Goal: Task Accomplishment & Management: Use online tool/utility

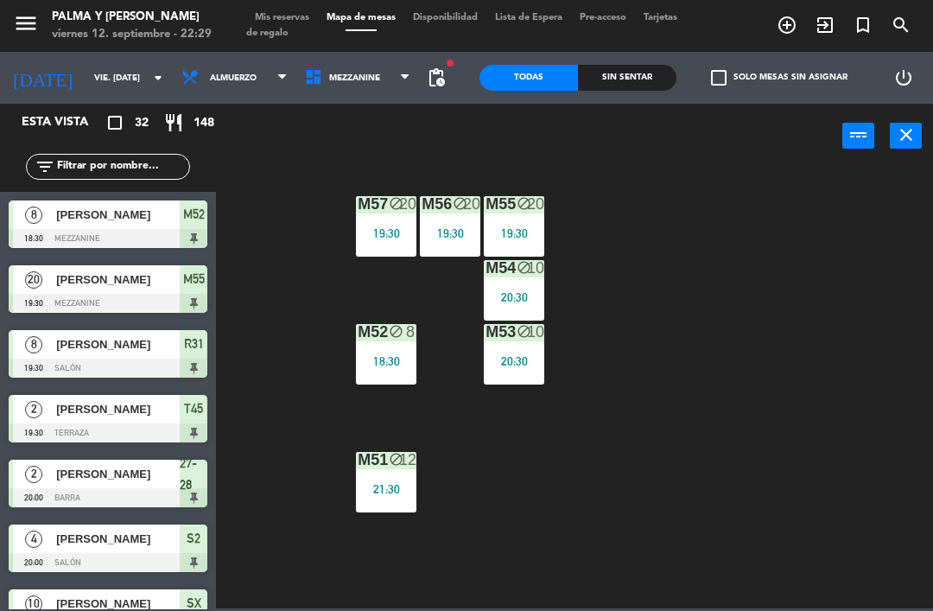
click at [372, 68] on span "Mezzanine" at bounding box center [358, 78] width 124 height 38
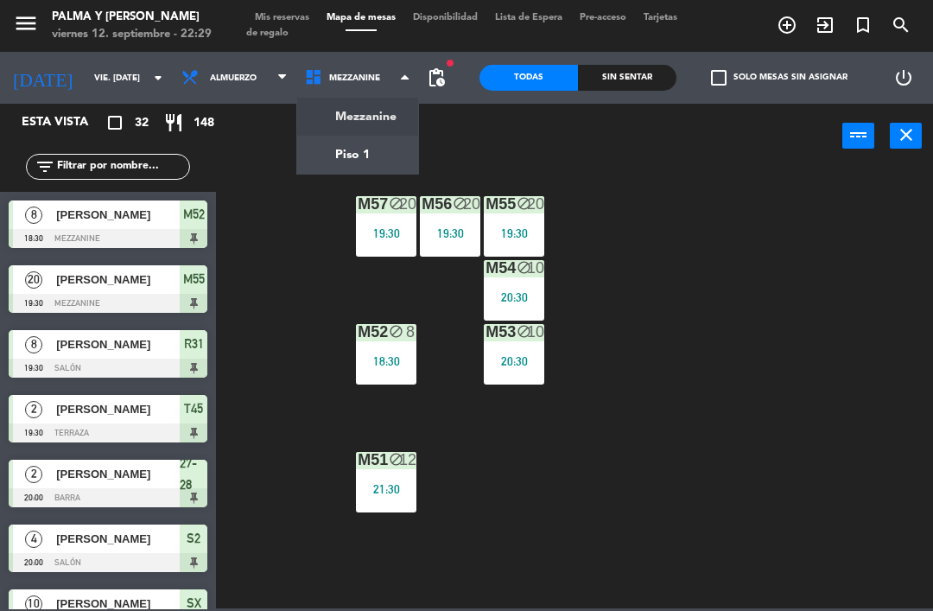
click at [359, 130] on ng-component "menu Palma y [PERSON_NAME] 12. septiembre - 22:29 Mis reservas Mapa de mesas Di…" at bounding box center [466, 304] width 933 height 608
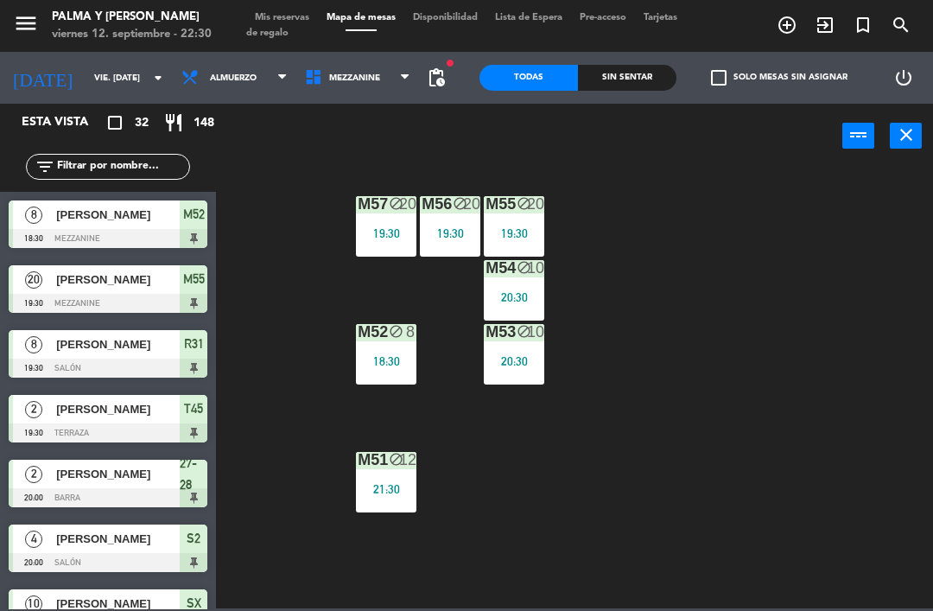
click at [892, 522] on div "M57 block 20 19:30 M56 block 20 19:30 M55 block 20 19:30 M54 block 10 20:30 M52…" at bounding box center [579, 387] width 708 height 442
click at [350, 96] on span "Mezzanine" at bounding box center [358, 78] width 124 height 38
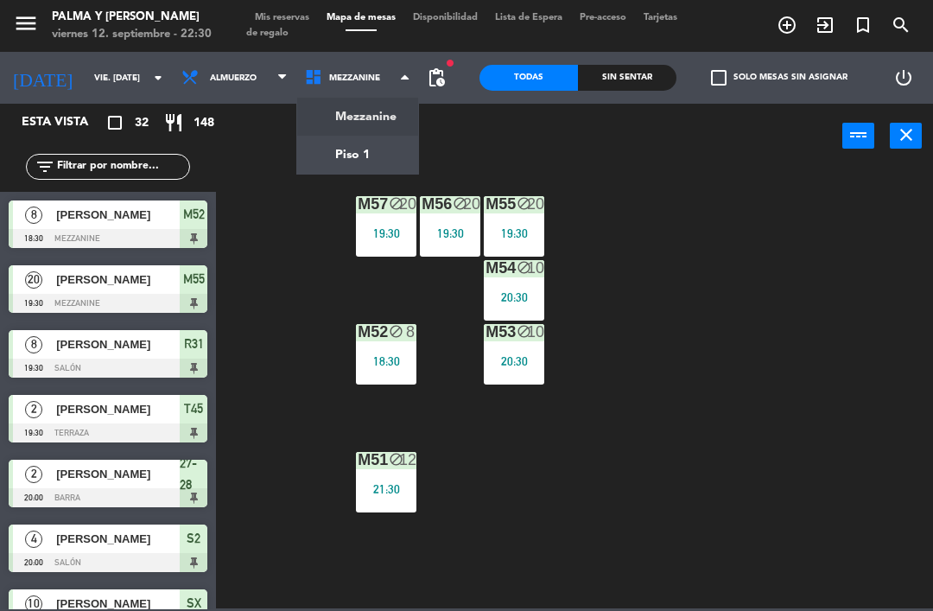
click at [362, 155] on ng-component "menu Palma y [PERSON_NAME] 12. septiembre - 22:30 Mis reservas Mapa de mesas Di…" at bounding box center [466, 304] width 933 height 608
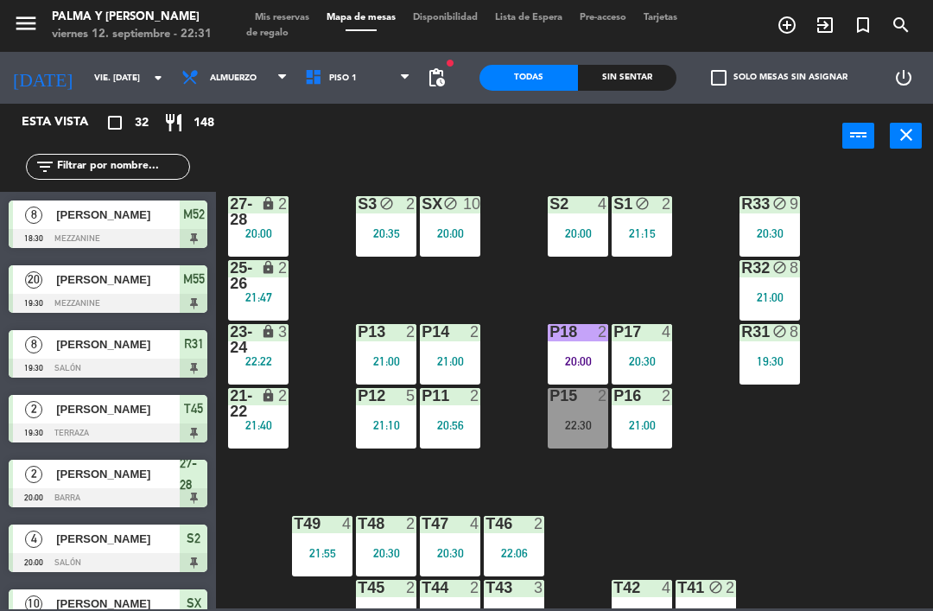
click at [822, 378] on div "R33 block 9 20:30 S1 block 2 21:15 S2 4 20:00 S3 block 2 20:35 SX block 10 20:0…" at bounding box center [579, 387] width 708 height 442
click at [898, 247] on div "R33 block 9 20:30 S1 block 2 21:15 S2 4 20:00 S3 block 2 20:35 SX block 10 20:0…" at bounding box center [579, 387] width 708 height 442
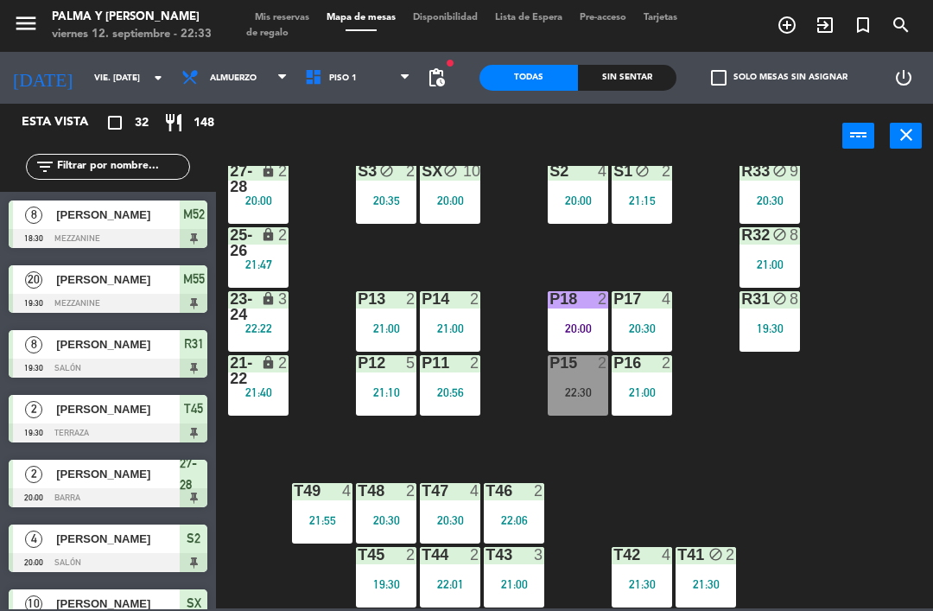
scroll to position [33, 0]
click at [386, 571] on div "T45 2 19:30" at bounding box center [386, 577] width 60 height 60
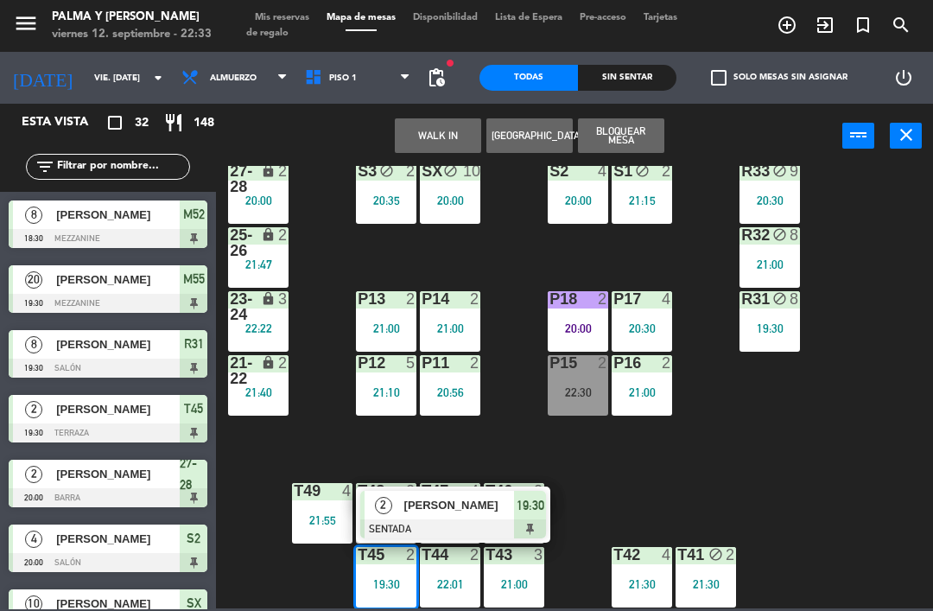
click at [409, 502] on span "[PERSON_NAME]" at bounding box center [459, 505] width 111 height 18
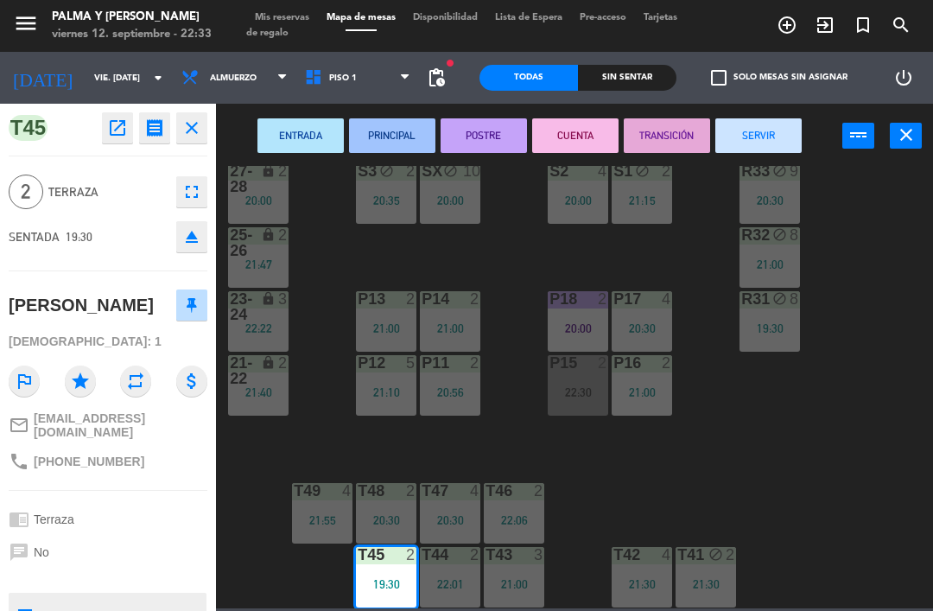
click at [759, 141] on button "SERVIR" at bounding box center [758, 135] width 86 height 35
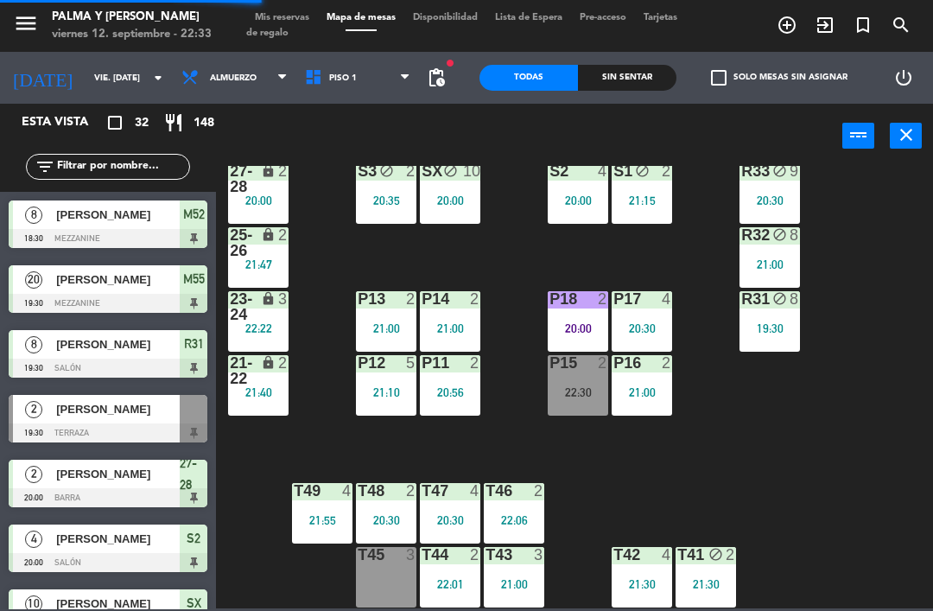
click at [884, 487] on div "R33 block 9 20:30 S1 block 2 21:15 S2 4 20:00 S3 block 2 20:35 SX block 10 20:0…" at bounding box center [579, 387] width 708 height 442
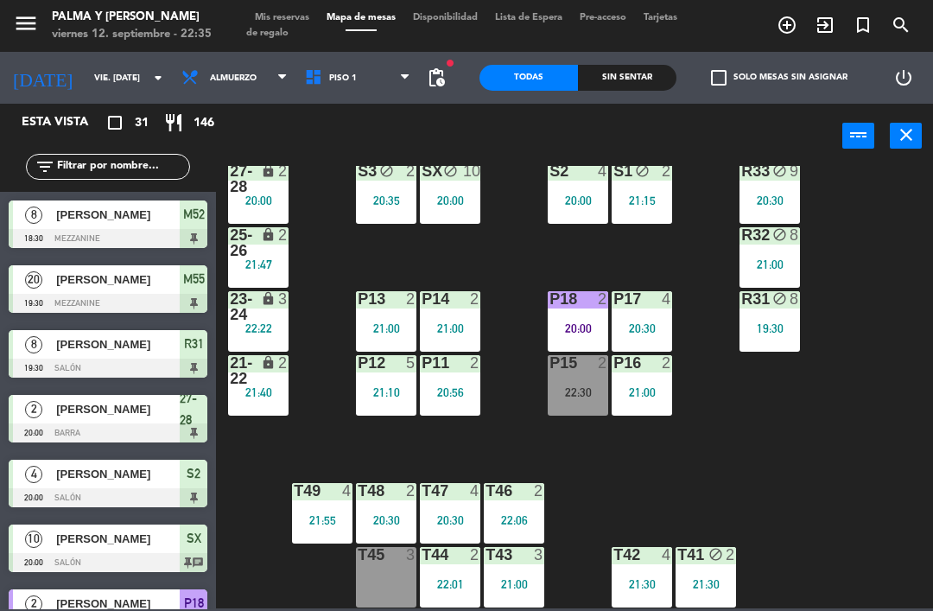
click at [589, 403] on div "P15 2 22:30" at bounding box center [578, 385] width 60 height 60
click at [901, 417] on div "R33 block 9 20:30 S1 block 2 21:15 S2 4 20:00 S3 block 2 20:35 SX block 10 20:0…" at bounding box center [579, 387] width 708 height 442
click at [592, 392] on div "22:30" at bounding box center [578, 392] width 60 height 12
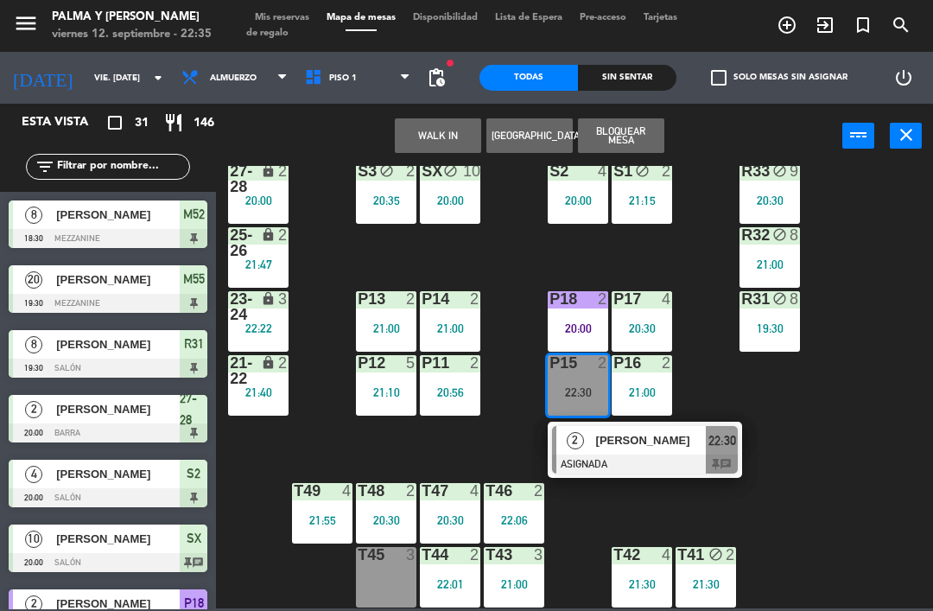
click at [690, 449] on span "[PERSON_NAME]" at bounding box center [651, 440] width 111 height 18
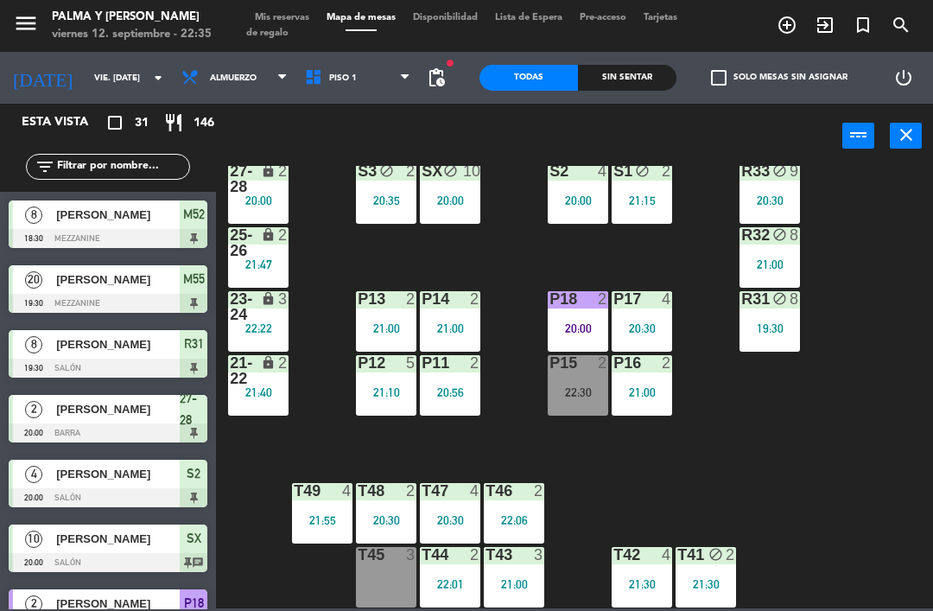
scroll to position [645, 0]
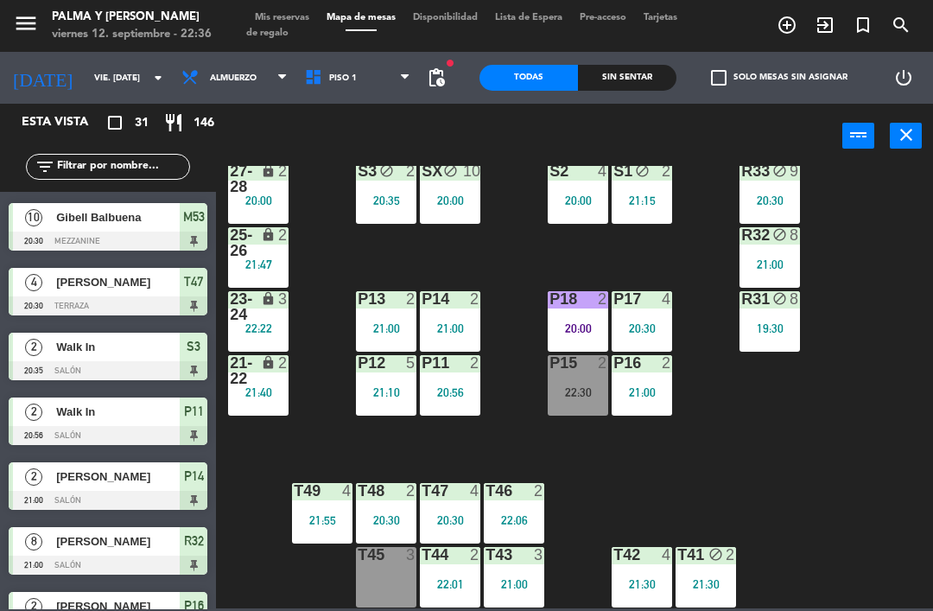
click at [140, 159] on input "text" at bounding box center [122, 166] width 134 height 19
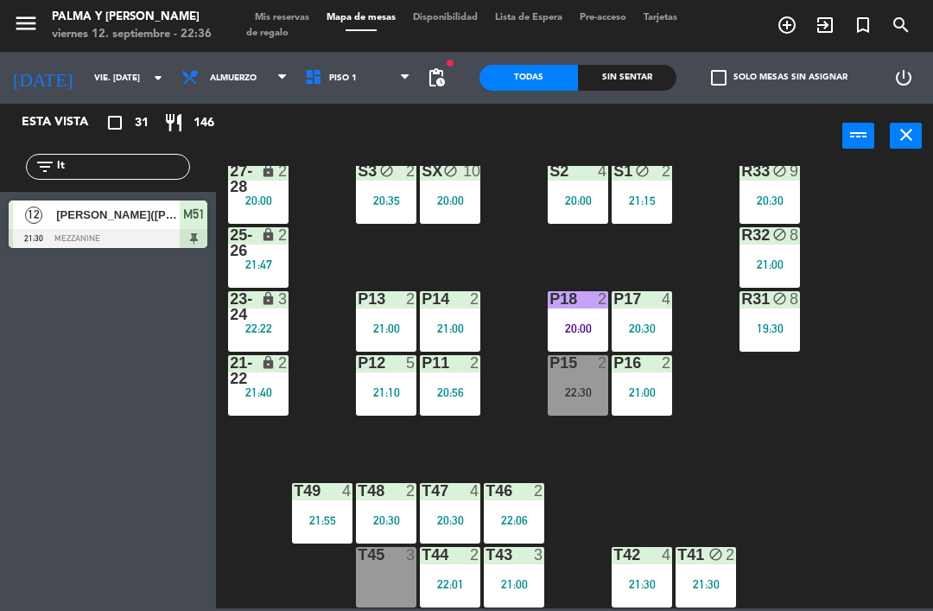
type input "It"
click at [885, 200] on div "R33 block 9 20:30 S1 block 2 21:15 S2 4 20:00 S3 block 2 20:35 SX block 10 20:0…" at bounding box center [579, 387] width 708 height 442
click at [139, 226] on div "[PERSON_NAME]([PERSON_NAME])" at bounding box center [116, 214] width 125 height 29
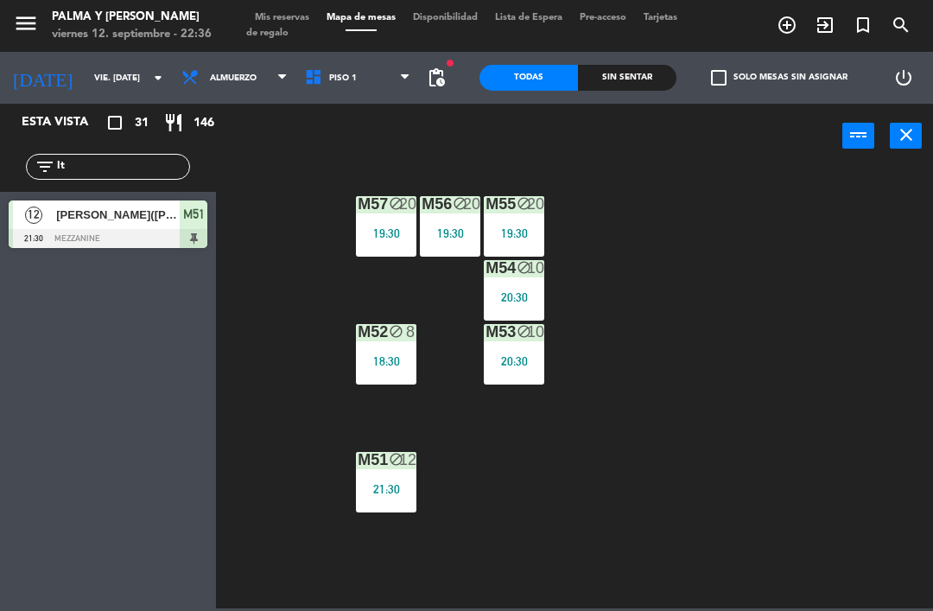
click at [162, 162] on input "It" at bounding box center [122, 166] width 134 height 19
type input "I"
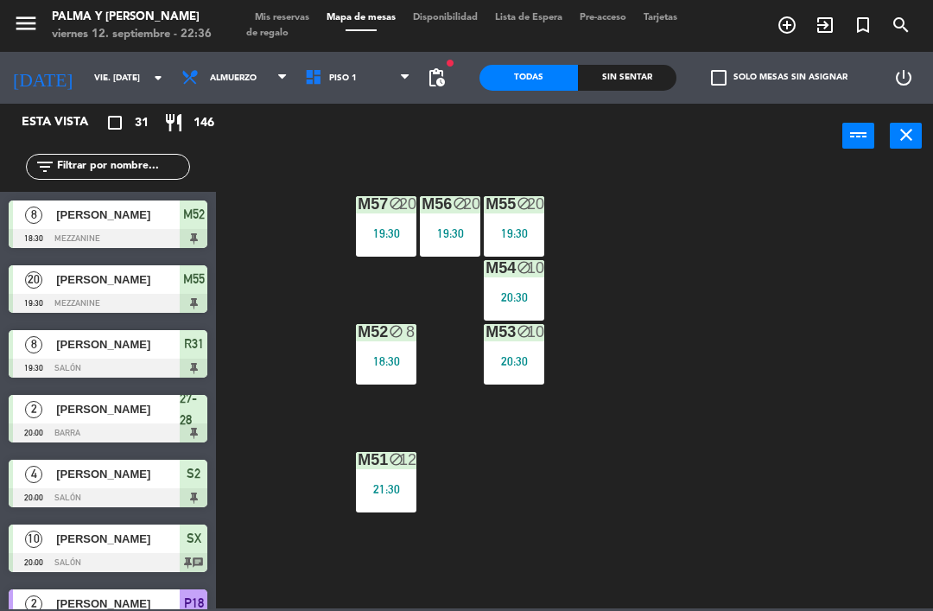
click at [922, 174] on div "M57 block 20 19:30 M56 block 20 19:30 M55 block 20 19:30 M54 block 10 20:30 M52…" at bounding box center [579, 387] width 708 height 442
click at [800, 255] on div "M57 block 20 19:30 M56 block 20 19:30 M55 block 20 19:30 M54 block 10 20:30 M52…" at bounding box center [579, 387] width 708 height 442
click at [391, 71] on span "Piso 1" at bounding box center [358, 78] width 124 height 38
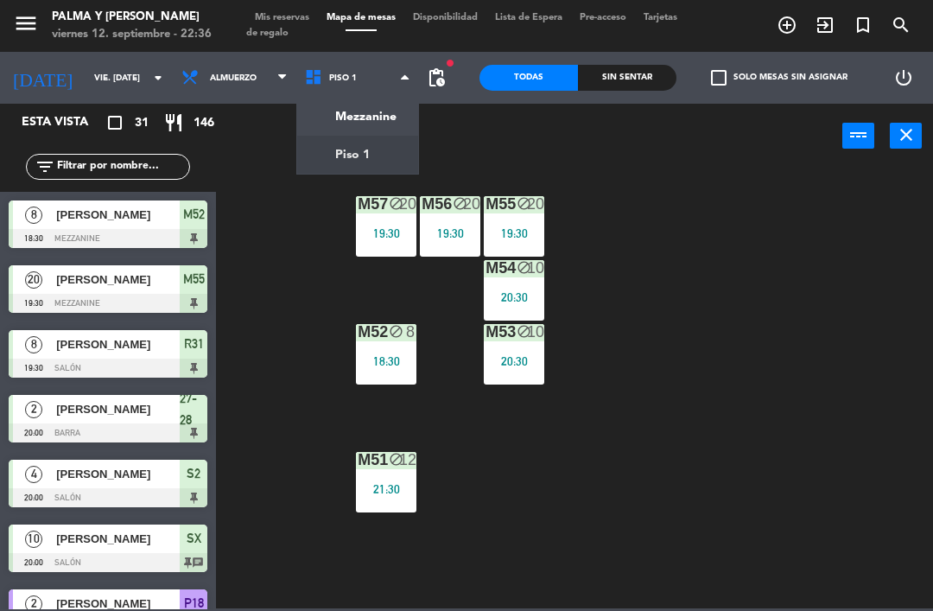
click at [408, 111] on ng-component "menu Palma y [PERSON_NAME] 12. septiembre - 22:36 Mis reservas Mapa de mesas Di…" at bounding box center [466, 304] width 933 height 608
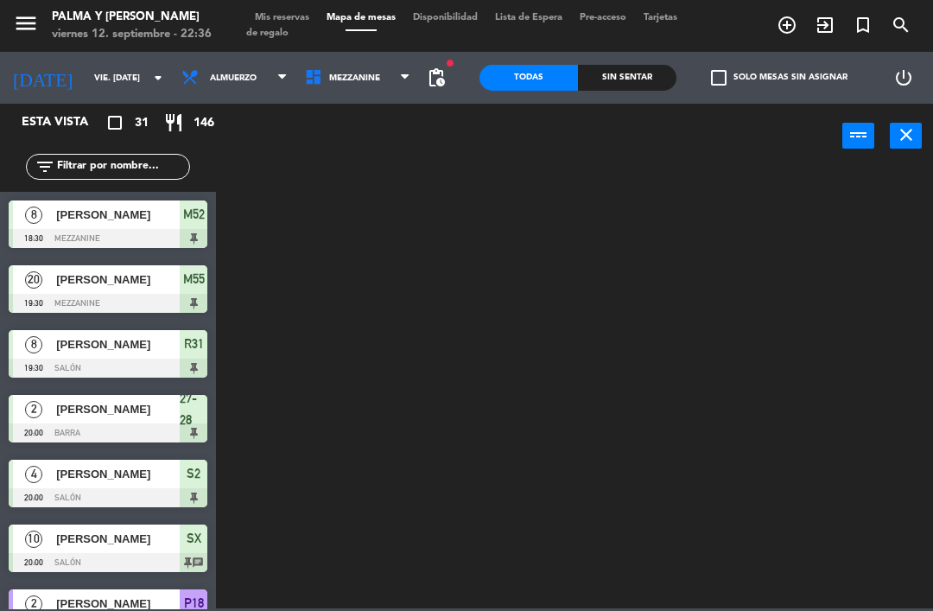
click at [397, 64] on span "Mezzanine" at bounding box center [358, 78] width 124 height 38
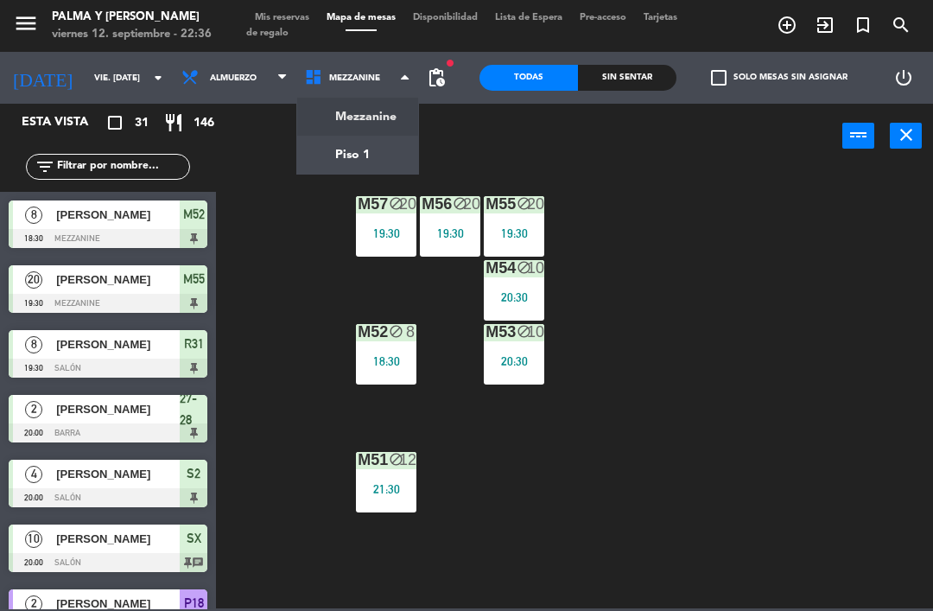
click at [405, 169] on ng-component "menu Palma y [PERSON_NAME] 12. septiembre - 22:36 Mis reservas Mapa de mesas Di…" at bounding box center [466, 304] width 933 height 608
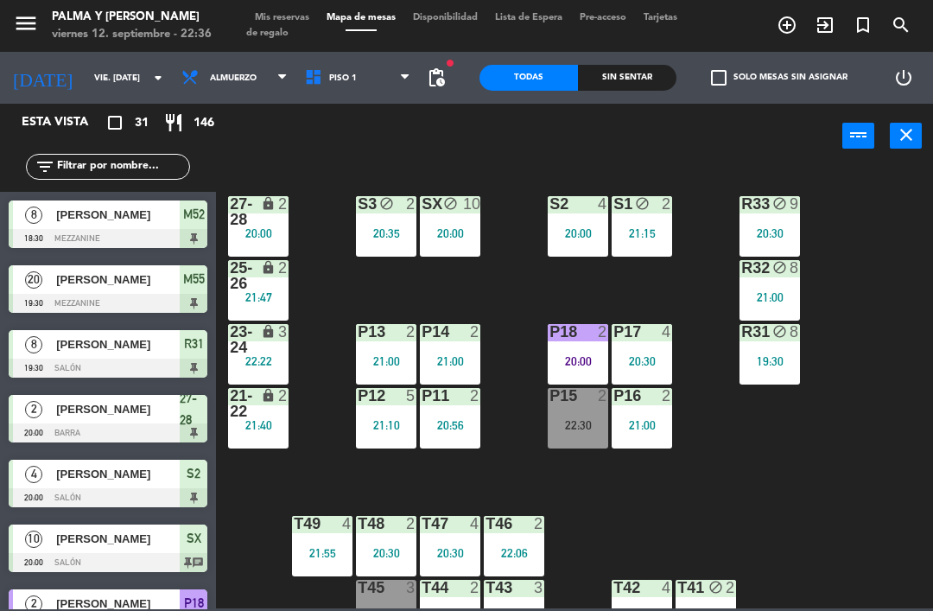
click at [640, 78] on div "Sin sentar" at bounding box center [627, 78] width 98 height 26
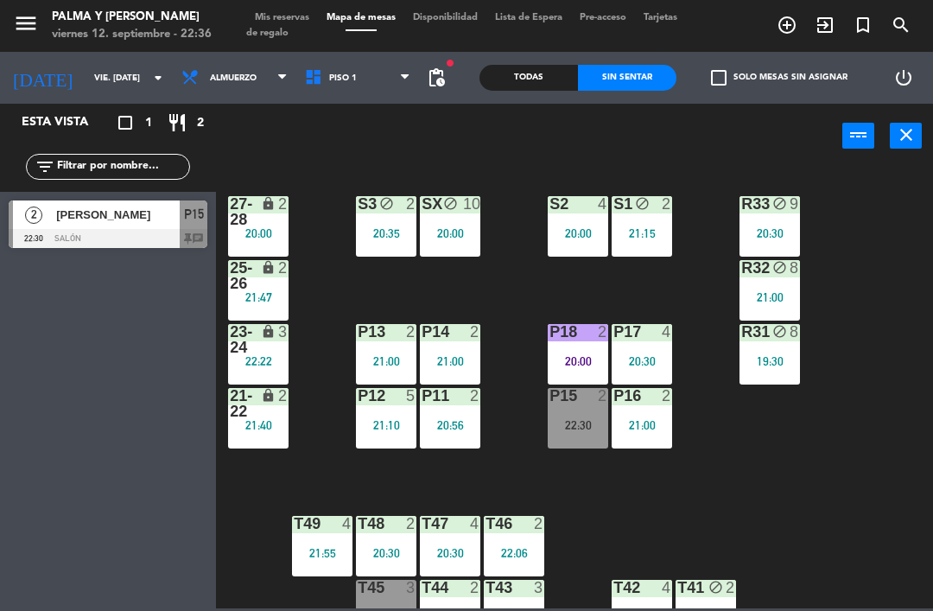
click at [540, 73] on div "Todas" at bounding box center [528, 78] width 98 height 26
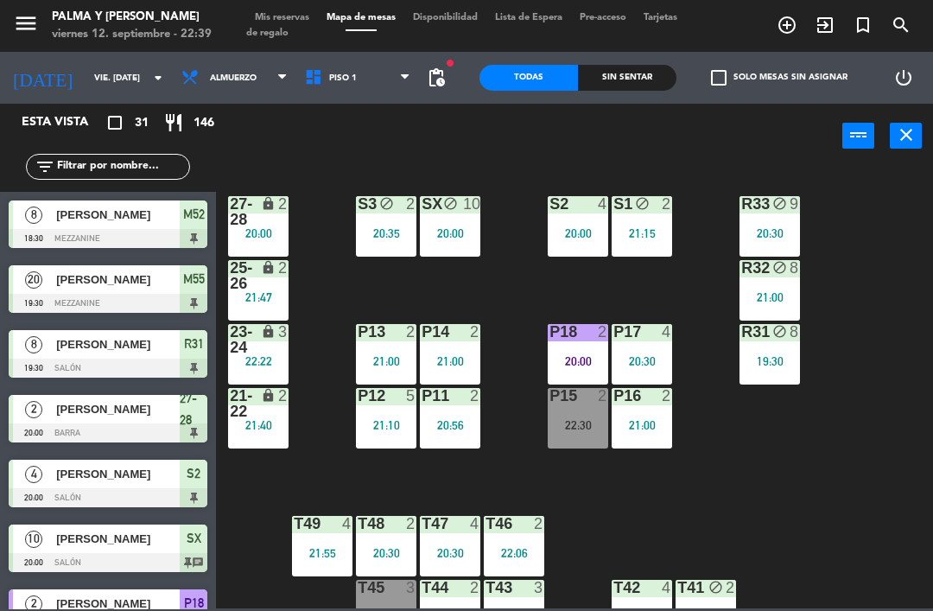
click at [390, 212] on div "block" at bounding box center [386, 204] width 29 height 16
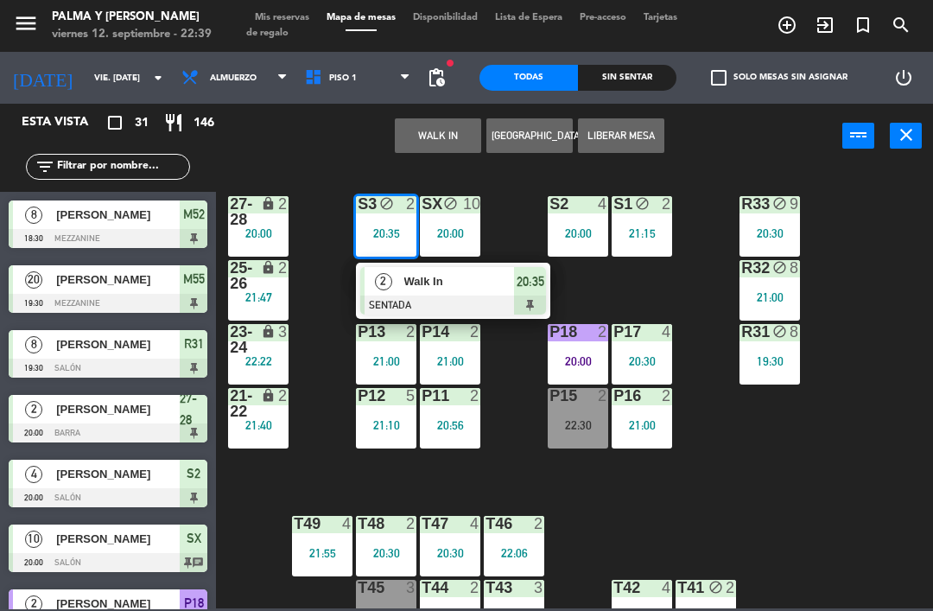
click at [405, 270] on div "Walk In" at bounding box center [459, 281] width 112 height 29
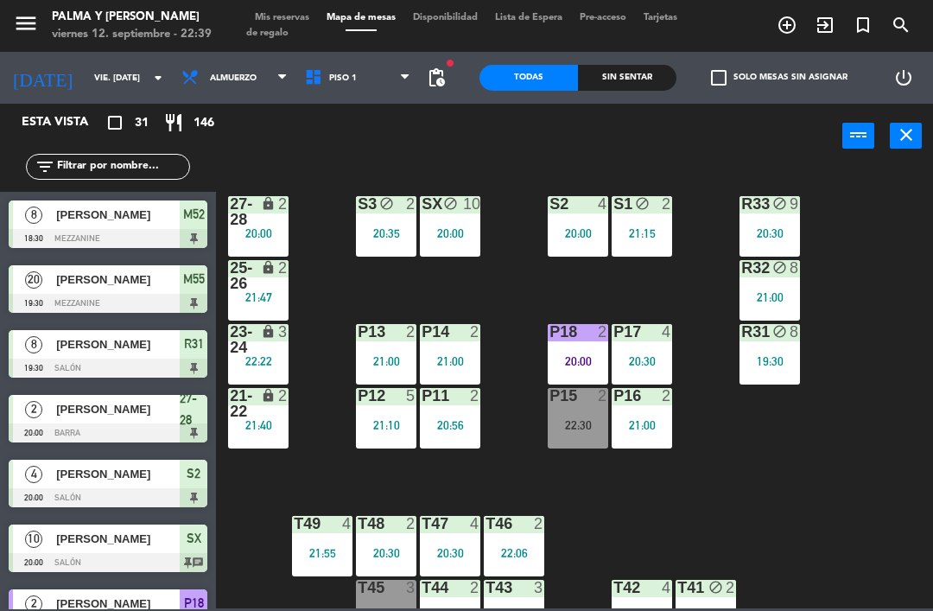
click at [457, 227] on div "20:00" at bounding box center [450, 233] width 60 height 12
click at [604, 477] on div "R33 block 9 20:30 S1 block 2 21:15 S2 4 20:00 S3 block 2 20:35 SX block 10 20:0…" at bounding box center [579, 387] width 708 height 442
click at [468, 222] on div "SX block 10 20:00" at bounding box center [450, 226] width 60 height 60
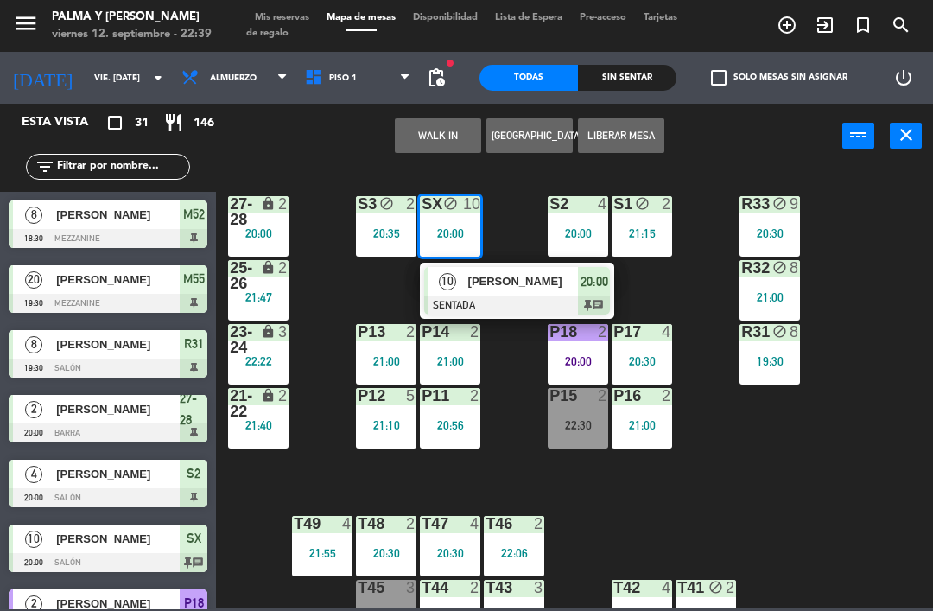
click at [502, 297] on div at bounding box center [517, 304] width 186 height 19
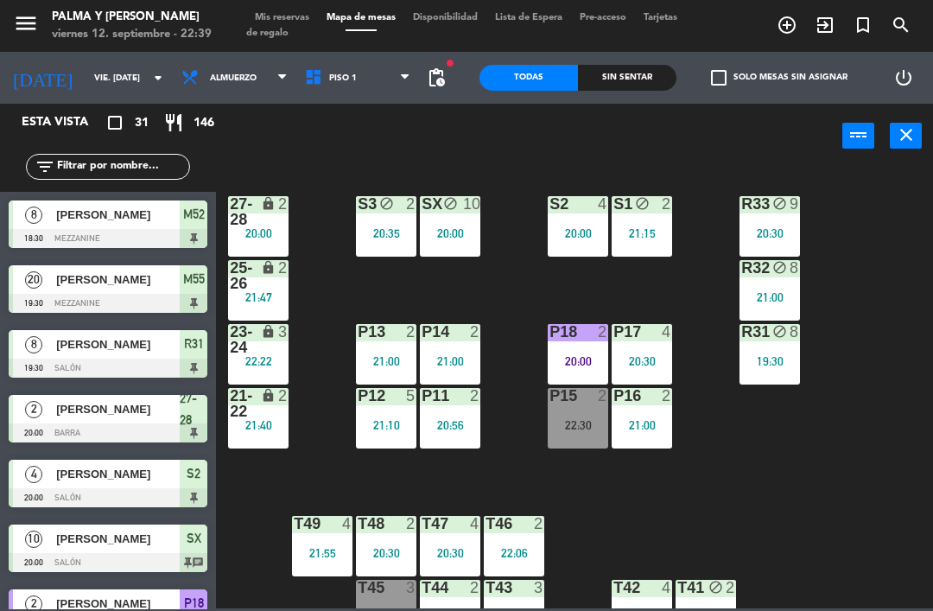
click at [575, 228] on div "20:00" at bounding box center [578, 233] width 60 height 12
click at [791, 476] on div "R33 block 9 20:30 S1 block 2 21:15 S2 4 20:00 S3 block 2 20:35 SX block 10 20:0…" at bounding box center [579, 387] width 708 height 442
click at [653, 237] on div "21:15" at bounding box center [642, 233] width 60 height 12
click at [847, 441] on div "R33 block 9 20:30 S1 block 2 21:15 S2 4 20:00 S3 block 2 20:35 SX block 10 20:0…" at bounding box center [579, 387] width 708 height 442
click at [384, 350] on div "P13 2 21:00" at bounding box center [386, 354] width 60 height 60
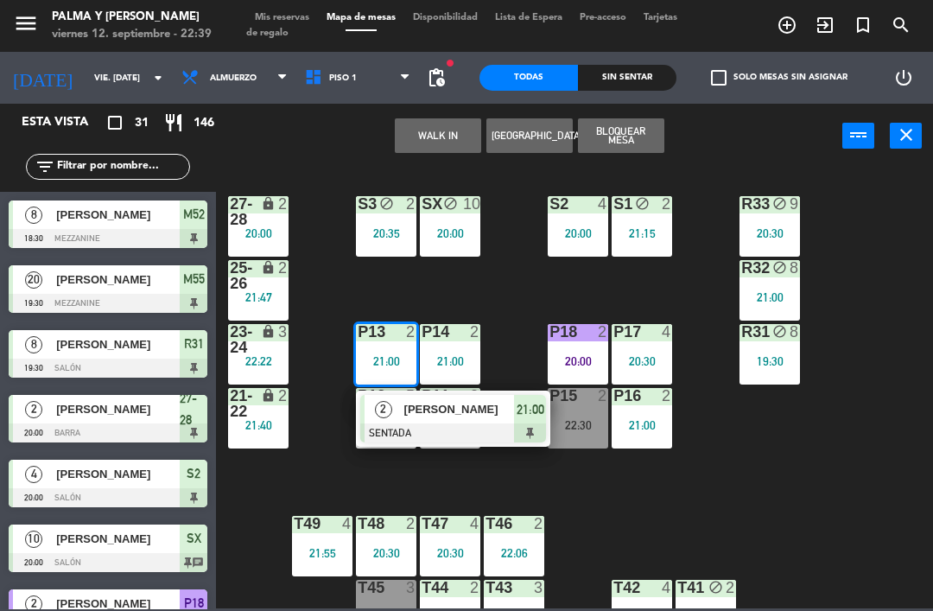
click at [811, 476] on div "R33 block 9 20:30 S1 block 2 21:15 S2 4 20:00 S3 block 2 20:35 SX block 10 20:0…" at bounding box center [579, 387] width 708 height 442
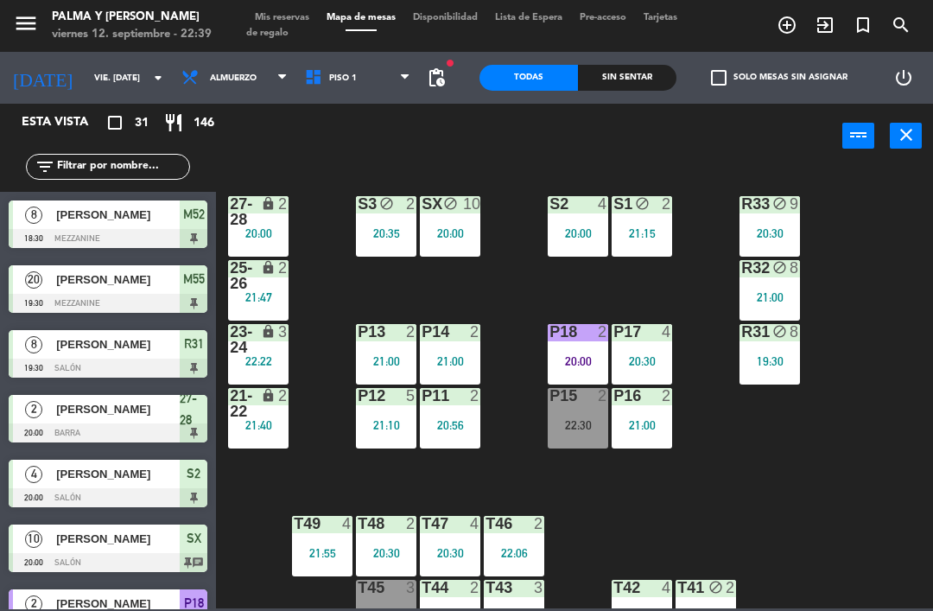
click at [460, 360] on div "21:00" at bounding box center [450, 361] width 60 height 12
click at [797, 493] on div "R33 block 9 20:30 S1 block 2 21:15 S2 4 20:00 S3 block 2 20:35 SX block 10 20:0…" at bounding box center [579, 387] width 708 height 442
click at [374, 436] on div "P12 5 21:10" at bounding box center [386, 418] width 60 height 60
click at [808, 475] on div "R33 block 9 20:30 S1 block 2 21:15 S2 4 20:00 S3 block 2 20:35 SX block 10 20:0…" at bounding box center [579, 387] width 708 height 442
click at [451, 415] on div "P11 2 20:56" at bounding box center [450, 418] width 60 height 60
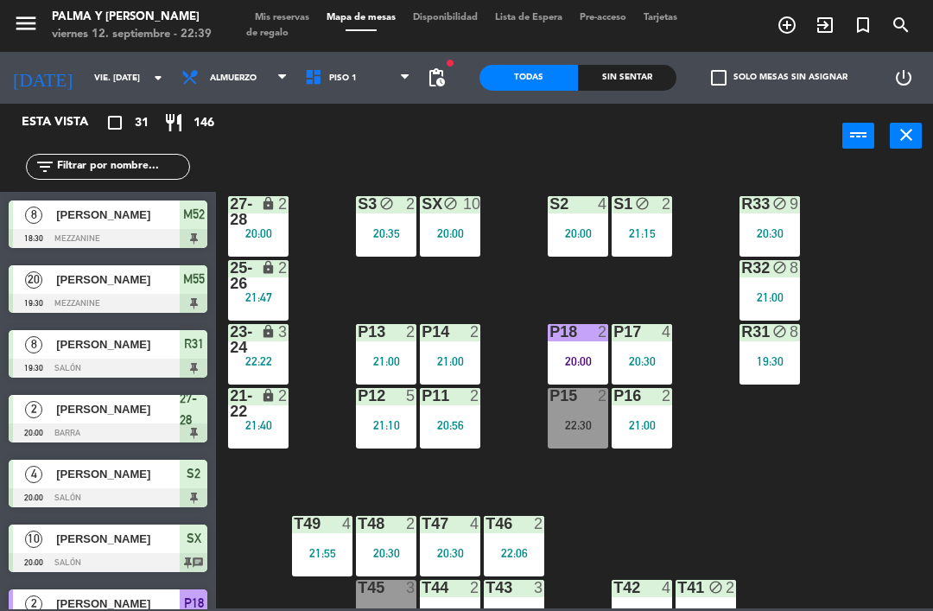
click at [812, 487] on div "R33 block 9 20:30 S1 block 2 21:15 S2 4 20:00 S3 block 2 20:35 SX block 10 20:0…" at bounding box center [579, 387] width 708 height 442
click at [568, 367] on div "20:00" at bounding box center [578, 361] width 60 height 12
click at [847, 470] on div "R33 block 9 20:30 S1 block 2 21:15 S2 4 20:00 S3 block 2 20:35 SX block 10 20:0…" at bounding box center [579, 387] width 708 height 442
click at [591, 361] on div "20:00" at bounding box center [578, 361] width 60 height 12
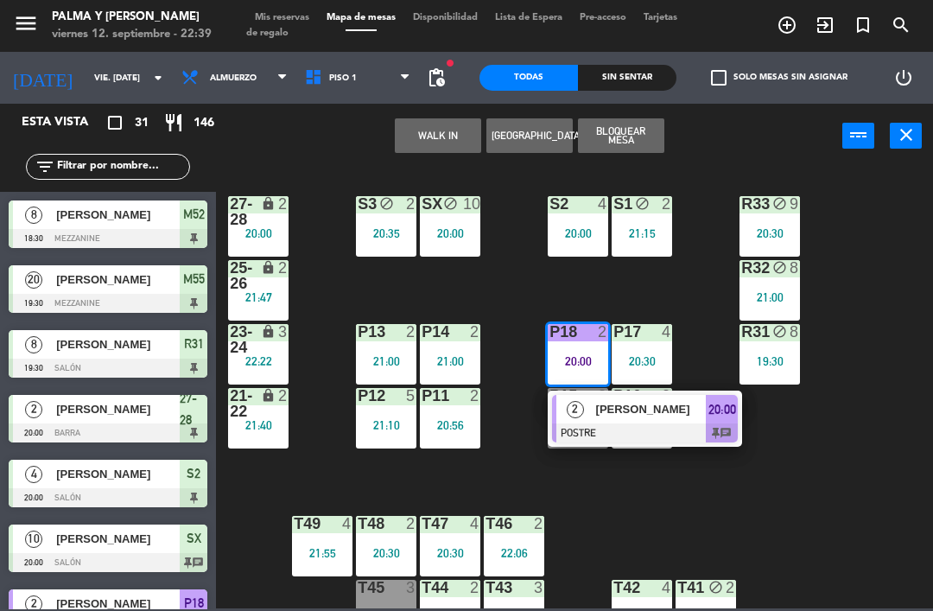
click at [638, 402] on span "[PERSON_NAME]" at bounding box center [651, 409] width 111 height 18
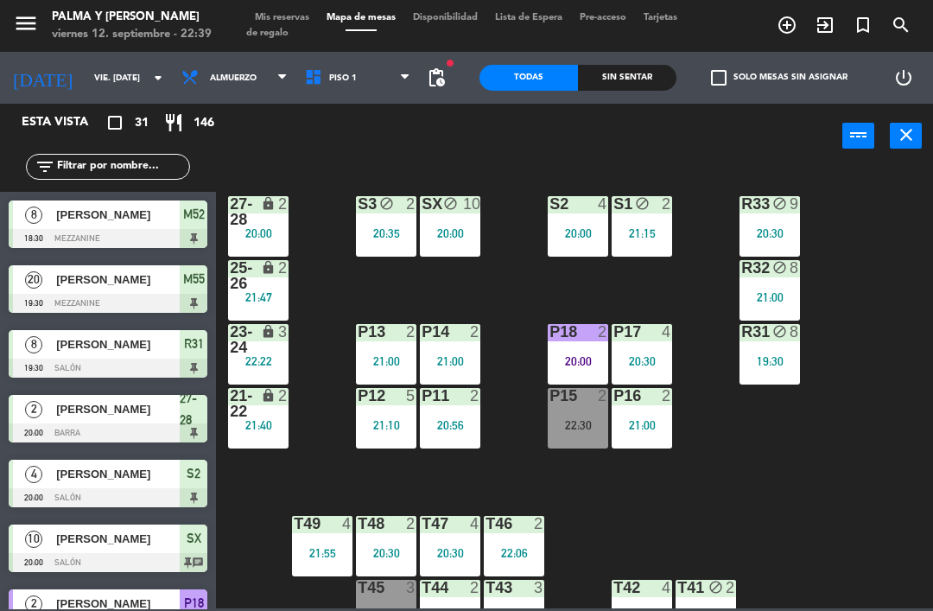
click at [644, 369] on div "P17 4 20:30" at bounding box center [642, 354] width 60 height 60
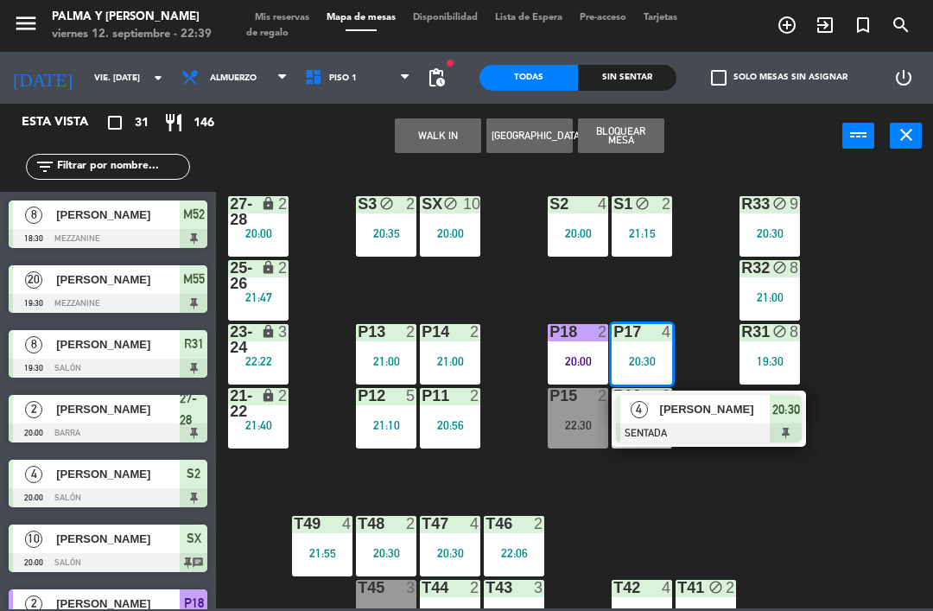
click at [712, 398] on div "[PERSON_NAME]" at bounding box center [714, 409] width 112 height 29
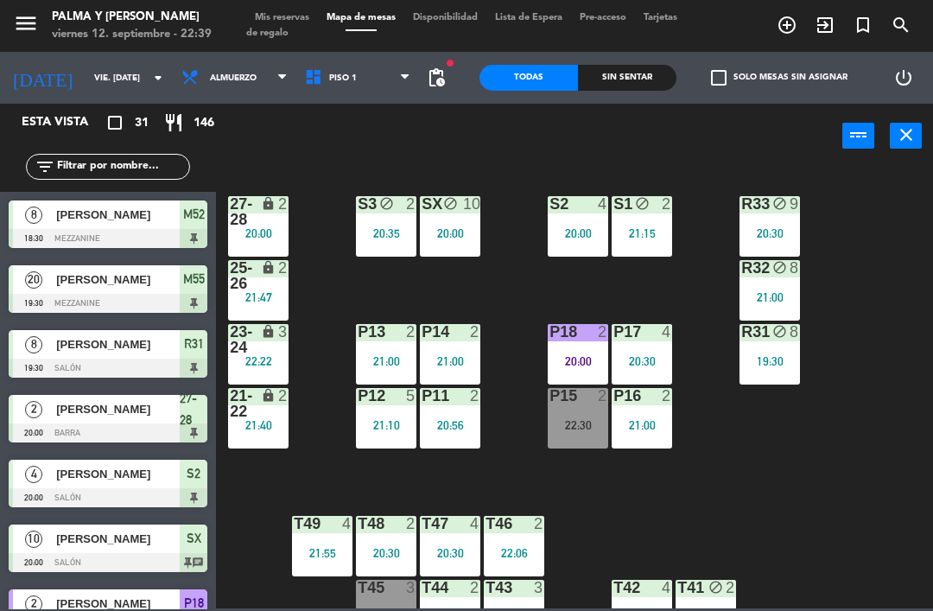
click at [644, 412] on div "P16 2 21:00" at bounding box center [642, 418] width 60 height 60
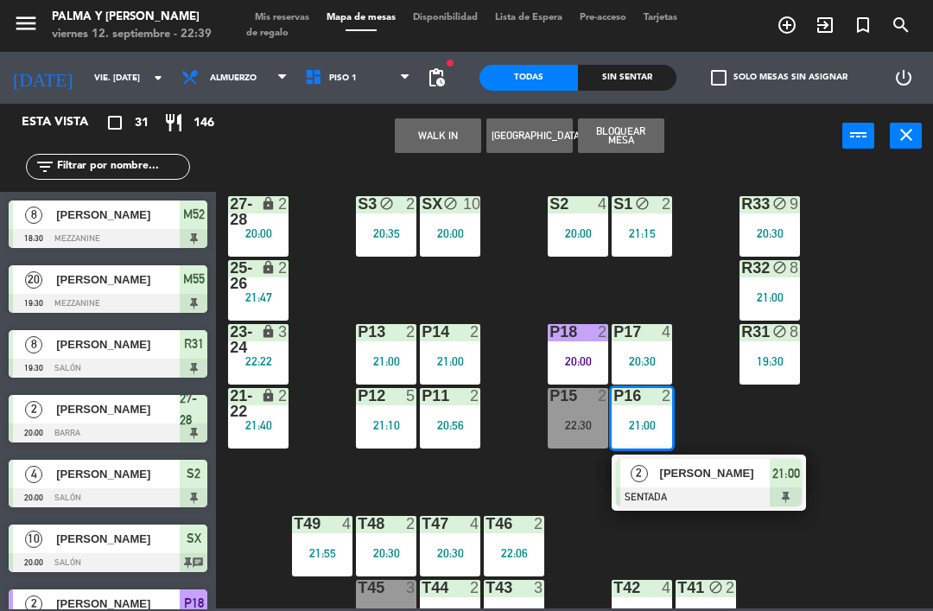
click at [694, 469] on span "[PERSON_NAME]" at bounding box center [715, 473] width 111 height 18
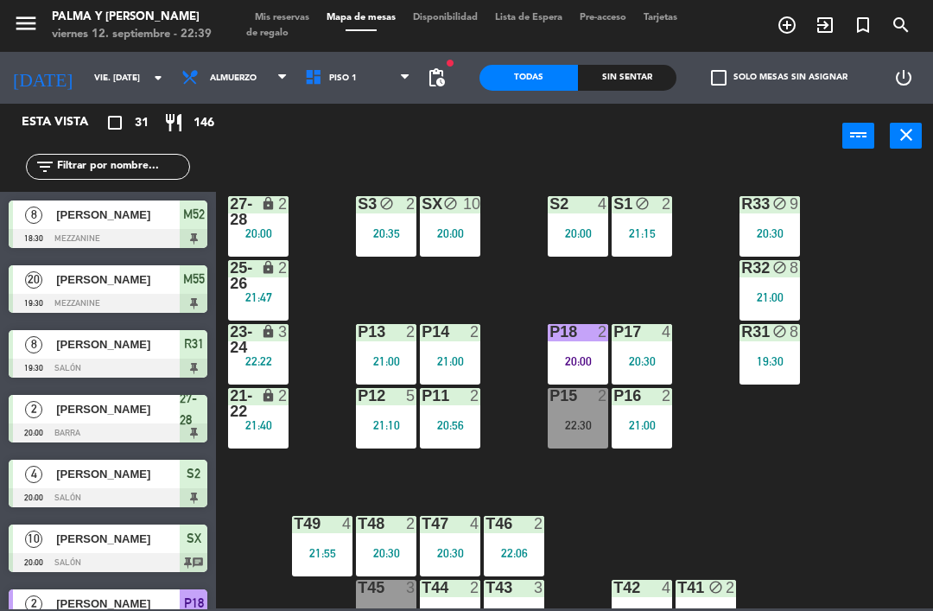
click at [769, 219] on div "R33 block 9 20:30" at bounding box center [770, 226] width 60 height 60
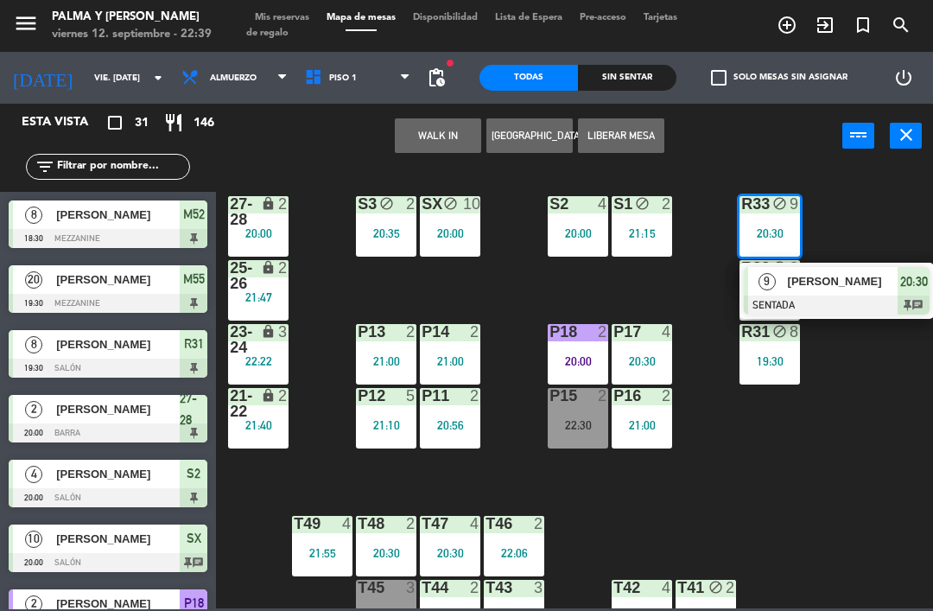
click at [849, 302] on div at bounding box center [837, 304] width 186 height 19
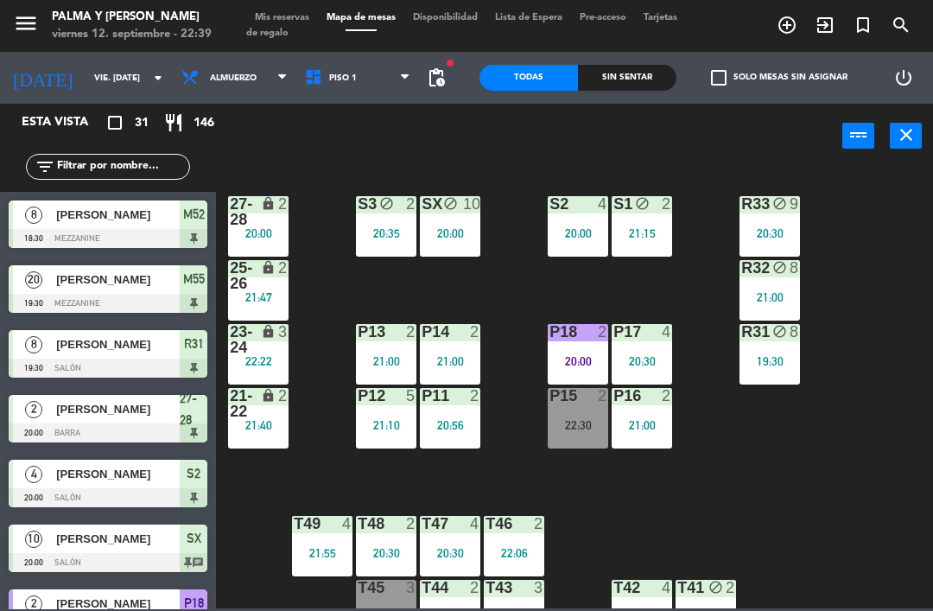
click at [760, 278] on div "R32 block 8 21:00" at bounding box center [770, 290] width 60 height 60
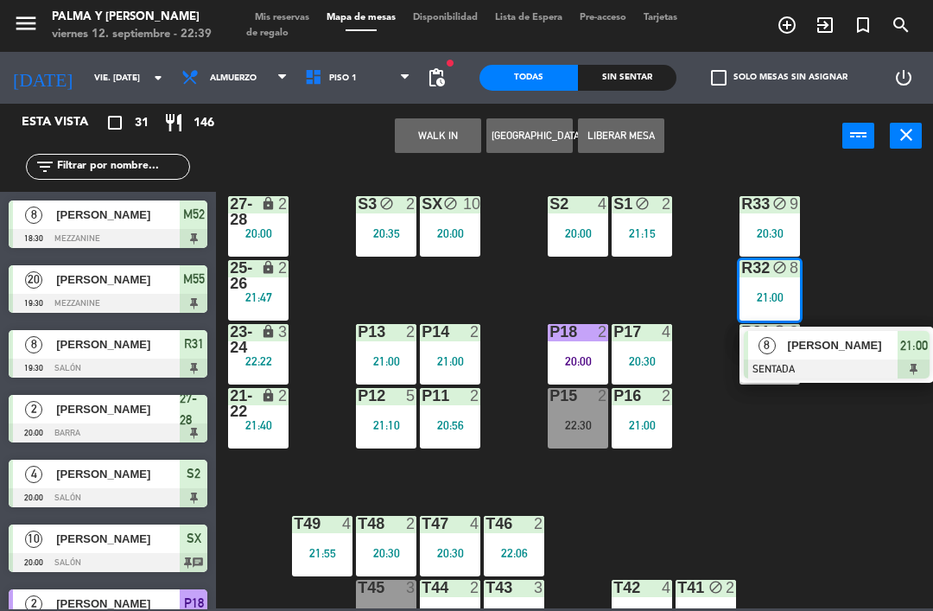
click at [817, 352] on span "[PERSON_NAME]" at bounding box center [843, 345] width 111 height 18
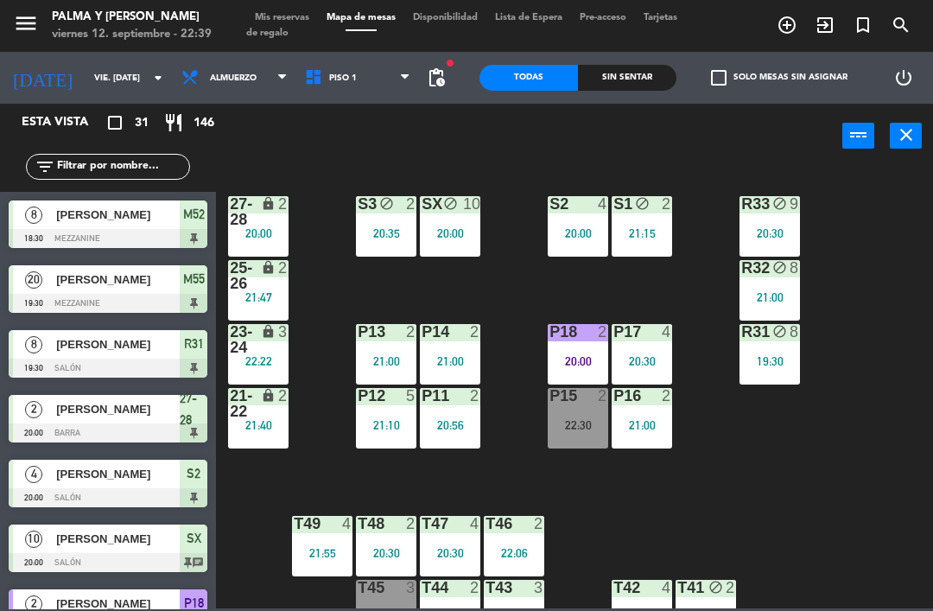
click at [778, 374] on div "R31 block 8 19:30" at bounding box center [770, 354] width 60 height 60
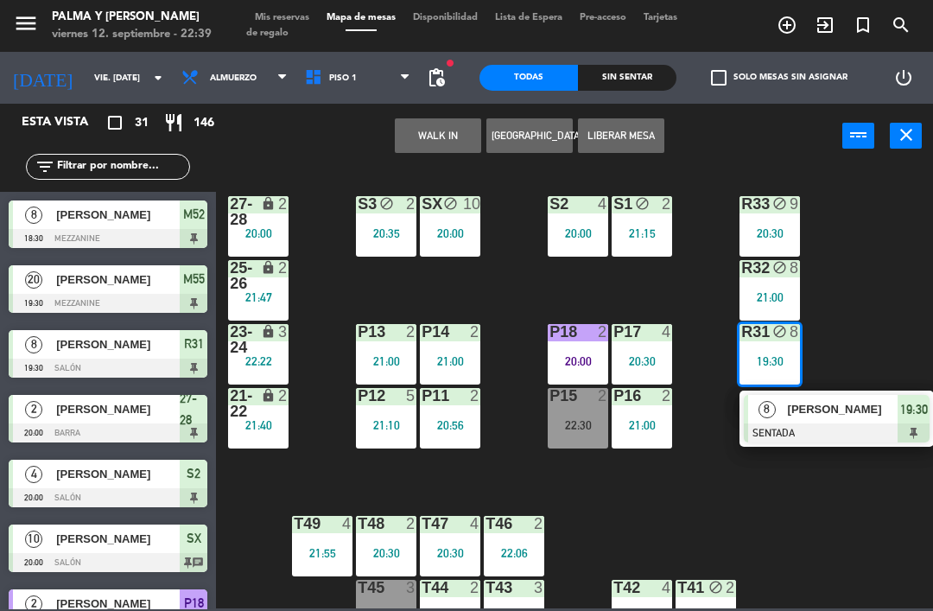
click at [800, 360] on div "19:30" at bounding box center [770, 361] width 60 height 12
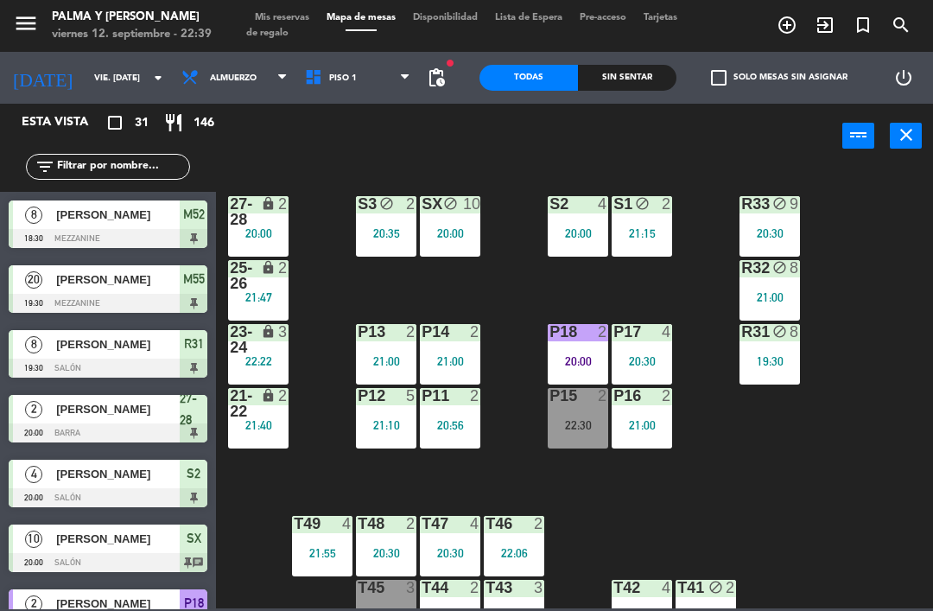
click at [763, 350] on div "R31 block 8 19:30" at bounding box center [770, 354] width 60 height 60
click at [778, 533] on div "R33 block 9 20:30 S1 block 2 21:15 S2 4 20:00 S3 block 2 20:35 SX block 10 20:0…" at bounding box center [579, 387] width 708 height 442
click at [528, 534] on div "T46 2 22:06" at bounding box center [514, 546] width 60 height 60
click at [797, 461] on div "R33 block 9 20:30 S1 block 2 21:15 S2 4 20:00 S3 block 2 20:35 SX block 10 20:0…" at bounding box center [579, 387] width 708 height 442
click at [441, 548] on div "20:30" at bounding box center [450, 553] width 60 height 12
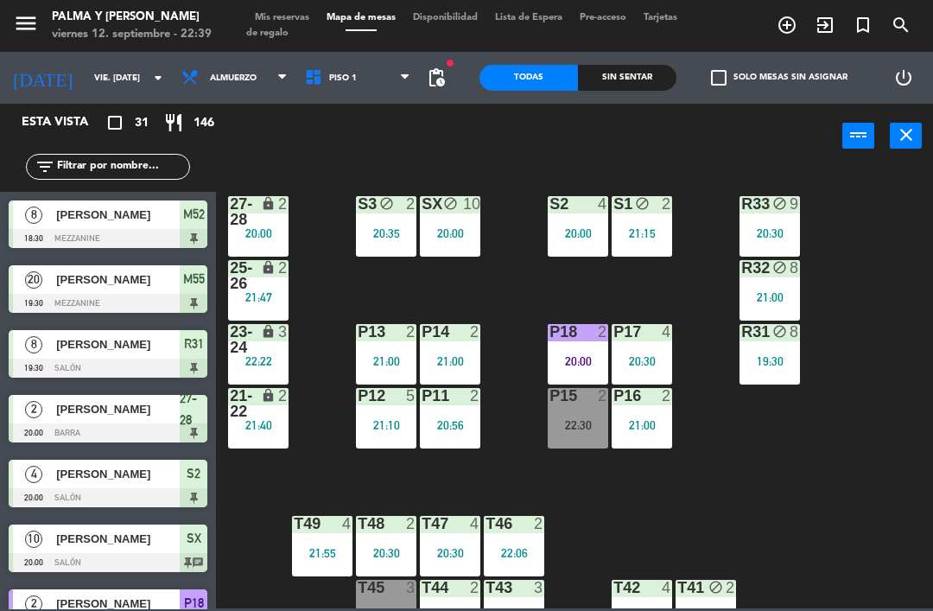
click at [755, 505] on div "R33 block 9 20:30 S1 block 2 21:15 S2 4 20:00 S3 block 2 20:35 SX block 10 20:0…" at bounding box center [579, 387] width 708 height 442
click at [396, 535] on div "T48 2 20:30" at bounding box center [386, 546] width 60 height 60
click at [763, 523] on div "R33 block 9 20:30 S1 block 2 21:15 S2 4 20:00 S3 block 2 20:35 SX block 10 20:0…" at bounding box center [579, 387] width 708 height 442
click at [340, 537] on div "T49 4 21:55" at bounding box center [322, 546] width 60 height 60
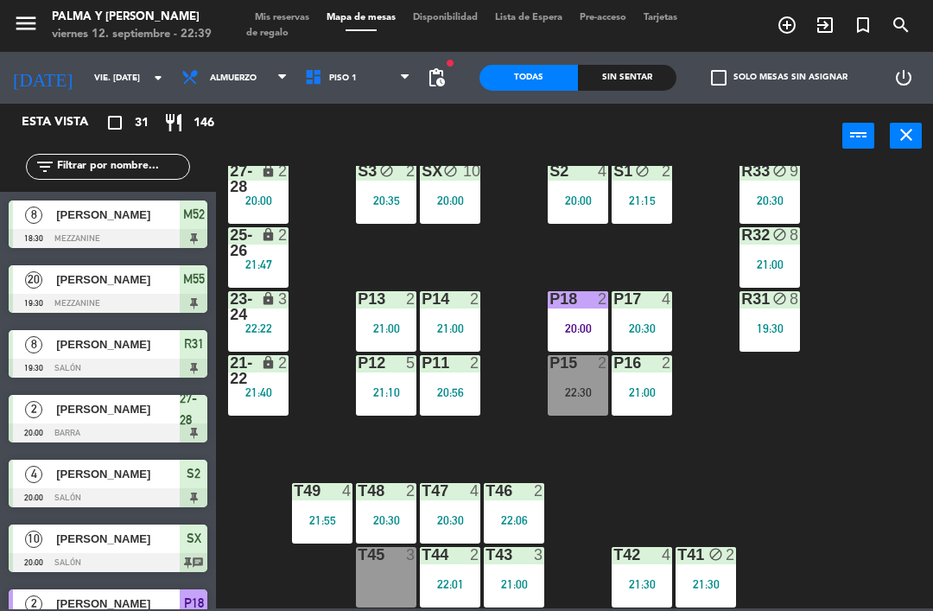
scroll to position [33, 0]
click at [519, 571] on div "T43 3 21:00" at bounding box center [514, 577] width 60 height 60
click at [797, 444] on div "R33 block 9 20:30 S1 block 2 21:15 S2 4 20:00 S3 block 2 20:35 SX block 10 20:0…" at bounding box center [579, 387] width 708 height 442
click at [447, 578] on div "22:01" at bounding box center [450, 584] width 60 height 12
click at [800, 469] on div "R33 block 9 20:30 S1 block 2 21:15 S2 4 20:00 S3 block 2 20:35 SX block 10 20:0…" at bounding box center [579, 387] width 708 height 442
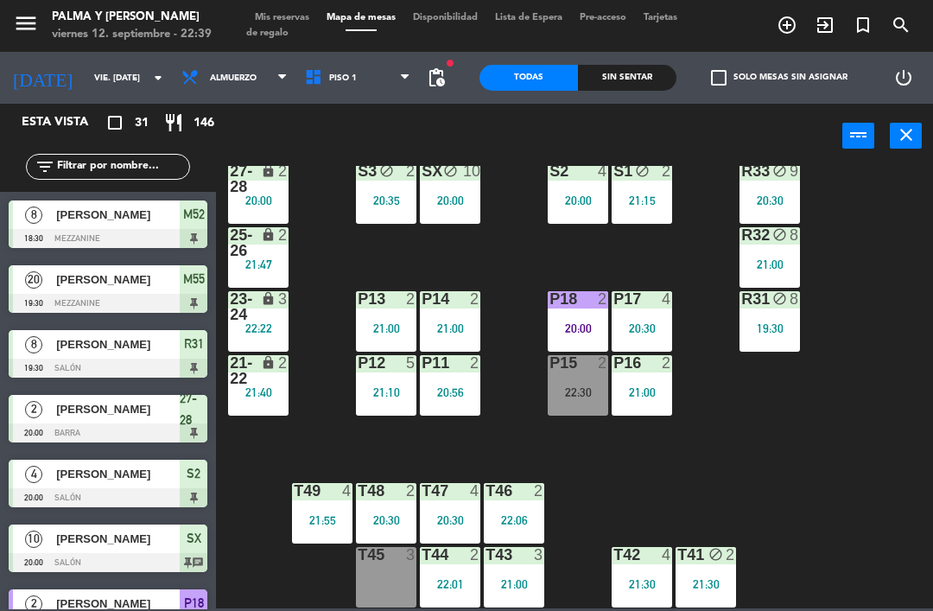
click at [701, 573] on div "T41 block 2 21:30" at bounding box center [706, 577] width 60 height 60
click at [834, 414] on div "R33 block 9 20:30 S1 block 2 21:15 S2 4 20:00 S3 block 2 20:35 SX block 10 20:0…" at bounding box center [579, 387] width 708 height 442
click at [644, 583] on div "21:30" at bounding box center [642, 584] width 60 height 12
click at [849, 414] on div "R33 block 9 20:30 S1 block 2 21:15 S2 4 20:00 S3 block 2 20:35 SX block 10 20:0…" at bounding box center [579, 387] width 708 height 442
click at [372, 315] on div "P13 2 21:00" at bounding box center [386, 321] width 60 height 60
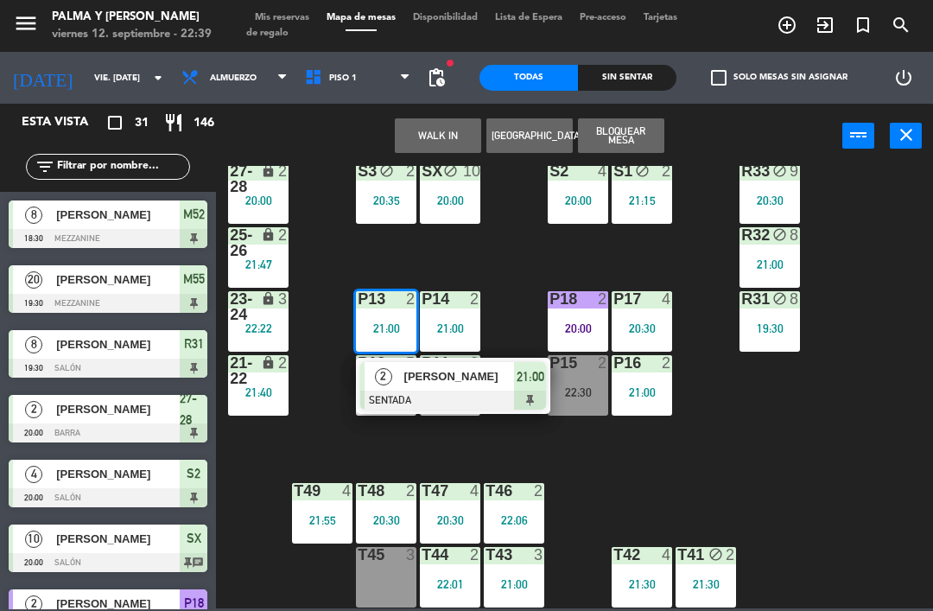
click at [441, 378] on span "[PERSON_NAME]" at bounding box center [459, 376] width 111 height 18
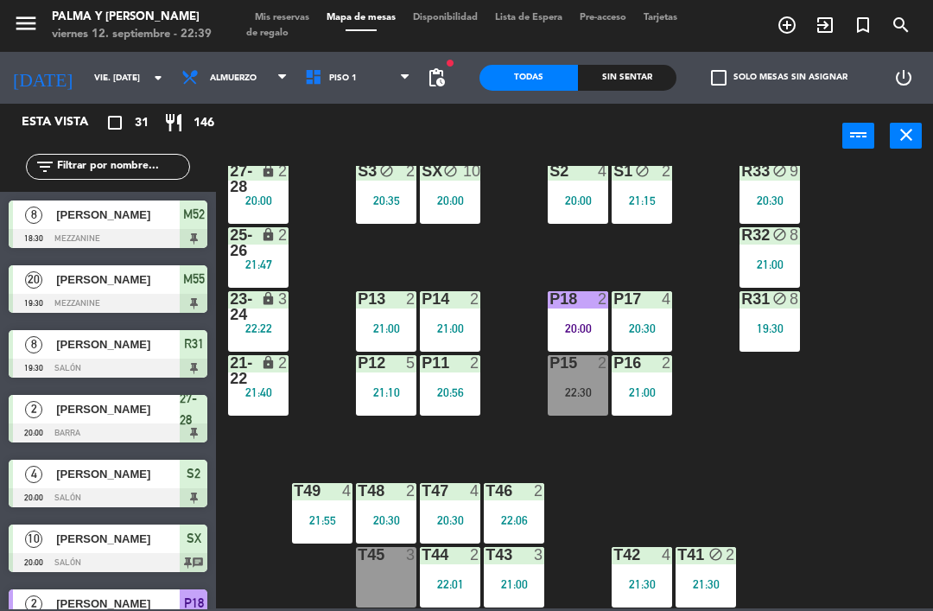
scroll to position [0, 0]
click at [367, 310] on div "P13 2 21:00" at bounding box center [386, 321] width 60 height 60
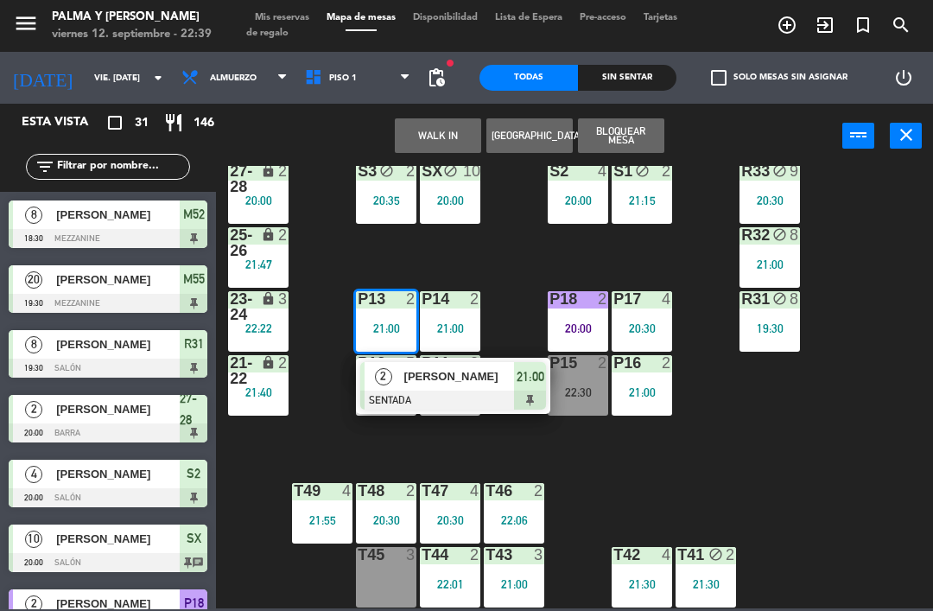
click at [485, 387] on div "[PERSON_NAME]" at bounding box center [459, 376] width 112 height 29
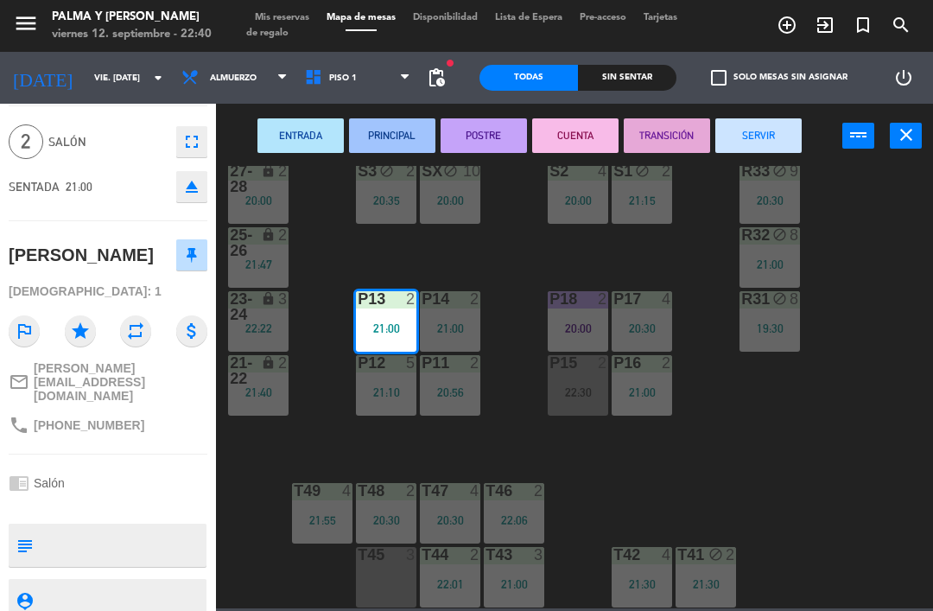
scroll to position [48, 0]
click at [454, 315] on div "P14 2 21:00" at bounding box center [450, 321] width 60 height 60
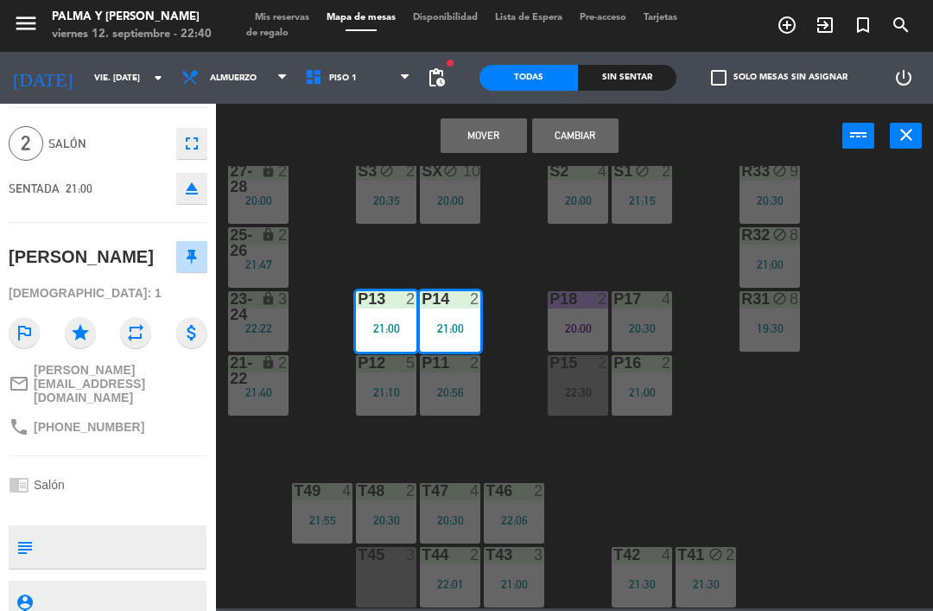
scroll to position [0, 0]
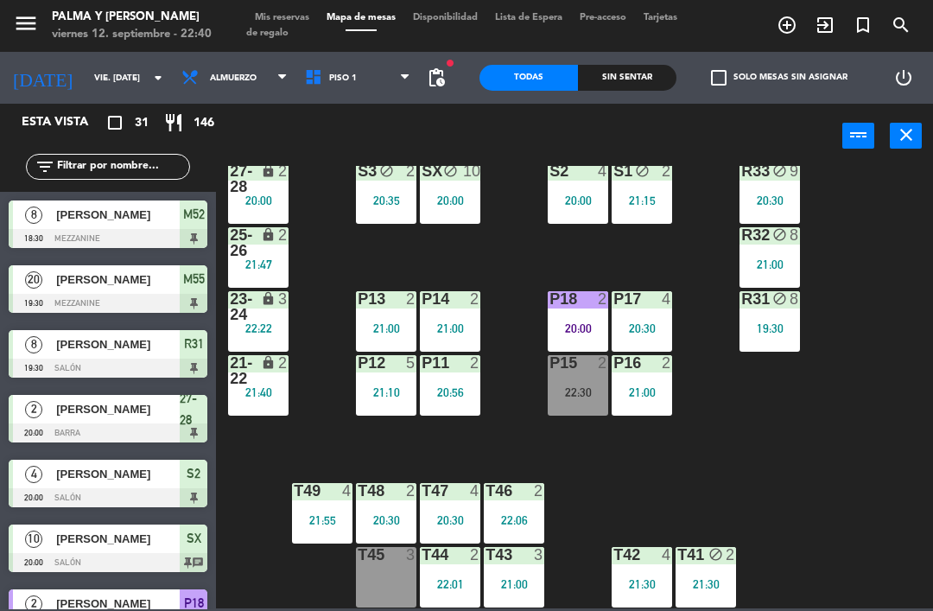
click at [465, 304] on div "2" at bounding box center [479, 299] width 29 height 16
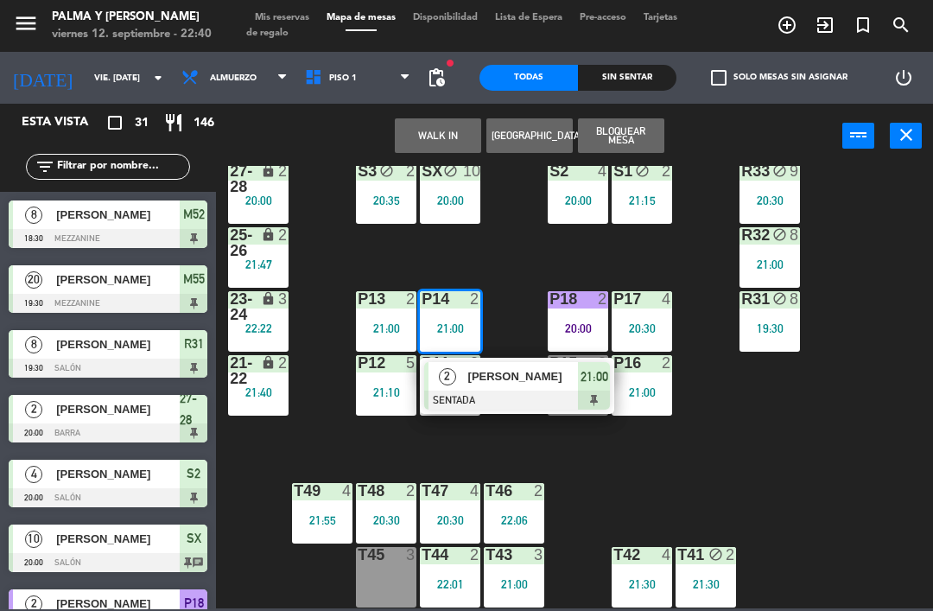
click at [494, 384] on span "[PERSON_NAME]" at bounding box center [523, 376] width 111 height 18
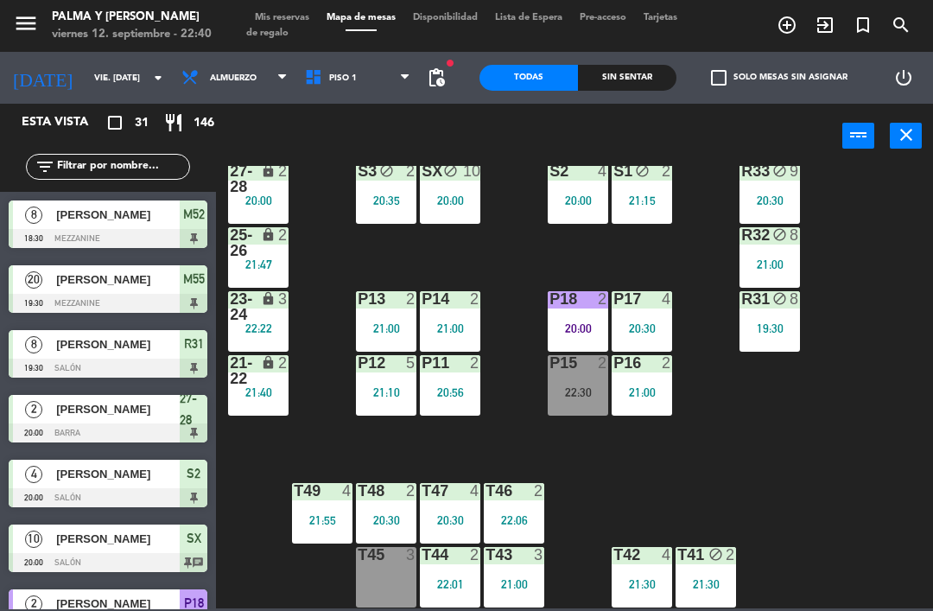
click at [392, 380] on div "P12 5 21:10" at bounding box center [386, 385] width 60 height 60
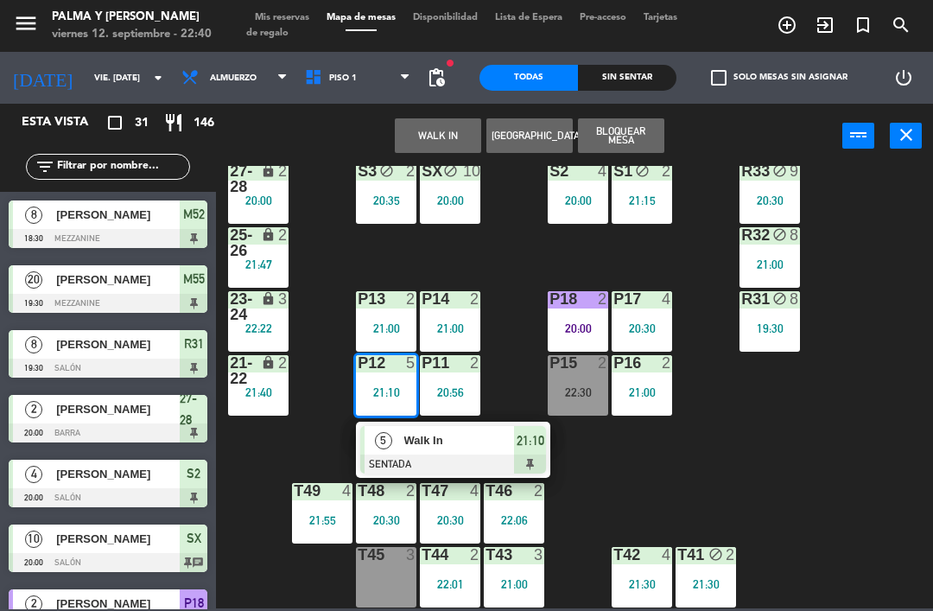
click at [454, 453] on div "Walk In" at bounding box center [459, 440] width 112 height 29
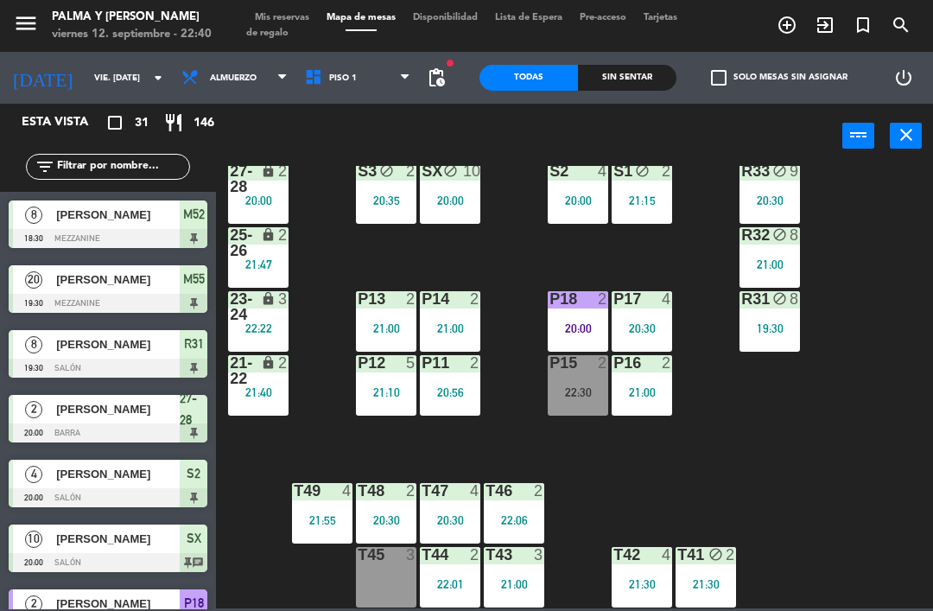
click at [461, 383] on div "P11 2 20:56" at bounding box center [450, 385] width 60 height 60
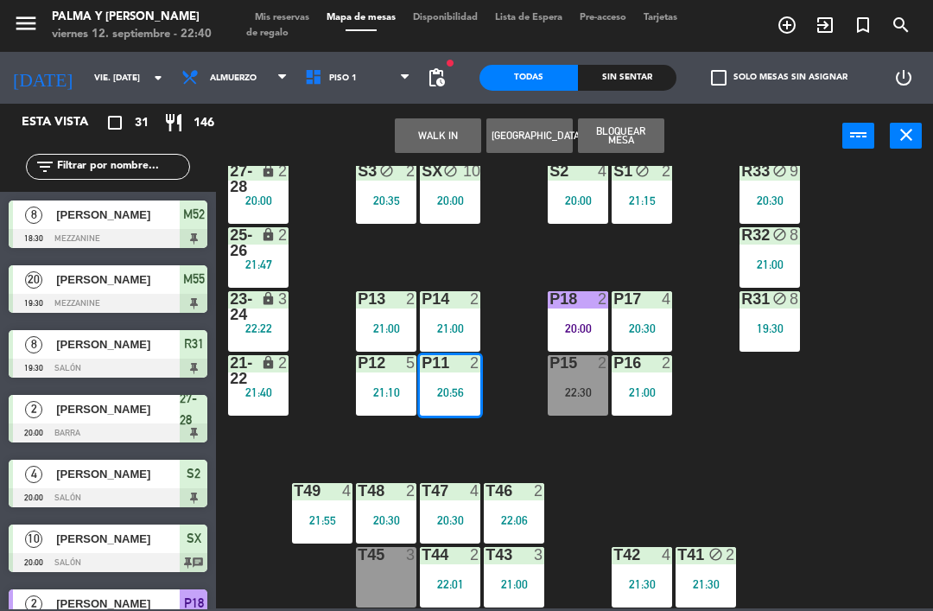
click at [632, 485] on div "R33 block 9 20:30 S1 block 2 21:15 S2 4 20:00 S3 block 2 20:35 SX block 10 20:0…" at bounding box center [579, 387] width 708 height 442
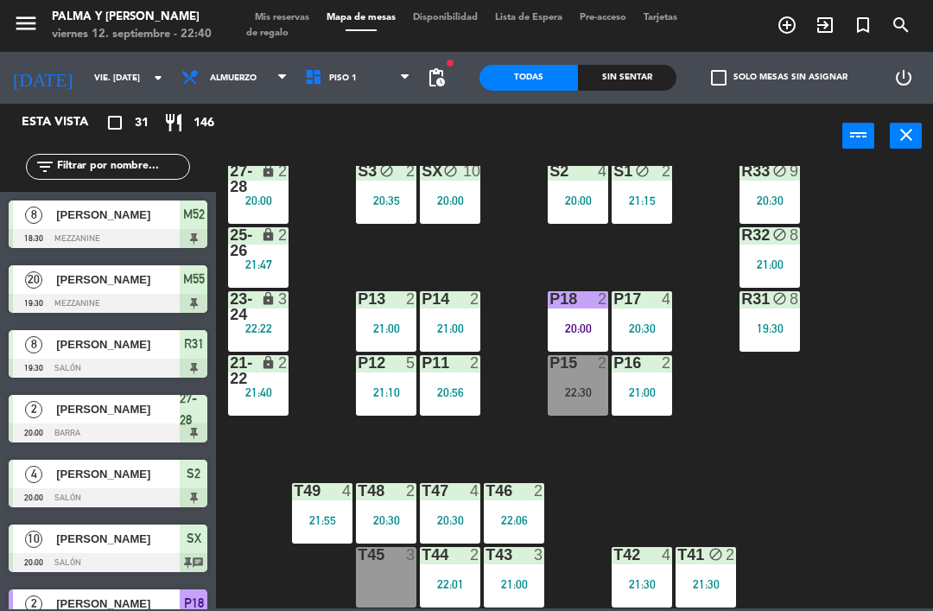
click at [464, 392] on div "20:56" at bounding box center [450, 392] width 60 height 12
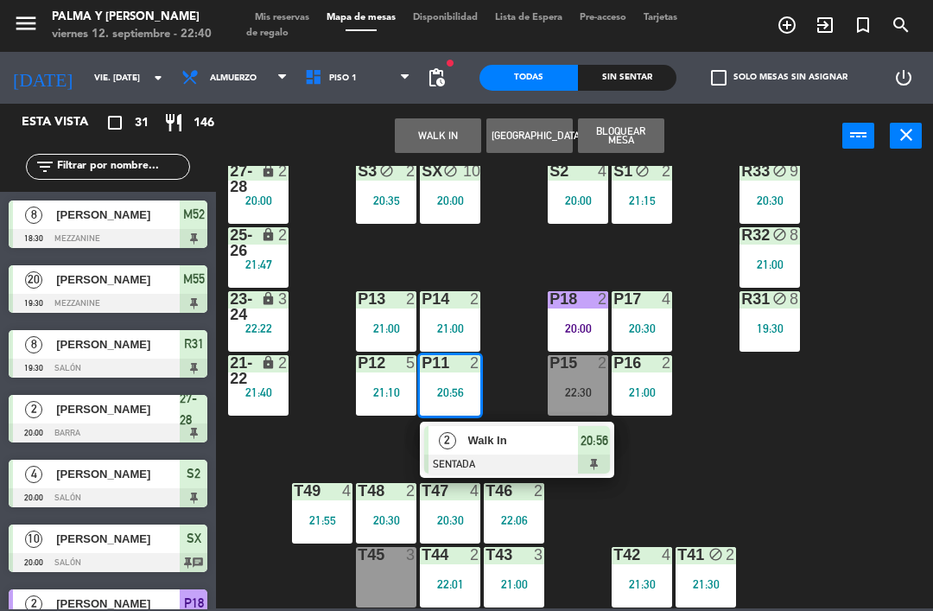
click at [492, 456] on div at bounding box center [517, 463] width 186 height 19
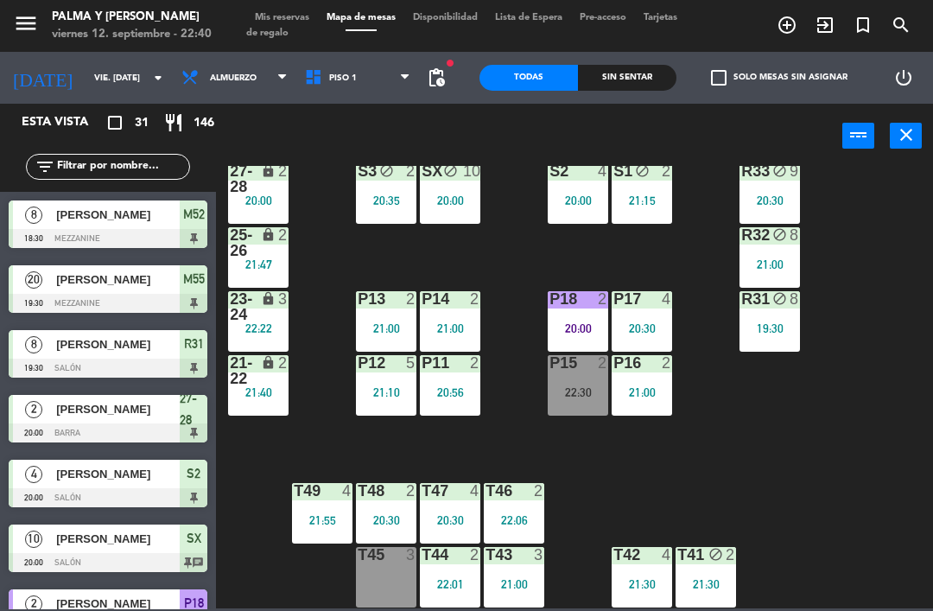
click at [582, 317] on div "P18 2 20:00" at bounding box center [578, 321] width 60 height 60
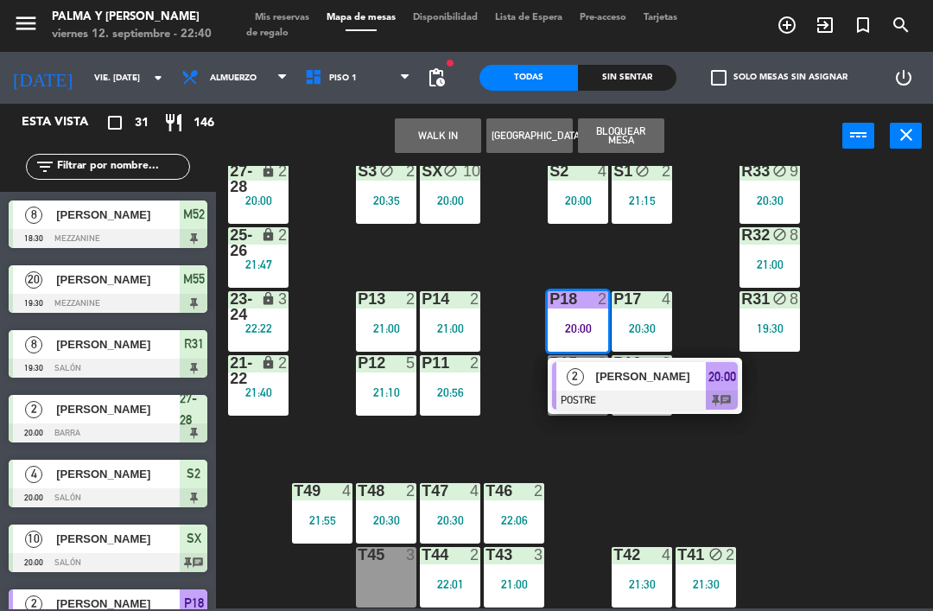
click at [654, 384] on span "[PERSON_NAME]" at bounding box center [651, 376] width 111 height 18
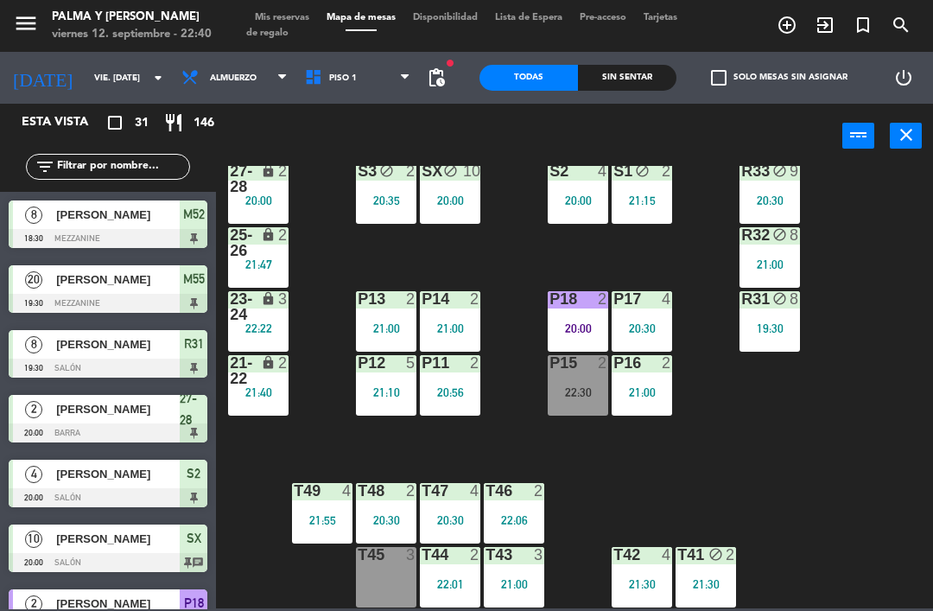
click at [638, 334] on div "20:30" at bounding box center [642, 328] width 60 height 12
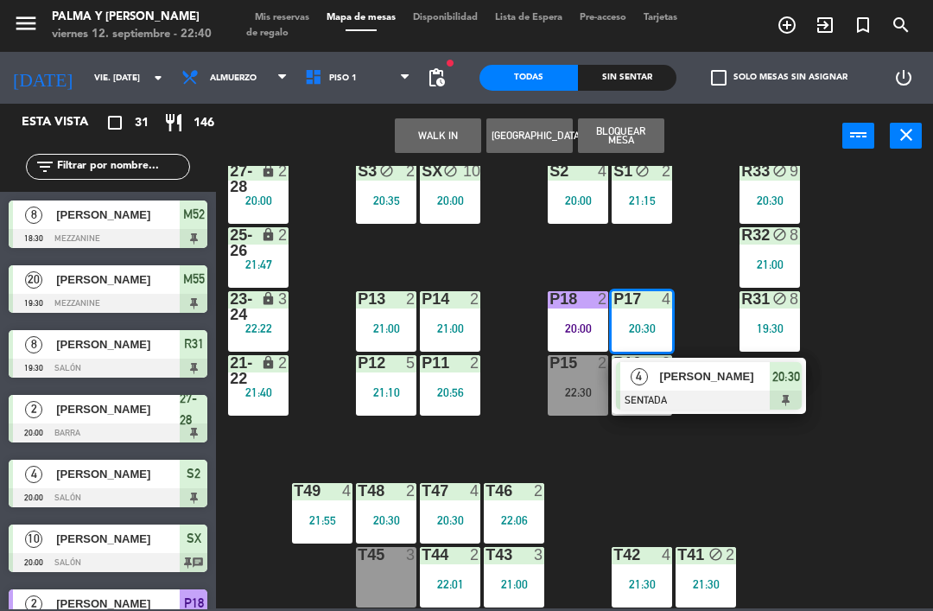
click at [653, 325] on div "20:30" at bounding box center [642, 328] width 60 height 12
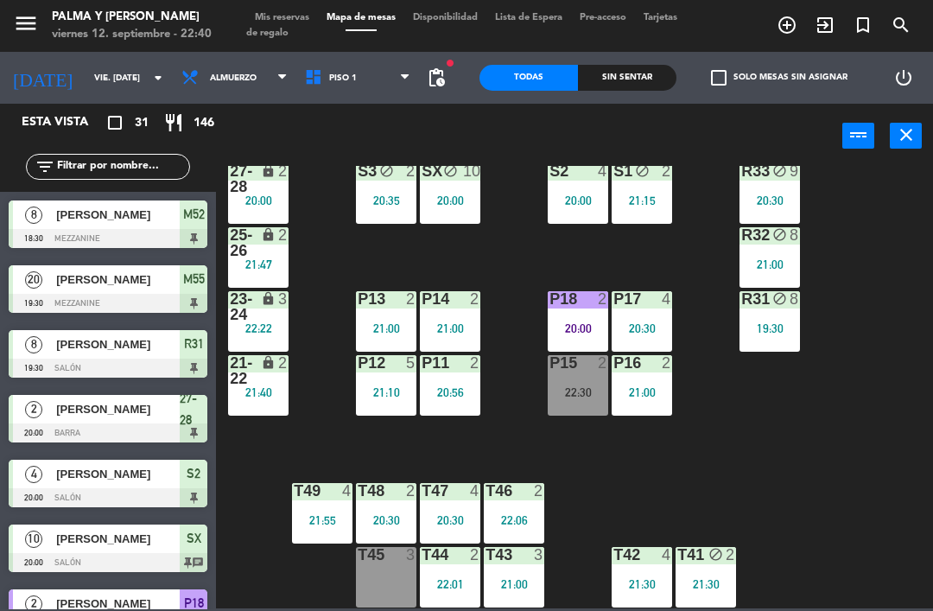
click at [641, 322] on div "20:30" at bounding box center [642, 328] width 60 height 12
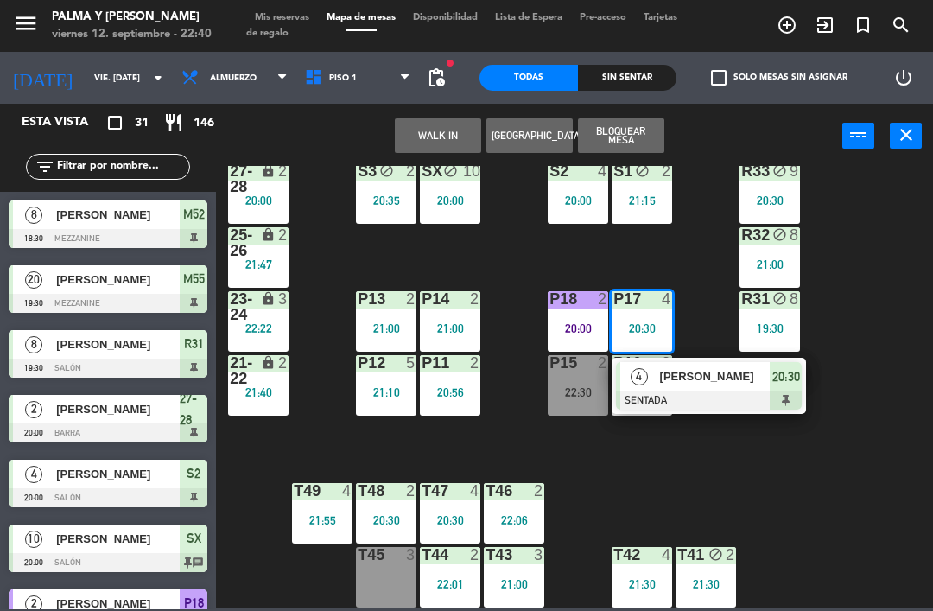
click at [705, 394] on div at bounding box center [709, 399] width 186 height 19
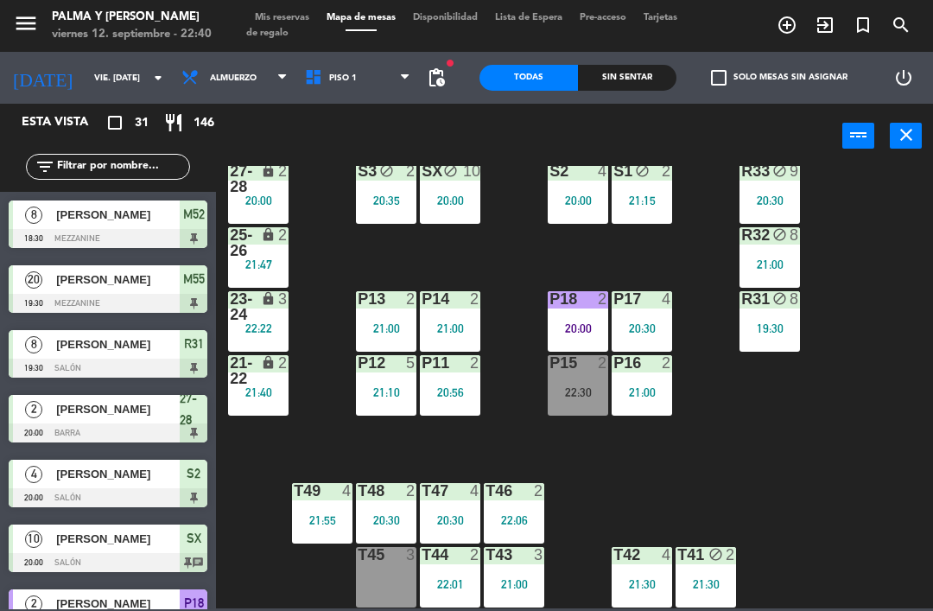
click at [653, 401] on div "P16 2 21:00" at bounding box center [642, 385] width 60 height 60
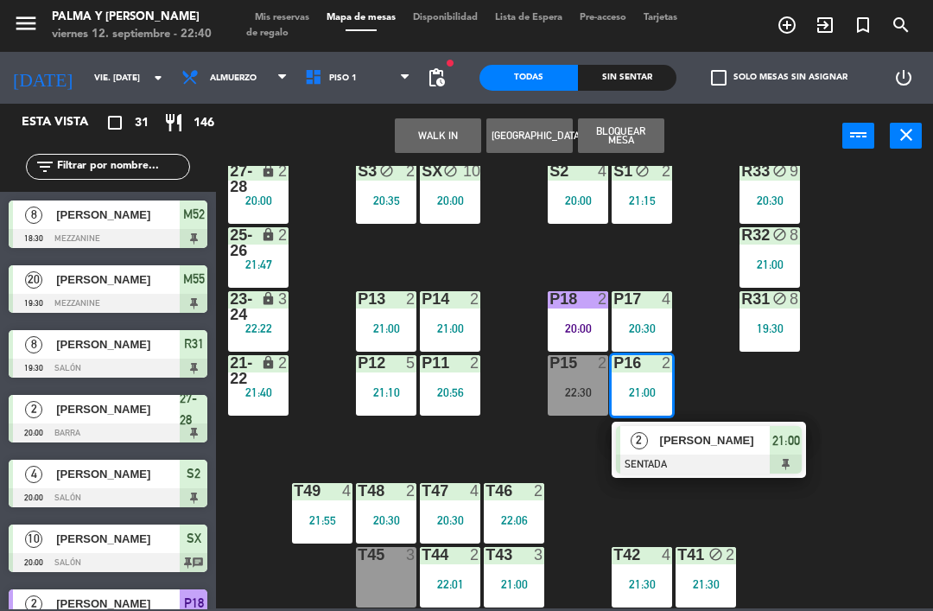
click at [691, 449] on span "[PERSON_NAME]" at bounding box center [715, 440] width 111 height 18
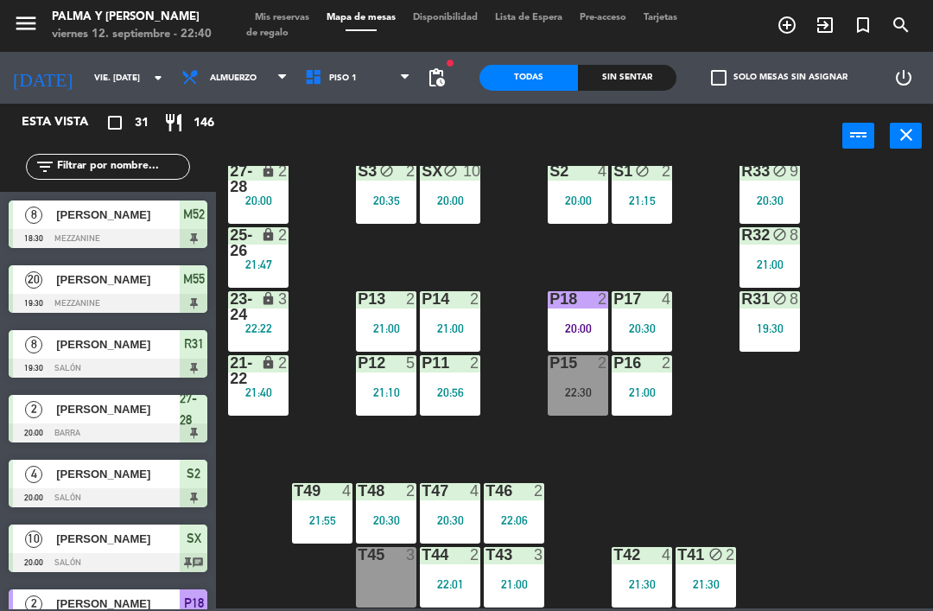
click at [564, 397] on div "22:30" at bounding box center [578, 392] width 60 height 12
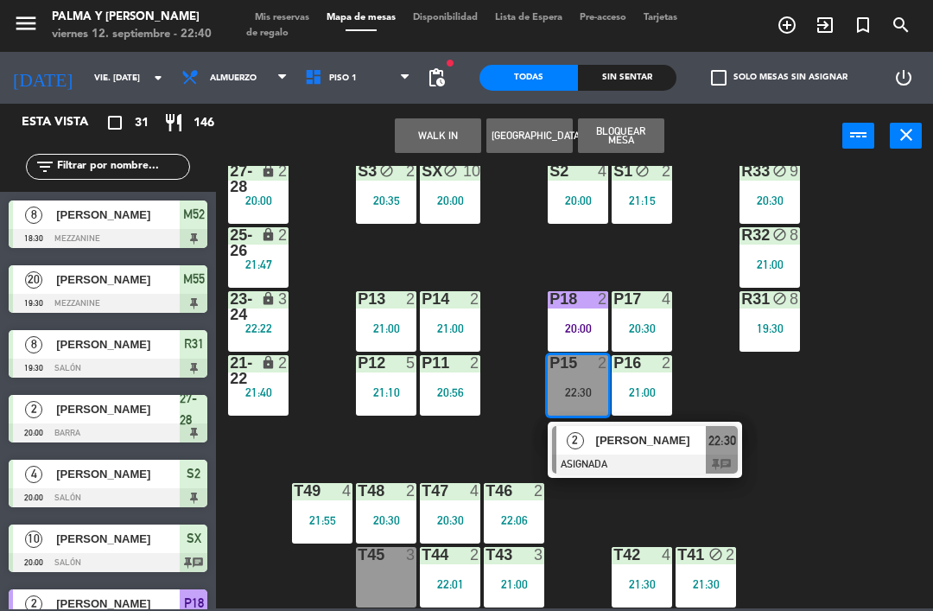
click at [614, 463] on div at bounding box center [645, 463] width 186 height 19
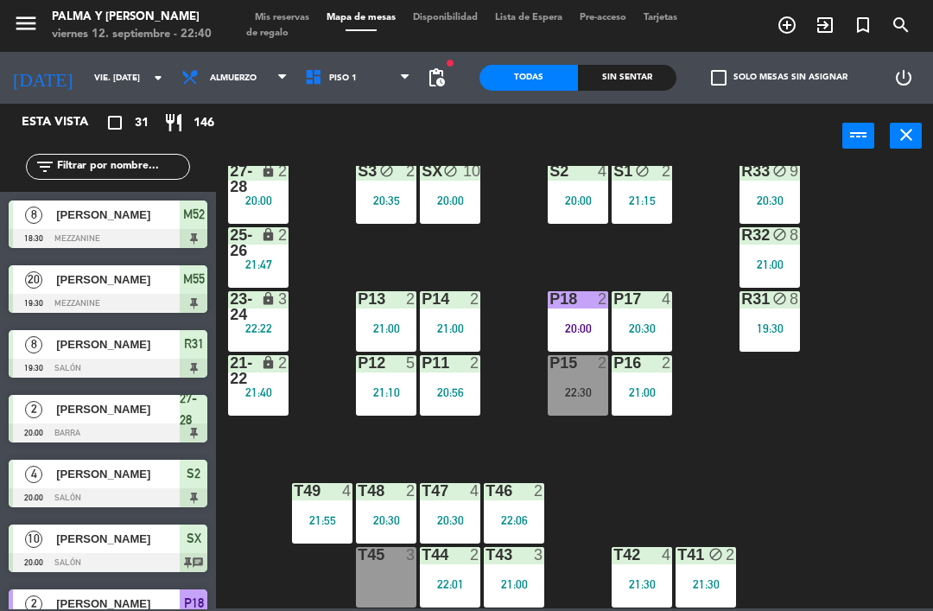
scroll to position [645, 0]
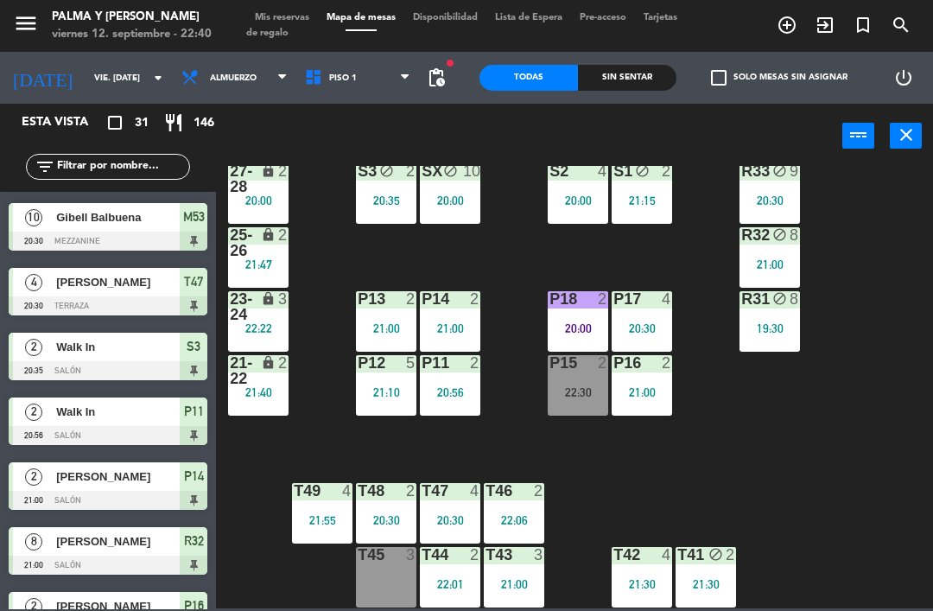
click at [402, 197] on div "20:35" at bounding box center [386, 200] width 60 height 12
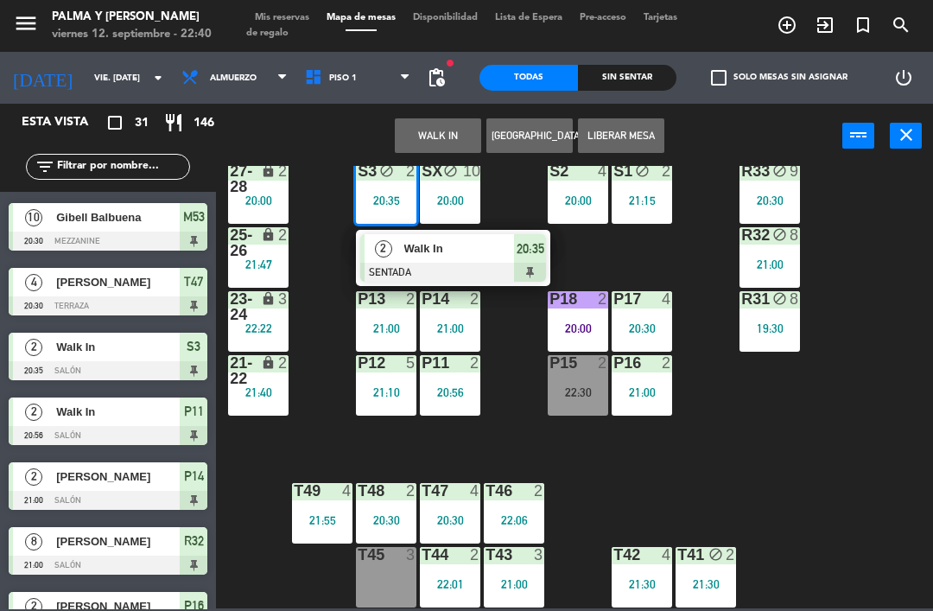
click at [475, 250] on span "Walk In" at bounding box center [459, 248] width 111 height 18
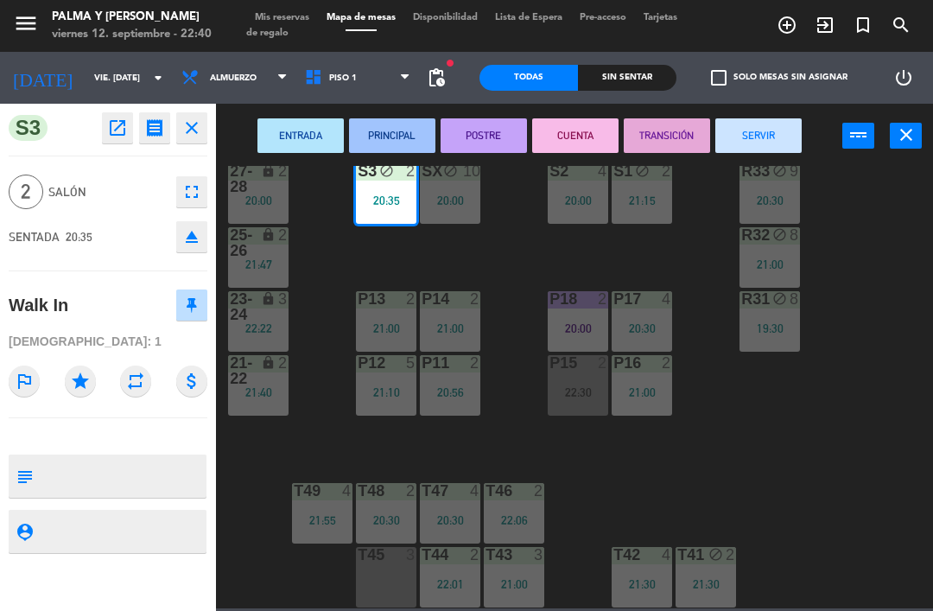
scroll to position [0, 0]
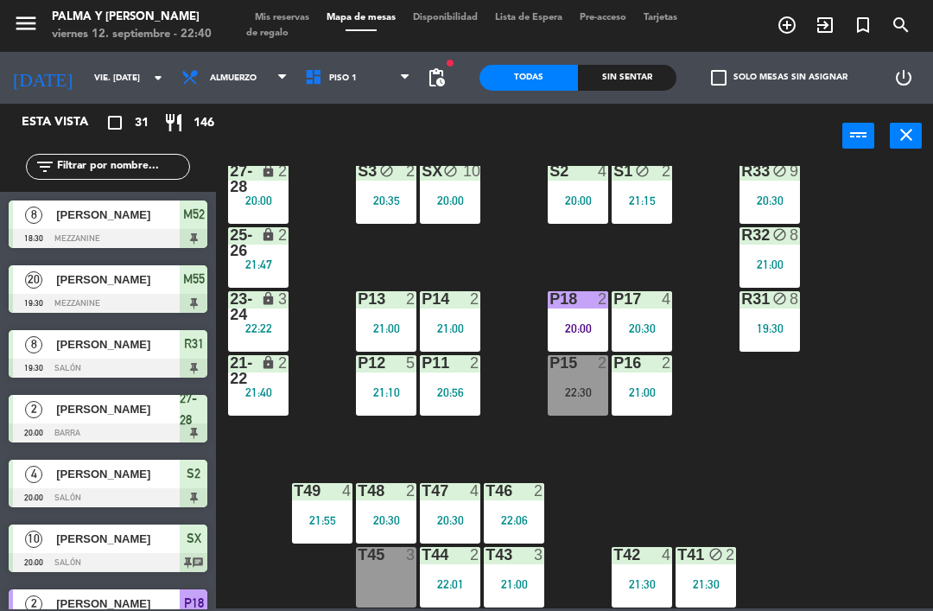
click at [445, 200] on div "20:00" at bounding box center [450, 200] width 60 height 12
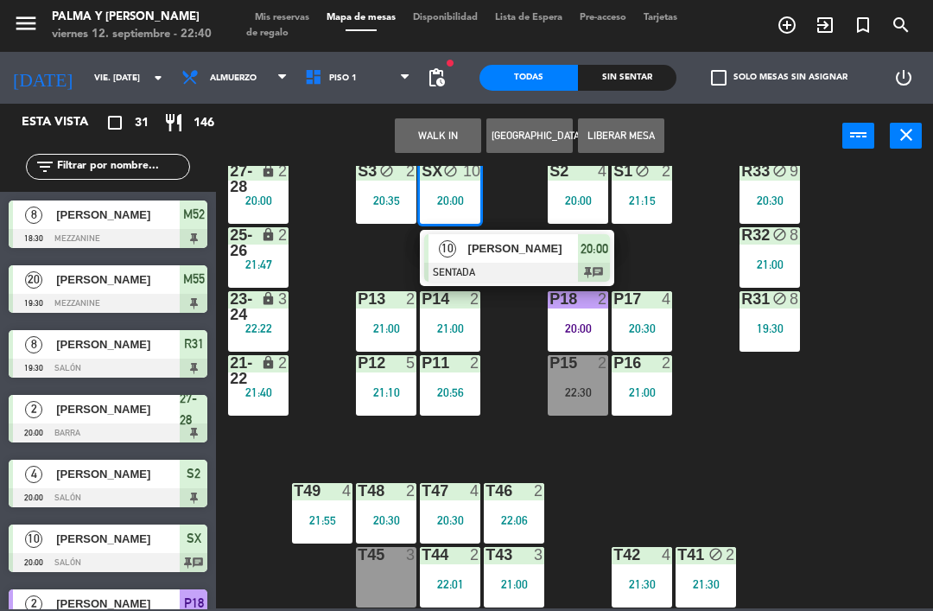
click at [516, 260] on div "[PERSON_NAME]" at bounding box center [523, 248] width 112 height 29
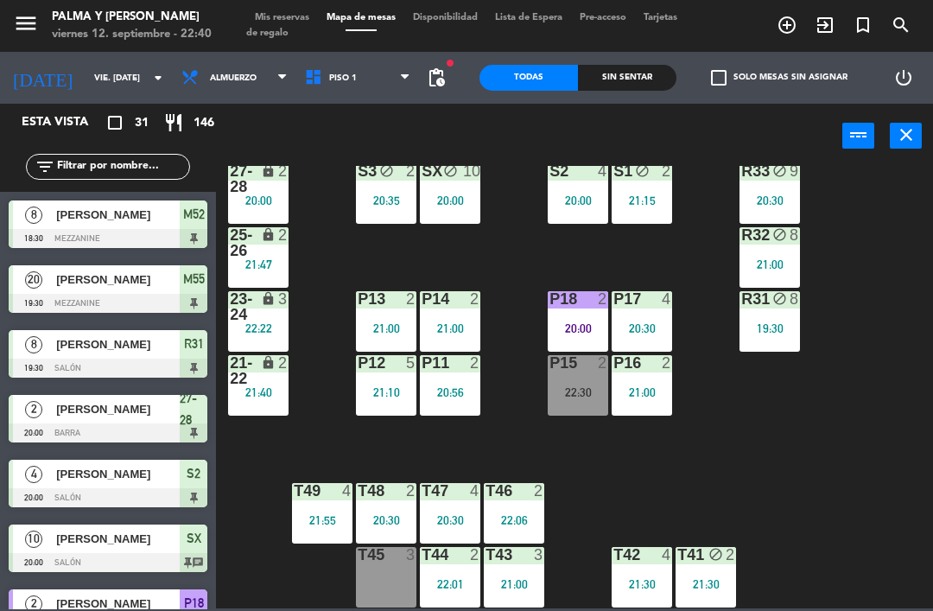
click at [575, 203] on div "20:00" at bounding box center [578, 200] width 60 height 12
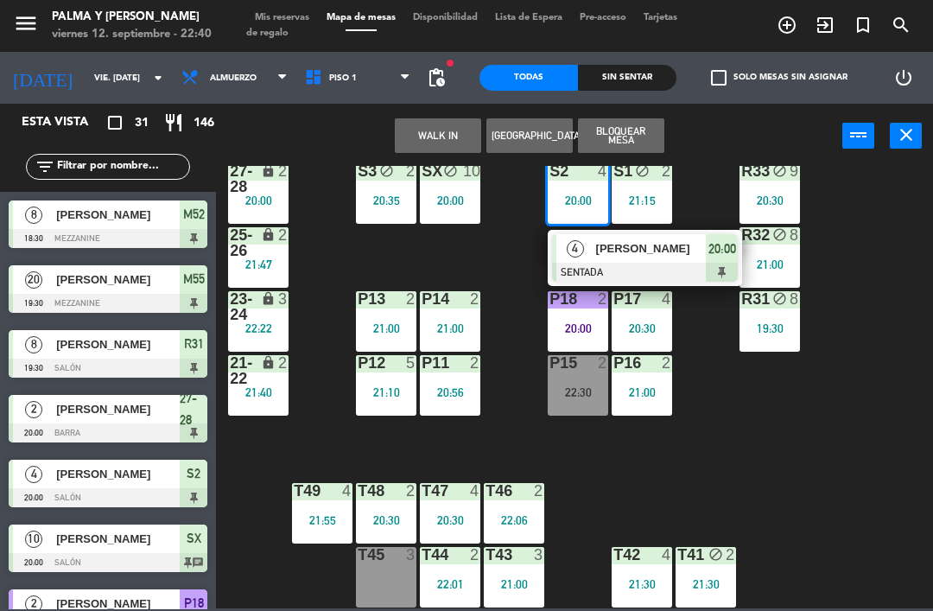
click at [631, 244] on span "[PERSON_NAME]" at bounding box center [651, 248] width 111 height 18
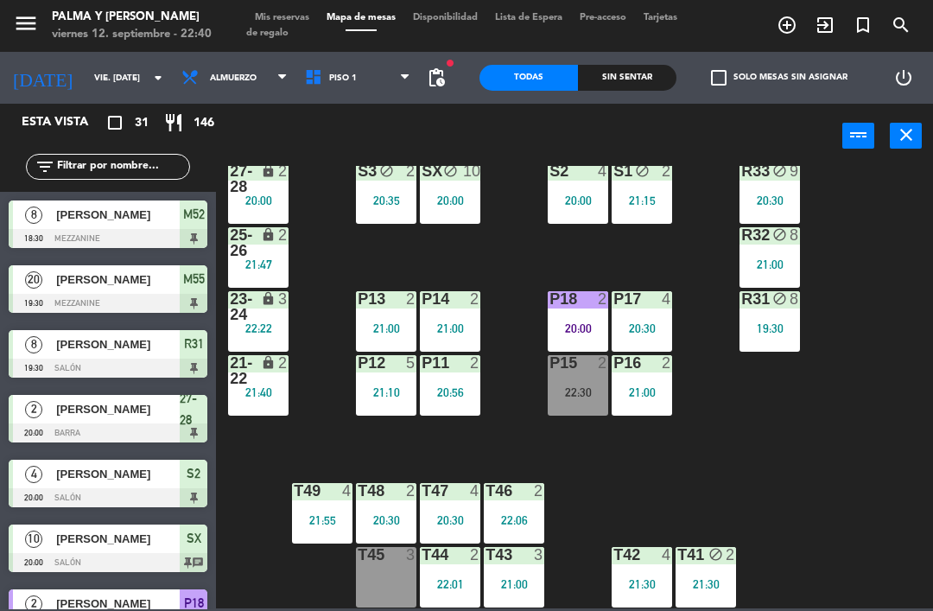
click at [649, 198] on div "21:15" at bounding box center [642, 200] width 60 height 12
click at [693, 295] on div "R33 block 9 20:30 S1 block 2 21:15 S2 4 20:00 S3 block 2 20:35 SX block 10 20:0…" at bounding box center [579, 387] width 708 height 442
click at [669, 194] on div "21:15" at bounding box center [642, 200] width 60 height 12
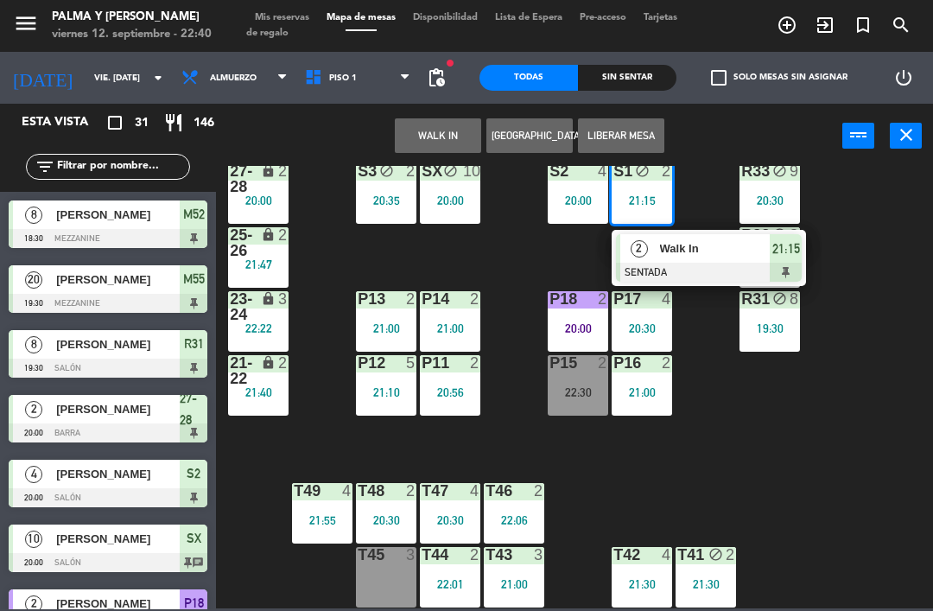
click at [695, 251] on span "Walk In" at bounding box center [715, 248] width 111 height 18
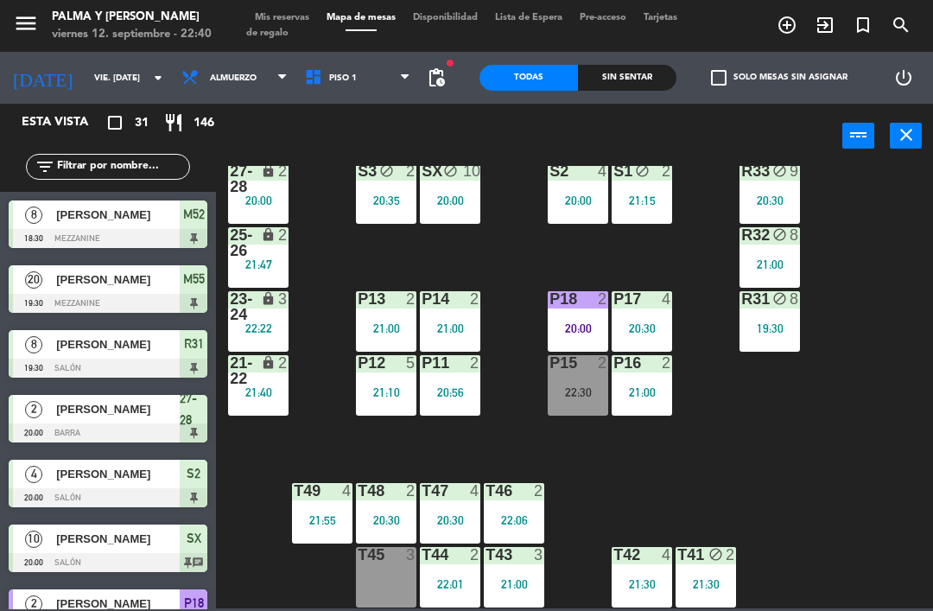
click at [761, 181] on div "R33 block 9 20:30" at bounding box center [770, 193] width 60 height 60
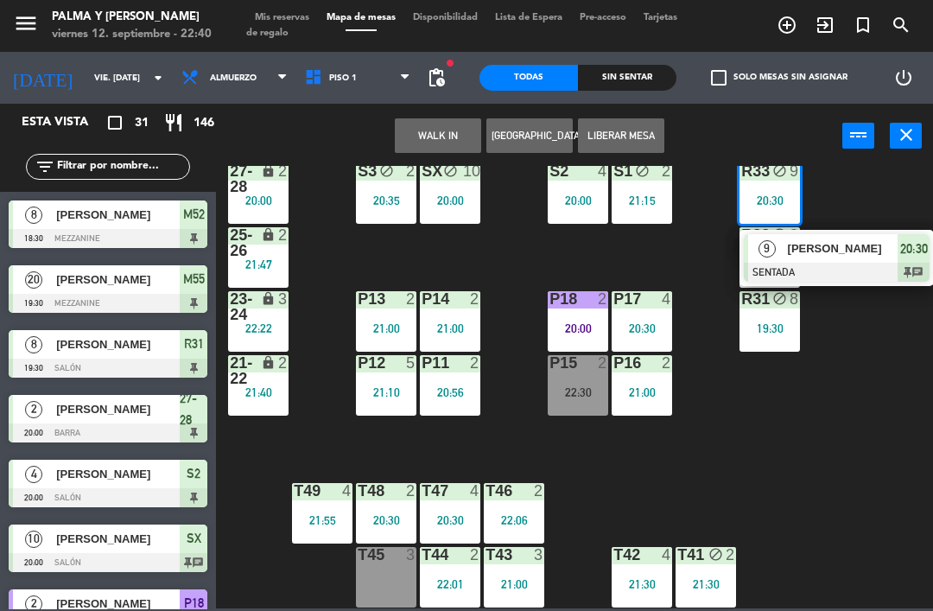
click at [850, 252] on span "[PERSON_NAME]" at bounding box center [843, 248] width 111 height 18
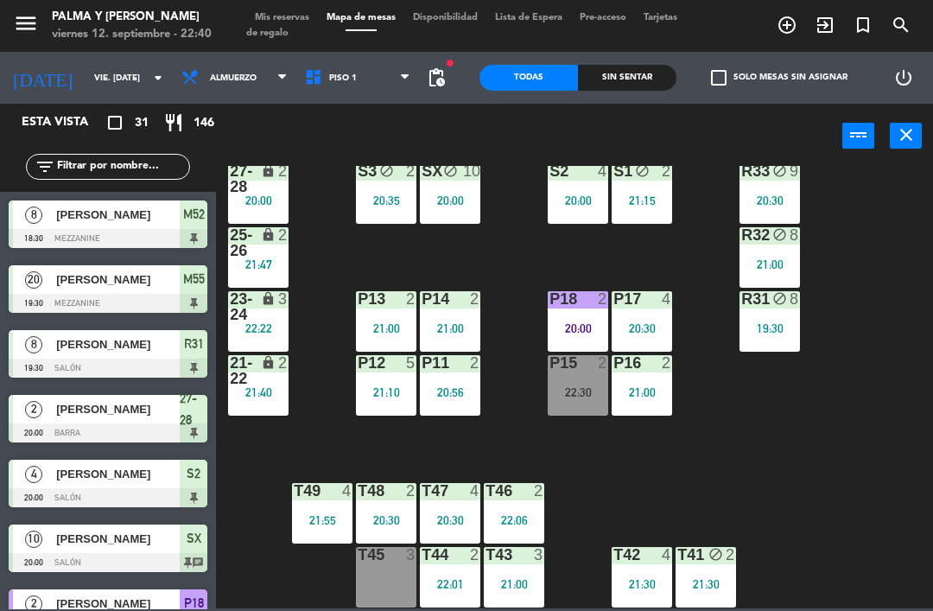
click at [792, 248] on div "R32 block 8 21:00" at bounding box center [770, 257] width 60 height 60
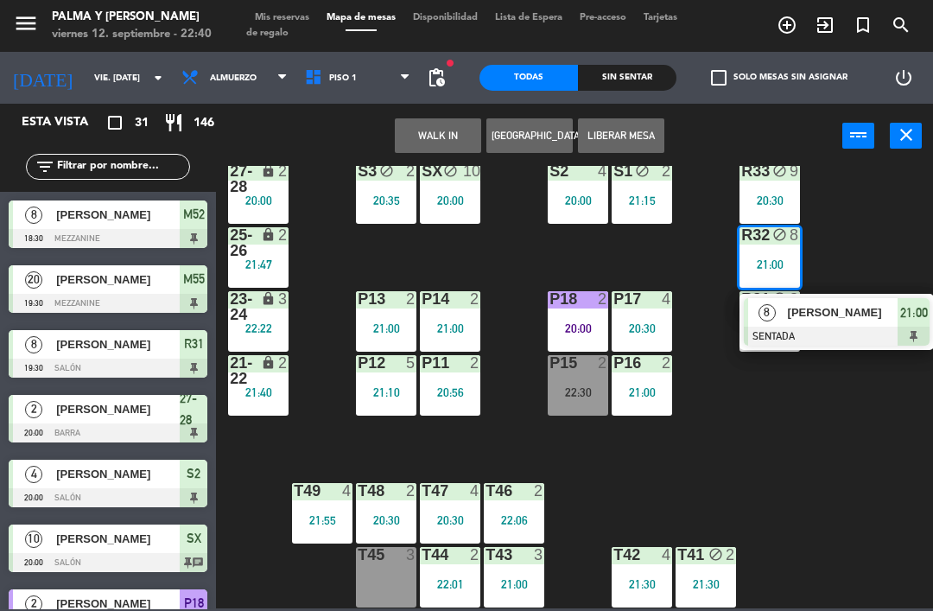
click at [827, 321] on span "[PERSON_NAME]" at bounding box center [843, 312] width 111 height 18
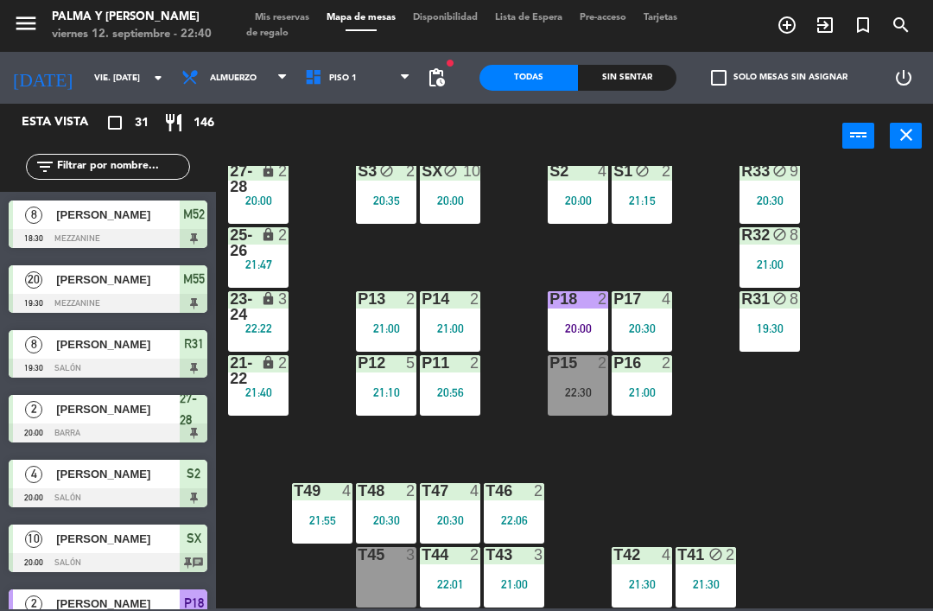
click at [783, 254] on div "R32 block 8 21:00" at bounding box center [770, 257] width 60 height 60
click at [855, 429] on div "R33 block 9 20:30 S1 block 2 21:15 S2 4 20:00 S3 block 2 20:35 SX block 10 20:0…" at bounding box center [579, 387] width 708 height 442
click at [784, 322] on div "19:30" at bounding box center [770, 328] width 60 height 12
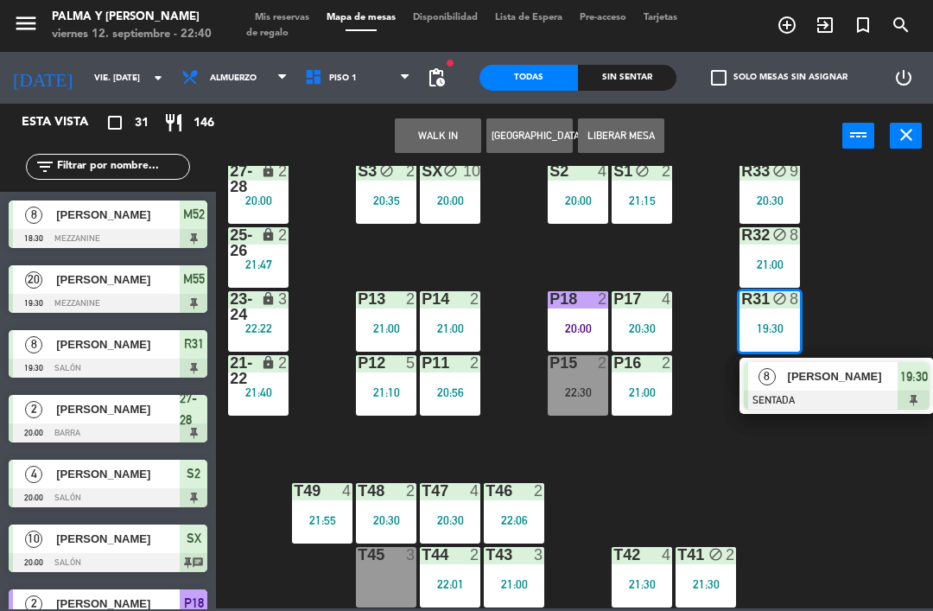
click at [828, 388] on div "[PERSON_NAME]" at bounding box center [842, 376] width 112 height 29
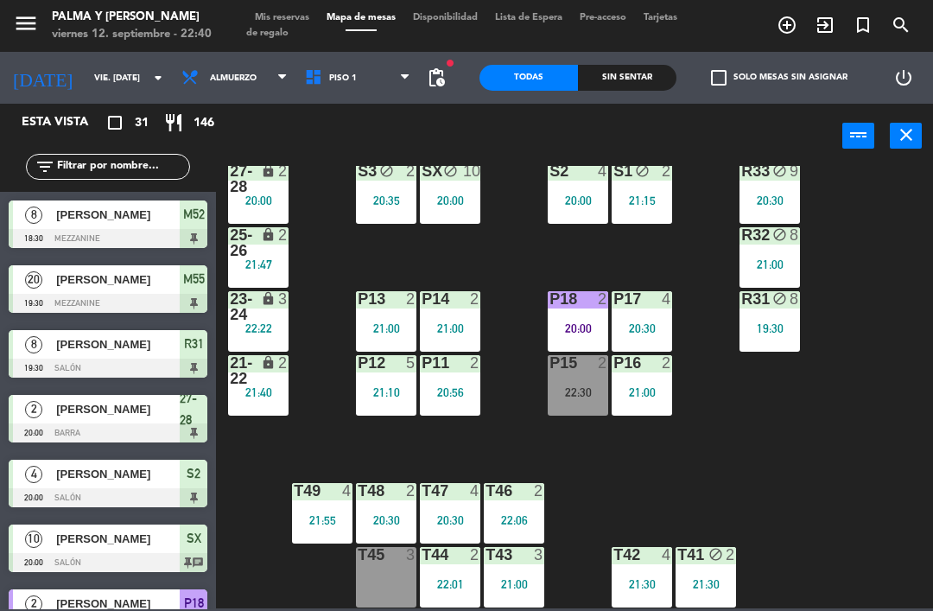
click at [706, 558] on div "block" at bounding box center [706, 555] width 29 height 16
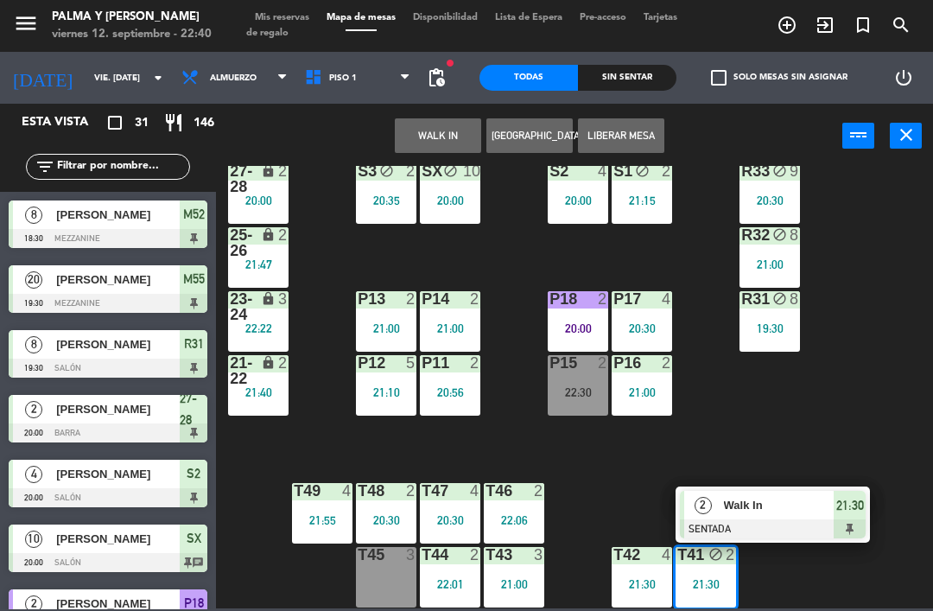
click at [771, 503] on span "Walk In" at bounding box center [779, 505] width 111 height 18
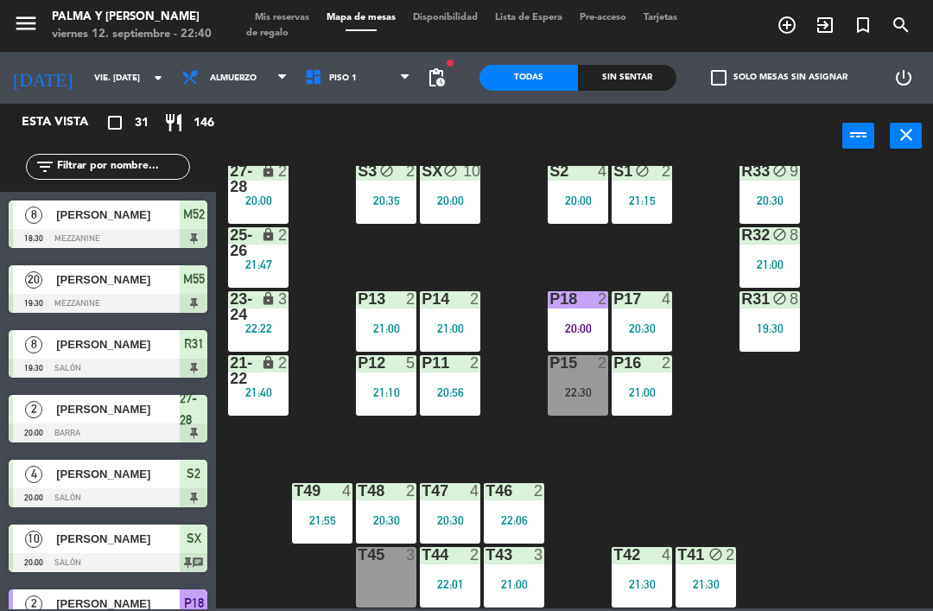
scroll to position [192, 0]
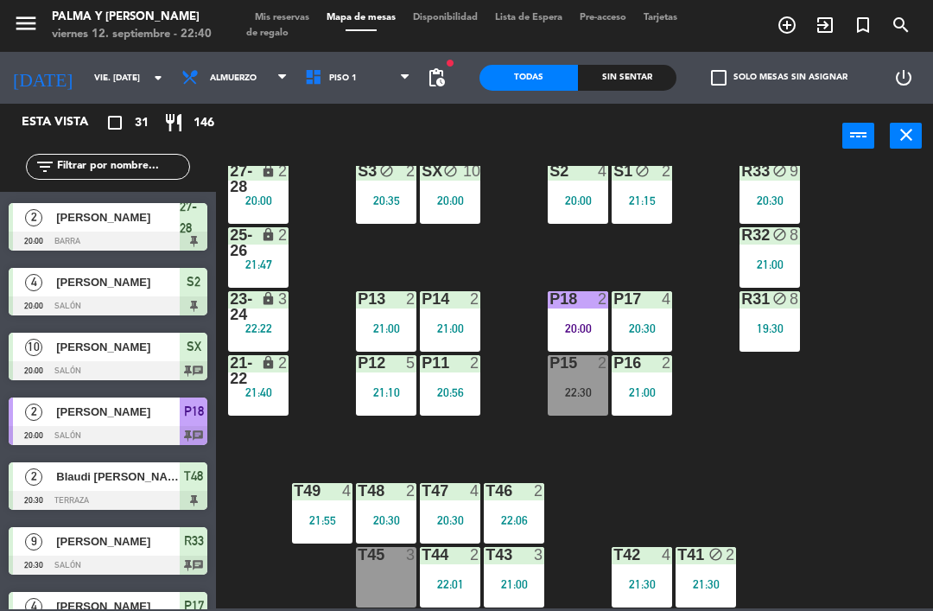
click at [657, 567] on div "T42 4 21:30" at bounding box center [642, 577] width 60 height 60
click at [733, 485] on div "R33 block 9 20:30 S1 block 2 21:15 S2 4 20:00 S3 block 2 20:35 SX block 10 20:0…" at bounding box center [579, 387] width 708 height 442
click at [649, 580] on div "21:30" at bounding box center [642, 584] width 60 height 12
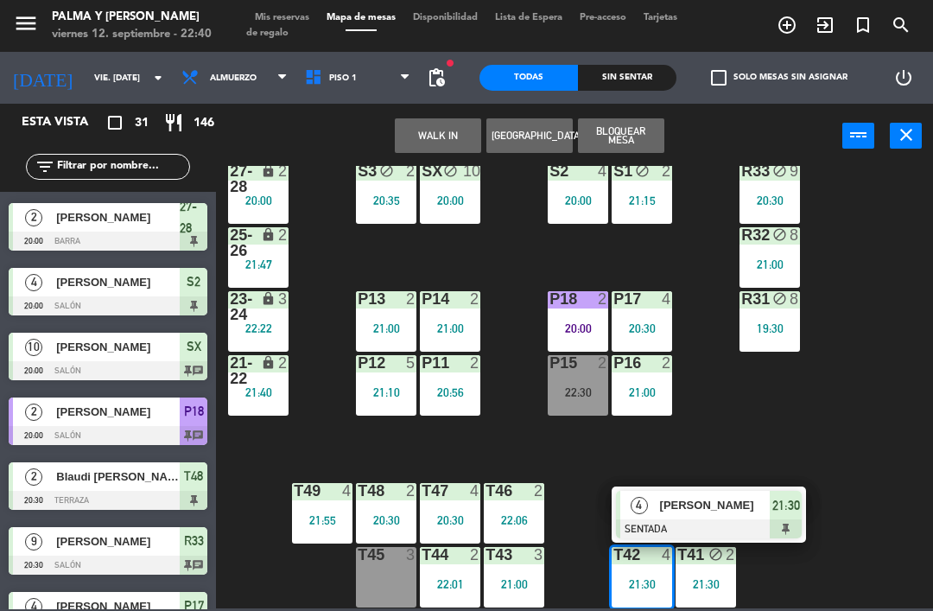
click at [725, 512] on span "[PERSON_NAME]" at bounding box center [715, 505] width 111 height 18
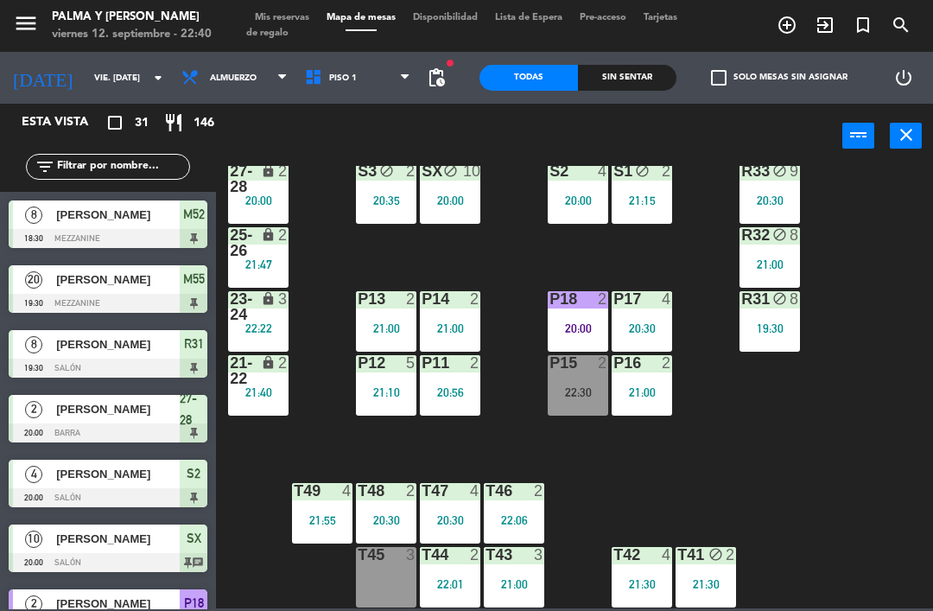
scroll to position [127, 0]
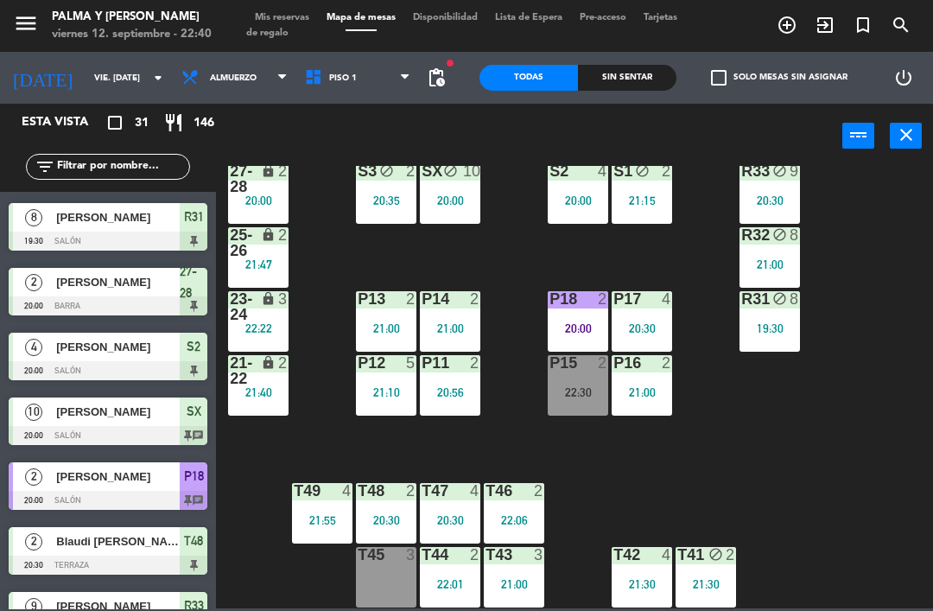
click at [528, 525] on div "22:06" at bounding box center [514, 520] width 60 height 12
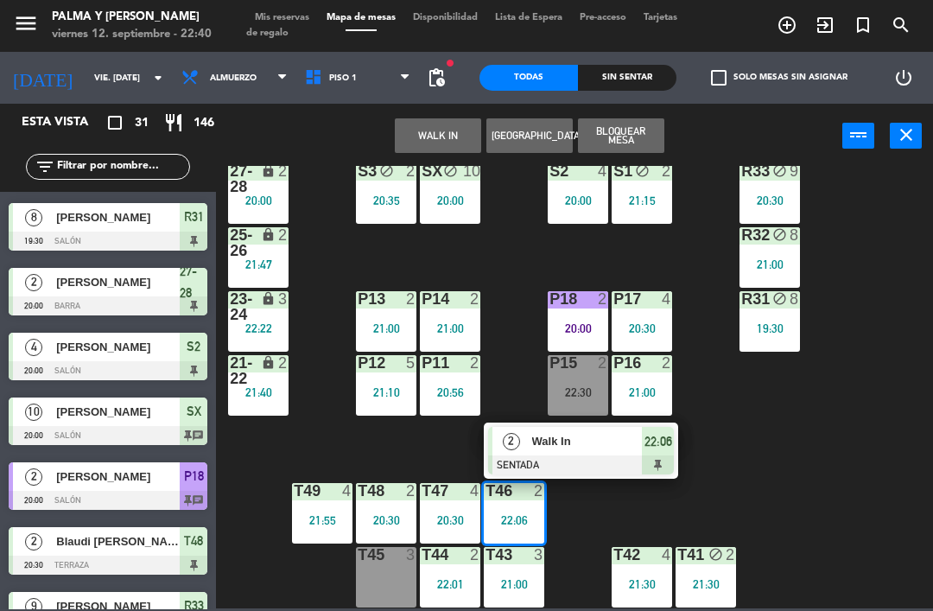
click at [584, 451] on div "Walk In" at bounding box center [586, 441] width 112 height 29
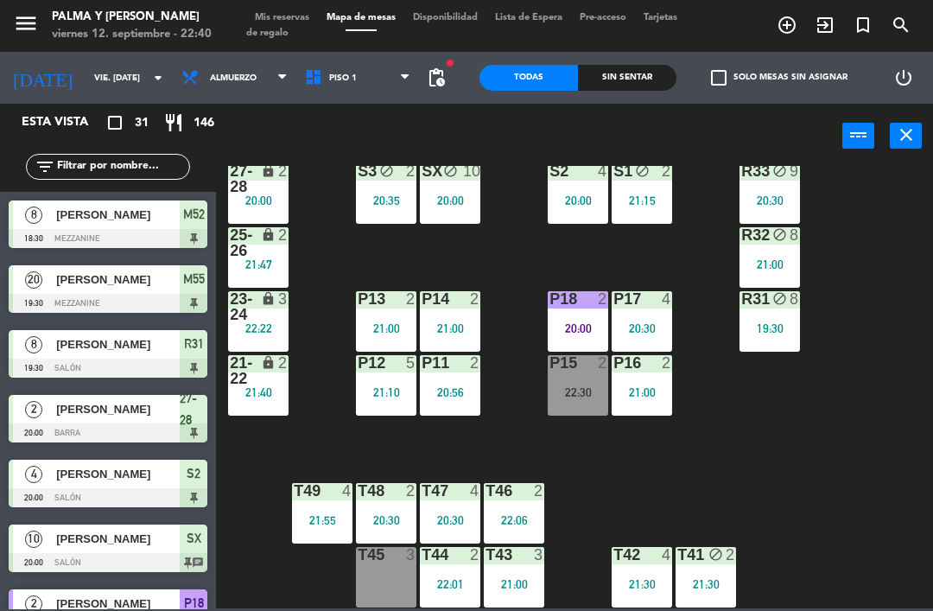
scroll to position [516, 0]
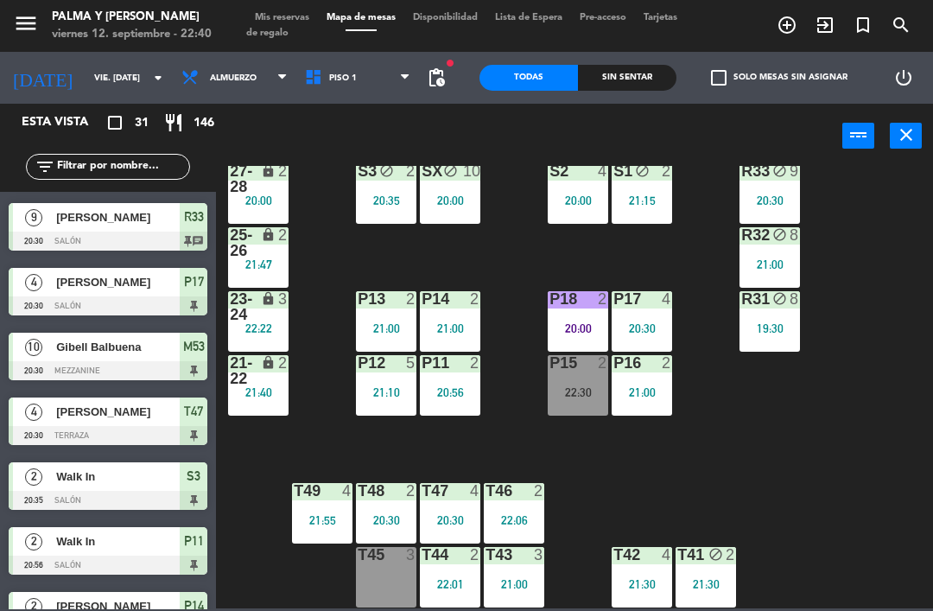
click at [470, 518] on div "20:30" at bounding box center [450, 520] width 60 height 12
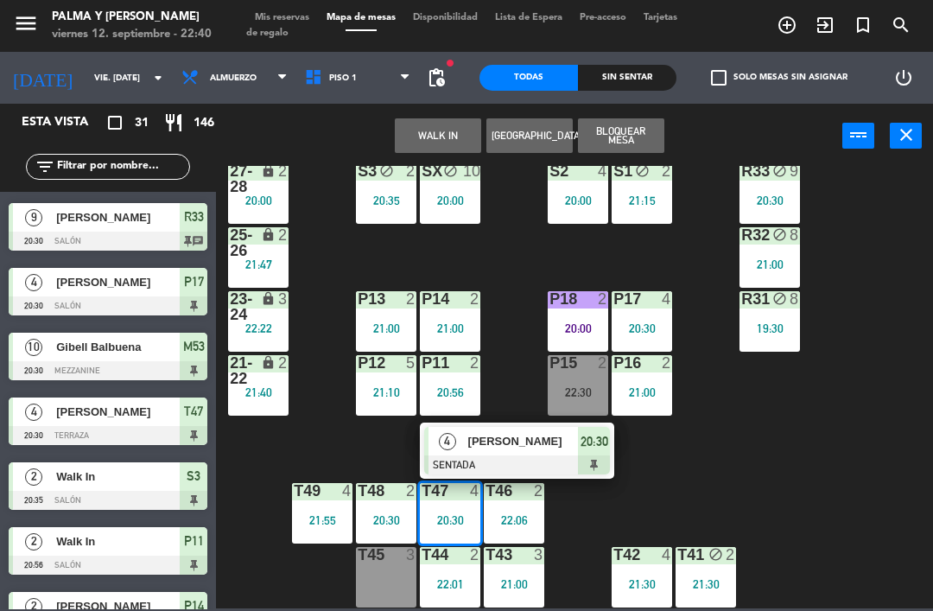
click at [520, 451] on div "[PERSON_NAME]" at bounding box center [523, 441] width 112 height 29
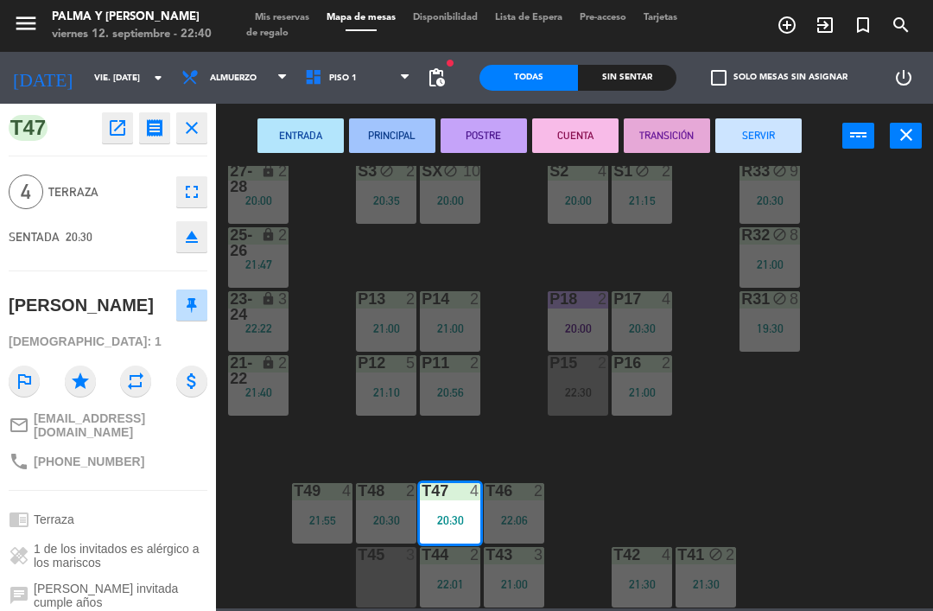
scroll to position [0, 0]
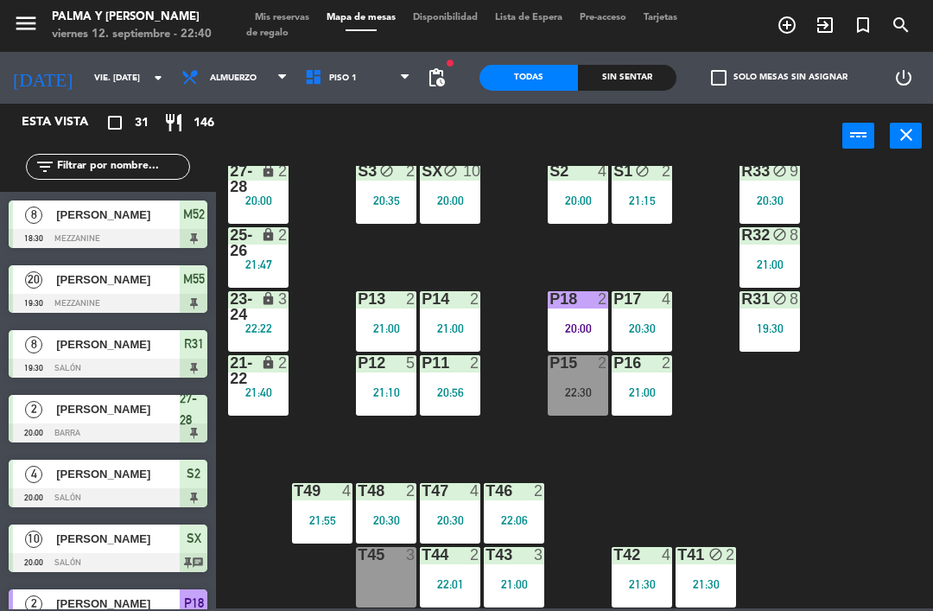
click at [456, 498] on div at bounding box center [450, 491] width 29 height 16
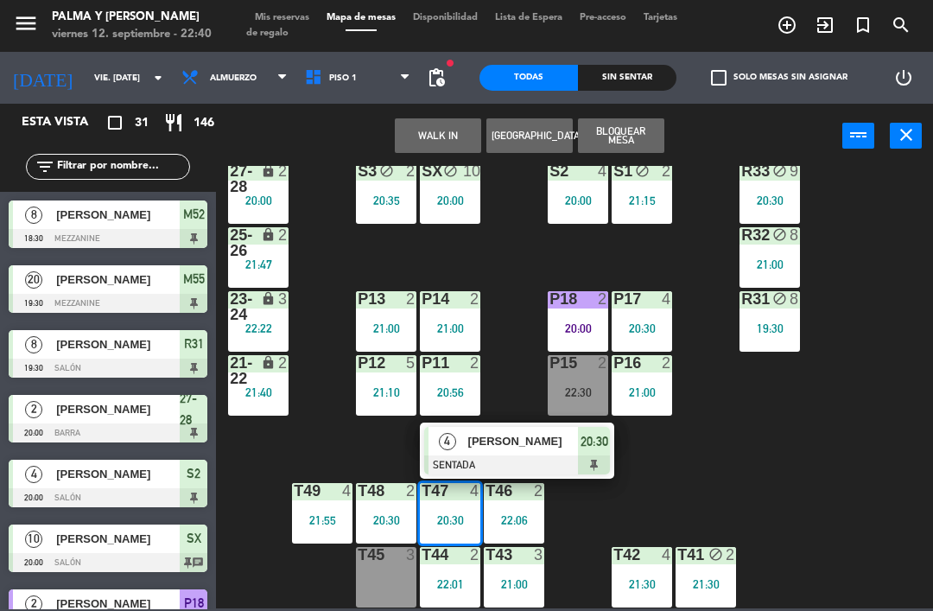
click at [530, 438] on span "[PERSON_NAME]" at bounding box center [523, 441] width 111 height 18
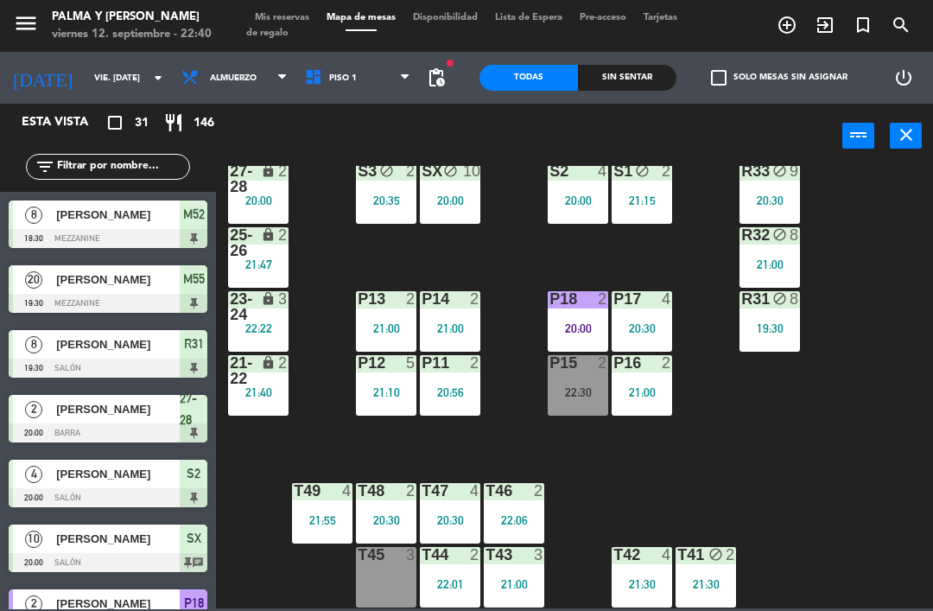
click at [383, 521] on div "20:30" at bounding box center [386, 520] width 60 height 12
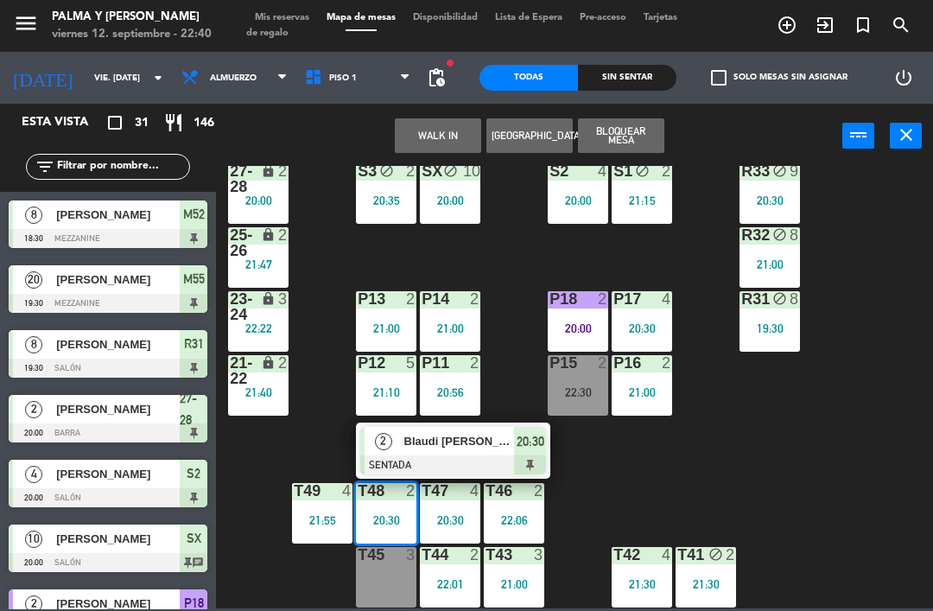
click at [459, 446] on span "Blaudi [PERSON_NAME]" at bounding box center [459, 441] width 111 height 18
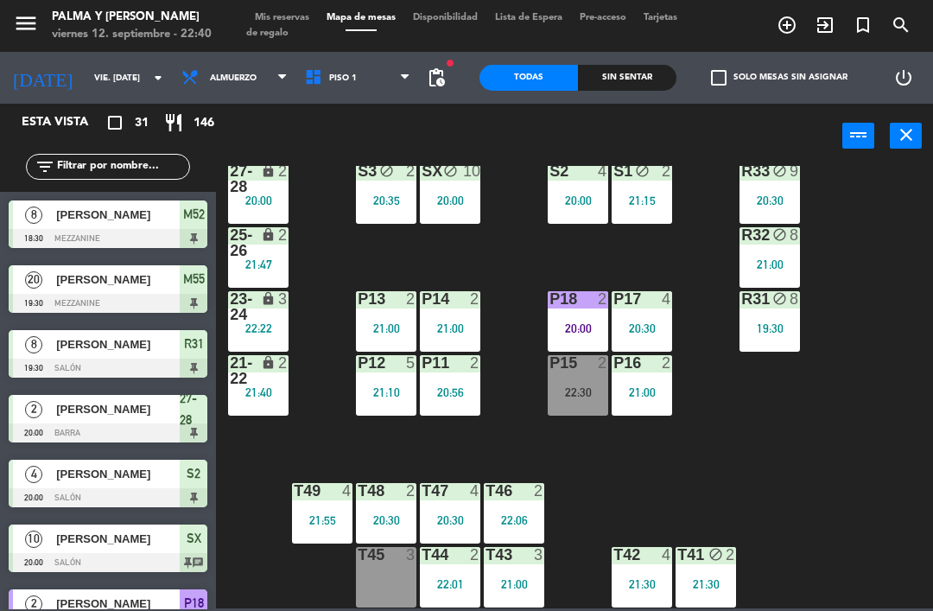
click at [327, 495] on div at bounding box center [322, 491] width 29 height 16
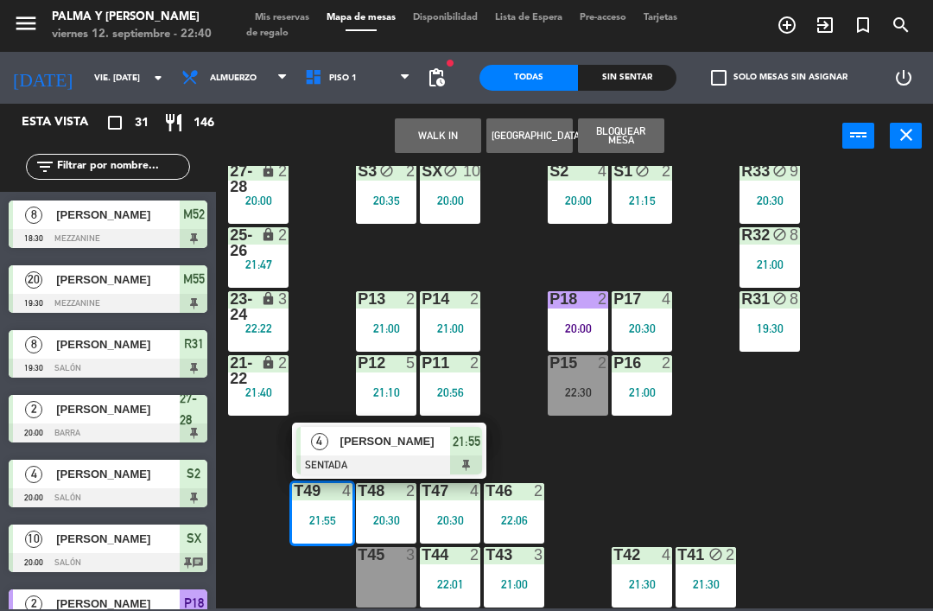
click at [389, 451] on div "[PERSON_NAME]" at bounding box center [395, 441] width 112 height 29
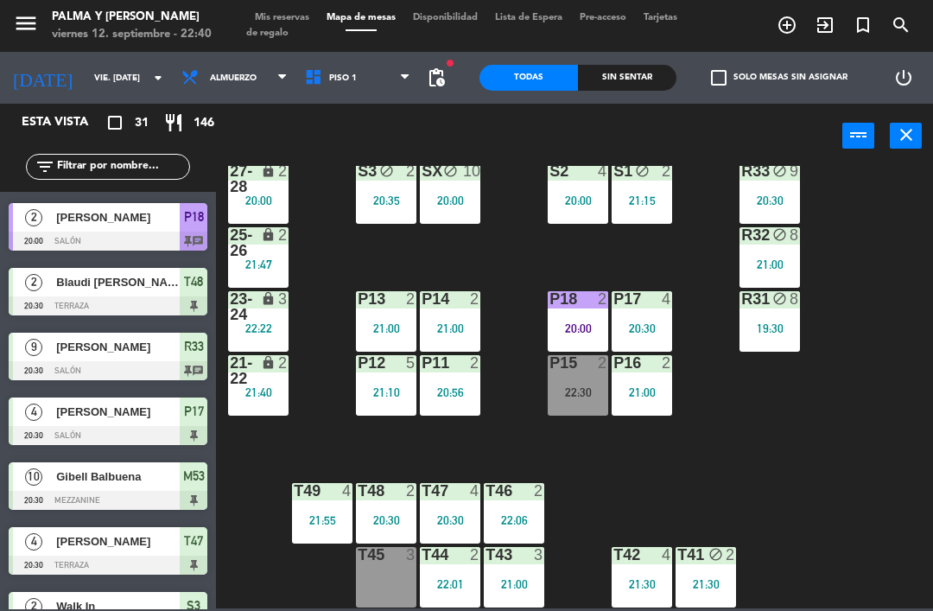
click at [444, 578] on div "22:01" at bounding box center [450, 584] width 60 height 12
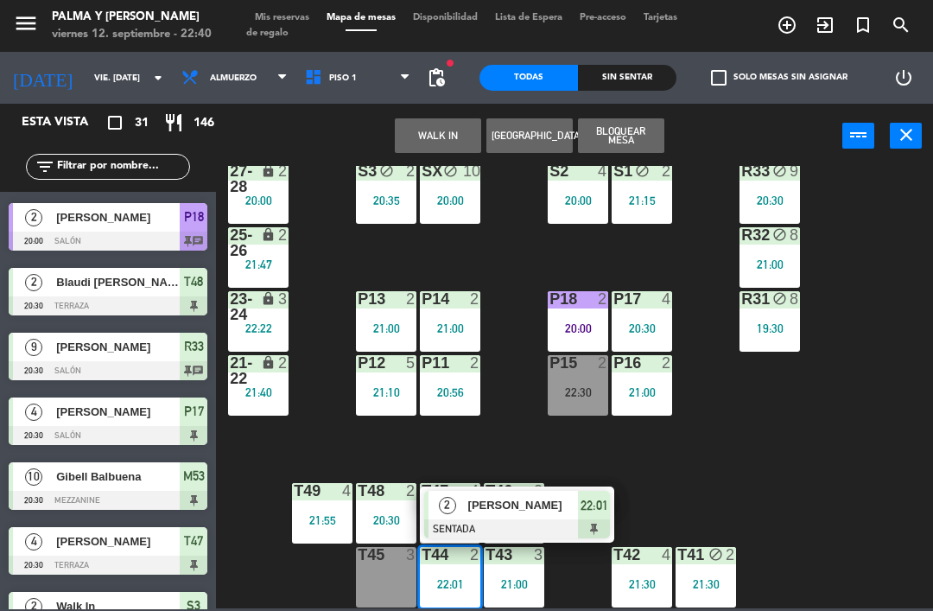
click at [492, 492] on div "[PERSON_NAME]" at bounding box center [523, 505] width 112 height 29
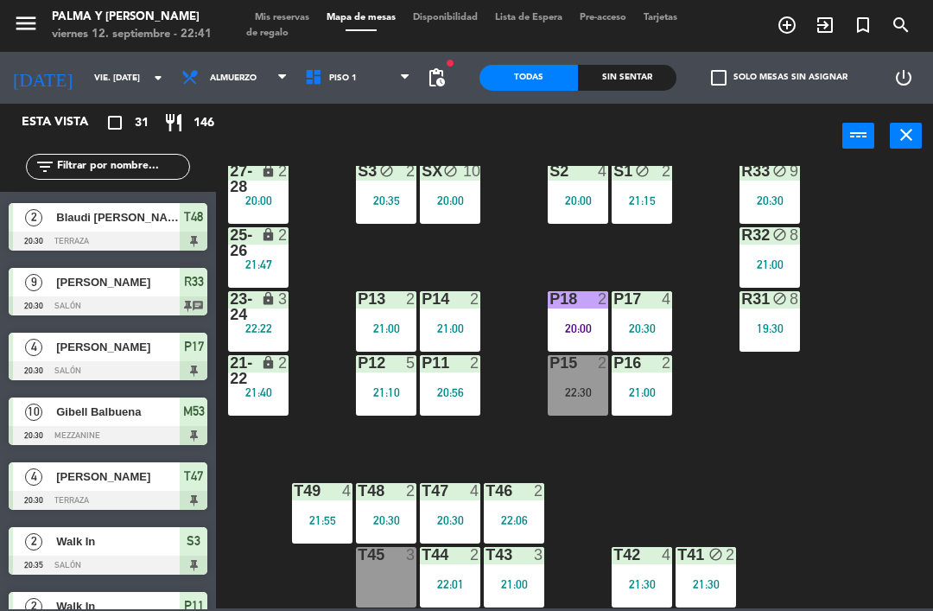
click at [526, 575] on div "T43 3 21:00" at bounding box center [514, 577] width 60 height 60
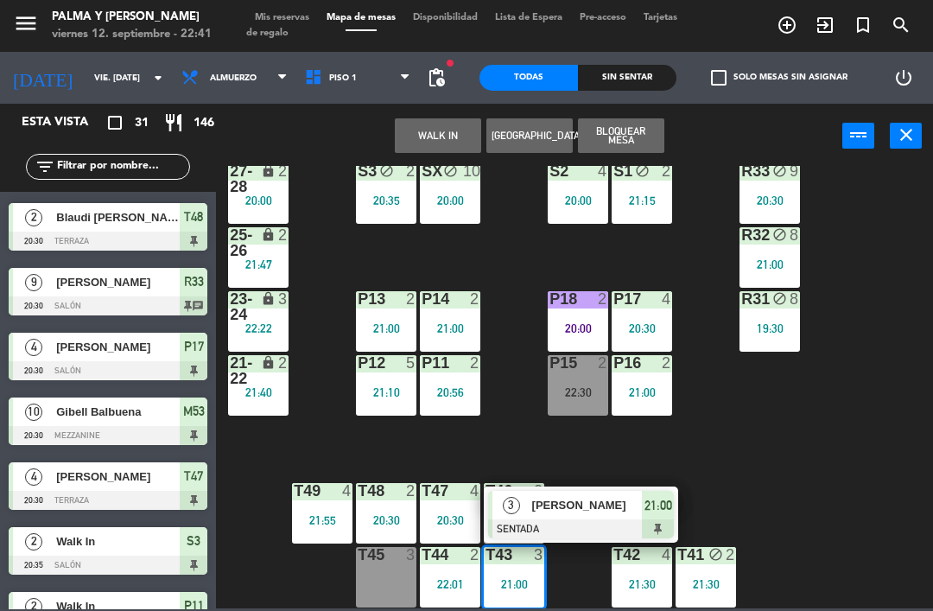
click at [577, 507] on span "[PERSON_NAME]" at bounding box center [587, 505] width 111 height 18
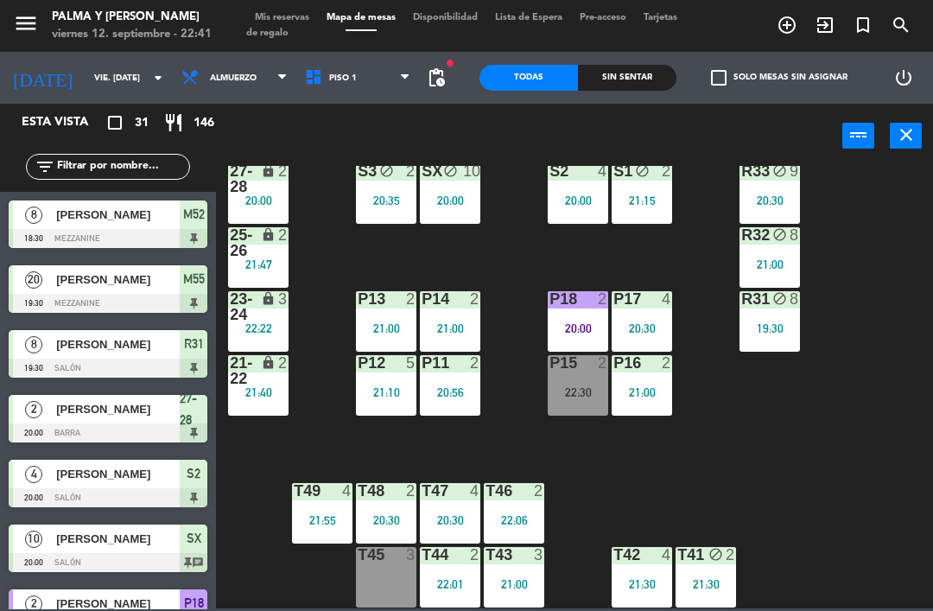
click at [649, 573] on div "T42 4 21:30" at bounding box center [642, 577] width 60 height 60
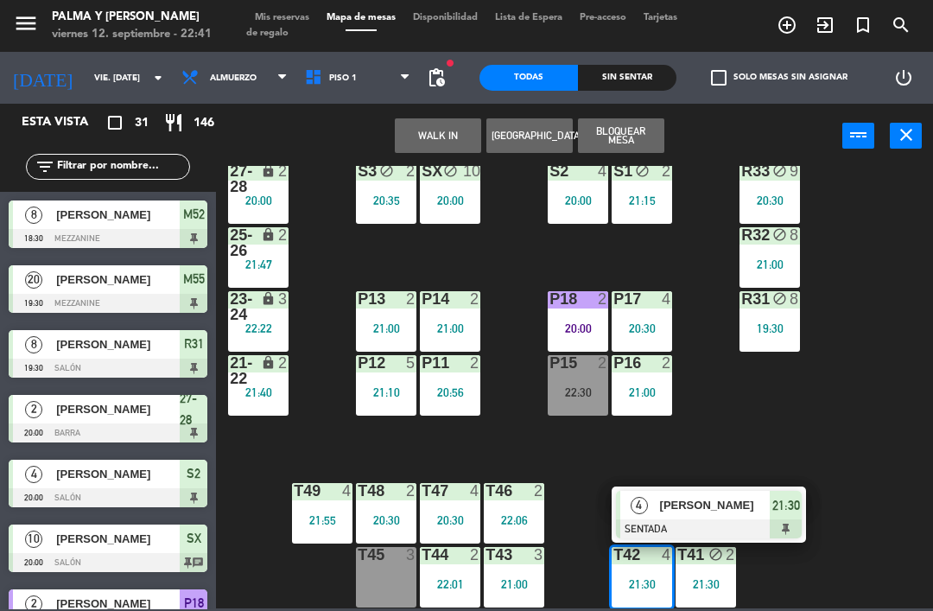
click at [723, 505] on span "[PERSON_NAME]" at bounding box center [715, 505] width 111 height 18
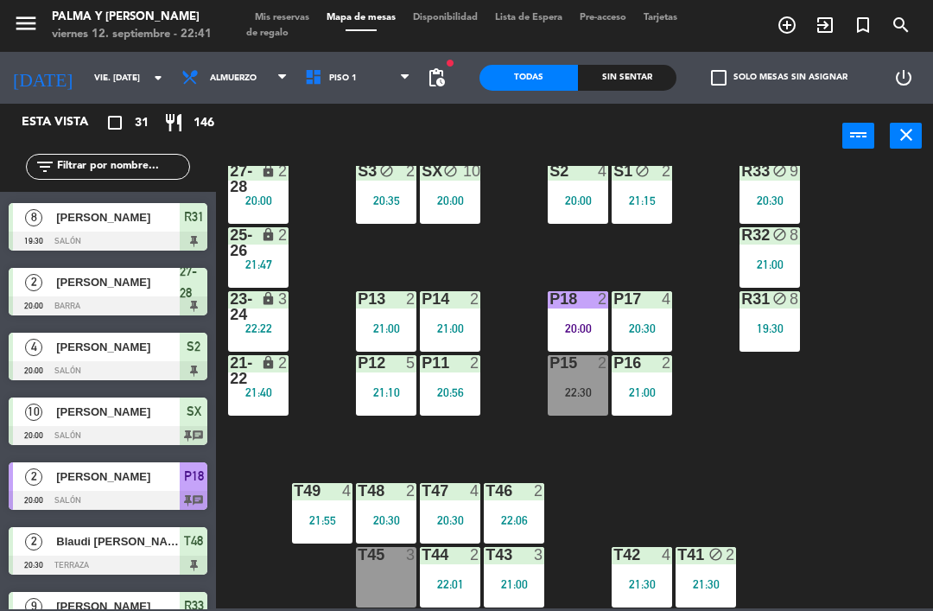
click at [715, 580] on div "21:30" at bounding box center [706, 584] width 60 height 12
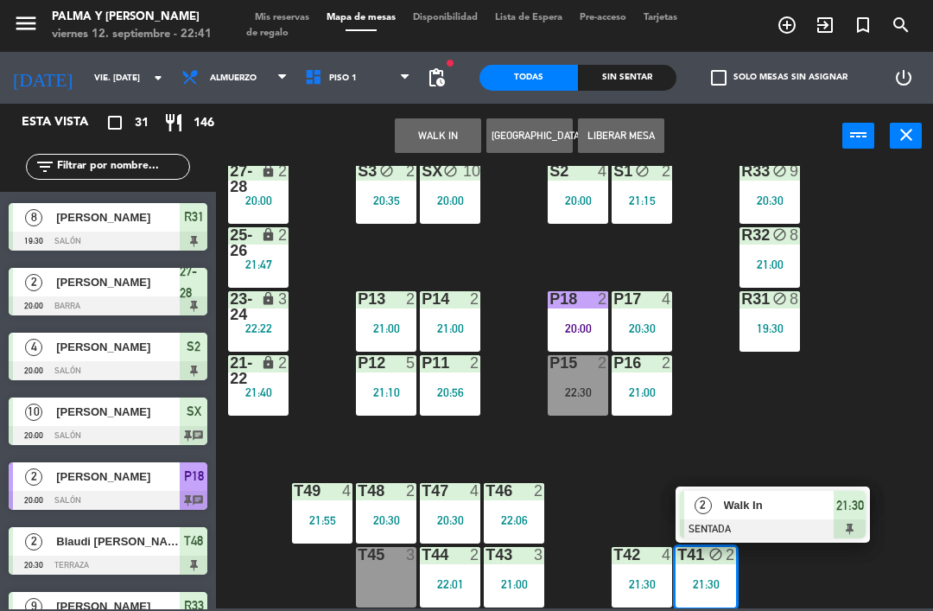
click at [776, 517] on div "Walk In" at bounding box center [778, 505] width 112 height 29
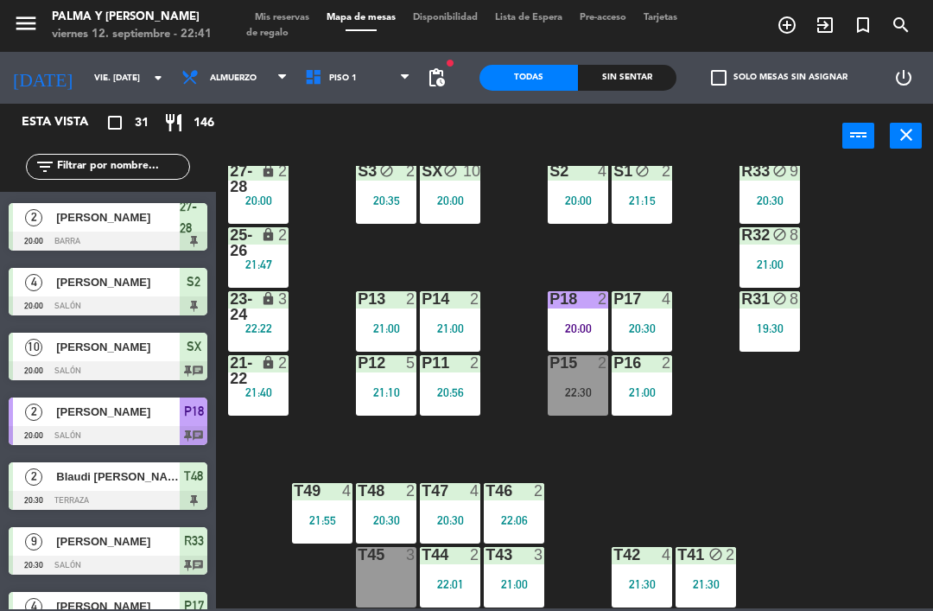
click at [257, 194] on div "20:00" at bounding box center [258, 200] width 60 height 12
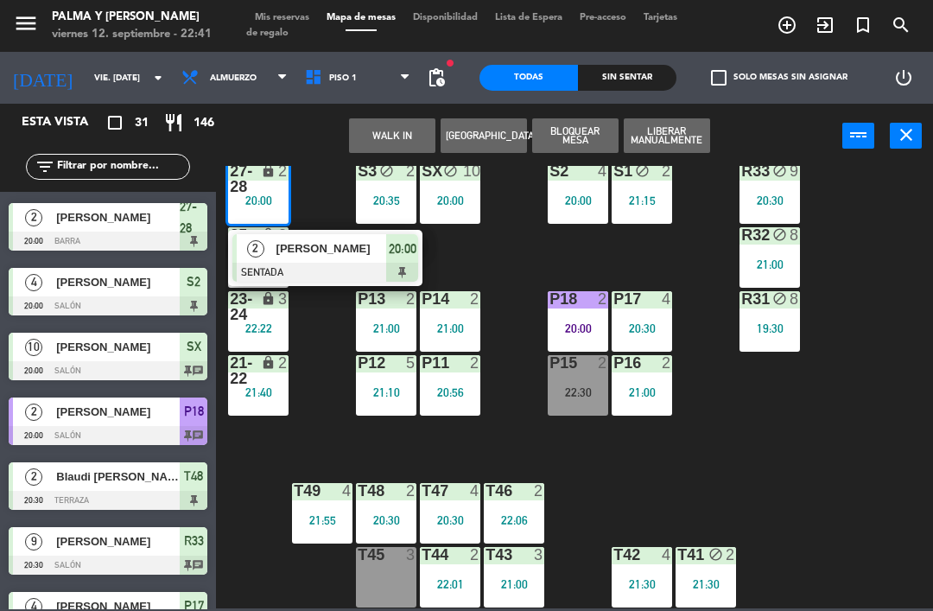
click at [311, 255] on span "[PERSON_NAME]" at bounding box center [331, 248] width 111 height 18
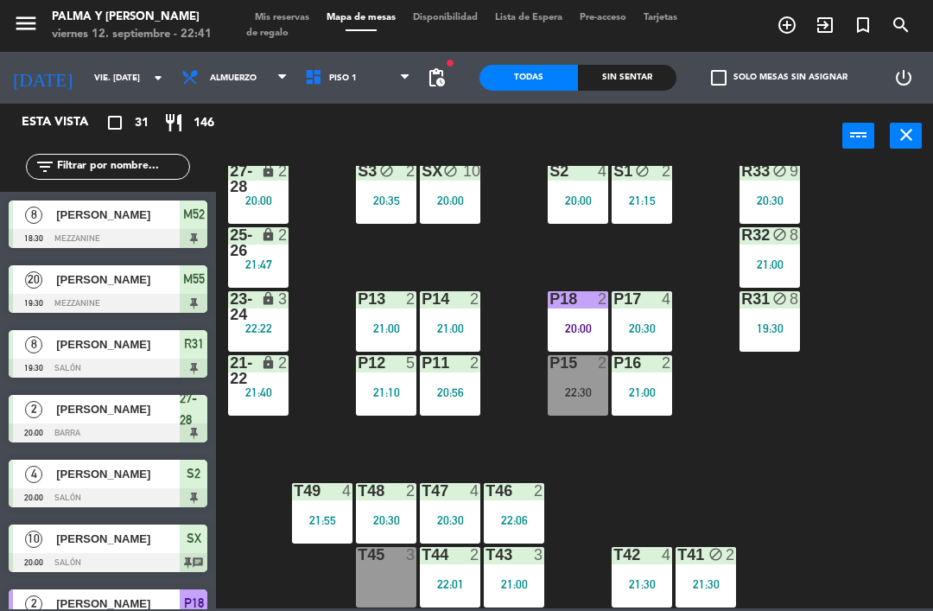
click at [255, 247] on div "lock" at bounding box center [258, 242] width 29 height 31
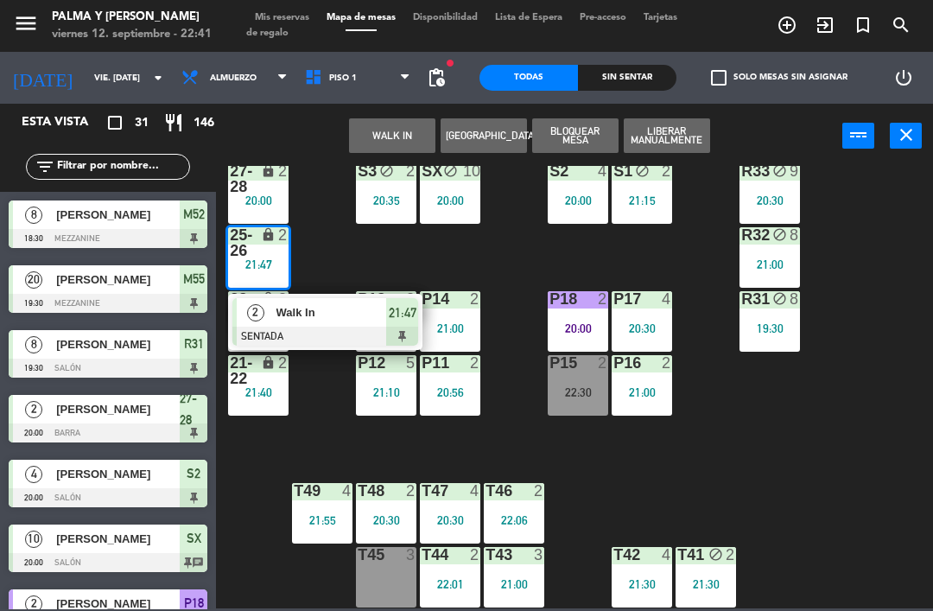
click at [297, 330] on div at bounding box center [325, 336] width 186 height 19
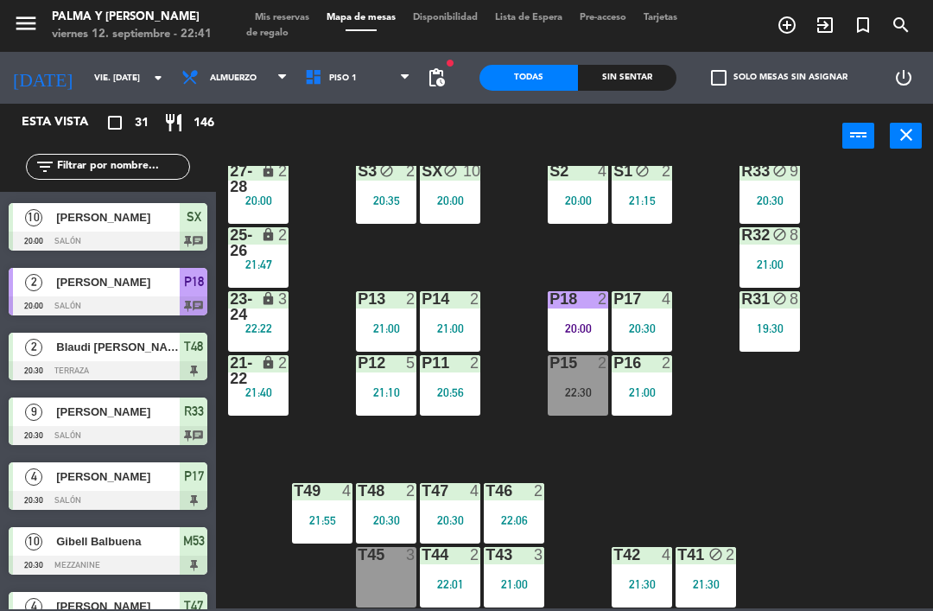
click at [274, 333] on div "22:22" at bounding box center [258, 328] width 60 height 12
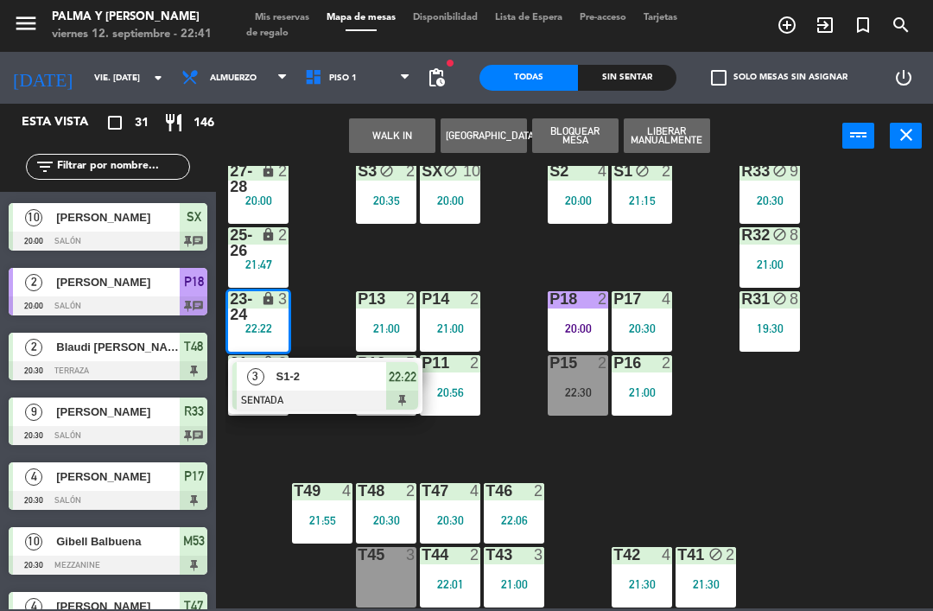
click at [340, 379] on span "S1-2" at bounding box center [331, 376] width 111 height 18
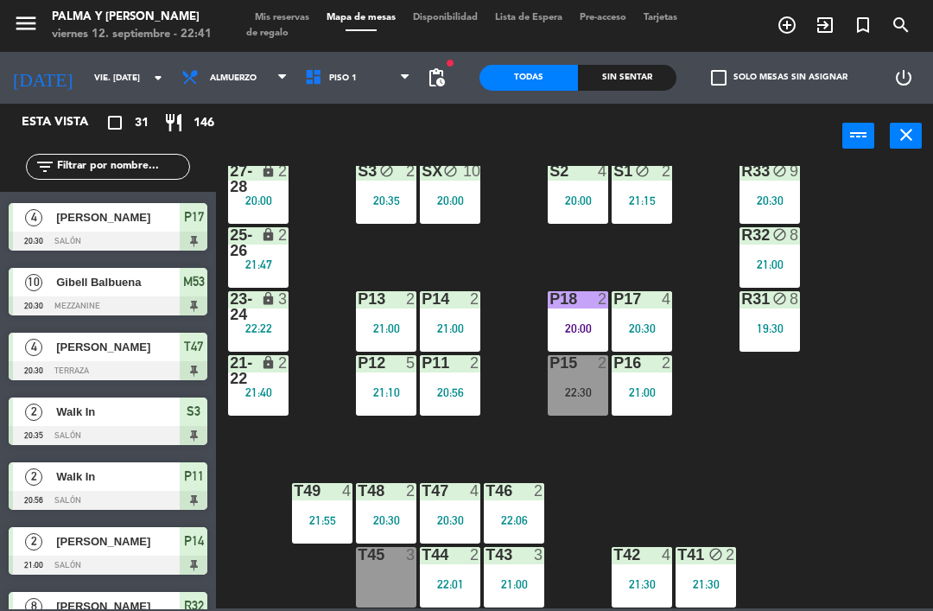
click at [259, 378] on div "lock" at bounding box center [258, 370] width 29 height 31
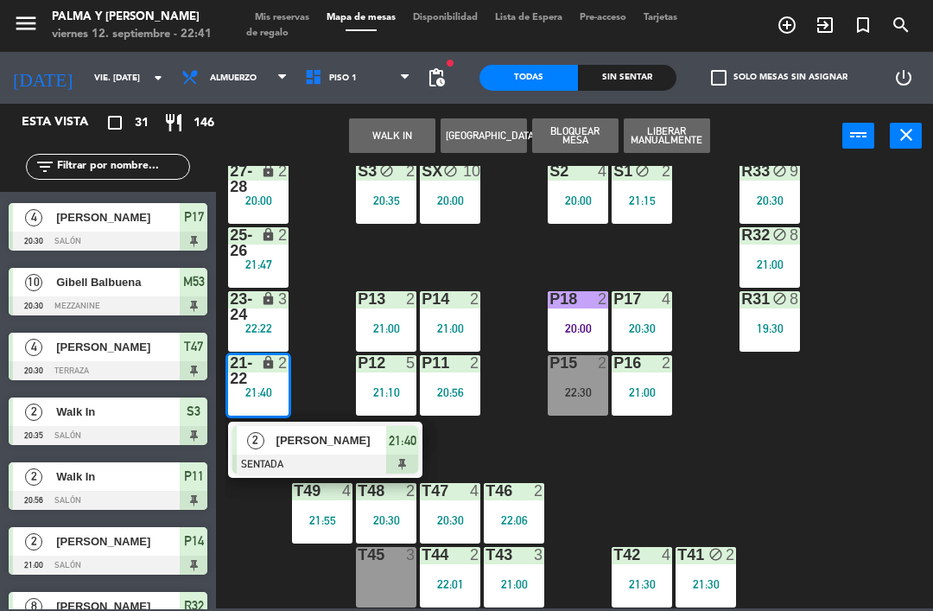
click at [327, 442] on span "[PERSON_NAME]" at bounding box center [331, 440] width 111 height 18
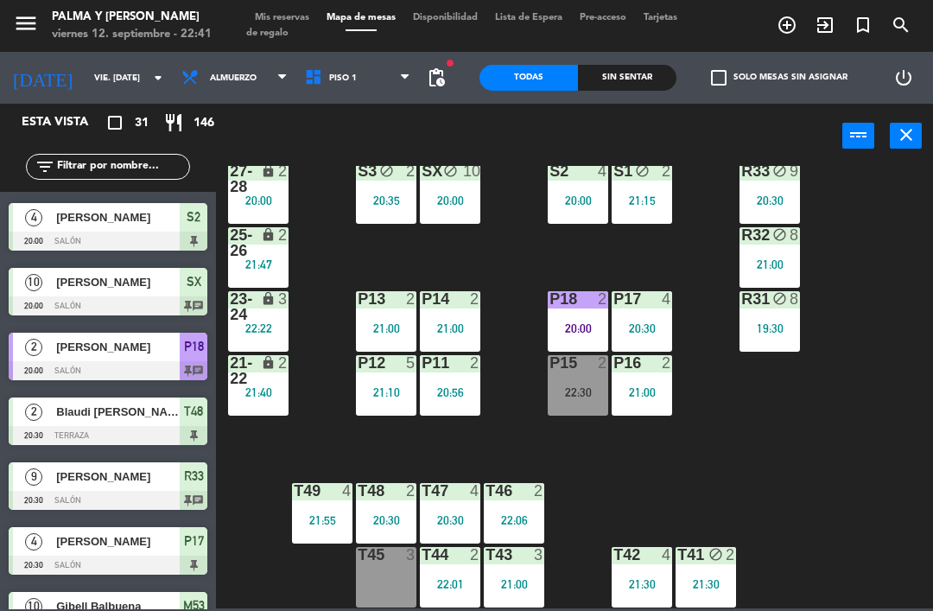
click at [589, 307] on div at bounding box center [578, 299] width 29 height 16
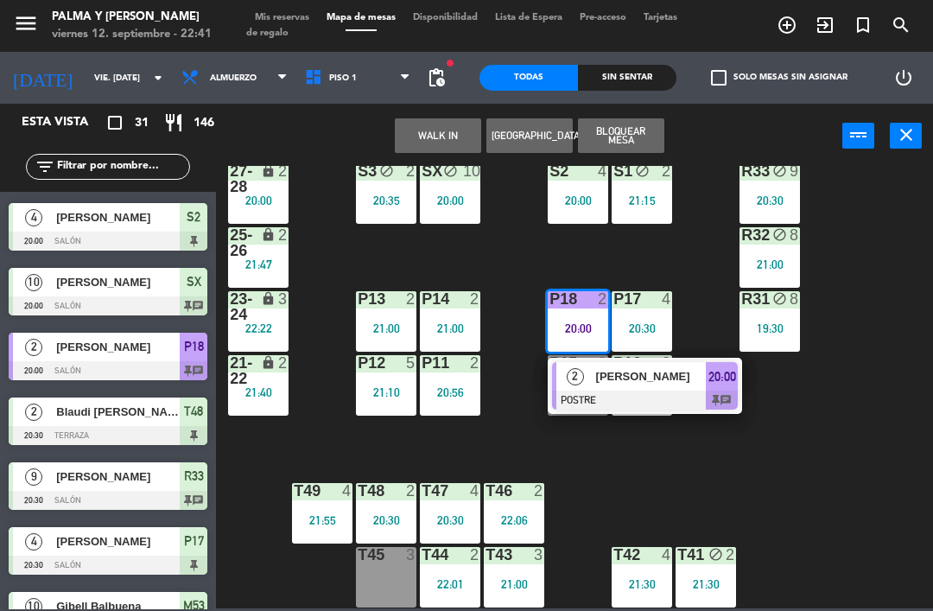
click at [648, 378] on span "[PERSON_NAME]" at bounding box center [651, 376] width 111 height 18
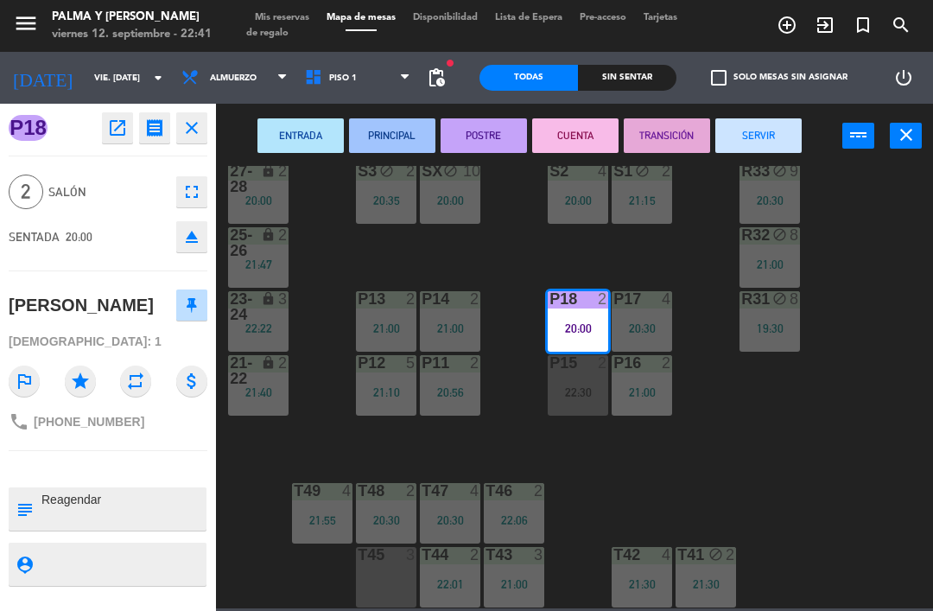
click at [570, 149] on button "CUENTA" at bounding box center [575, 135] width 86 height 35
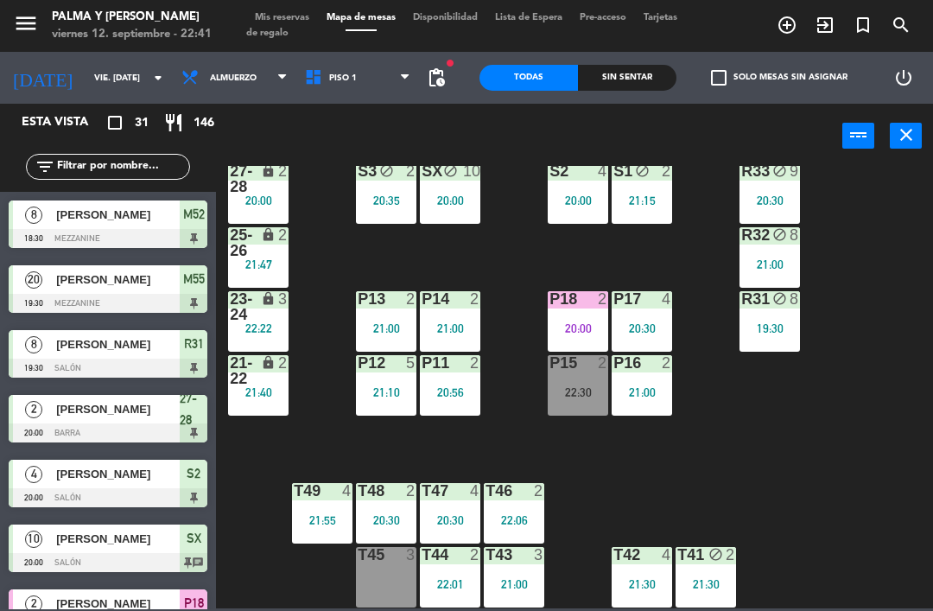
click at [812, 442] on div "R33 block 9 20:30 S1 block 2 21:15 S2 4 20:00 S3 block 2 20:35 SX block 10 20:0…" at bounding box center [579, 387] width 708 height 442
click at [587, 378] on div "P15 2 22:30" at bounding box center [578, 385] width 60 height 60
click at [886, 495] on div "R33 block 9 20:30 S1 block 2 21:15 S2 4 20:00 S3 block 2 20:35 SX block 10 20:0…" at bounding box center [579, 387] width 708 height 442
click at [347, 76] on span "Piso 1" at bounding box center [358, 78] width 124 height 38
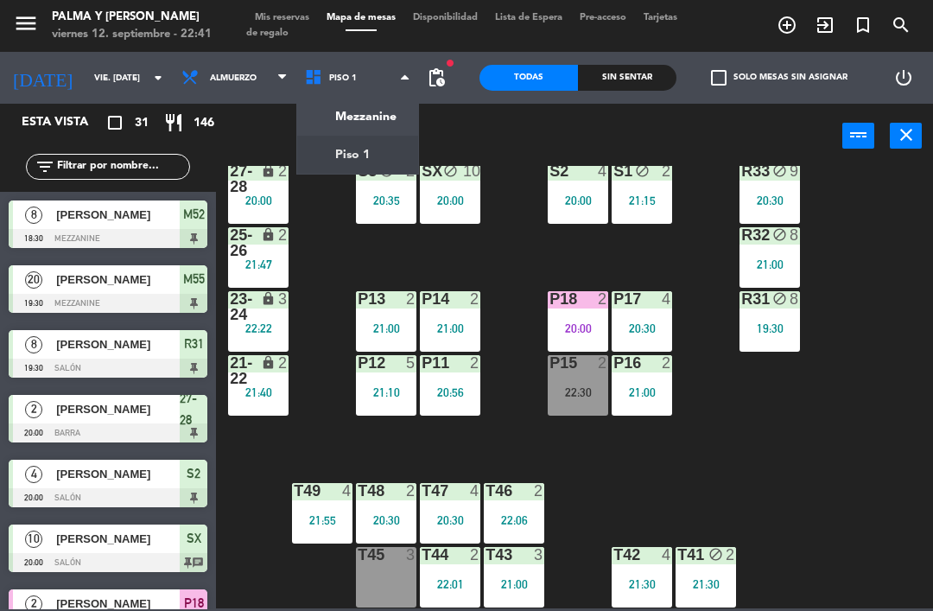
click at [361, 116] on ng-component "menu Palma y [PERSON_NAME] 12. septiembre - 22:41 Mis reservas Mapa de mesas Di…" at bounding box center [466, 304] width 933 height 608
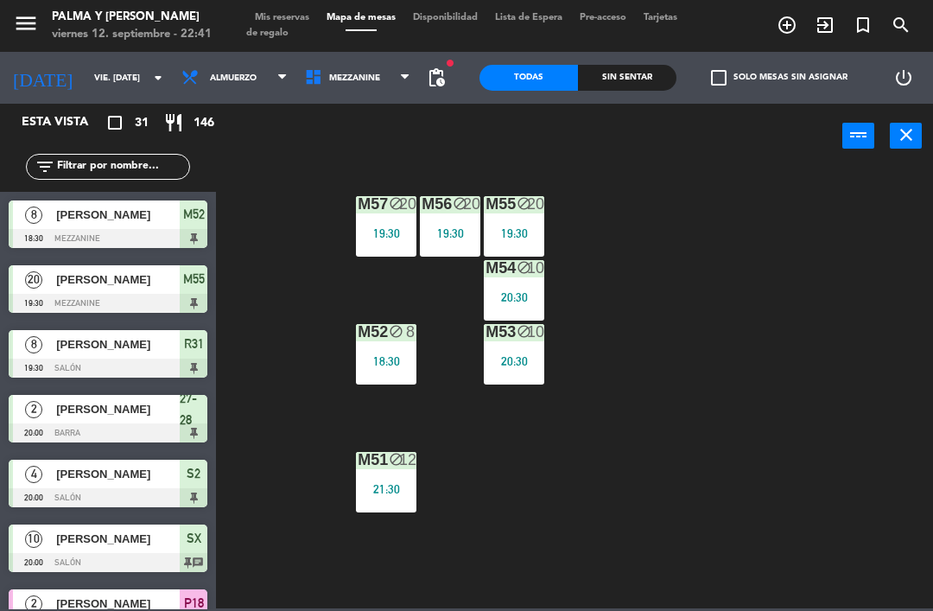
click at [393, 219] on div "M57 block 20 19:30" at bounding box center [386, 226] width 60 height 60
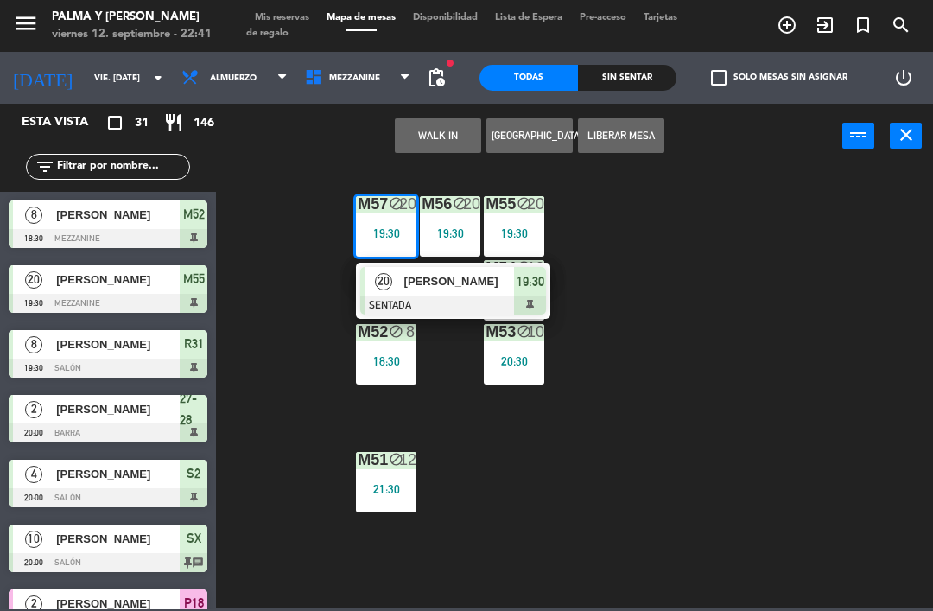
click at [435, 287] on span "[PERSON_NAME]" at bounding box center [459, 281] width 111 height 18
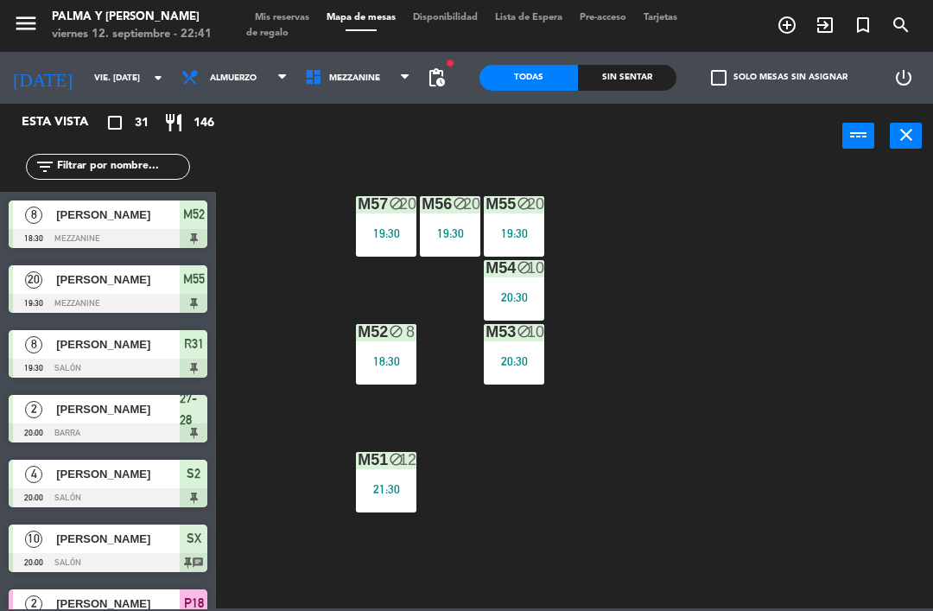
click at [511, 298] on div "20:30" at bounding box center [514, 297] width 60 height 12
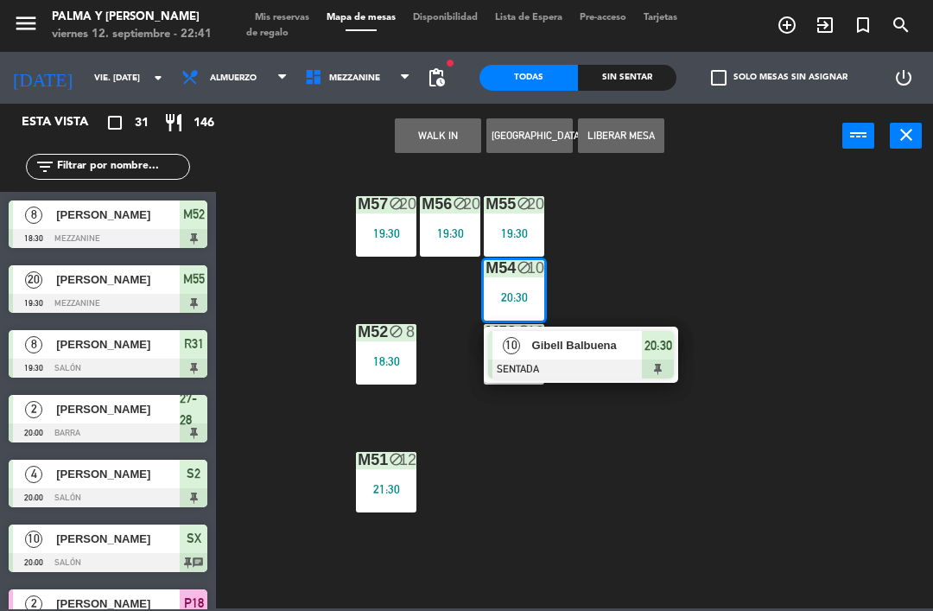
click at [592, 356] on div "Gibell Balbuena" at bounding box center [586, 345] width 112 height 29
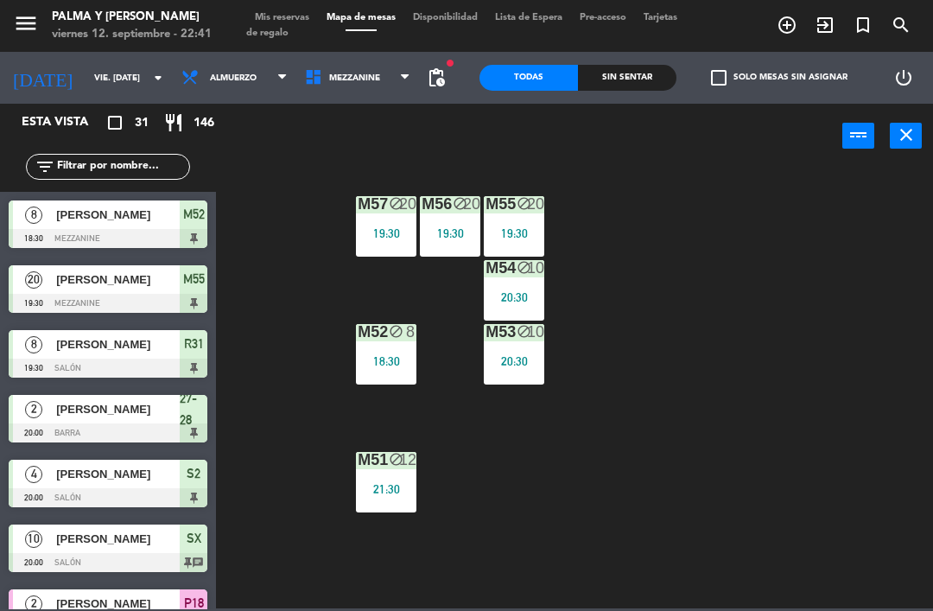
click at [398, 348] on div "M52 block 8 18:30" at bounding box center [386, 354] width 60 height 60
click at [467, 331] on div "M57 block 20 19:30 M56 block 20 19:30 M55 block 20 19:30 M54 block 10 20:30 M52…" at bounding box center [579, 387] width 708 height 442
click at [390, 365] on div "18:30" at bounding box center [386, 361] width 60 height 12
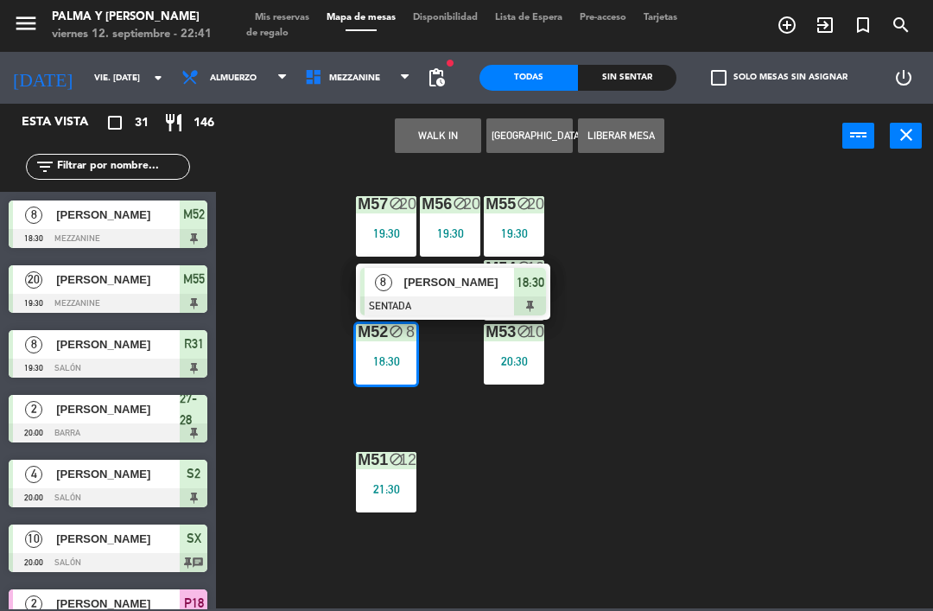
click at [438, 289] on span "[PERSON_NAME]" at bounding box center [459, 282] width 111 height 18
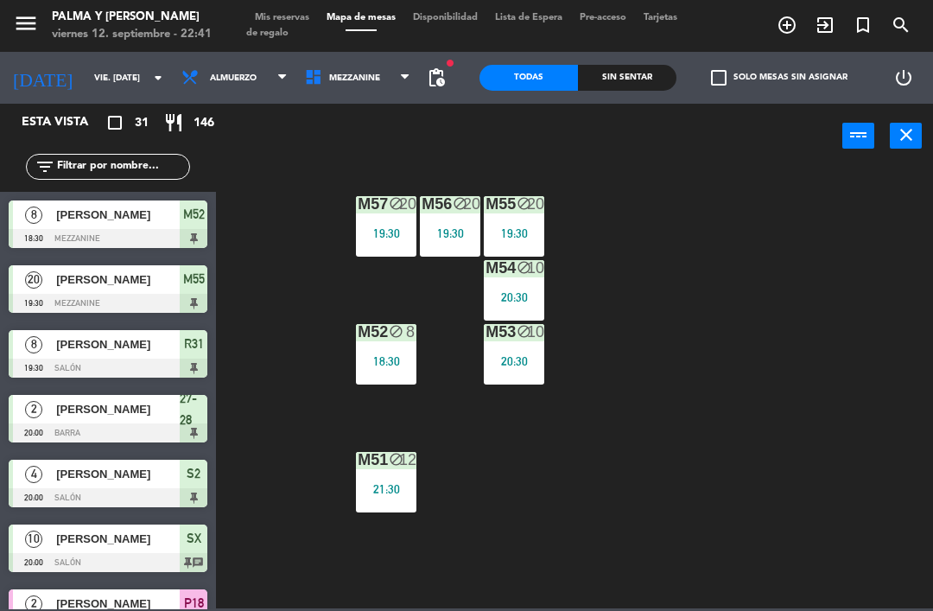
click at [394, 467] on div "block" at bounding box center [386, 460] width 29 height 16
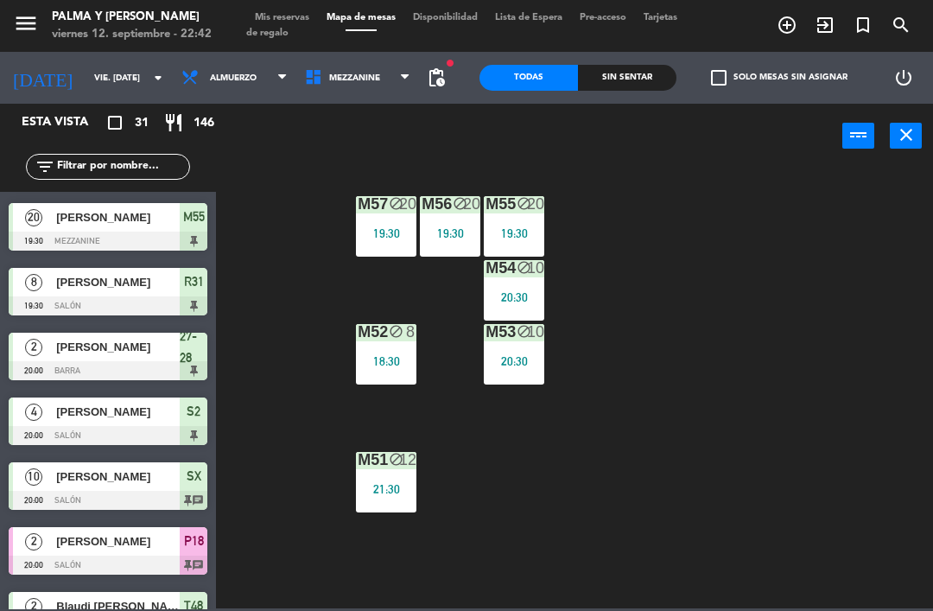
click at [794, 350] on div "M57 block 20 19:30 M56 block 20 19:30 M55 block 20 19:30 M54 block 10 20:30 M52…" at bounding box center [579, 387] width 708 height 442
click at [371, 77] on span "Mezzanine" at bounding box center [358, 78] width 124 height 38
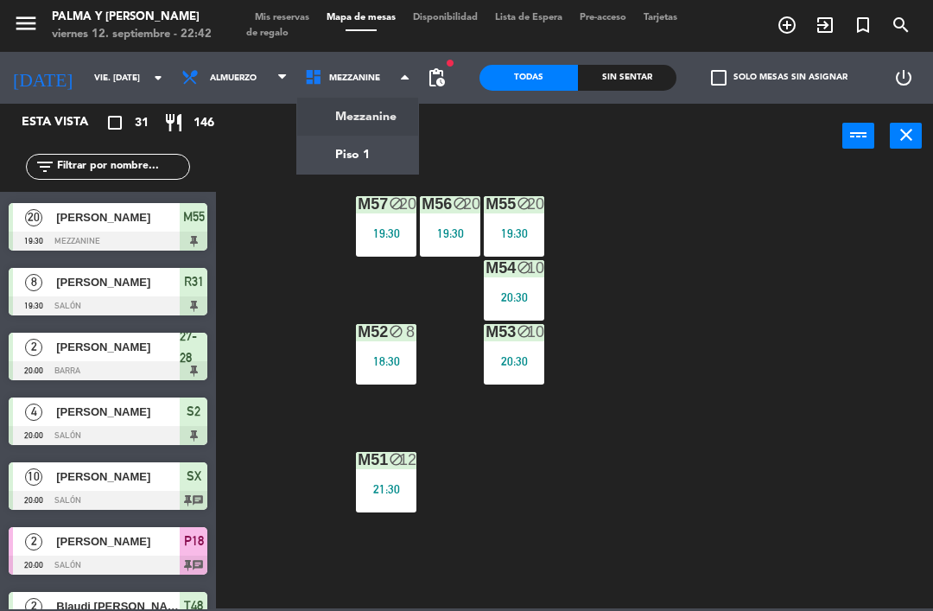
click at [379, 143] on ng-component "menu Palma y [PERSON_NAME] 12. septiembre - 22:42 Mis reservas Mapa de mesas Di…" at bounding box center [466, 304] width 933 height 608
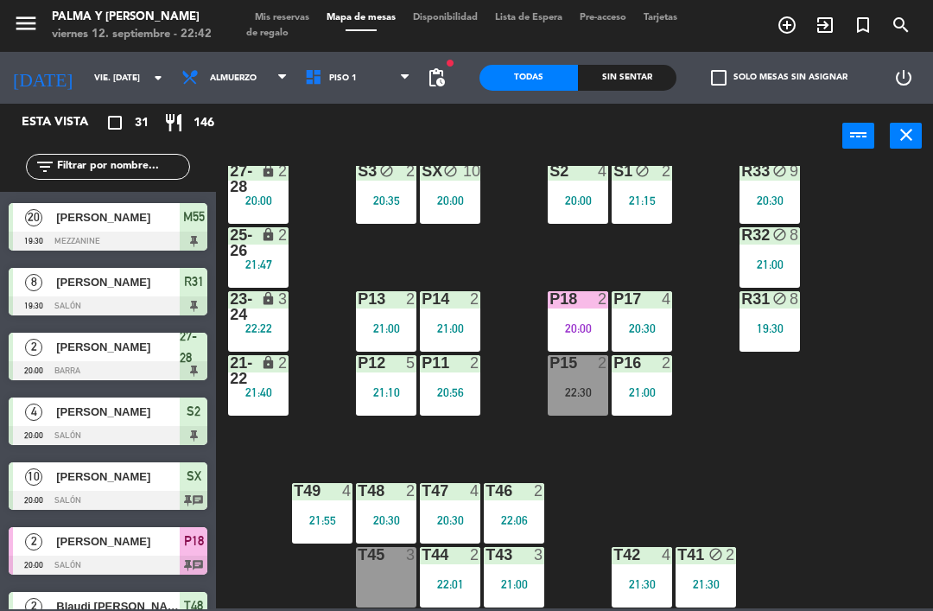
scroll to position [33, 0]
click at [847, 443] on div "R33 block 9 20:30 S1 block 2 21:15 S2 4 20:00 S3 block 2 20:35 SX block 10 20:0…" at bounding box center [579, 387] width 708 height 442
click at [603, 376] on div "P15 2 22:30" at bounding box center [578, 385] width 60 height 60
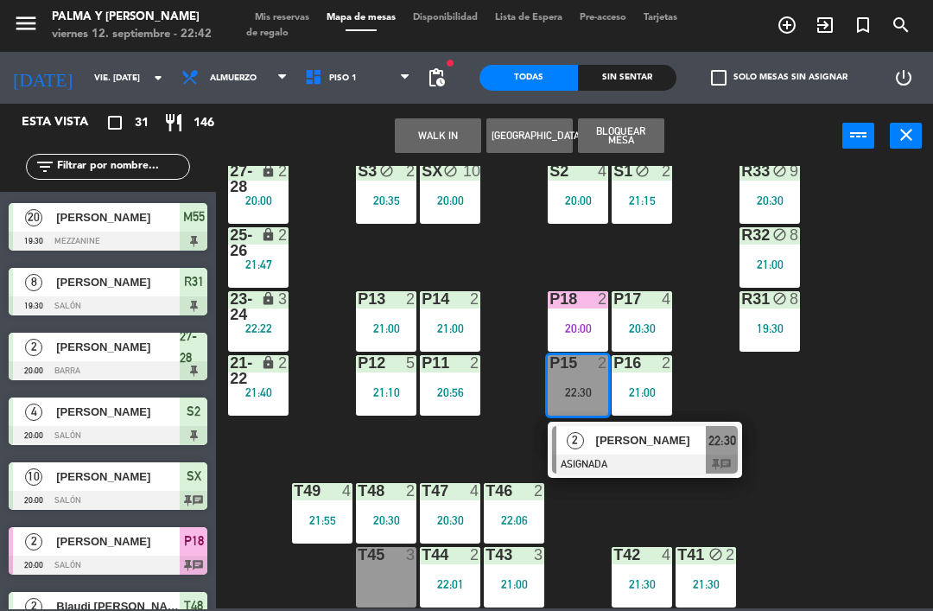
click at [622, 451] on div "[PERSON_NAME]" at bounding box center [650, 440] width 112 height 29
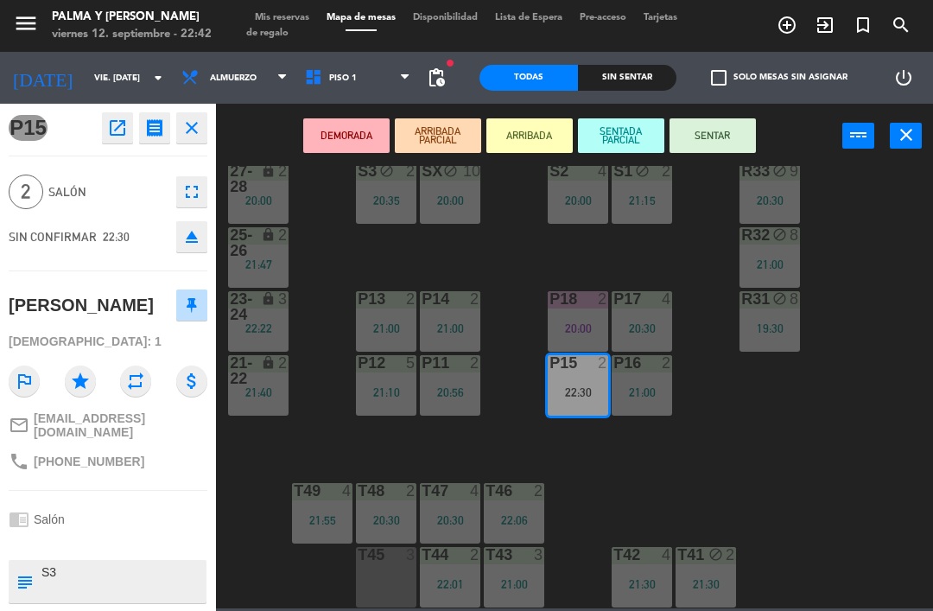
click at [390, 561] on div at bounding box center [386, 555] width 29 height 16
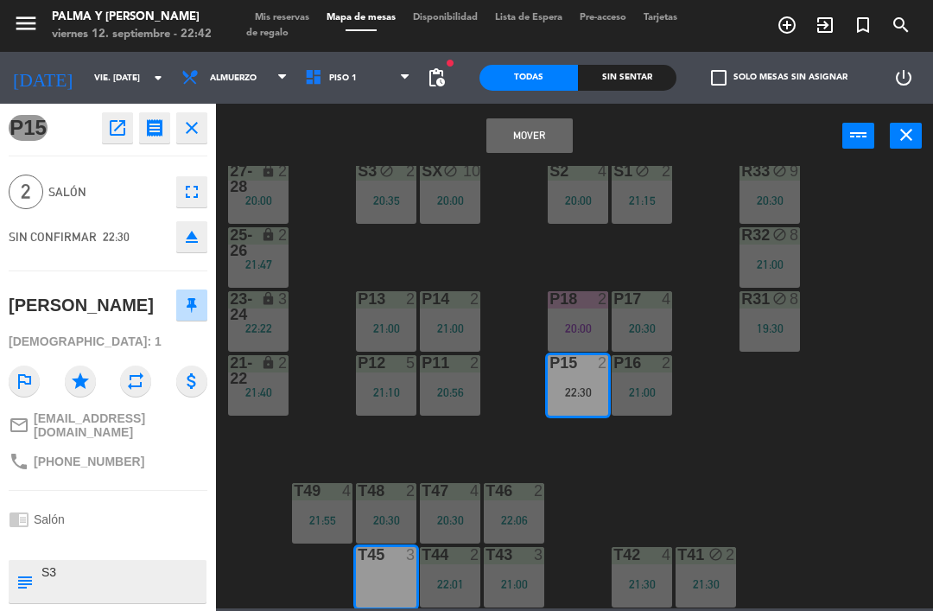
click at [536, 129] on button "Mover" at bounding box center [529, 135] width 86 height 35
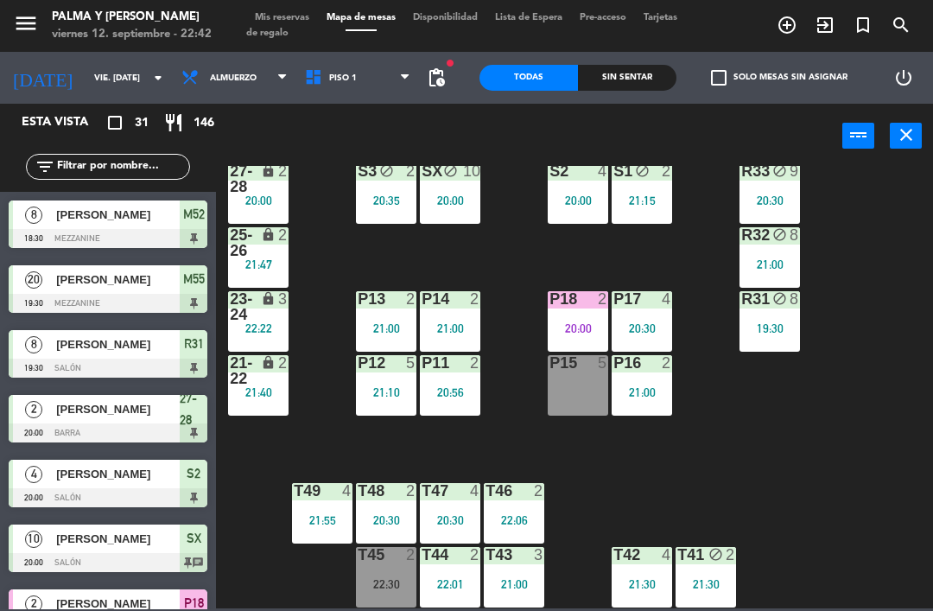
scroll to position [645, 0]
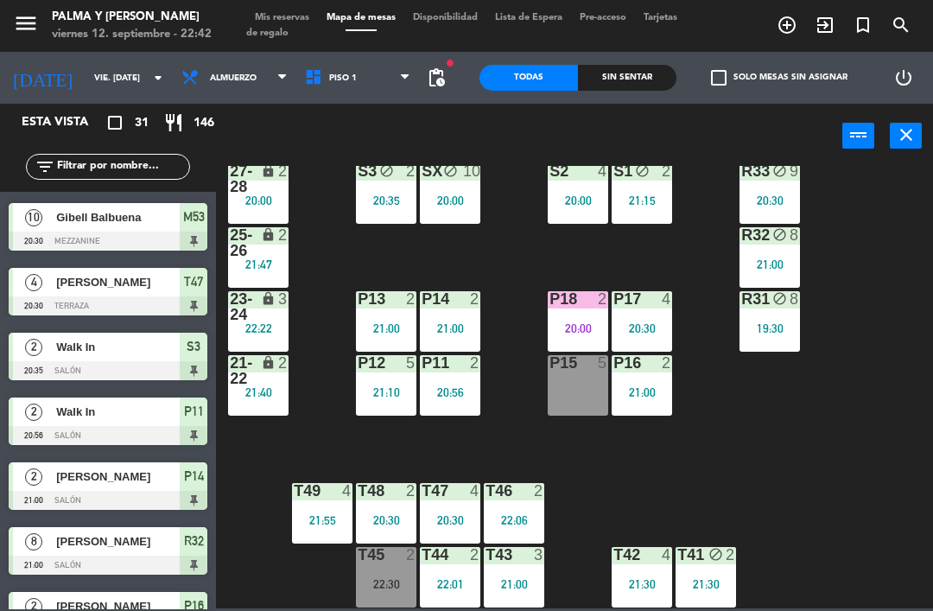
click at [720, 565] on div "T41 block 2 21:30" at bounding box center [706, 577] width 60 height 60
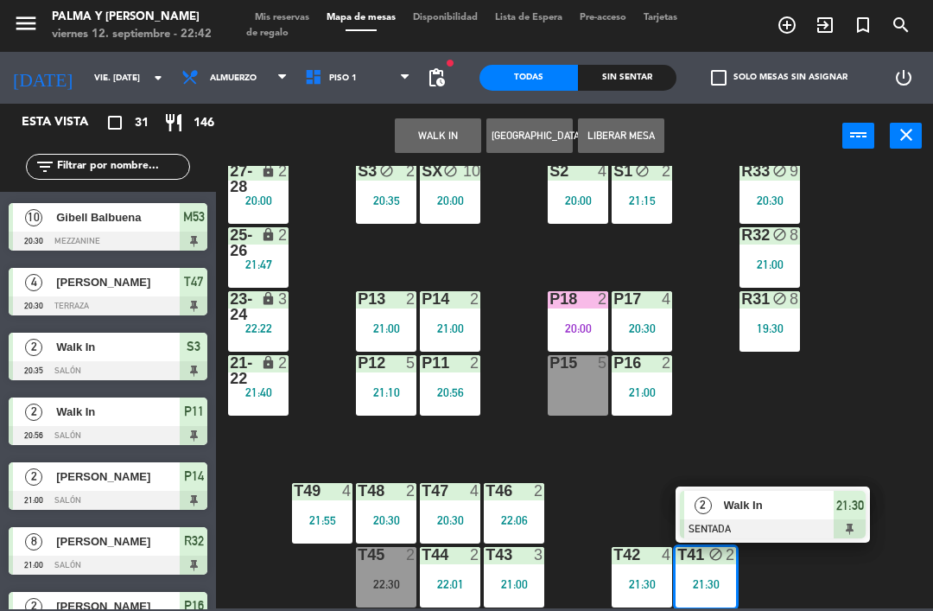
click at [796, 505] on span "Walk In" at bounding box center [779, 505] width 111 height 18
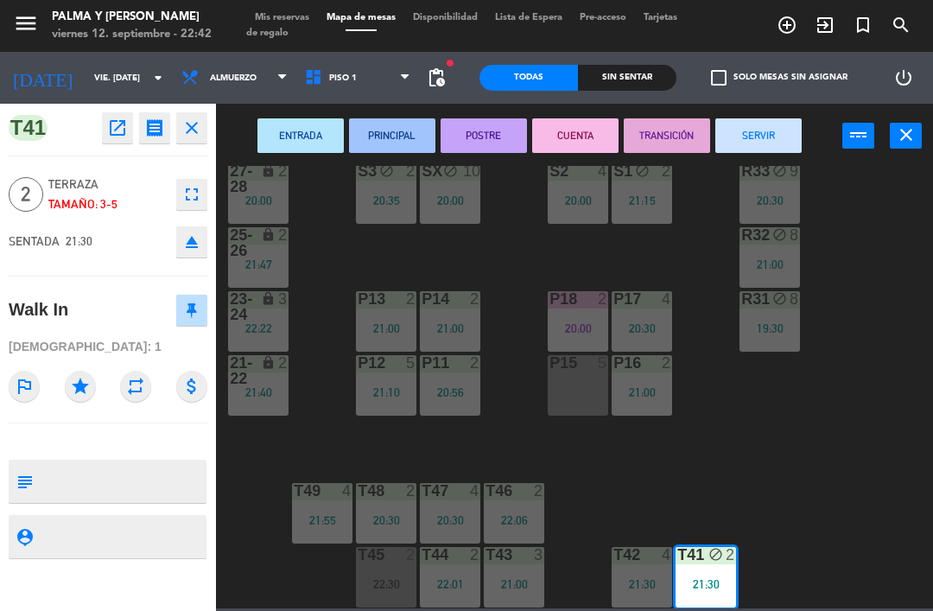
click at [589, 397] on div "P15 5" at bounding box center [578, 385] width 60 height 60
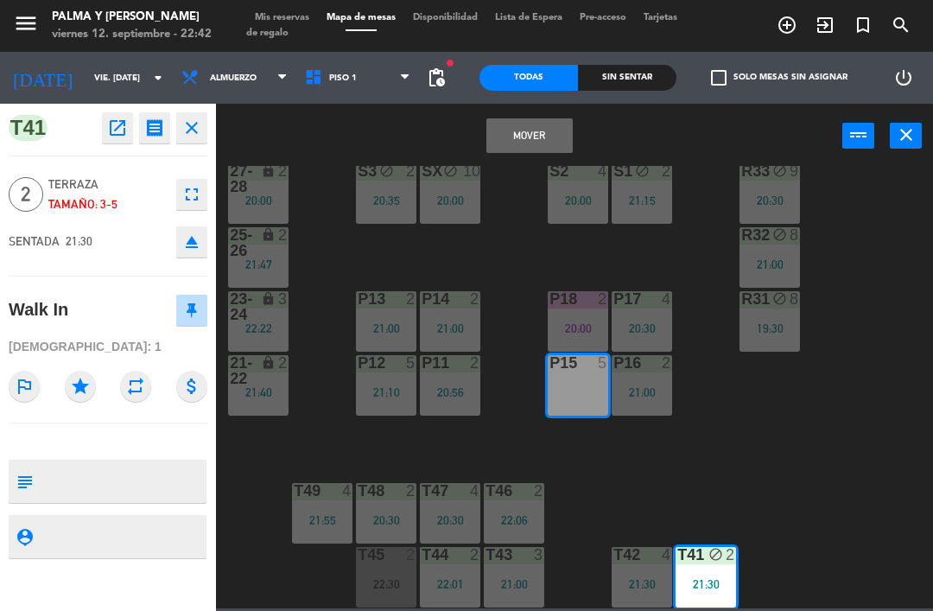
click at [543, 152] on button "Mover" at bounding box center [529, 135] width 86 height 35
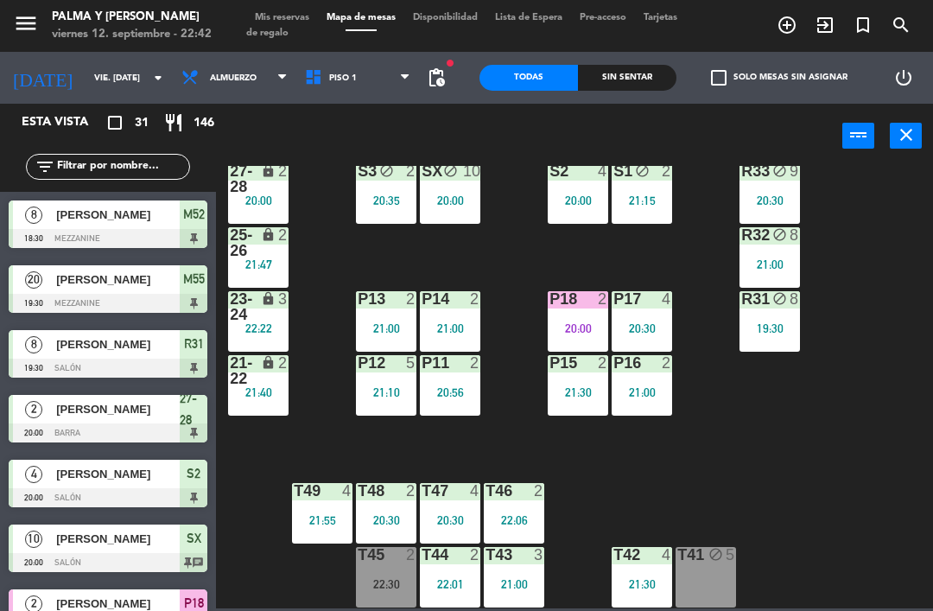
scroll to position [0, 0]
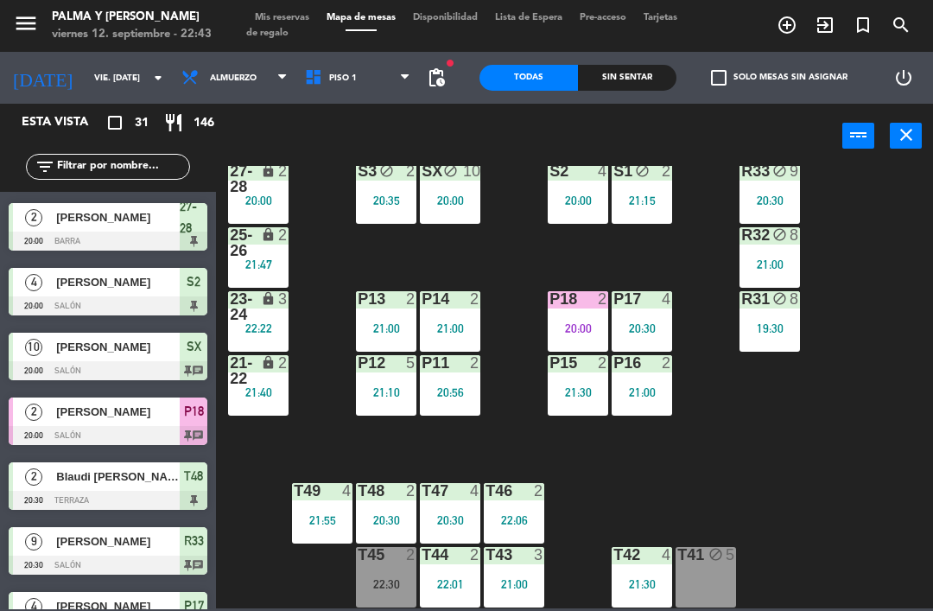
click at [854, 462] on div "R33 block 9 20:30 S1 block 2 21:15 S2 4 20:00 S3 block 2 20:35 SX block 10 20:0…" at bounding box center [579, 387] width 708 height 442
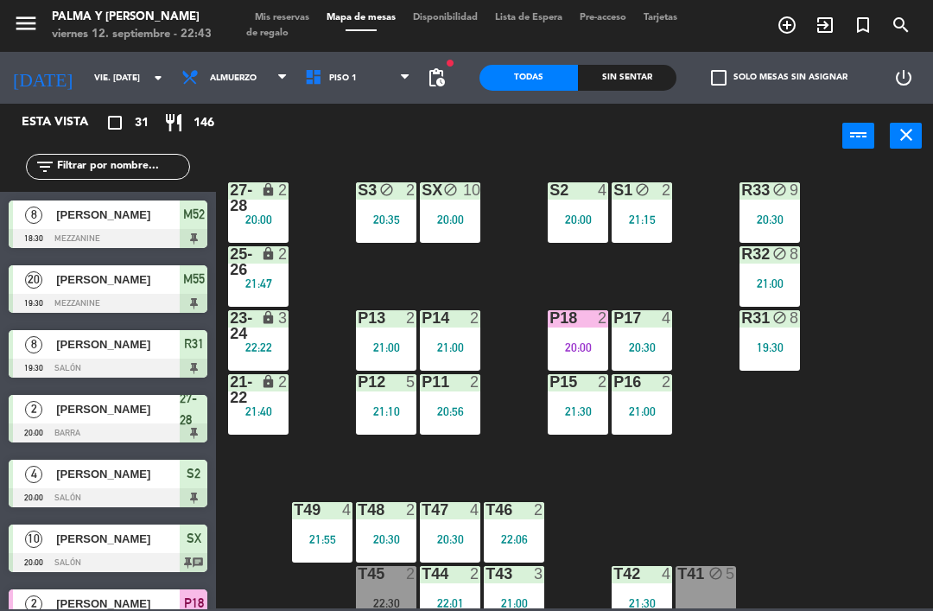
click at [867, 505] on div "R33 block 9 20:30 S1 block 2 21:15 S2 4 20:00 S3 block 2 20:35 SX block 10 20:0…" at bounding box center [579, 387] width 708 height 442
click at [670, 374] on div "2" at bounding box center [667, 382] width 10 height 16
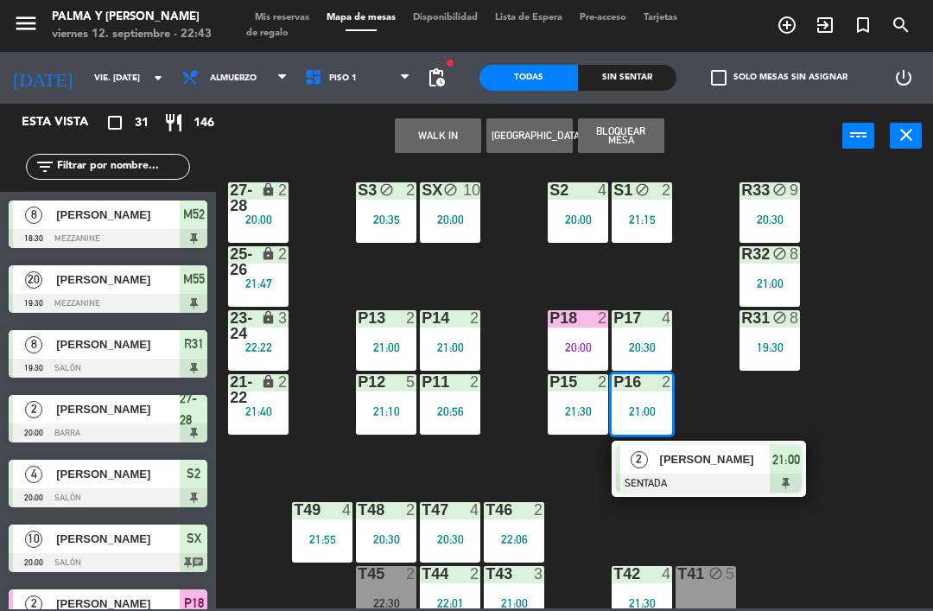
click at [696, 486] on div at bounding box center [709, 482] width 186 height 19
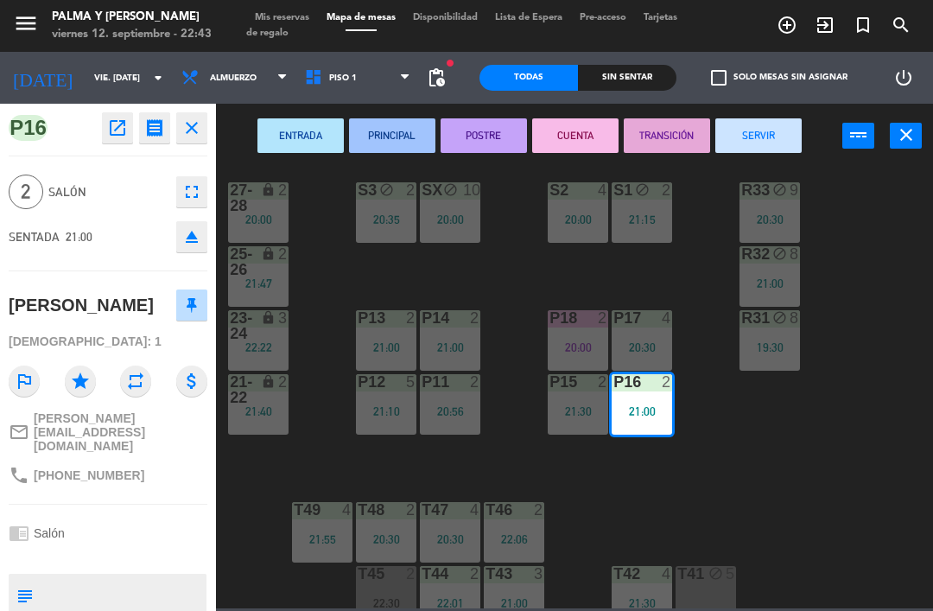
click at [786, 143] on button "SERVIR" at bounding box center [758, 135] width 86 height 35
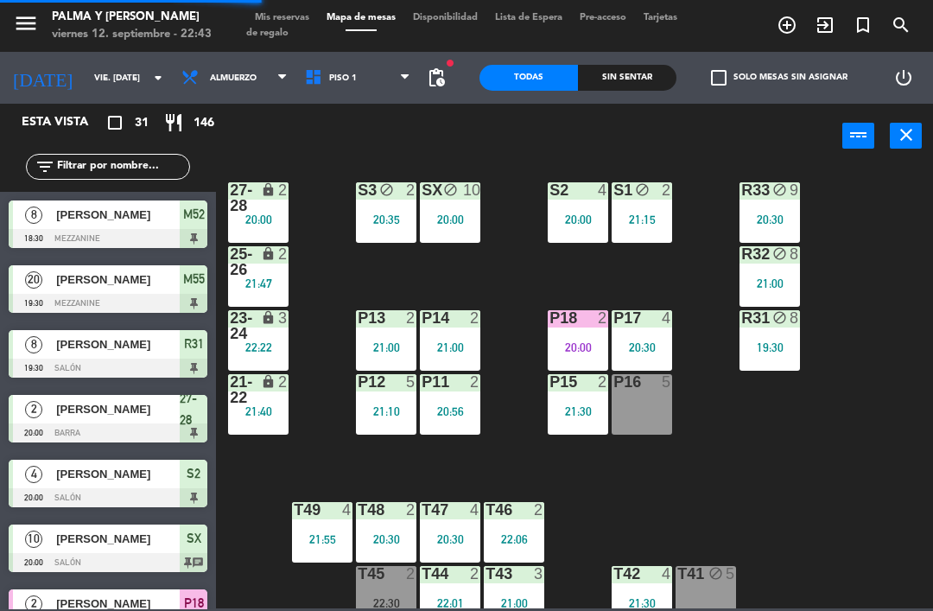
click at [838, 468] on div "R33 block 9 20:30 S1 block 2 21:15 S2 4 20:00 S3 block 2 20:35 SX block 10 20:0…" at bounding box center [579, 387] width 708 height 442
click at [749, 498] on div "R33 block 9 20:30 S1 block 2 21:15 S2 4 20:00 S3 block 2 20:35 SX block 10 20:0…" at bounding box center [579, 387] width 708 height 442
click at [631, 397] on div "P16 5" at bounding box center [642, 404] width 60 height 60
click at [828, 424] on div "R33 block 9 20:30 S1 block 2 21:15 S2 4 20:00 S3 block 2 20:35 SX block 10 20:0…" at bounding box center [579, 387] width 708 height 442
click at [231, 397] on div "21-22" at bounding box center [230, 389] width 1 height 31
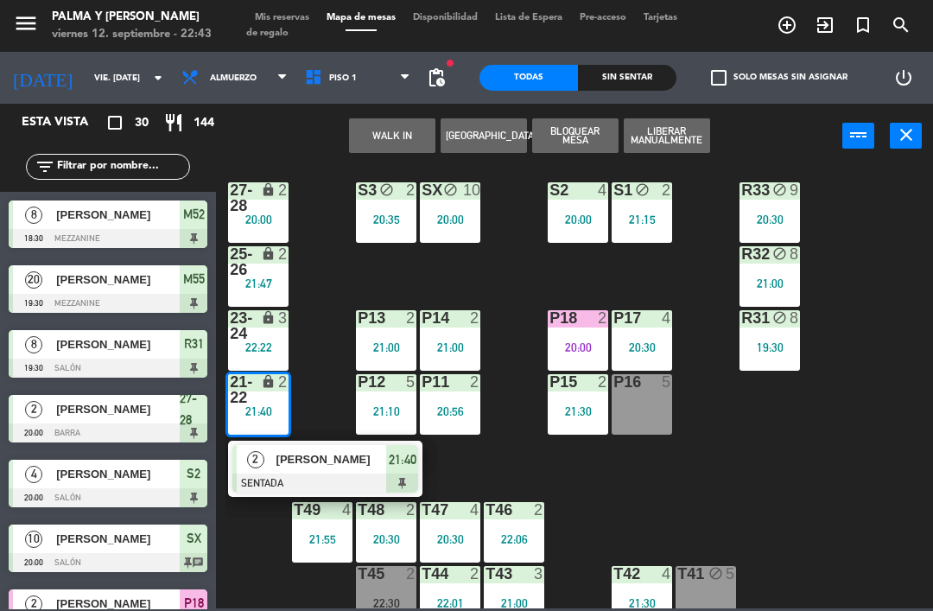
click at [297, 460] on span "[PERSON_NAME]" at bounding box center [331, 459] width 111 height 18
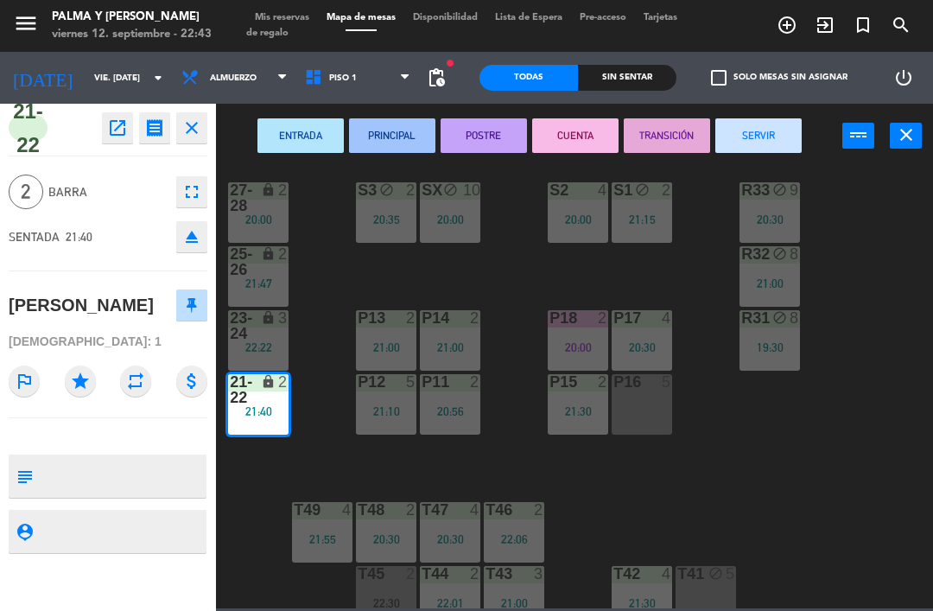
click at [639, 399] on div "P16 5" at bounding box center [642, 404] width 60 height 60
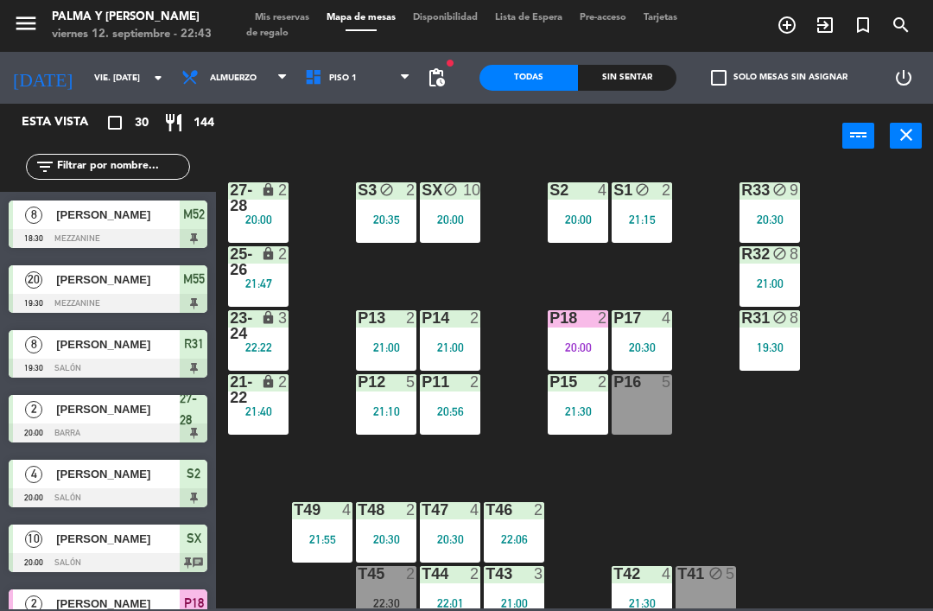
scroll to position [234, 0]
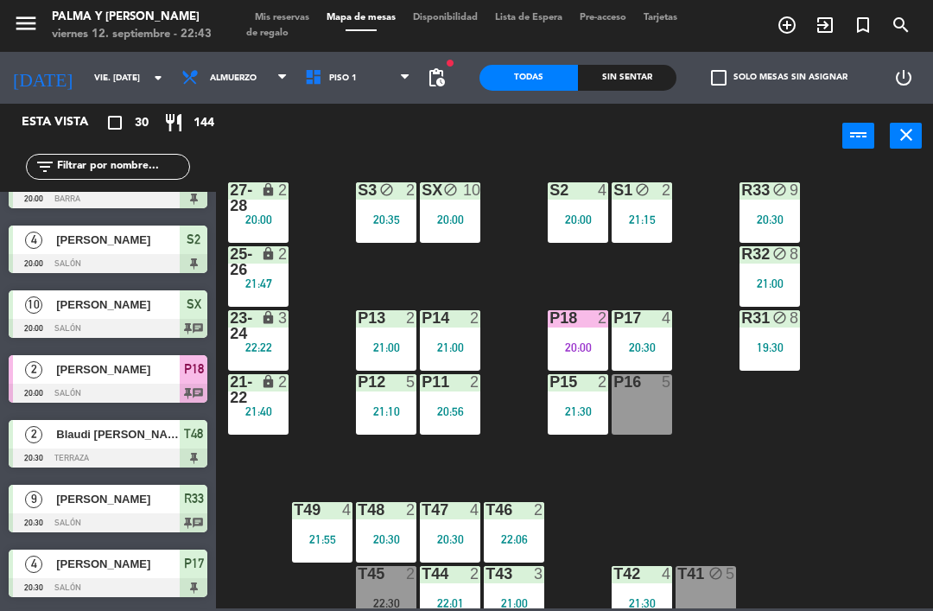
click at [229, 429] on div "21-22 lock 2 21:40" at bounding box center [258, 404] width 60 height 60
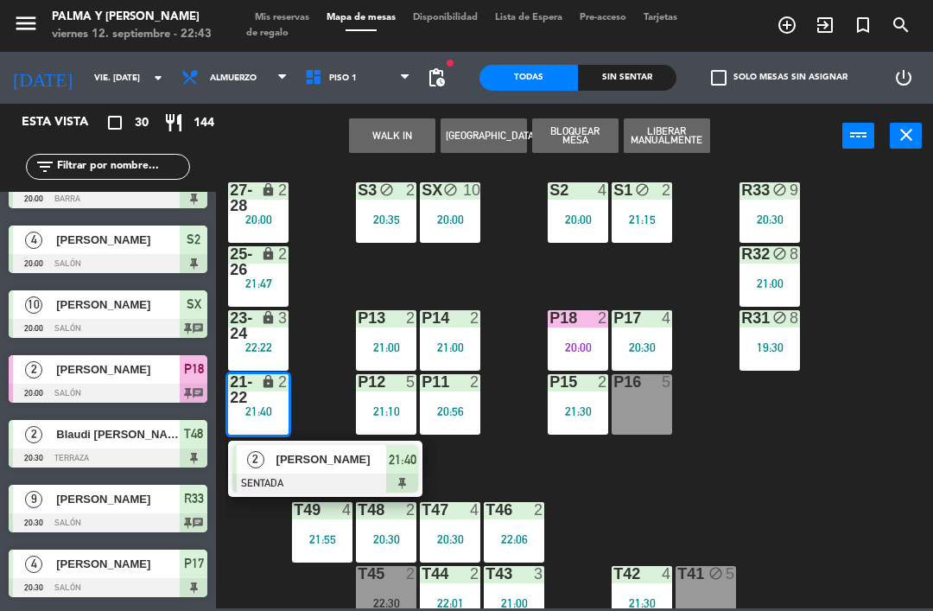
click at [651, 393] on div "P16 5" at bounding box center [642, 404] width 60 height 60
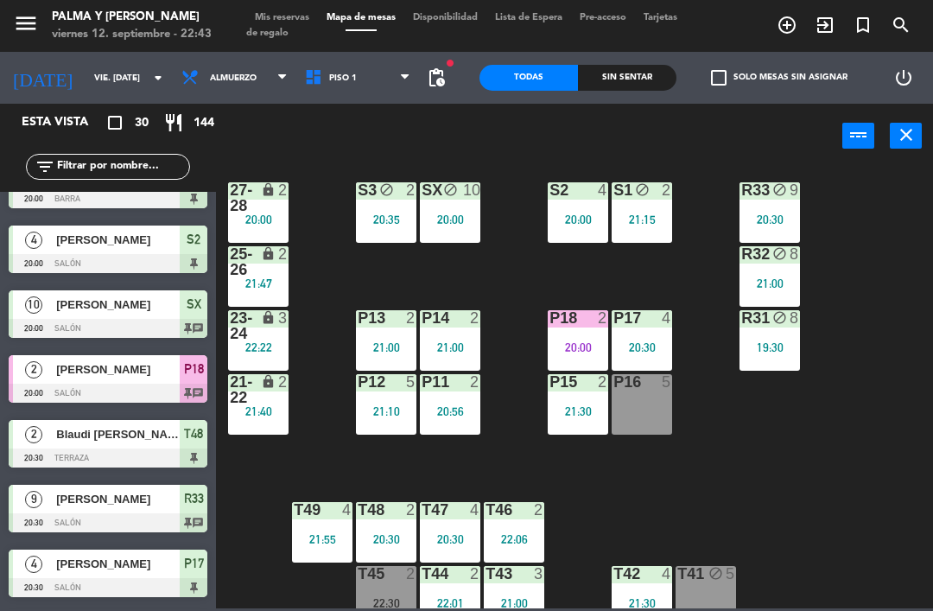
click at [836, 454] on div "R33 block 9 20:30 S1 block 2 21:15 S2 4 20:00 S3 block 2 20:35 SX block 10 20:0…" at bounding box center [579, 387] width 708 height 442
click at [641, 401] on div "P16 5" at bounding box center [642, 404] width 60 height 60
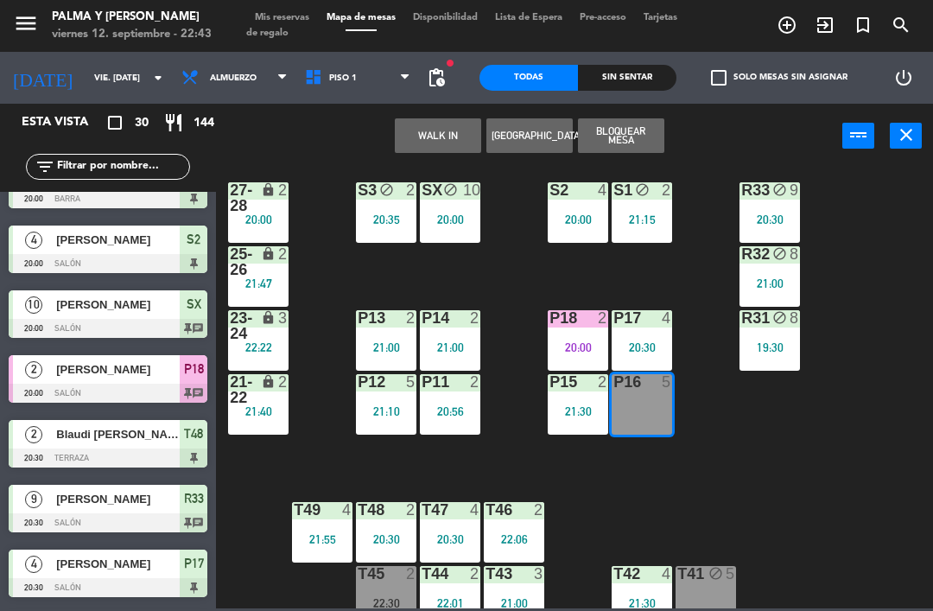
click at [620, 137] on button "Bloquear Mesa" at bounding box center [621, 135] width 86 height 35
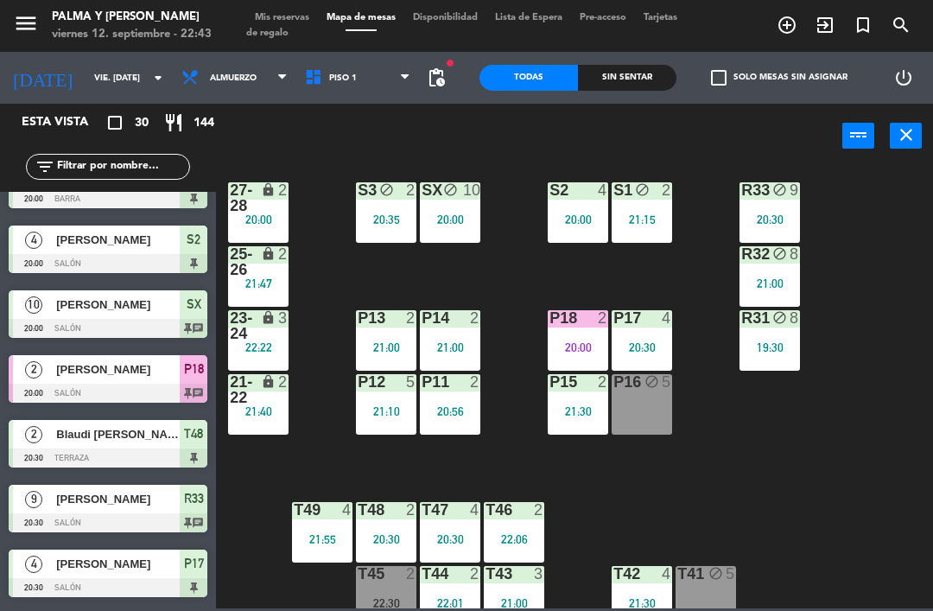
click at [271, 400] on div "lock" at bounding box center [258, 389] width 29 height 31
click at [670, 397] on div "P16 block 5" at bounding box center [642, 404] width 60 height 60
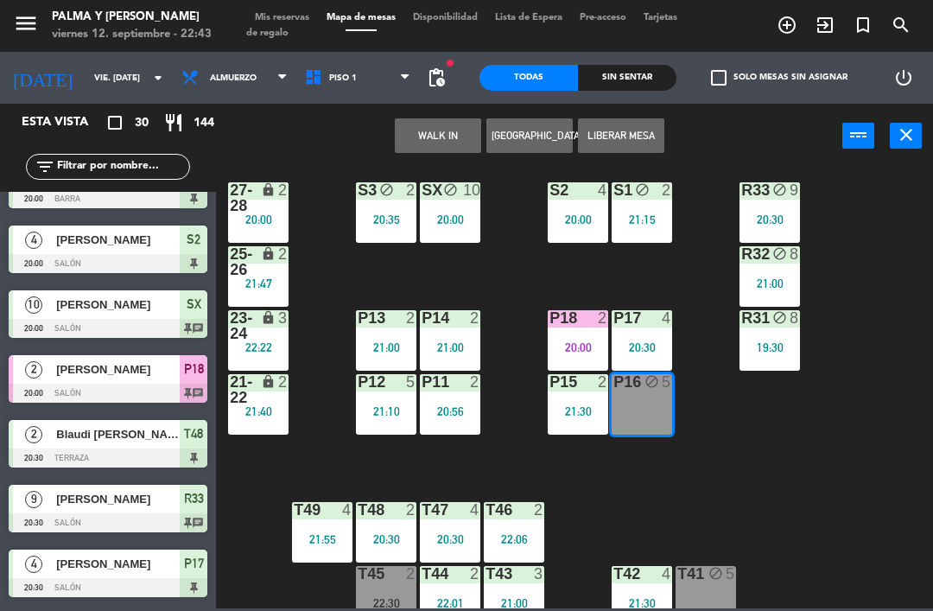
click at [251, 370] on div "23-24 lock 3 22:22" at bounding box center [258, 340] width 60 height 60
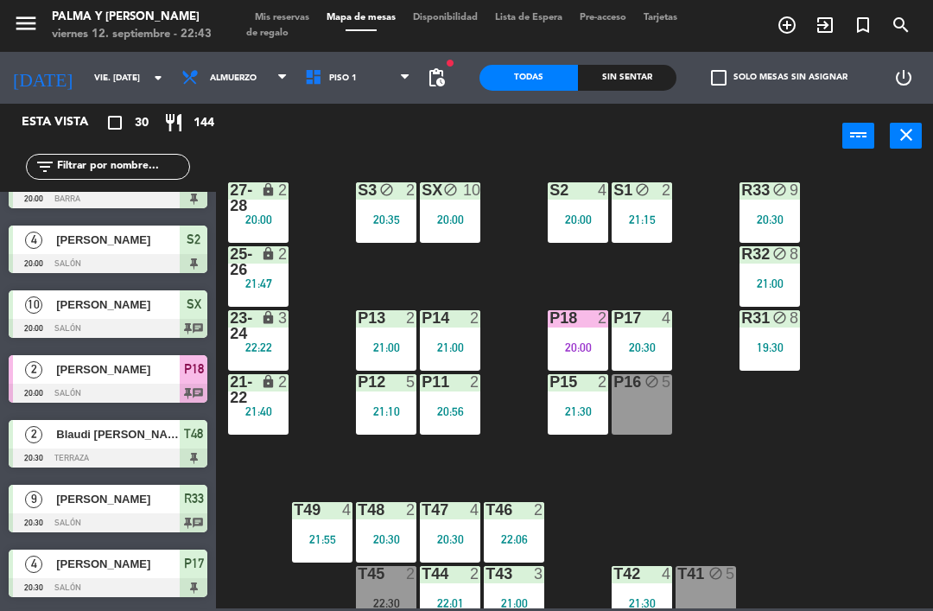
click at [724, 513] on div "R33 block 9 20:30 S1 block 2 21:15 S2 4 20:00 S3 block 2 20:35 SX block 10 20:0…" at bounding box center [579, 387] width 708 height 442
click at [244, 422] on div "21-22 lock 2 21:40" at bounding box center [258, 404] width 60 height 60
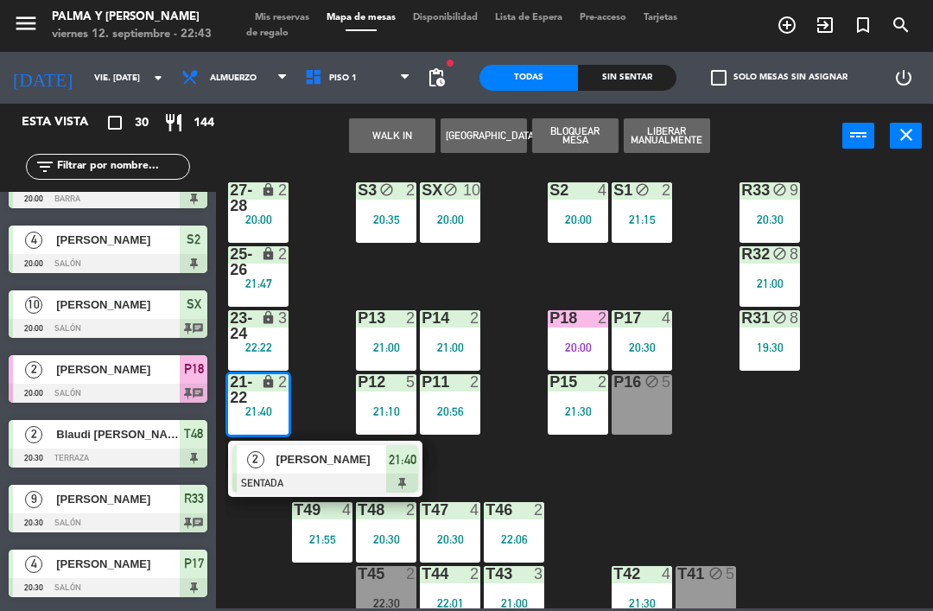
click at [282, 463] on span "[PERSON_NAME]" at bounding box center [331, 459] width 111 height 18
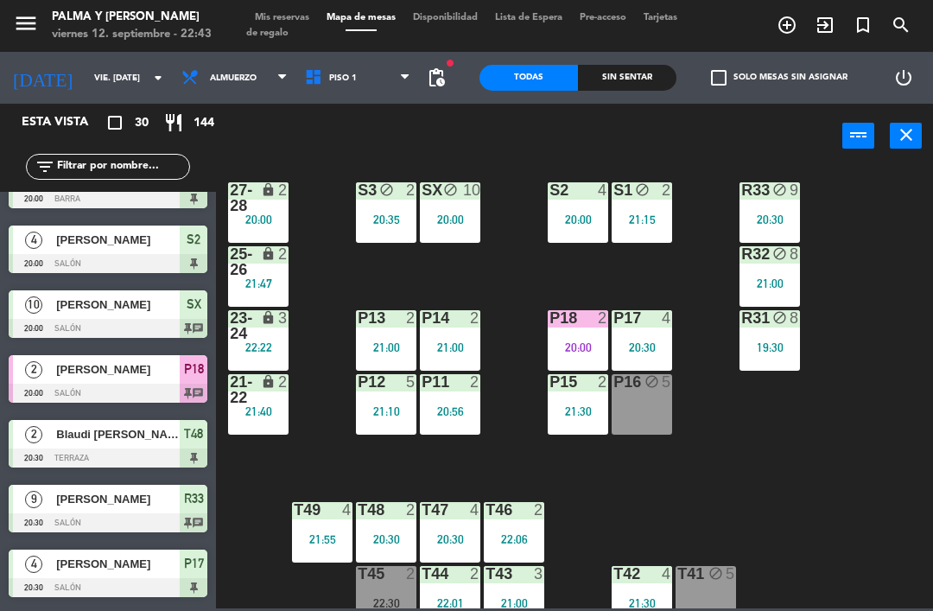
click at [251, 213] on div "20:00" at bounding box center [258, 219] width 60 height 12
click at [333, 463] on div "R33 block 9 20:30 S1 block 2 21:15 S2 4 20:00 S3 block 2 20:35 SX block 10 20:0…" at bounding box center [579, 387] width 708 height 442
click at [244, 409] on div "21:40" at bounding box center [258, 411] width 60 height 12
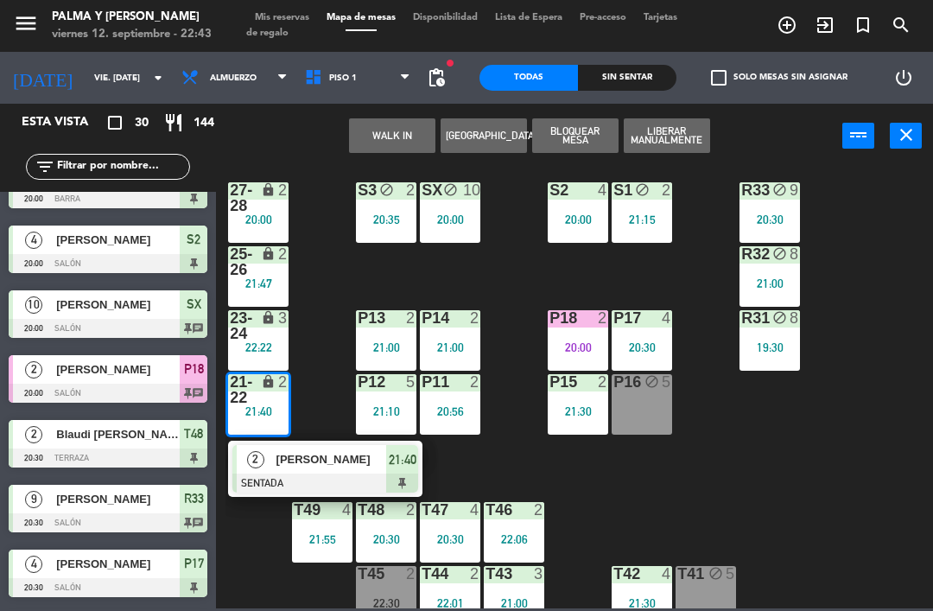
click at [290, 464] on span "[PERSON_NAME]" at bounding box center [331, 459] width 111 height 18
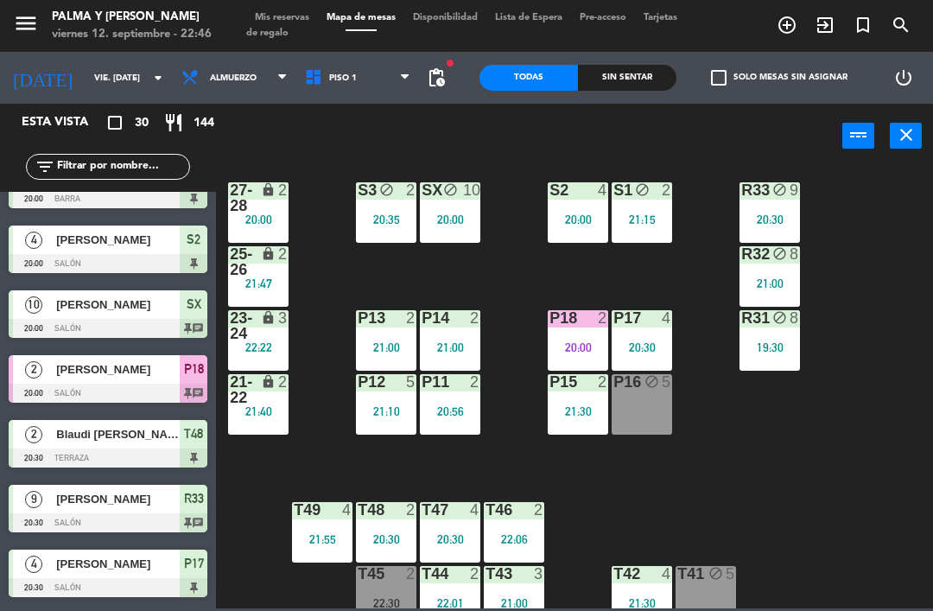
click at [595, 333] on div "P18 2 20:00" at bounding box center [578, 340] width 60 height 60
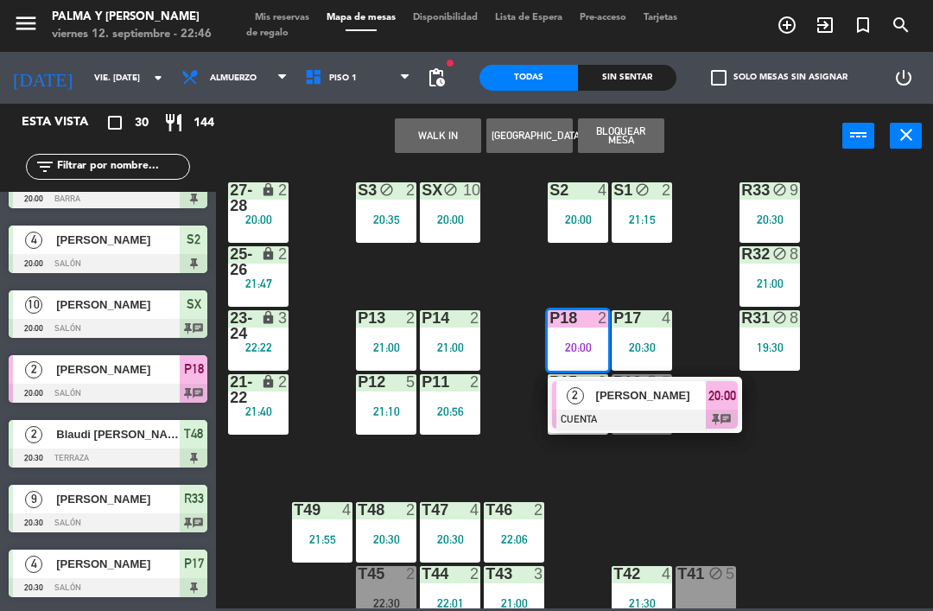
click at [619, 400] on span "[PERSON_NAME]" at bounding box center [651, 395] width 111 height 18
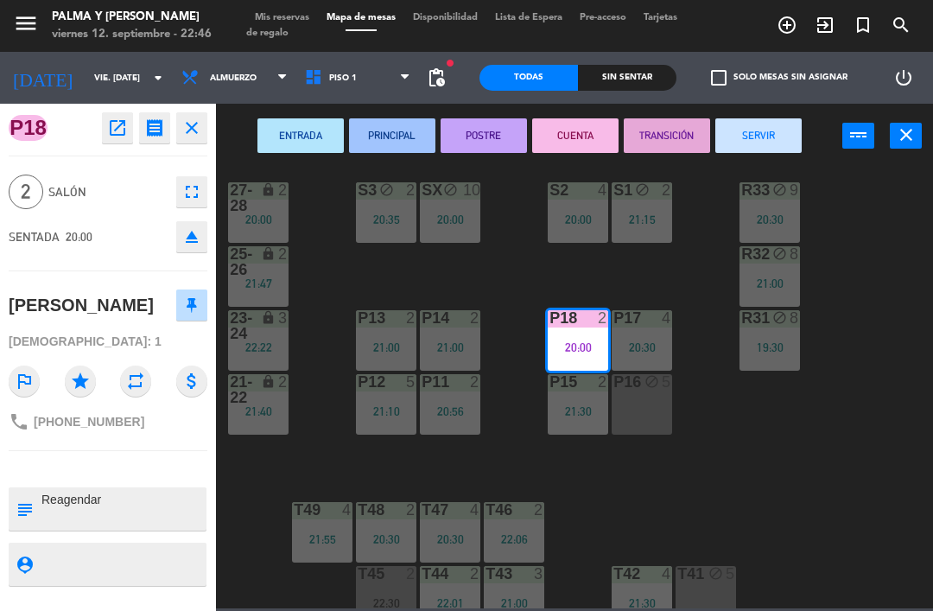
click at [746, 124] on button "SERVIR" at bounding box center [758, 135] width 86 height 35
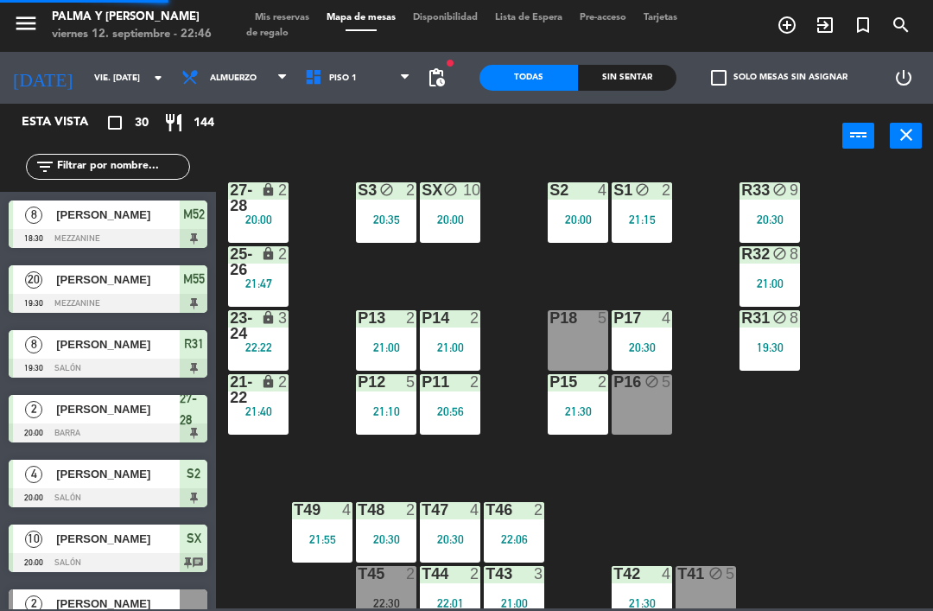
scroll to position [0, 0]
click at [272, 404] on div "21:40" at bounding box center [258, 410] width 60 height 13
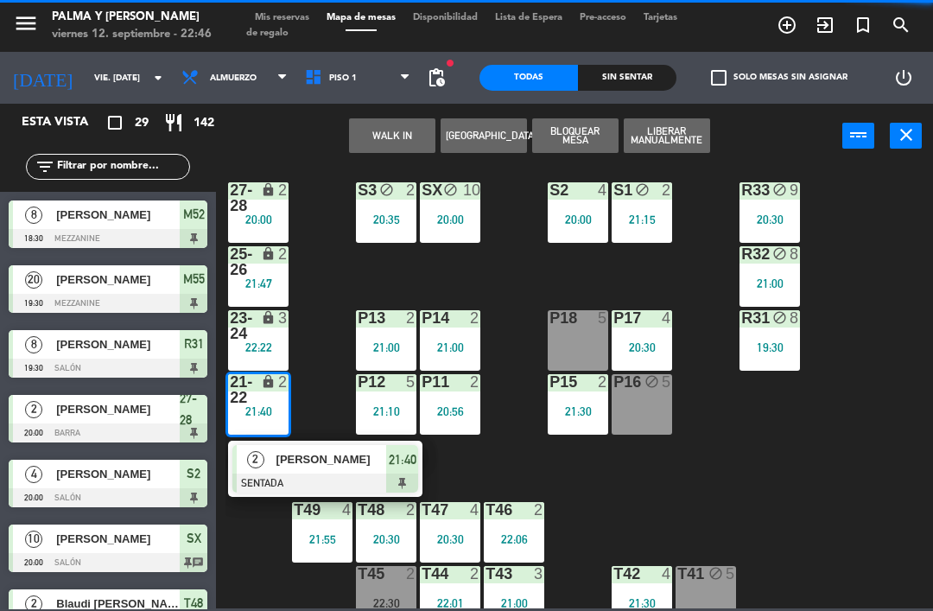
click at [340, 479] on div at bounding box center [325, 482] width 186 height 19
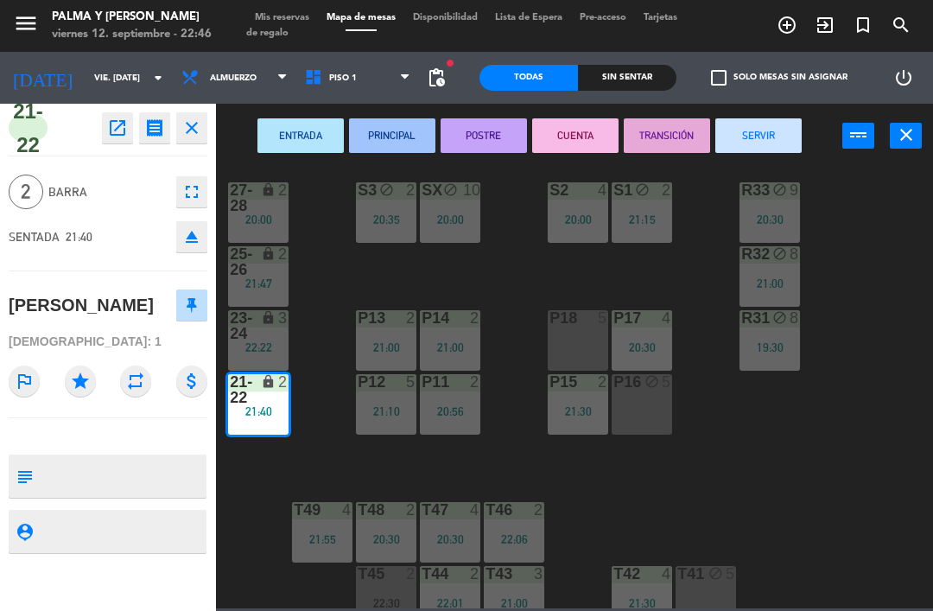
click at [591, 340] on div "P18 5" at bounding box center [578, 340] width 60 height 60
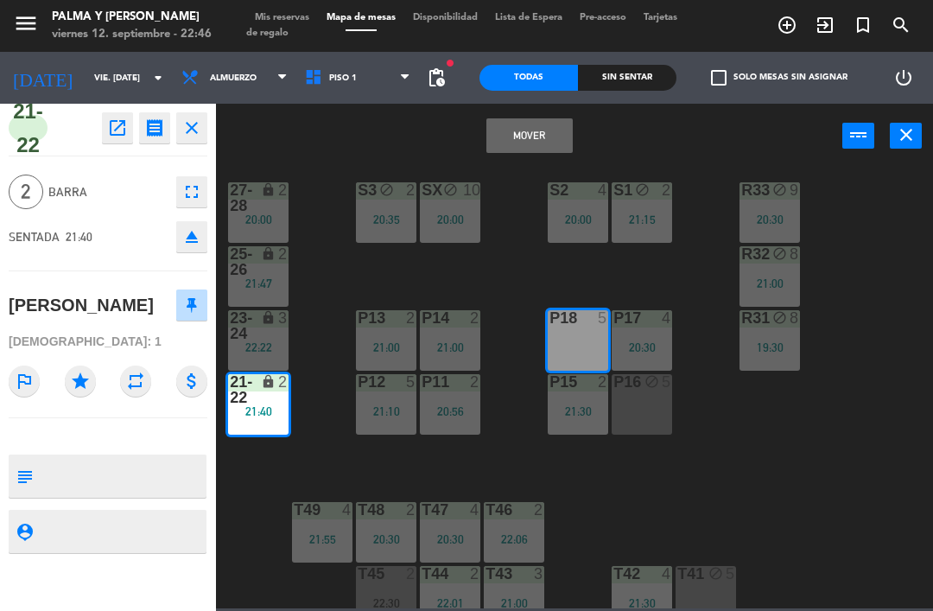
click at [539, 130] on button "Mover" at bounding box center [529, 135] width 86 height 35
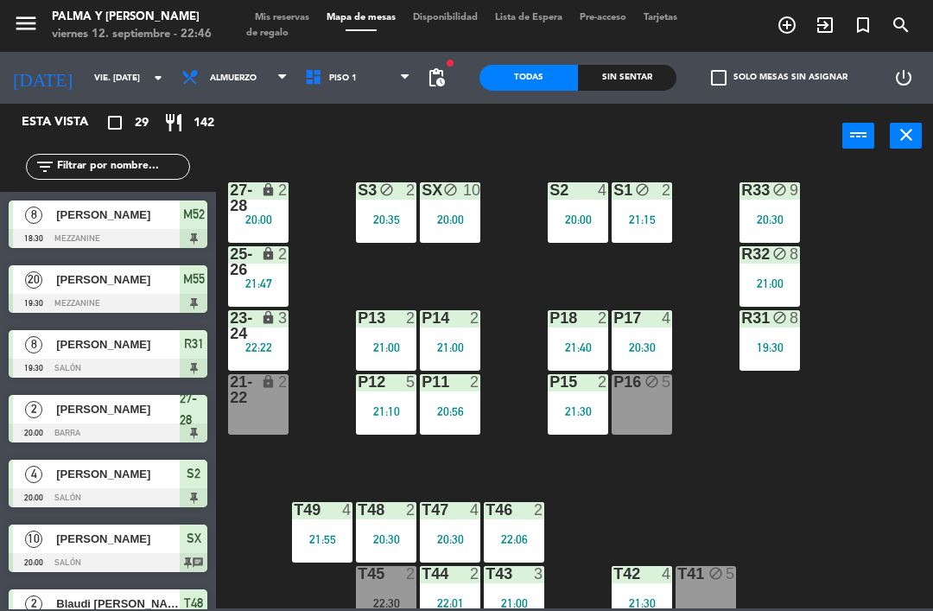
scroll to position [212, 0]
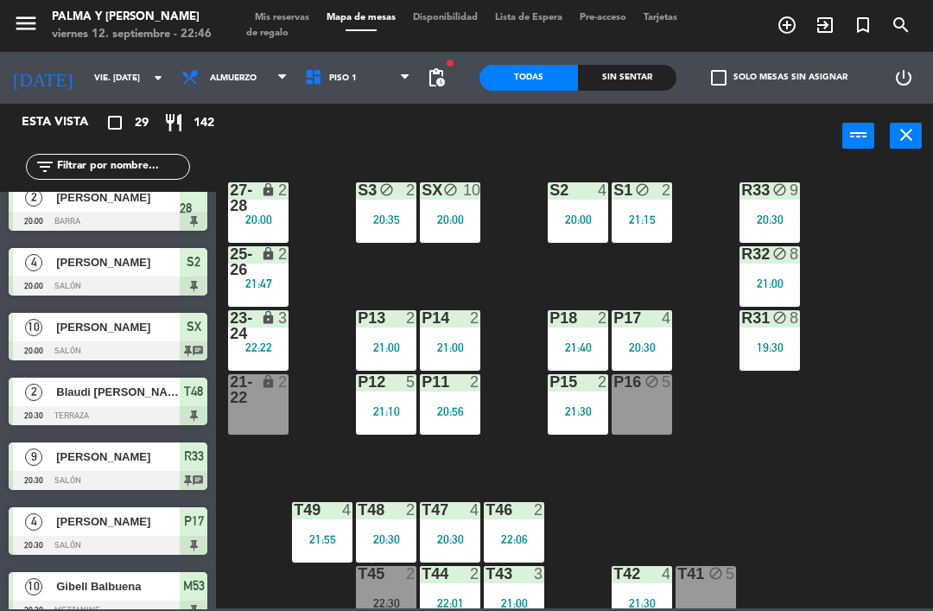
click at [778, 434] on div "R33 block 9 20:30 S1 block 2 21:15 S2 4 20:00 S3 block 2 20:35 SX block 10 20:0…" at bounding box center [579, 387] width 708 height 442
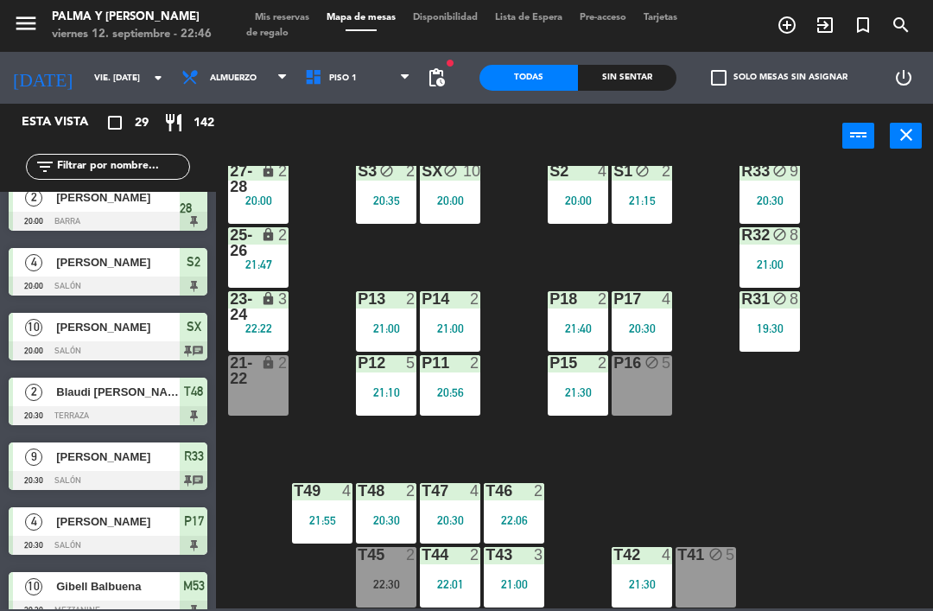
scroll to position [33, 0]
click at [628, 569] on div "T42 4 21:30" at bounding box center [642, 577] width 60 height 60
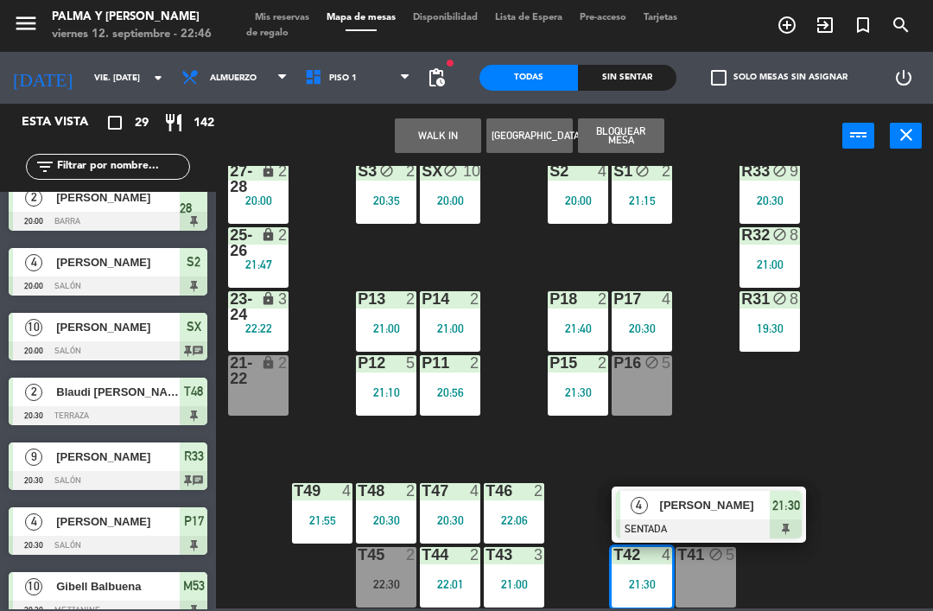
click at [695, 501] on span "[PERSON_NAME]" at bounding box center [715, 505] width 111 height 18
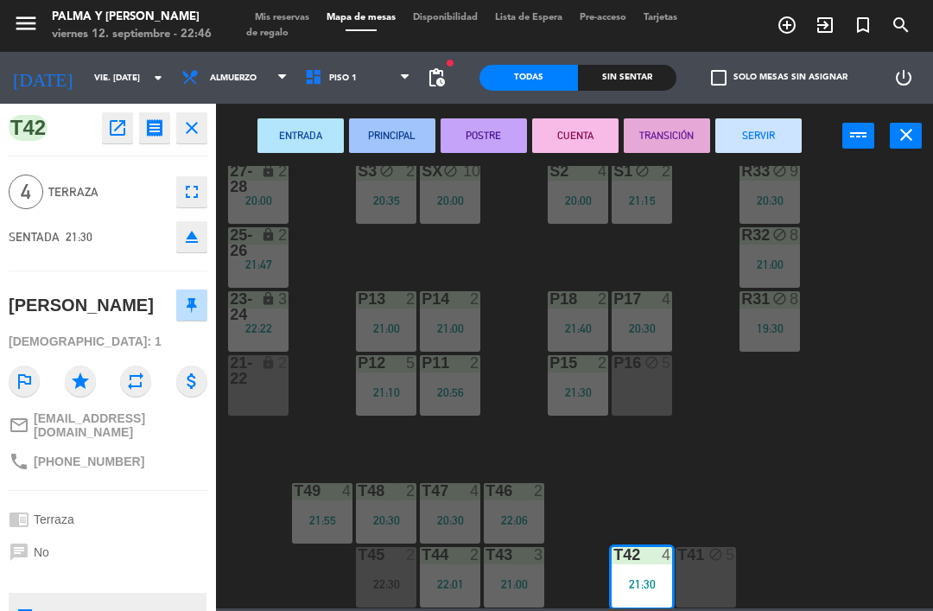
click at [654, 360] on icon "block" at bounding box center [651, 362] width 15 height 15
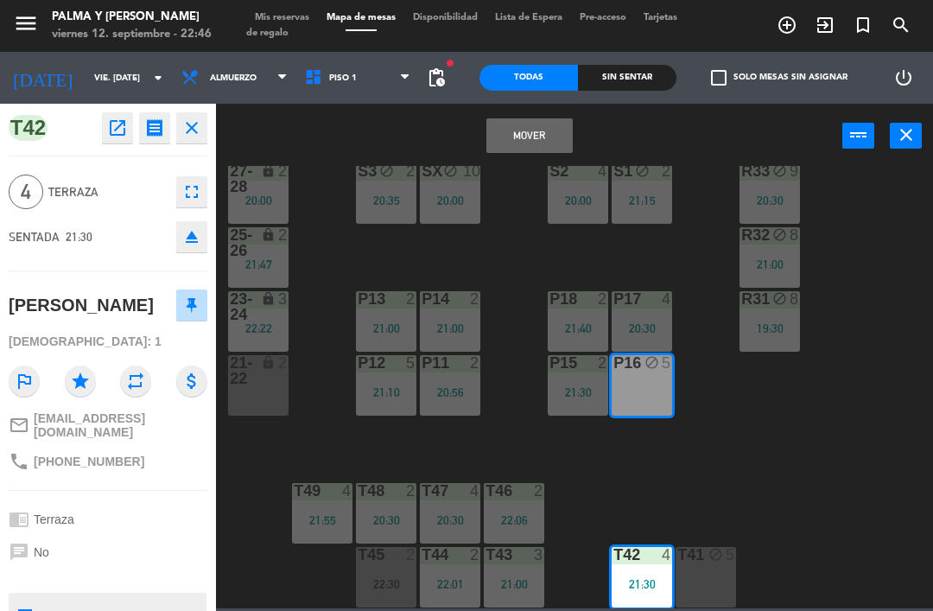
click at [555, 141] on button "Mover" at bounding box center [529, 135] width 86 height 35
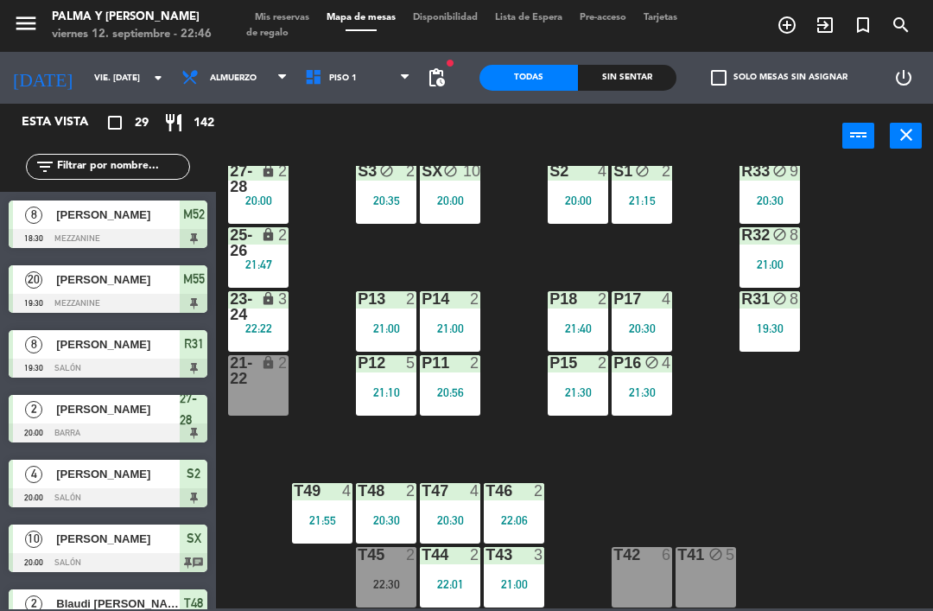
scroll to position [82, 0]
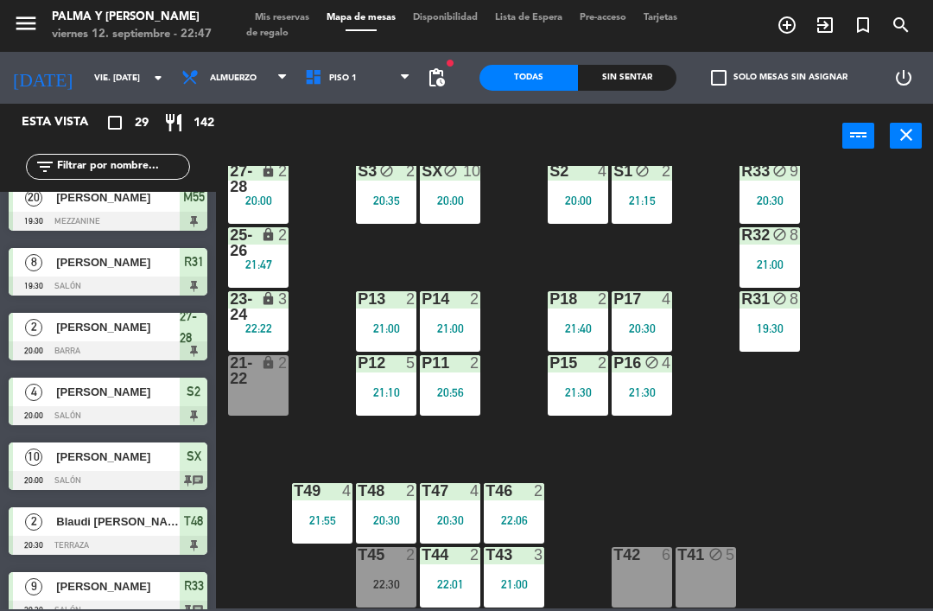
click at [656, 381] on div "P16 block 4 21:30" at bounding box center [642, 385] width 60 height 60
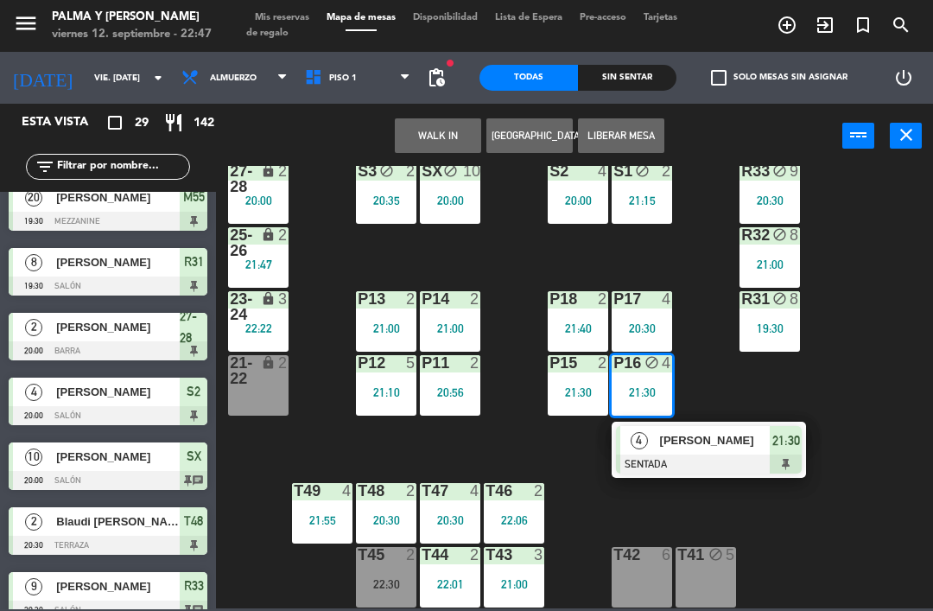
click at [632, 136] on button "Liberar Mesa" at bounding box center [621, 135] width 86 height 35
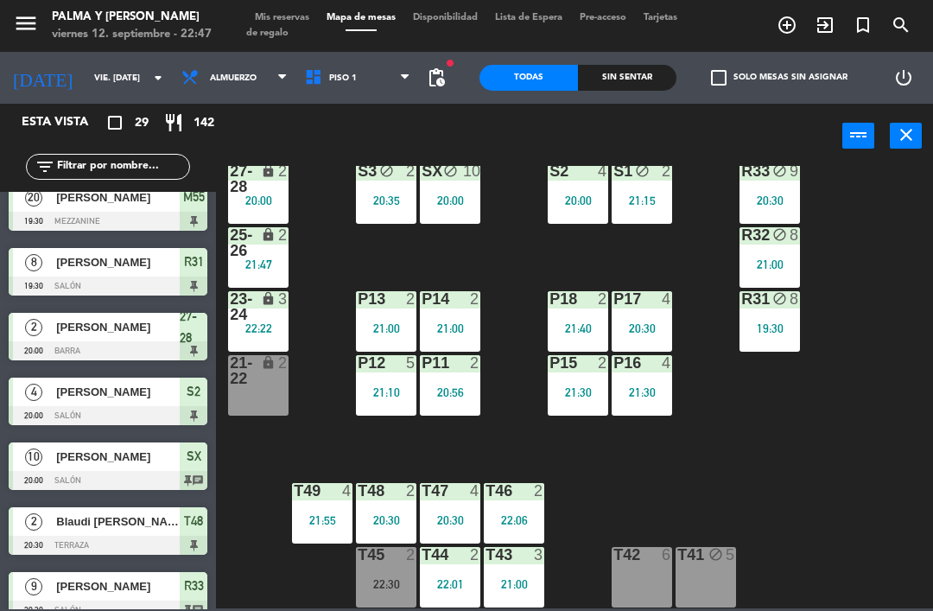
click at [797, 484] on div "R33 block 9 20:30 S1 block 2 21:15 S2 4 20:00 S3 block 2 20:35 SX block 10 20:0…" at bounding box center [579, 387] width 708 height 442
click at [887, 479] on div "R33 block 9 20:30 S1 block 2 21:15 S2 4 20:00 S3 block 2 20:35 SX block 10 20:0…" at bounding box center [579, 387] width 708 height 442
click at [876, 543] on div "R33 block 9 20:30 S1 block 2 21:15 S2 4 20:00 S3 block 2 20:35 SX block 10 20:0…" at bounding box center [579, 387] width 708 height 442
click at [869, 556] on div "R33 block 9 20:30 S1 block 2 21:15 S2 4 20:00 S3 block 2 20:35 SX block 10 20:0…" at bounding box center [579, 387] width 708 height 442
click at [455, 323] on div "21:00" at bounding box center [450, 328] width 60 height 12
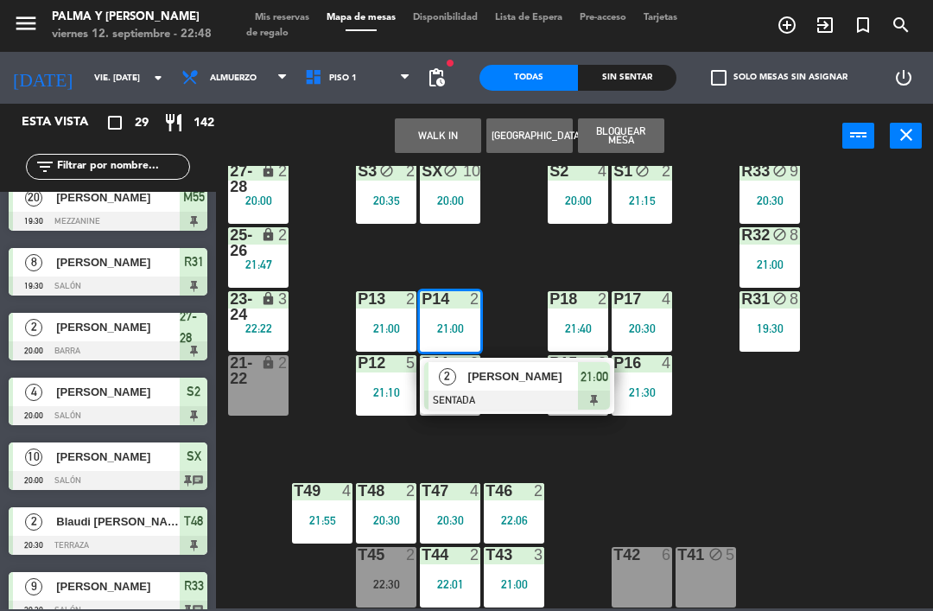
click at [529, 380] on span "[PERSON_NAME]" at bounding box center [523, 376] width 111 height 18
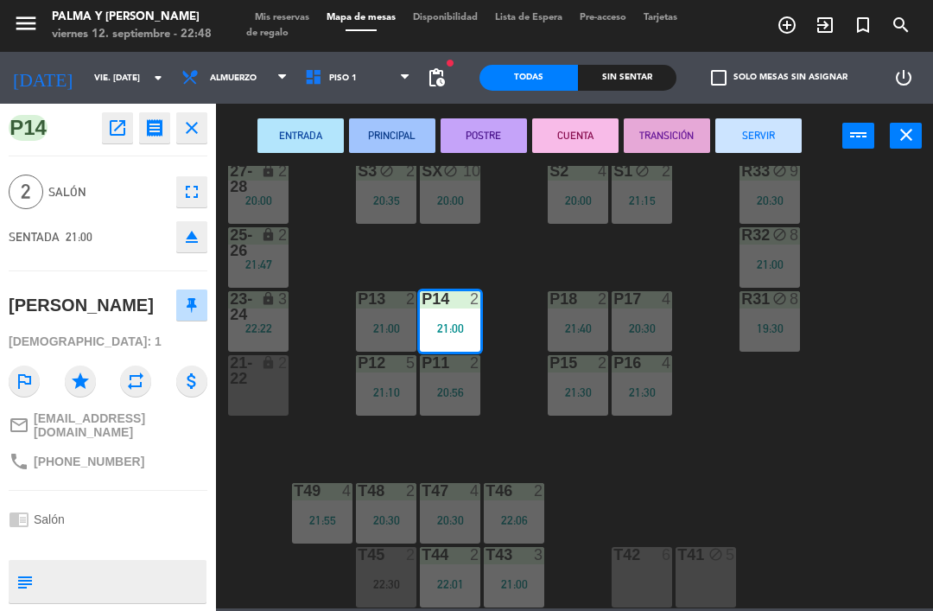
click at [573, 118] on button "CUENTA" at bounding box center [575, 135] width 86 height 35
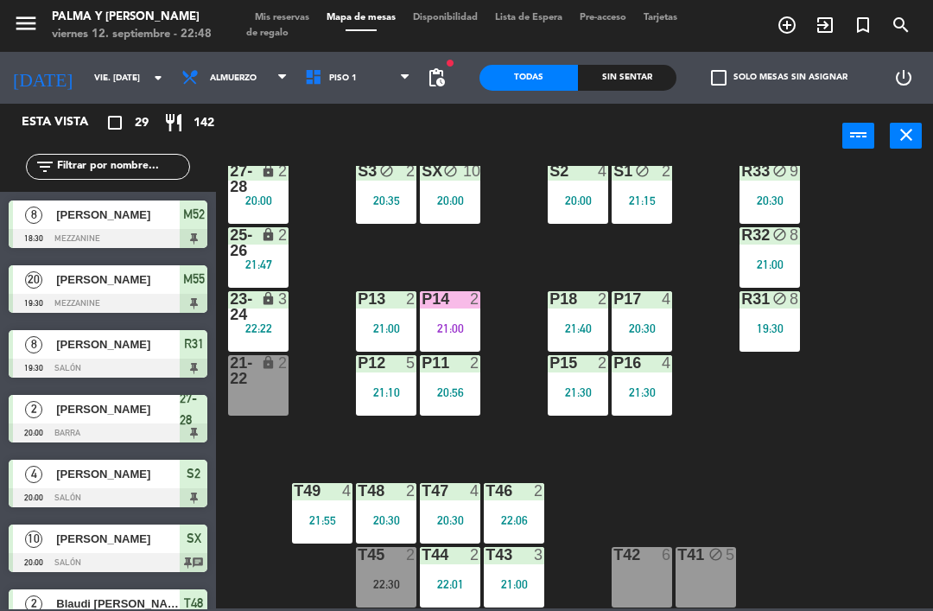
scroll to position [0, 0]
click at [454, 322] on div "21:00" at bounding box center [450, 328] width 60 height 12
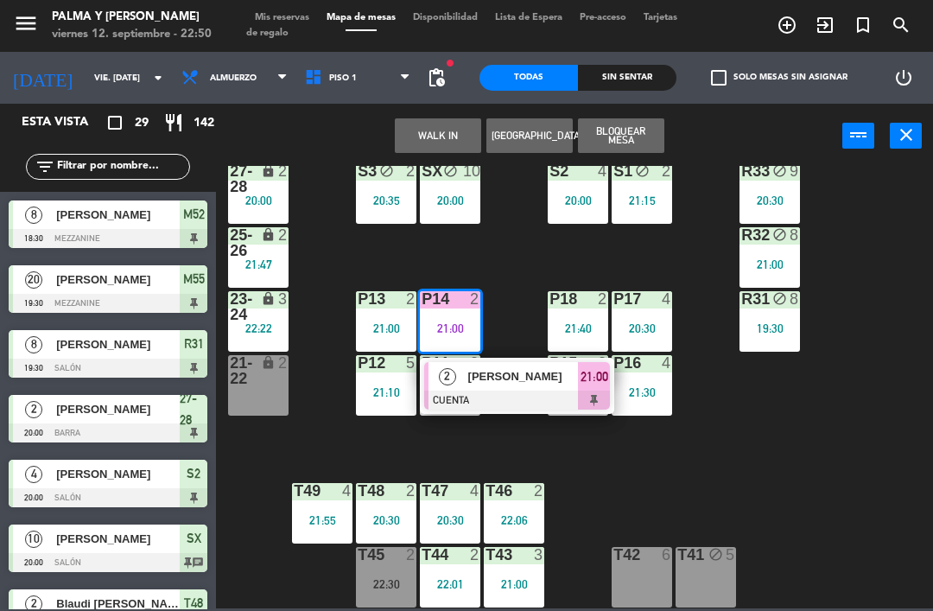
click at [506, 373] on span "[PERSON_NAME]" at bounding box center [523, 376] width 111 height 18
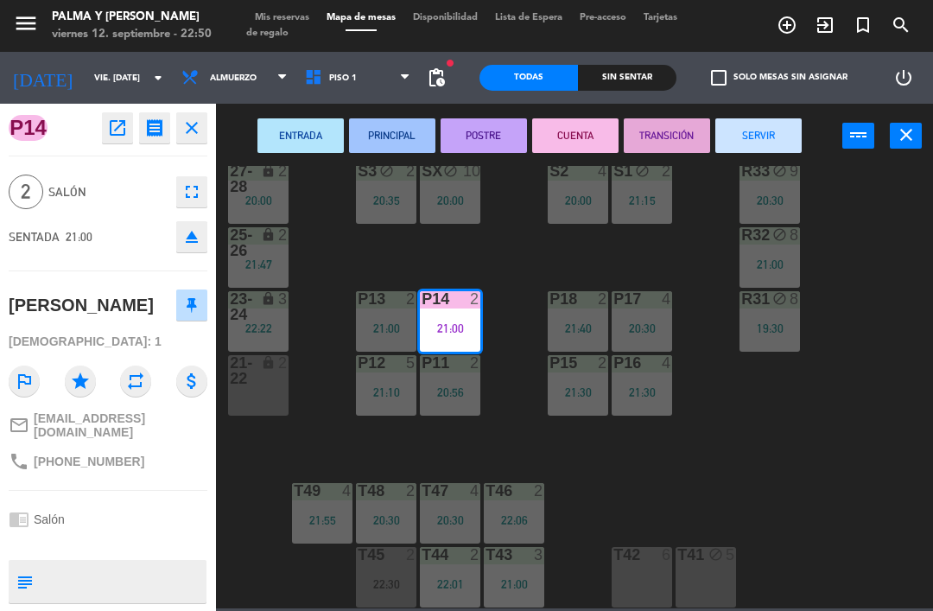
click at [765, 140] on button "SERVIR" at bounding box center [758, 135] width 86 height 35
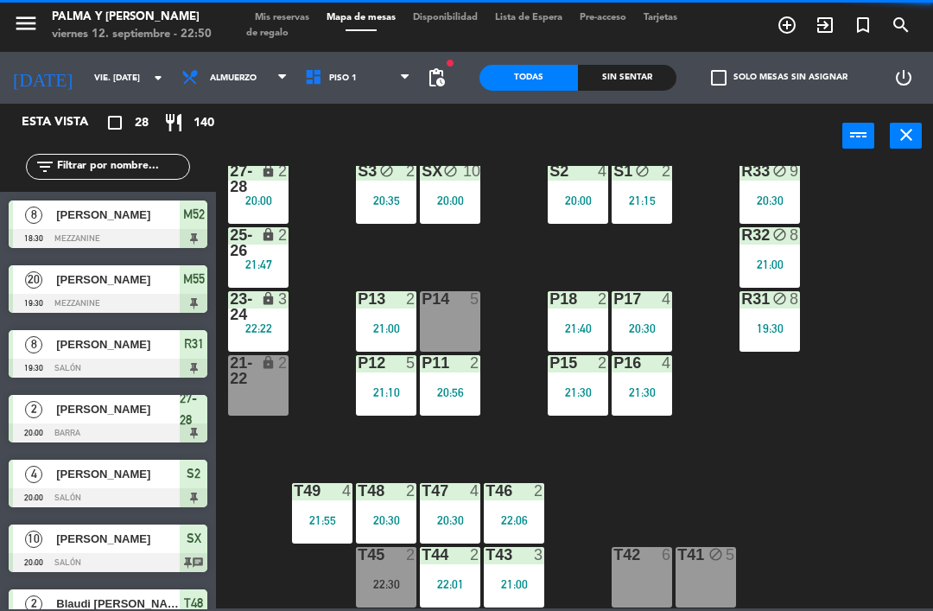
click at [894, 462] on div "R33 block 9 20:30 S1 block 2 21:15 S2 4 20:00 S3 block 2 20:35 SX block 10 20:0…" at bounding box center [579, 387] width 708 height 442
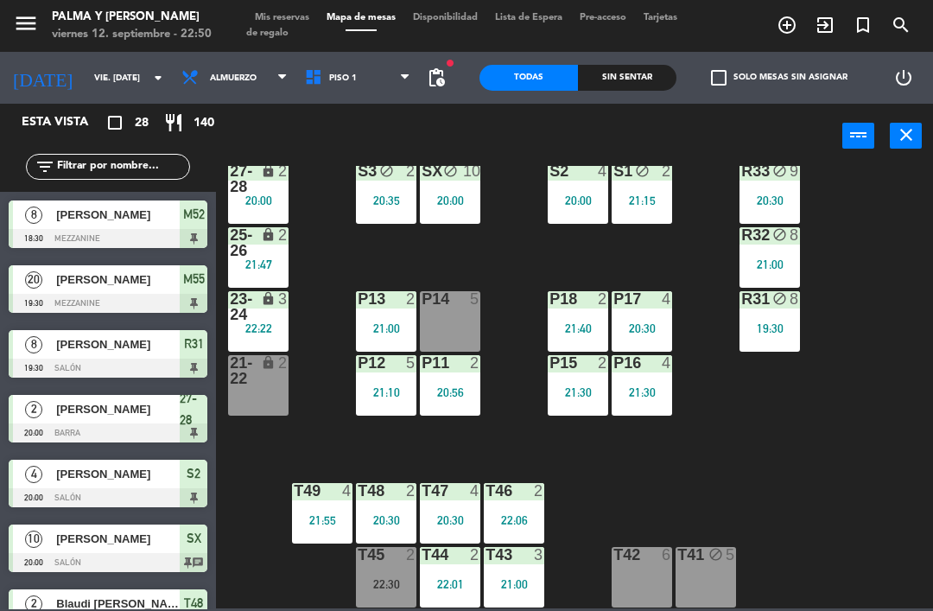
click at [231, 185] on div "27-28" at bounding box center [230, 178] width 1 height 31
click at [815, 437] on div "R33 block 9 20:30 S1 block 2 21:15 S2 4 20:00 S3 block 2 20:35 SX block 10 20:0…" at bounding box center [579, 387] width 708 height 442
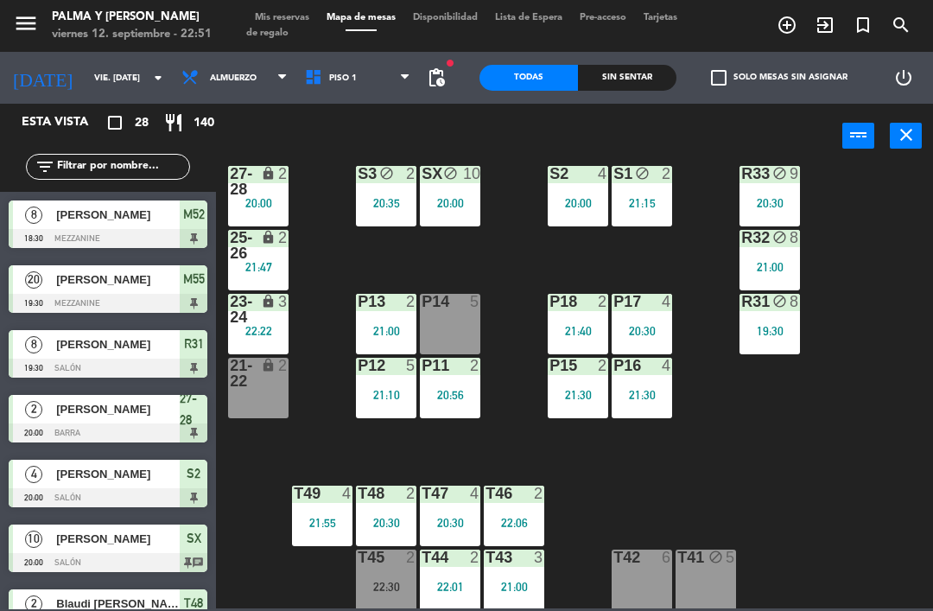
click at [258, 189] on div "lock" at bounding box center [258, 181] width 29 height 31
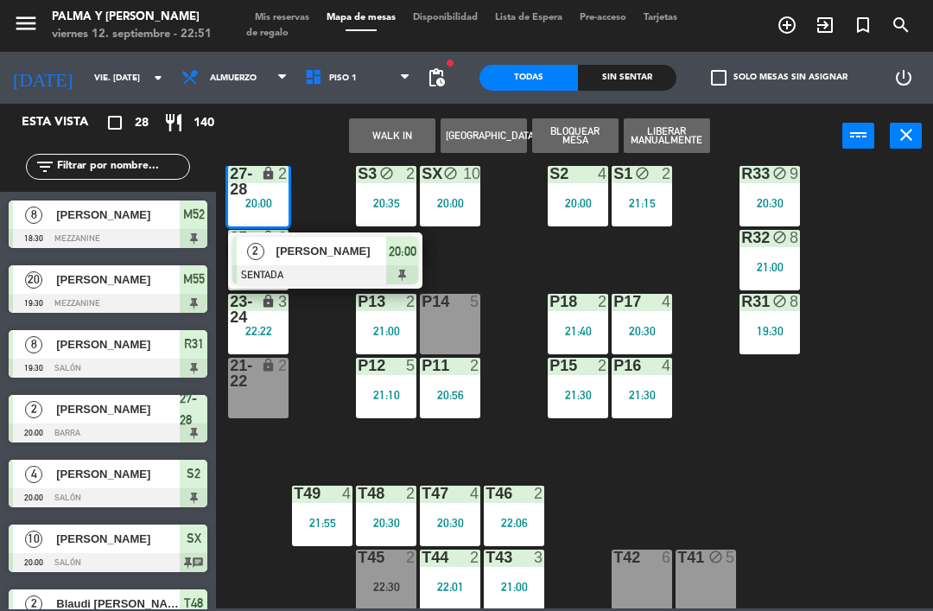
click at [314, 268] on div at bounding box center [325, 274] width 186 height 19
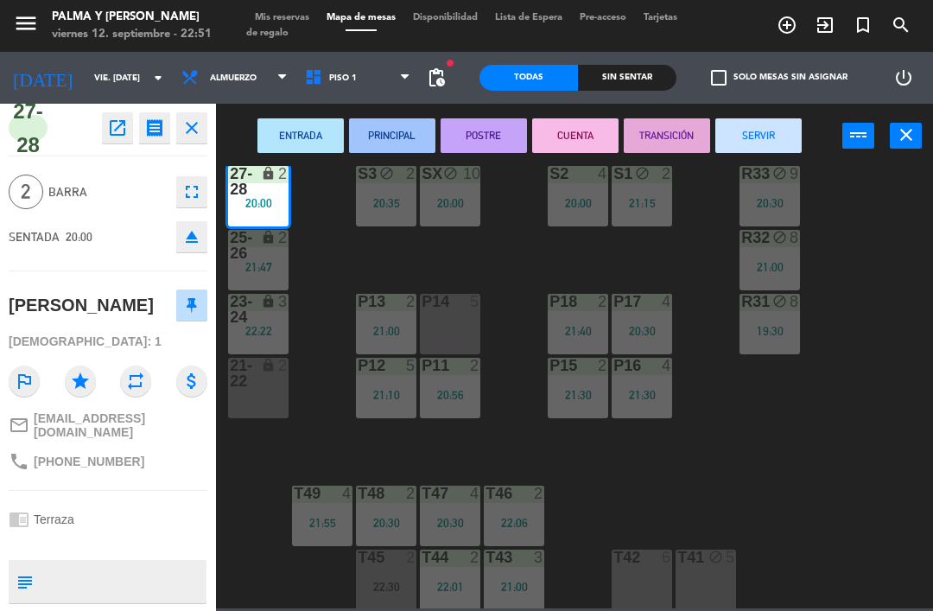
click at [464, 332] on div "P14 5" at bounding box center [450, 324] width 60 height 60
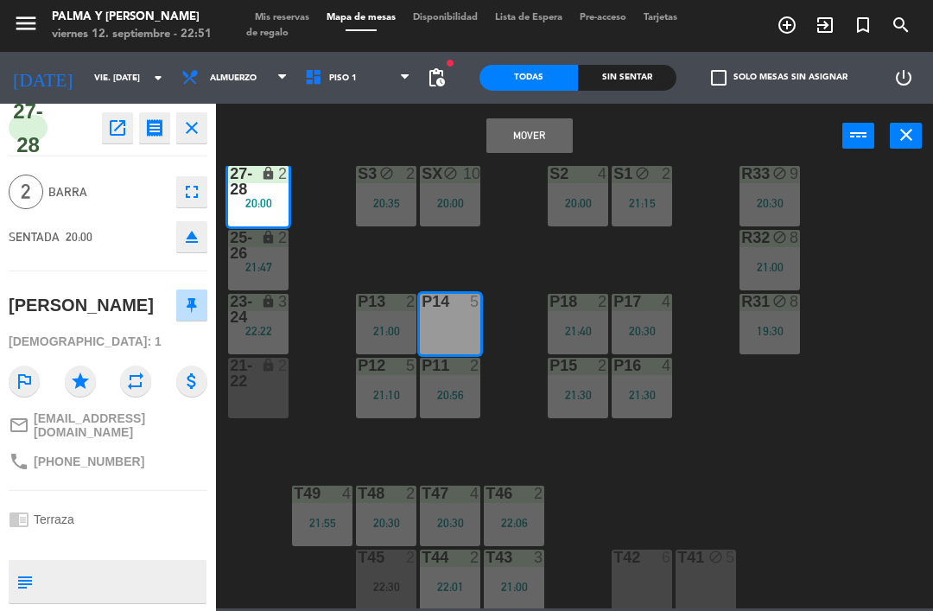
click at [549, 123] on button "Mover" at bounding box center [529, 135] width 86 height 35
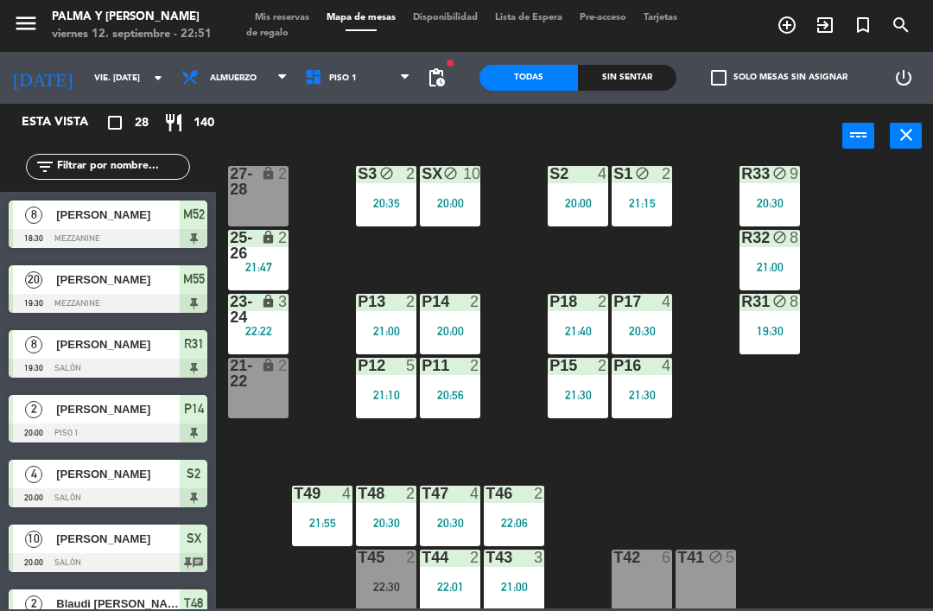
click at [850, 364] on div "R33 block 9 20:30 S1 block 2 21:15 S2 4 20:00 S3 block 2 20:35 SX block 10 20:0…" at bounding box center [579, 387] width 708 height 442
click at [455, 310] on div "P14 2" at bounding box center [450, 302] width 60 height 17
click at [840, 438] on div "R33 block 9 20:30 S1 block 2 21:15 S2 4 20:00 S3 block 2 20:35 SX block 10 20:0…" at bounding box center [579, 387] width 708 height 442
click at [833, 428] on div "R33 block 9 20:30 S1 block 2 21:15 S2 4 20:00 S3 block 2 20:35 SX block 10 20:0…" at bounding box center [579, 387] width 708 height 442
click at [845, 436] on div "R33 block 9 20:30 S1 block 2 21:15 S2 4 20:00 S3 block 2 20:35 SX block 10 20:0…" at bounding box center [579, 387] width 708 height 442
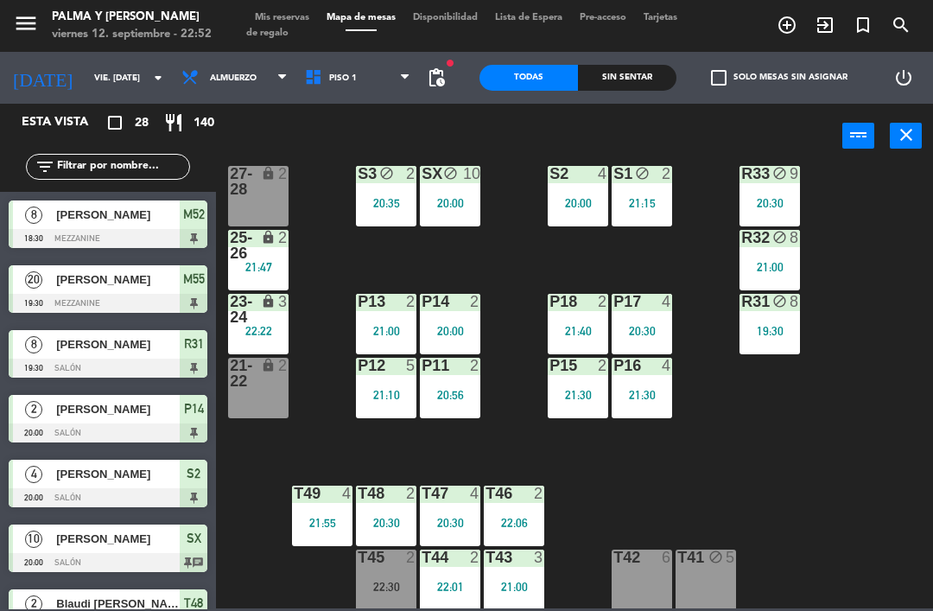
click at [803, 452] on div "R33 block 9 20:30 S1 block 2 21:15 S2 4 20:00 S3 block 2 20:35 SX block 10 20:0…" at bounding box center [579, 387] width 708 height 442
click at [826, 458] on div "R33 block 9 20:30 S1 block 2 21:15 S2 4 20:00 S3 block 2 20:35 SX block 10 20:0…" at bounding box center [579, 387] width 708 height 442
click at [793, 435] on div "R33 block 9 20:30 S1 block 2 21:15 S2 4 20:00 S3 block 2 20:35 SX block 10 20:0…" at bounding box center [579, 387] width 708 height 442
click at [882, 495] on div "R33 block 9 20:30 S1 block 2 21:15 S2 4 20:00 S3 block 2 20:35 SX block 10 20:0…" at bounding box center [579, 387] width 708 height 442
click at [381, 562] on div at bounding box center [386, 557] width 29 height 16
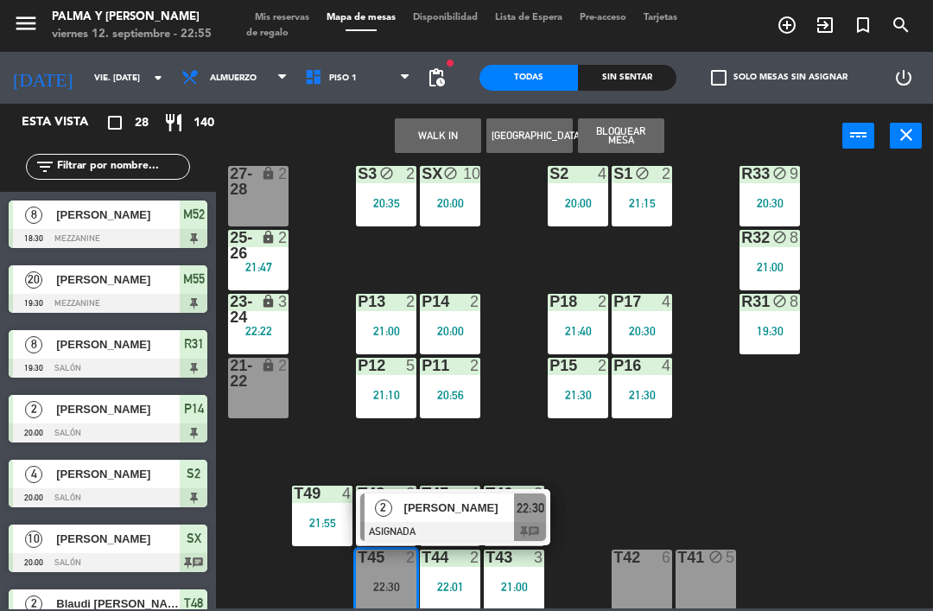
click at [443, 529] on div at bounding box center [453, 531] width 186 height 19
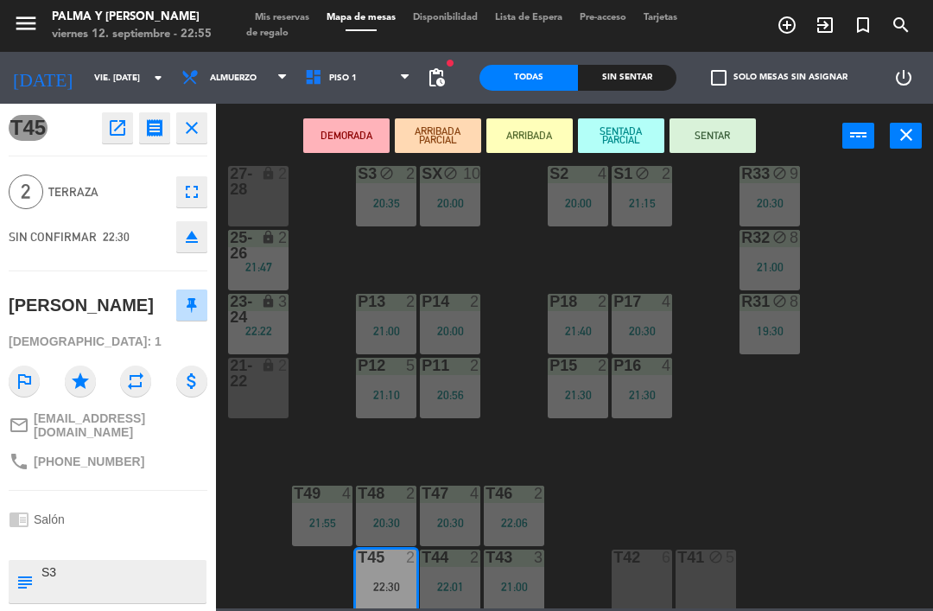
click at [266, 225] on div "27-28 lock 2" at bounding box center [258, 196] width 60 height 60
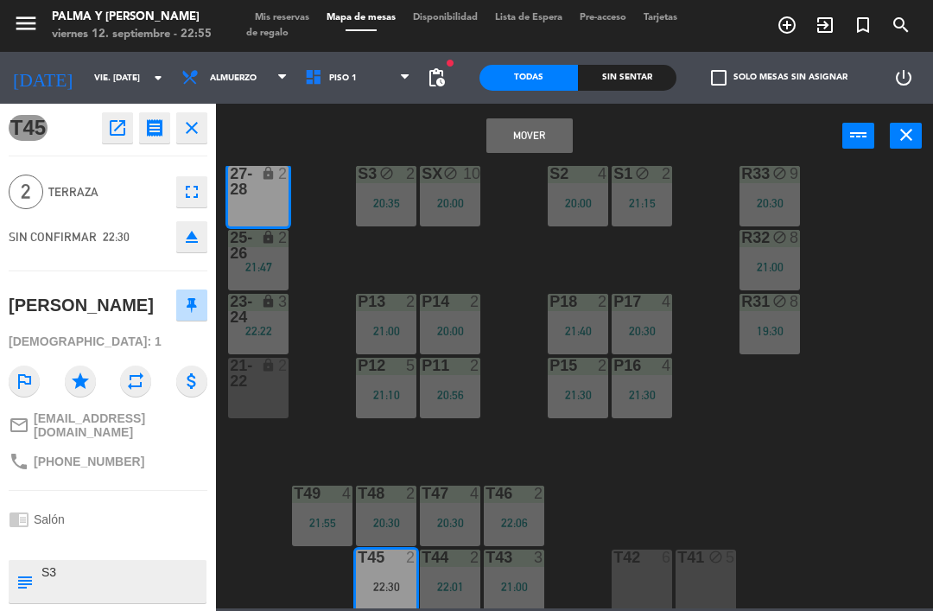
click at [526, 136] on button "Mover" at bounding box center [529, 135] width 86 height 35
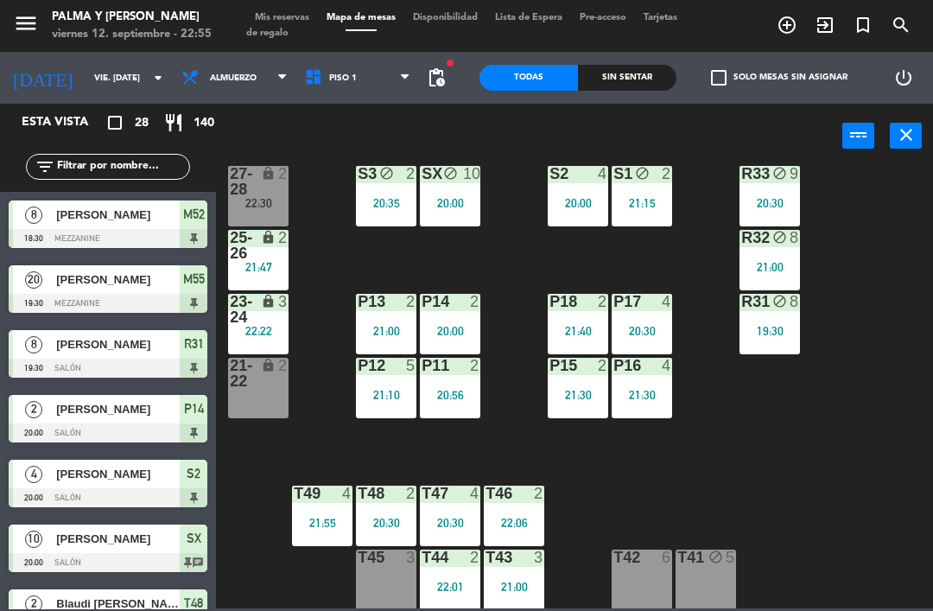
scroll to position [578, 0]
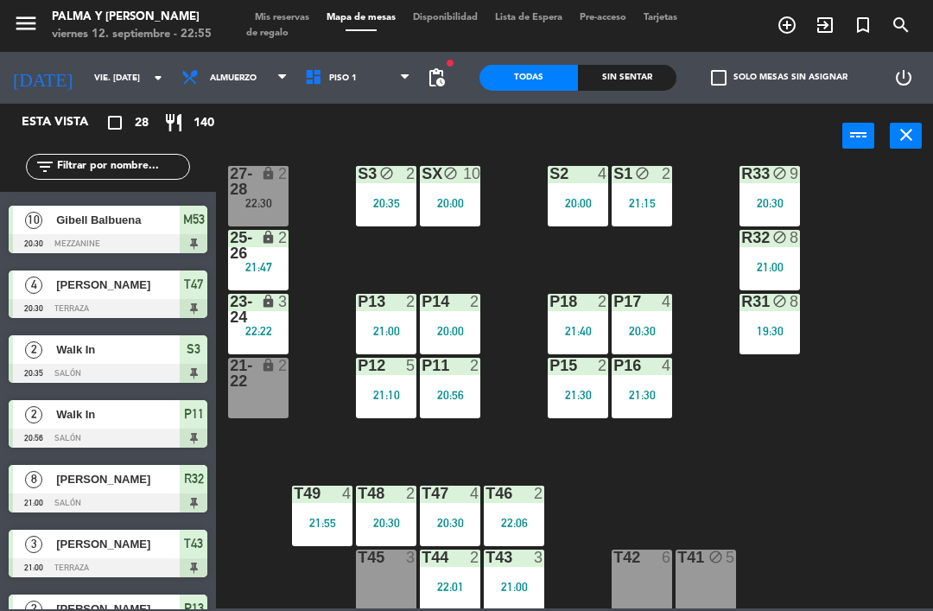
click at [389, 594] on div "T45 3" at bounding box center [386, 579] width 60 height 60
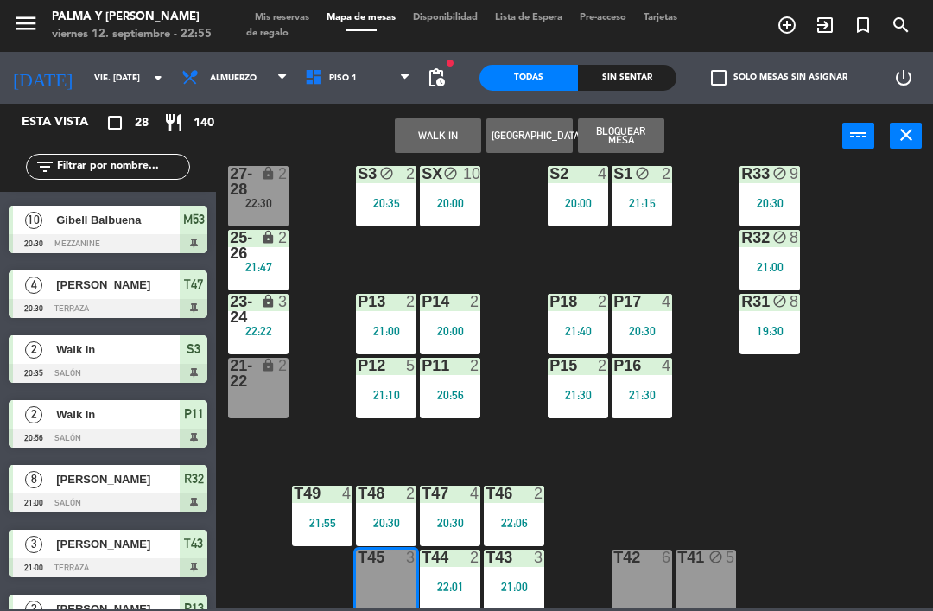
click at [452, 149] on button "WALK IN" at bounding box center [438, 135] width 86 height 35
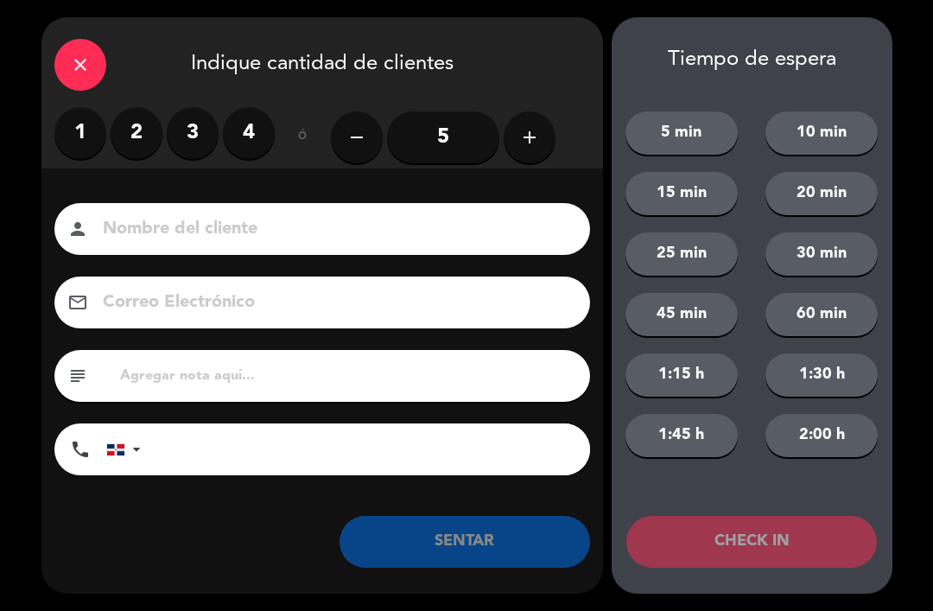
click at [135, 137] on label "2" at bounding box center [137, 133] width 52 height 52
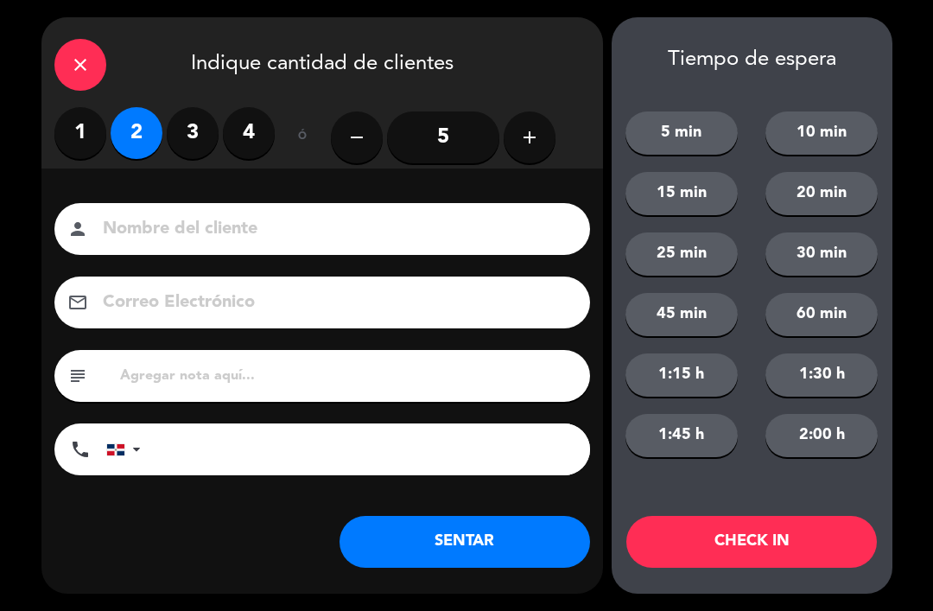
click at [501, 592] on div "close Indique cantidad de clientes 1 2 3 4 ó remove 5 add Nombre del cliente pe…" at bounding box center [322, 305] width 562 height 576
click at [501, 559] on button "SENTAR" at bounding box center [465, 542] width 251 height 52
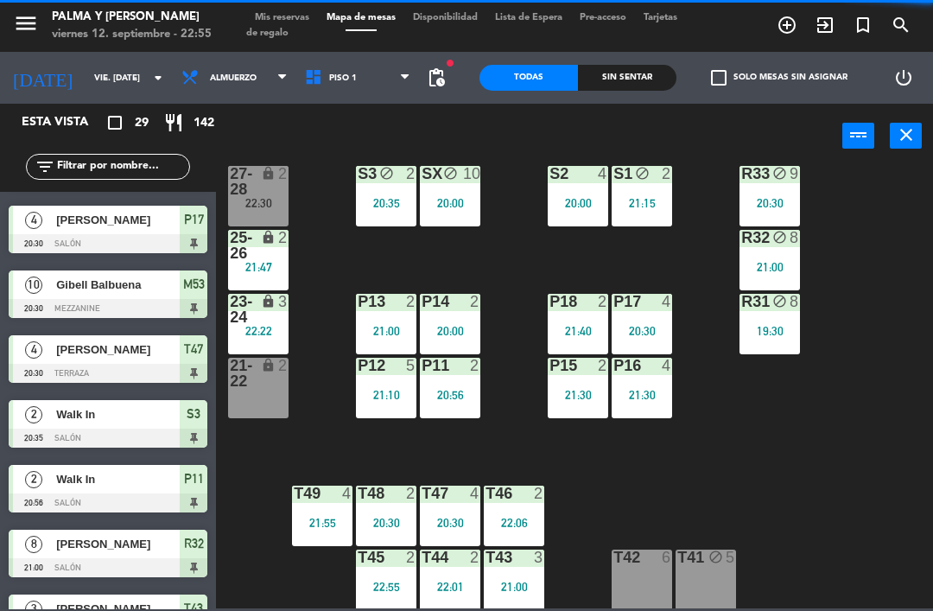
scroll to position [0, 0]
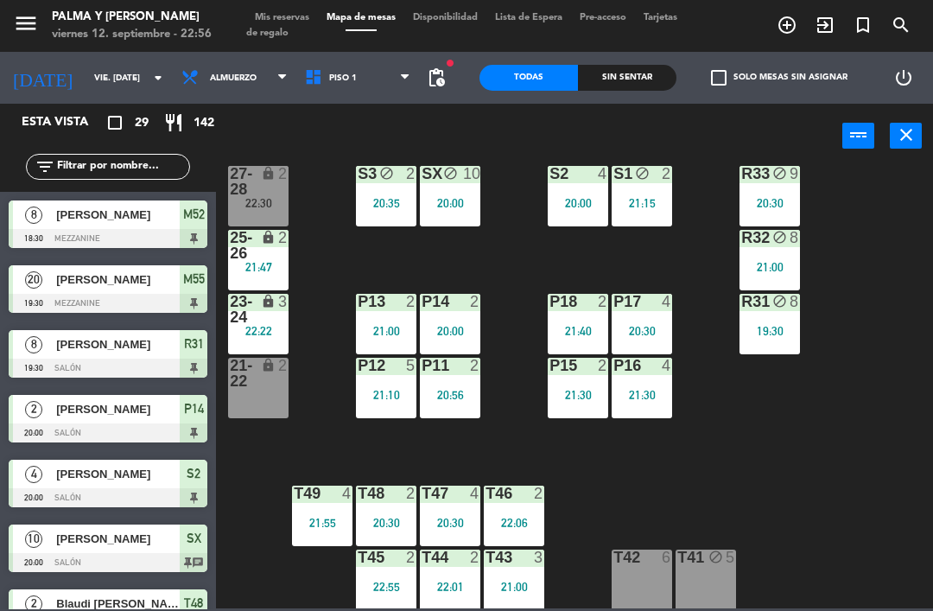
click at [932, 193] on div "R33 block 9 20:30 S1 block 2 21:15 S2 4 20:00 S3 block 2 20:35 SX block 10 20:0…" at bounding box center [579, 387] width 708 height 442
click at [714, 556] on icon "block" at bounding box center [715, 556] width 15 height 15
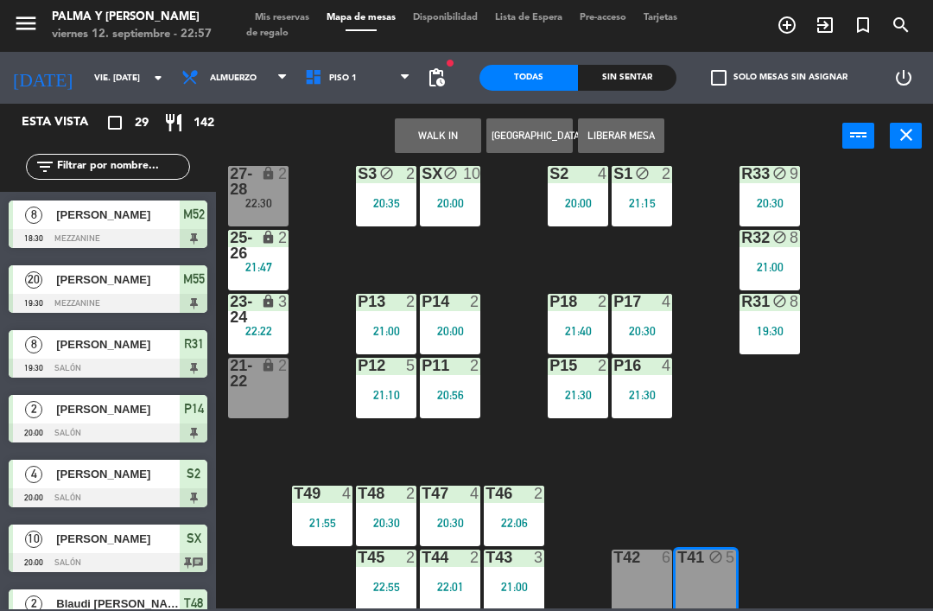
click at [404, 141] on button "WALK IN" at bounding box center [438, 135] width 86 height 35
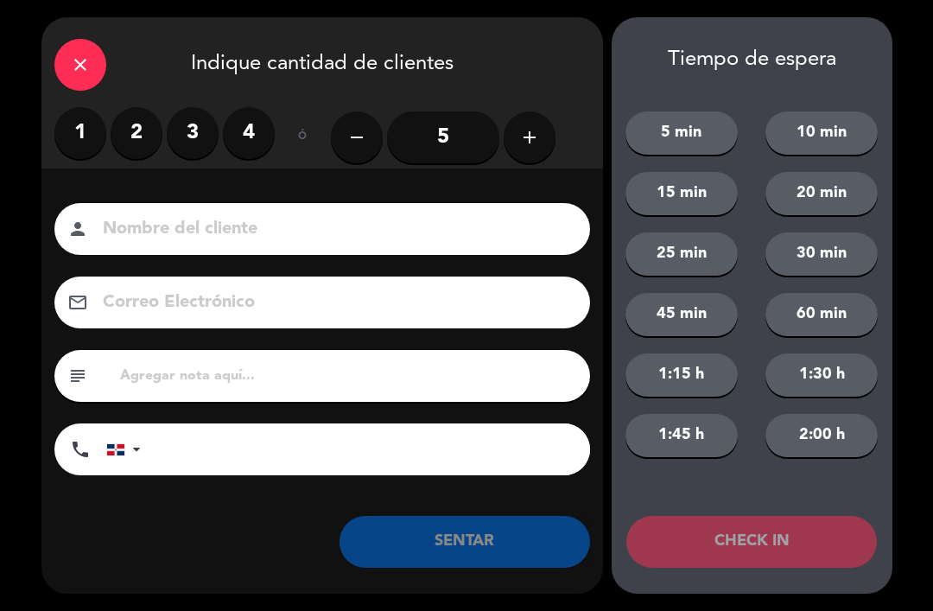
click at [198, 134] on label "3" at bounding box center [193, 133] width 52 height 52
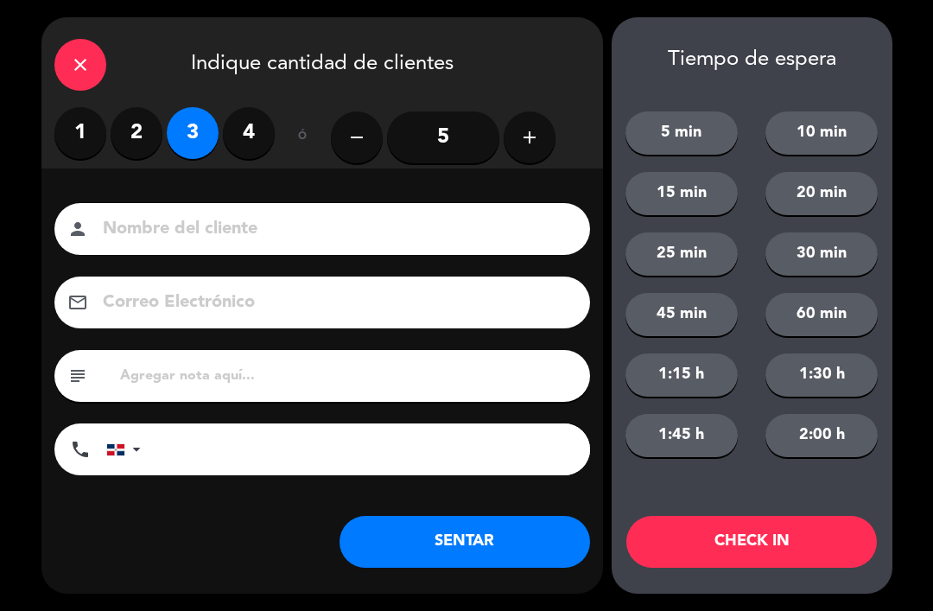
click at [505, 536] on button "SENTAR" at bounding box center [465, 542] width 251 height 52
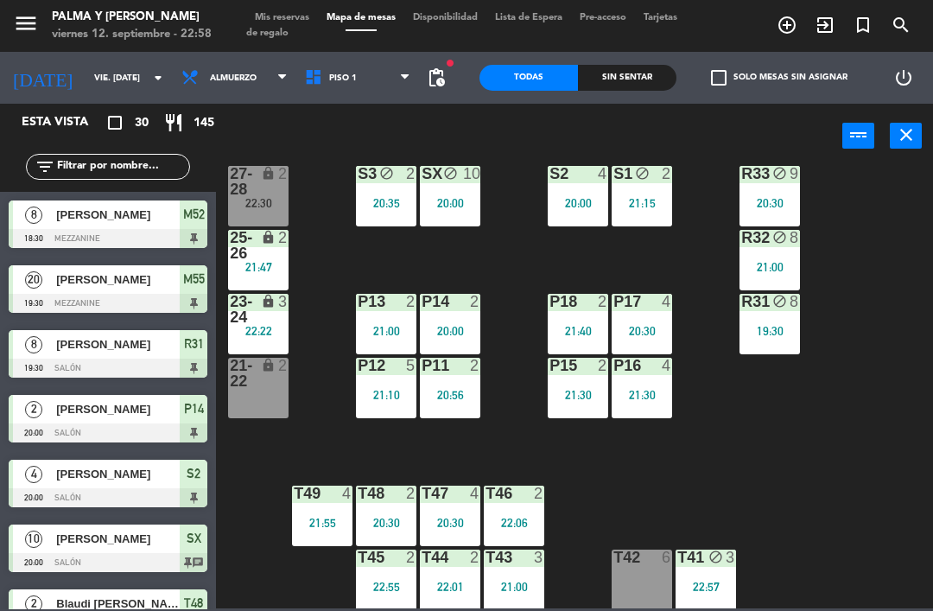
scroll to position [23, 0]
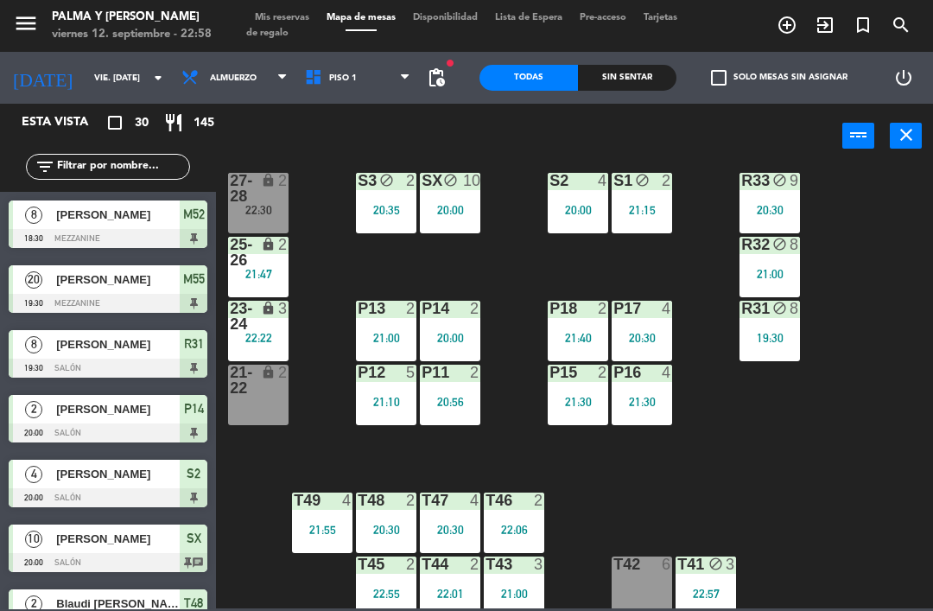
click at [422, 314] on div "P14" at bounding box center [422, 309] width 1 height 16
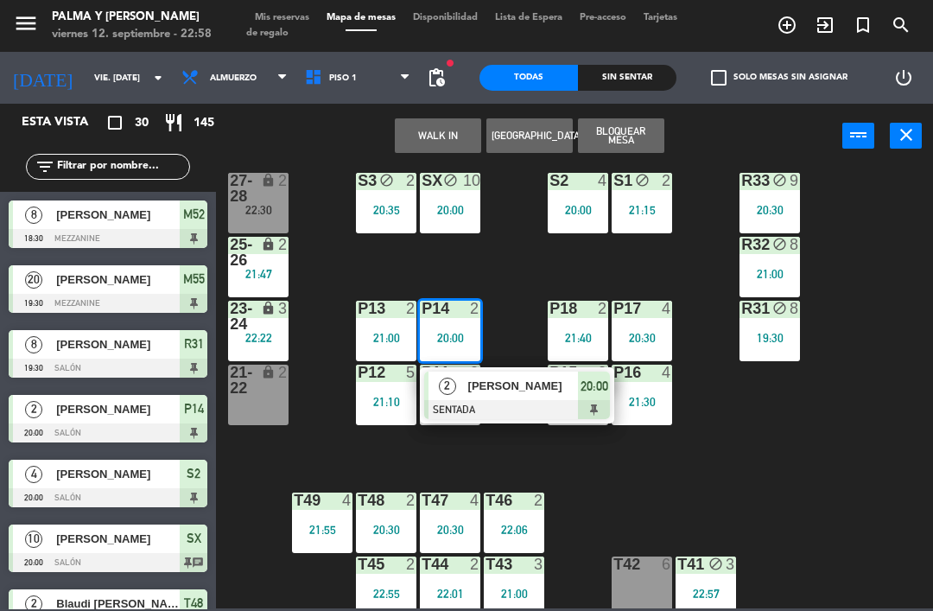
click at [490, 384] on span "[PERSON_NAME]" at bounding box center [523, 386] width 111 height 18
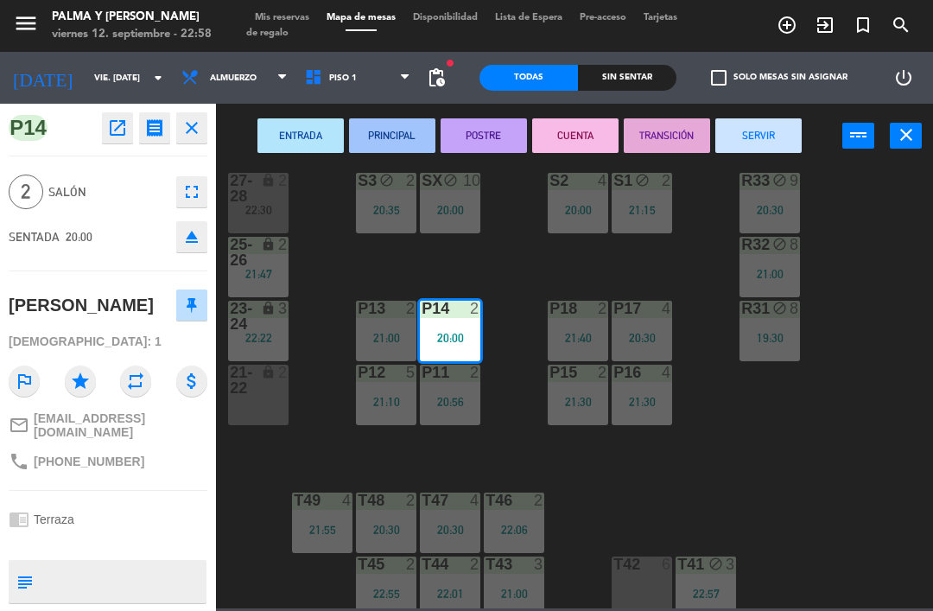
click at [470, 149] on button "POSTRE" at bounding box center [484, 135] width 86 height 35
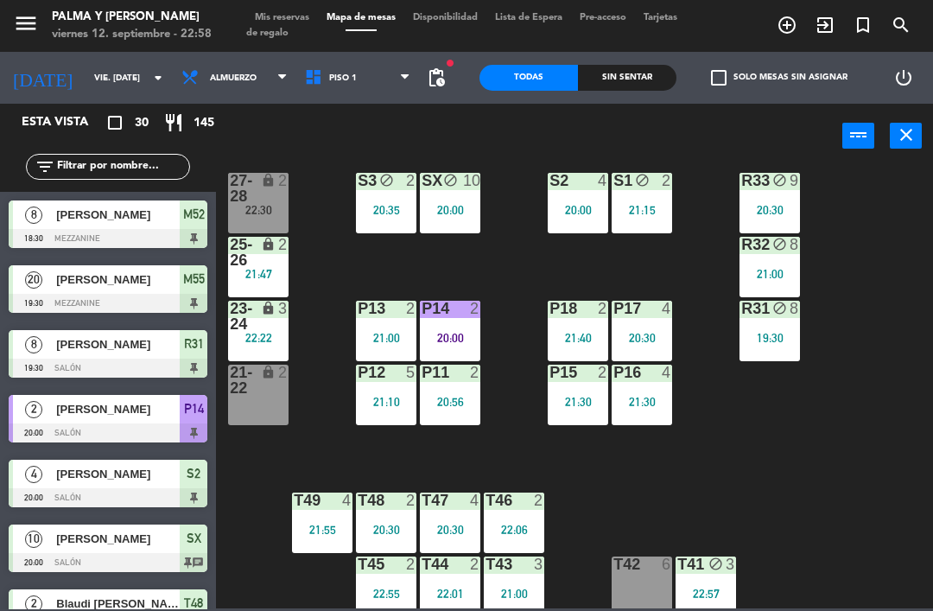
click at [672, 413] on div "P16 4 21:30" at bounding box center [642, 395] width 60 height 60
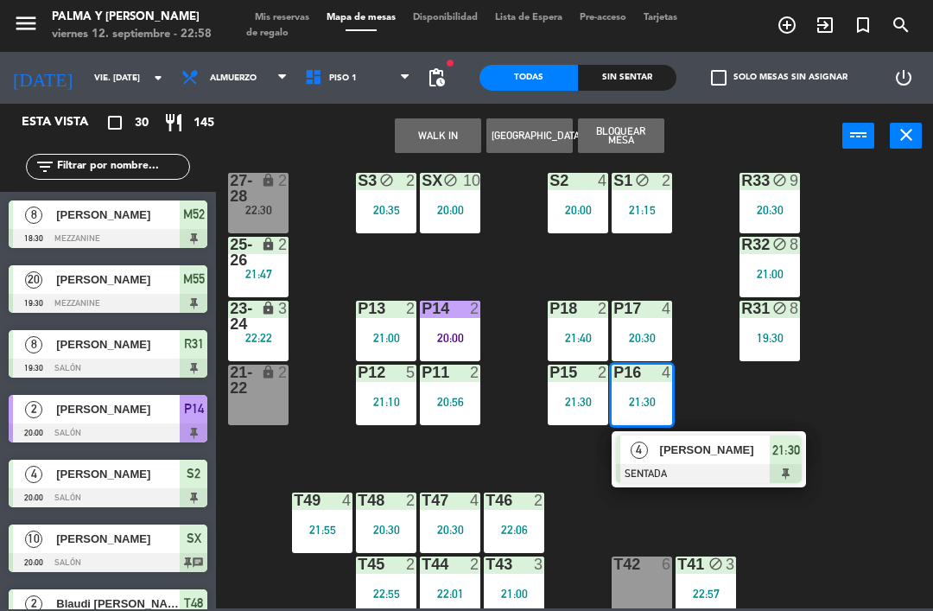
click at [681, 454] on span "[PERSON_NAME]" at bounding box center [715, 450] width 111 height 18
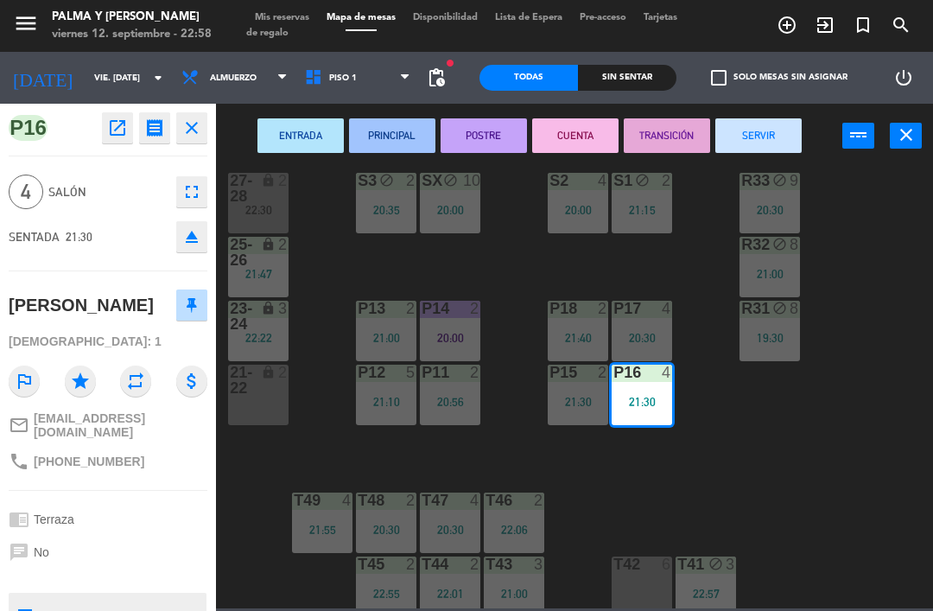
click at [477, 124] on button "POSTRE" at bounding box center [484, 135] width 86 height 35
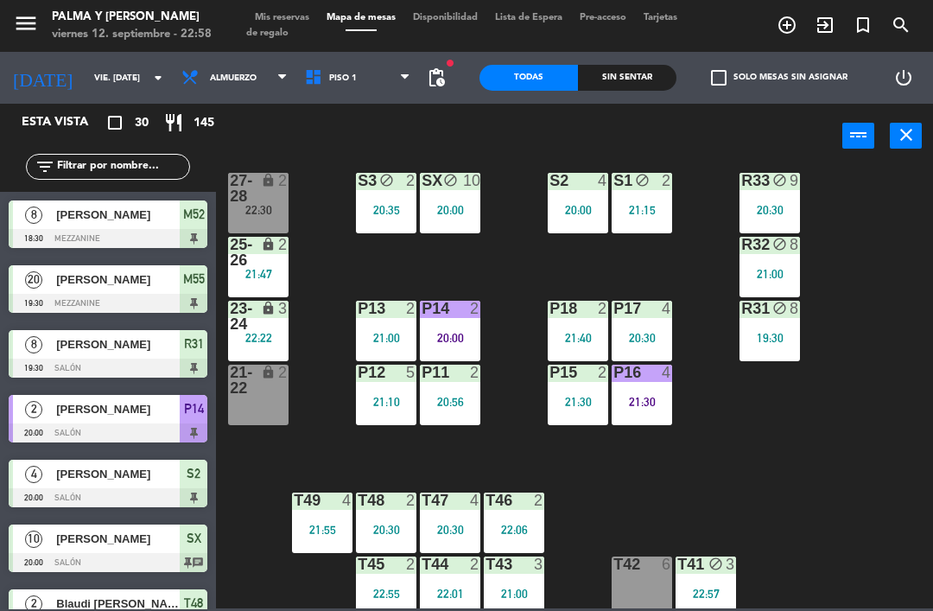
click at [717, 430] on div "R33 block 9 20:30 S1 block 2 21:15 S2 4 20:00 S3 block 2 20:35 SX block 10 20:0…" at bounding box center [579, 387] width 708 height 442
click at [275, 269] on div "21:47" at bounding box center [258, 274] width 60 height 12
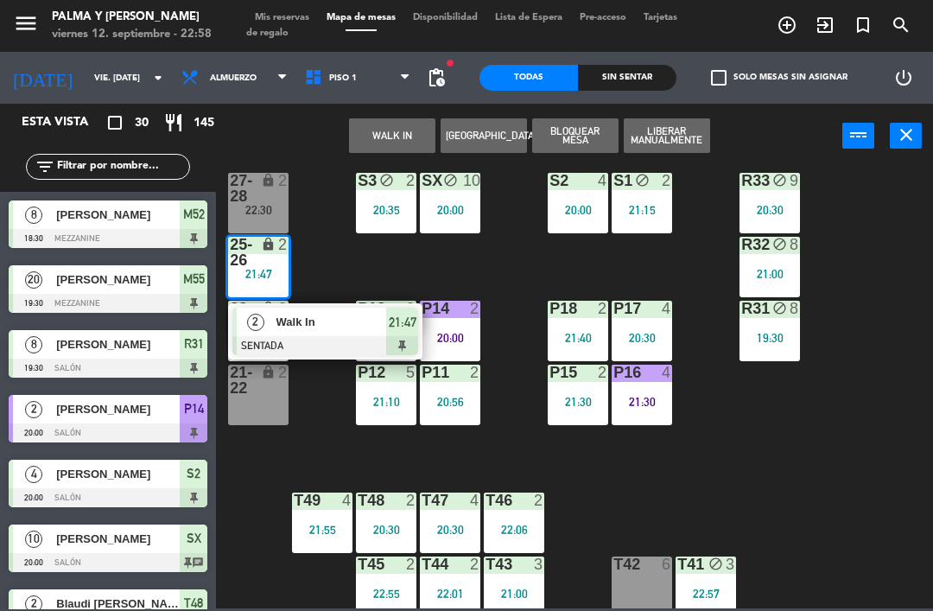
click at [326, 313] on span "Walk In" at bounding box center [331, 322] width 111 height 18
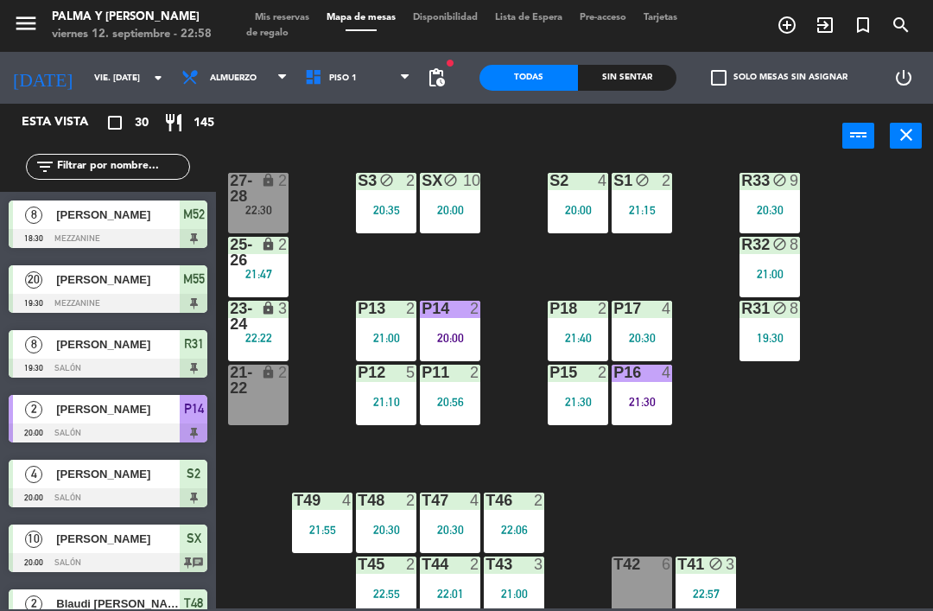
scroll to position [169, 0]
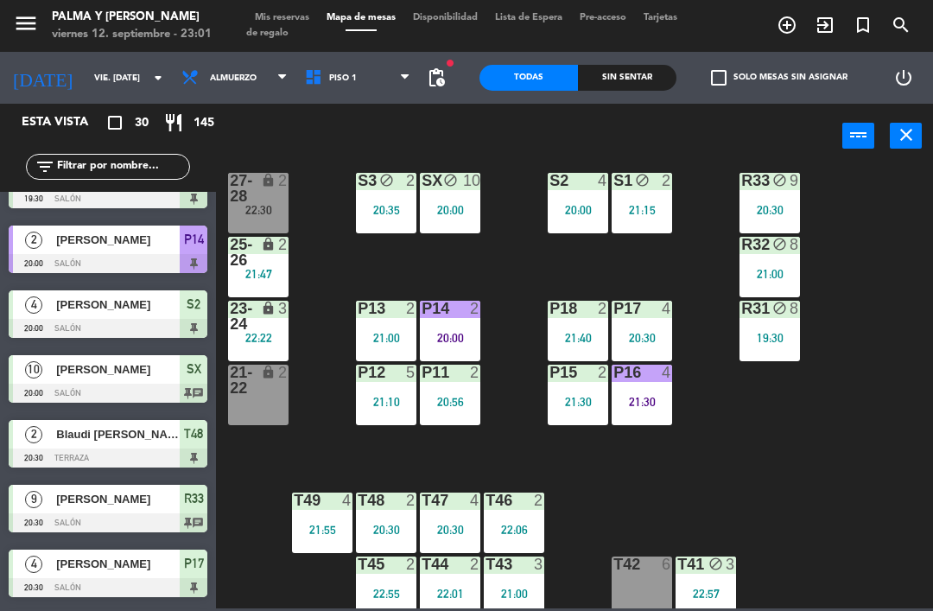
click at [640, 57] on div "Todas Sin sentar" at bounding box center [577, 78] width 197 height 52
click at [636, 79] on div "Sin sentar" at bounding box center [627, 78] width 98 height 26
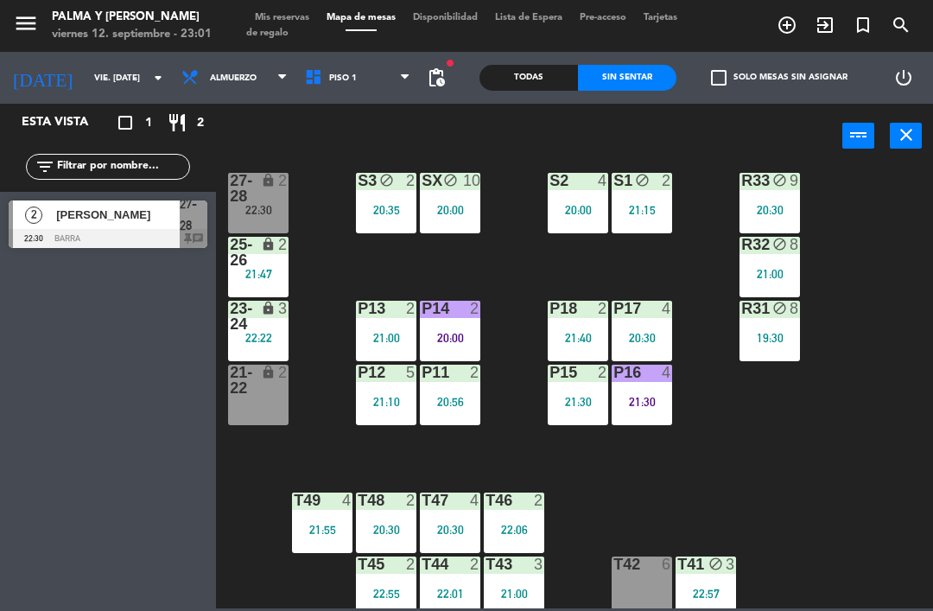
scroll to position [0, 0]
click at [531, 57] on div "Todas Sin sentar" at bounding box center [577, 78] width 197 height 52
click at [536, 82] on div "Todas" at bounding box center [528, 78] width 98 height 26
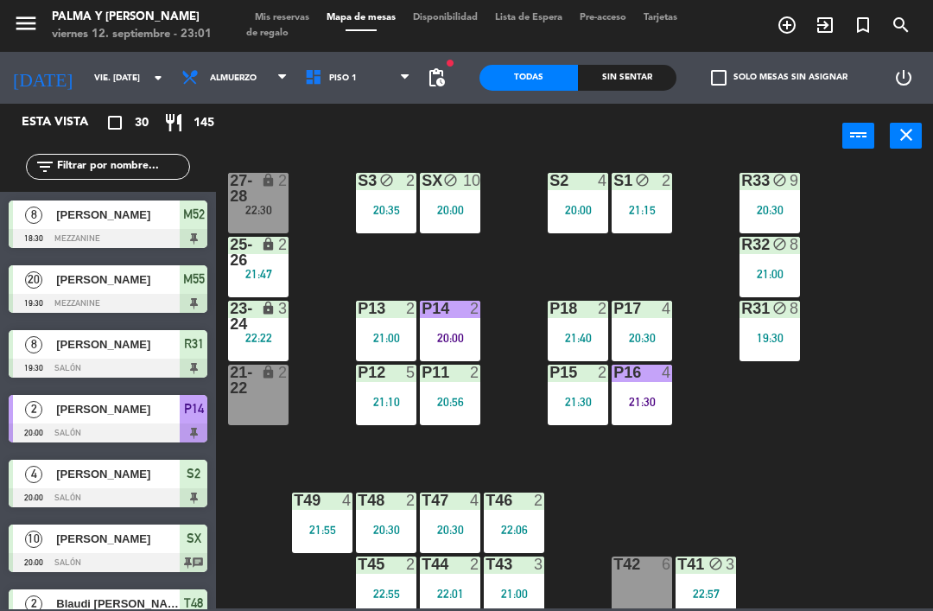
click at [612, 67] on div "Sin sentar" at bounding box center [627, 78] width 98 height 26
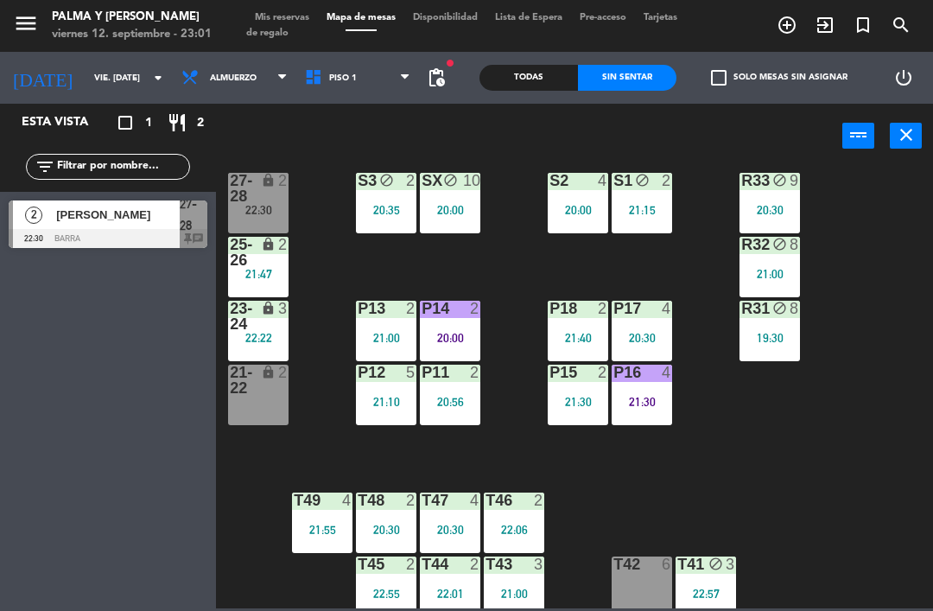
click at [257, 220] on div "27-28 lock 2 22:30" at bounding box center [258, 203] width 60 height 60
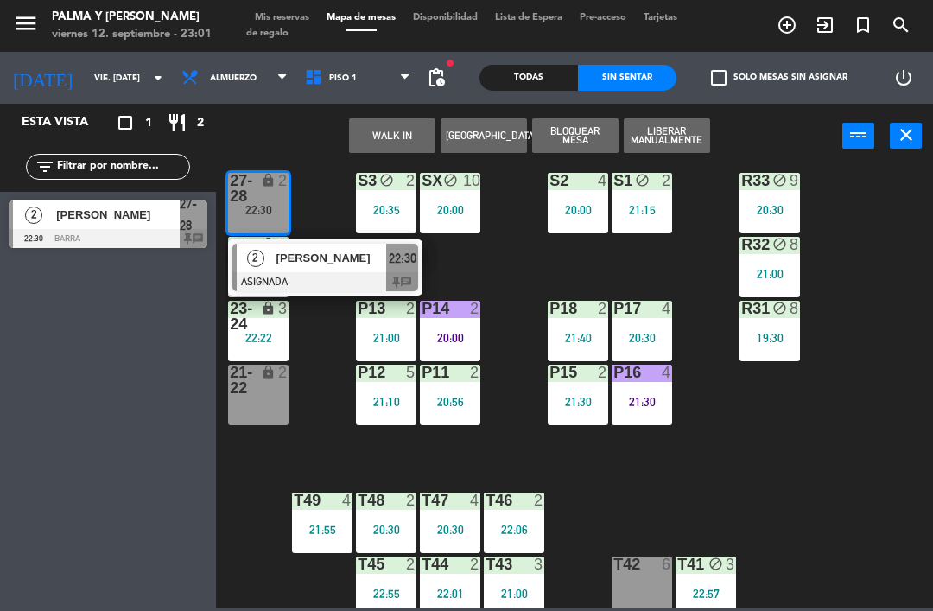
click at [332, 257] on span "[PERSON_NAME]" at bounding box center [331, 258] width 111 height 18
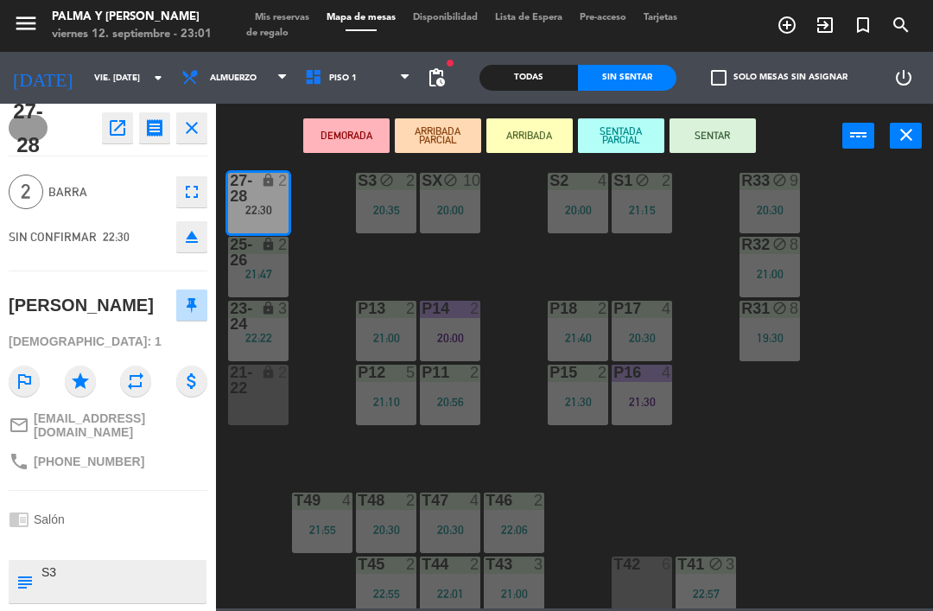
click at [120, 128] on icon "open_in_new" at bounding box center [117, 127] width 21 height 21
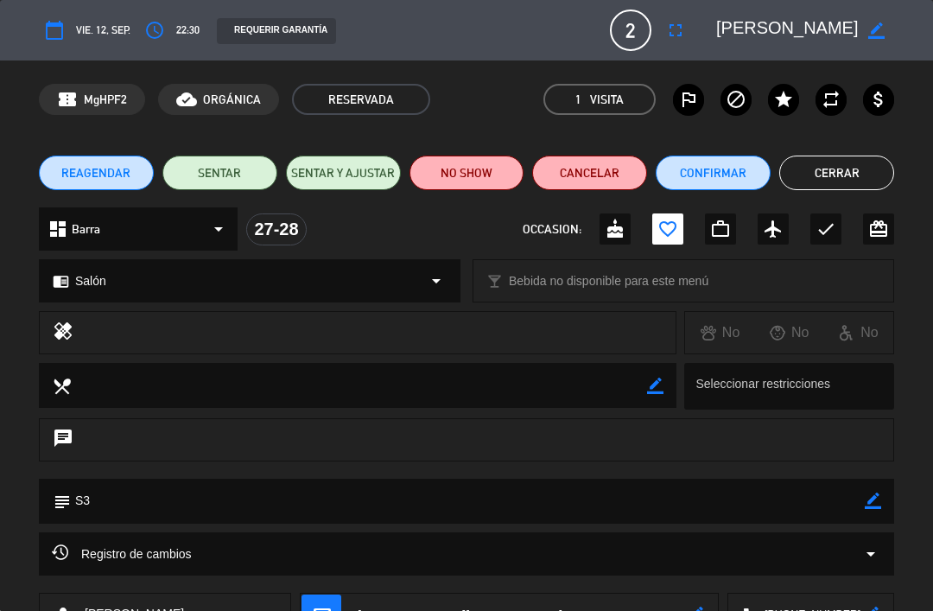
click at [472, 150] on div "REAGENDAR SENTAR SENTAR Y AJUSTAR NO SHOW Cancelar Confirmar Cerrar" at bounding box center [466, 172] width 933 height 69
click at [451, 204] on div "REAGENDAR SENTAR SENTAR Y AJUSTAR NO SHOW Cancelar Confirmar Cerrar" at bounding box center [466, 172] width 933 height 69
click at [464, 168] on button "NO SHOW" at bounding box center [466, 173] width 115 height 35
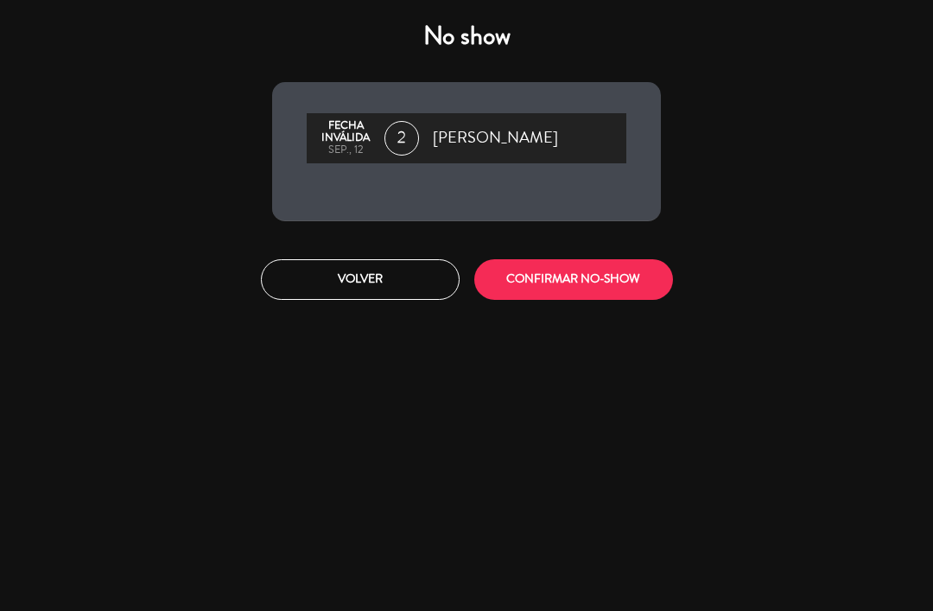
click at [555, 287] on button "CONFIRMAR NO-SHOW" at bounding box center [573, 279] width 199 height 41
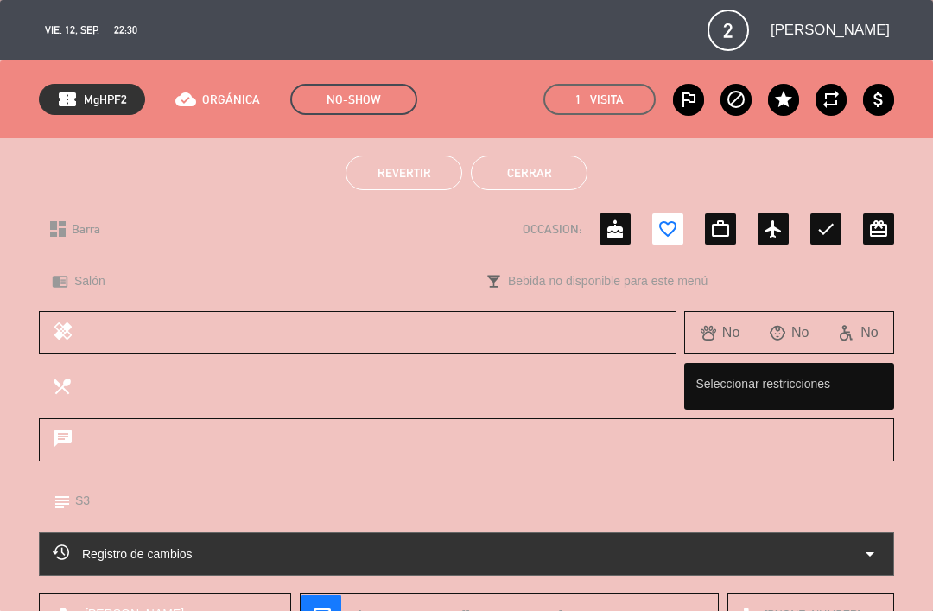
click at [557, 187] on button "Cerrar" at bounding box center [529, 173] width 117 height 35
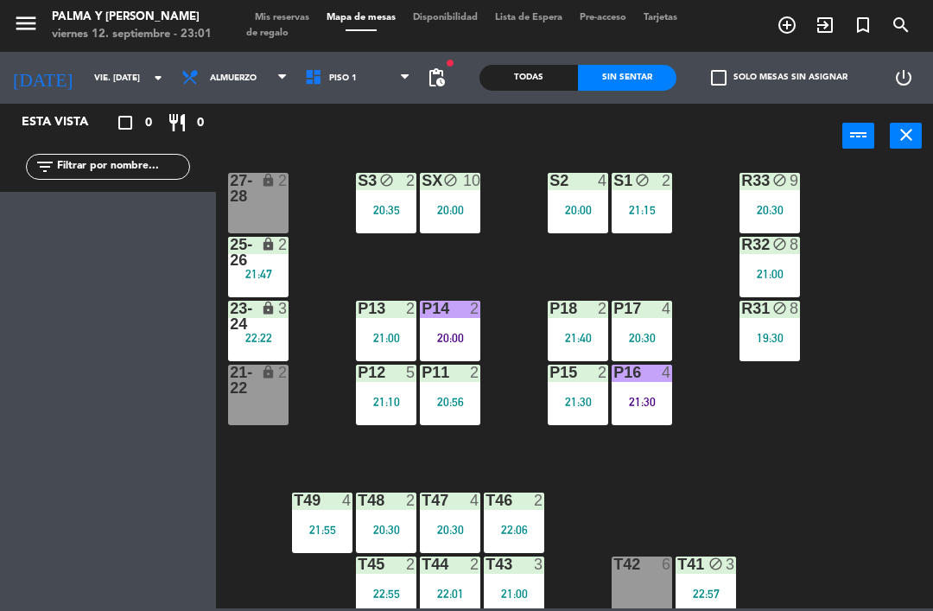
click at [541, 78] on div "Todas" at bounding box center [528, 78] width 98 height 26
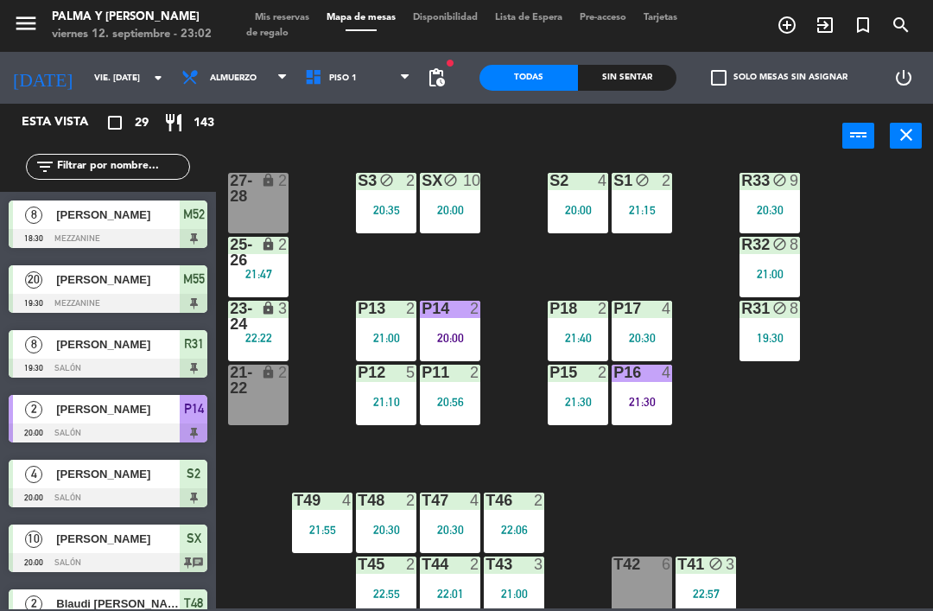
click at [930, 532] on div "R33 block 9 20:30 S1 block 2 21:15 S2 4 20:00 S3 block 2 20:35 SX block 10 20:0…" at bounding box center [579, 387] width 708 height 442
click at [907, 502] on div "R33 block 9 20:30 S1 block 2 21:15 S2 4 20:00 S3 block 2 20:35 SX block 10 20:0…" at bounding box center [579, 387] width 708 height 442
click at [866, 445] on div "R33 block 9 20:30 S1 block 2 21:15 S2 4 20:00 S3 block 2 20:35 SX block 10 20:0…" at bounding box center [579, 387] width 708 height 442
click at [653, 316] on div at bounding box center [642, 309] width 29 height 16
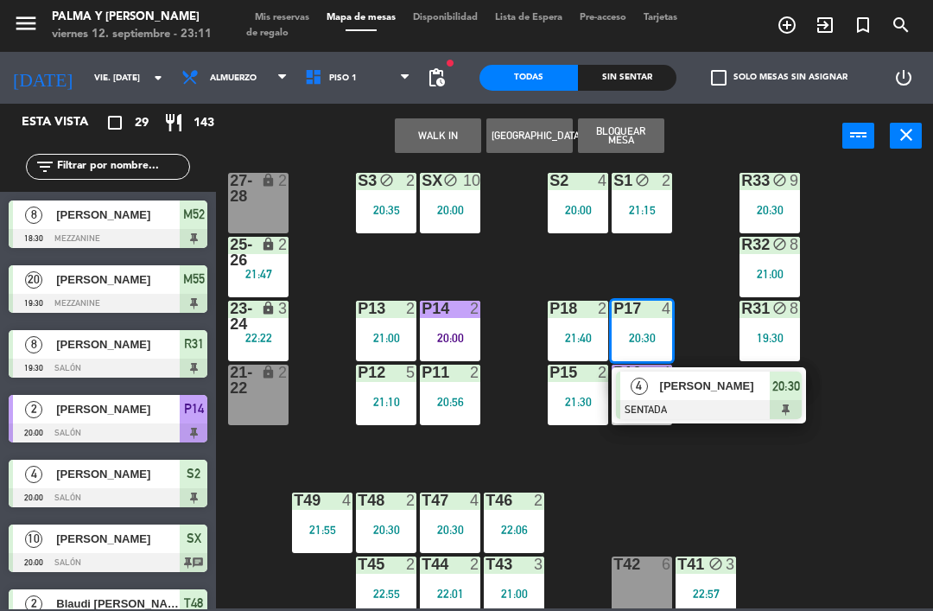
click at [676, 398] on div "[PERSON_NAME]" at bounding box center [714, 385] width 112 height 29
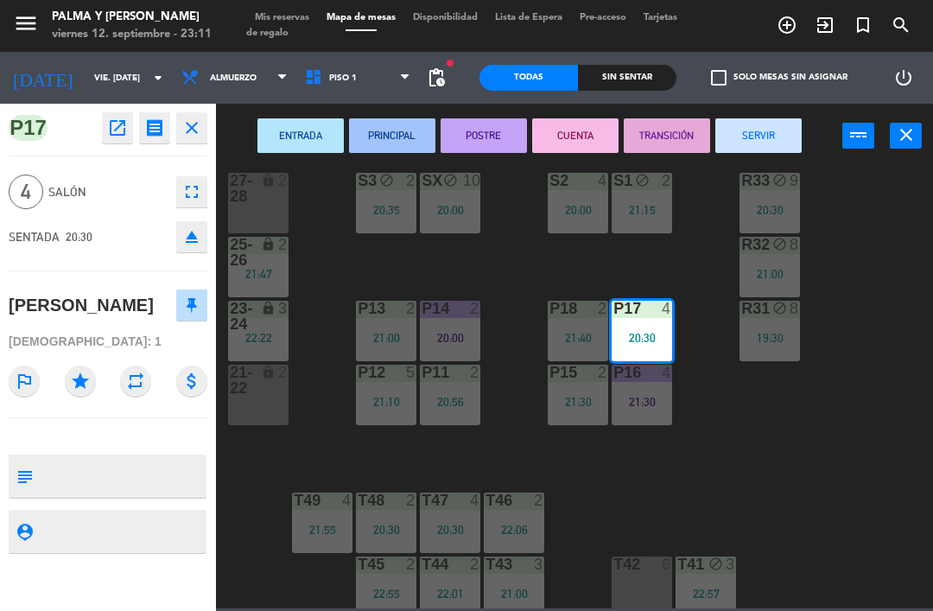
click at [587, 143] on button "CUENTA" at bounding box center [575, 135] width 86 height 35
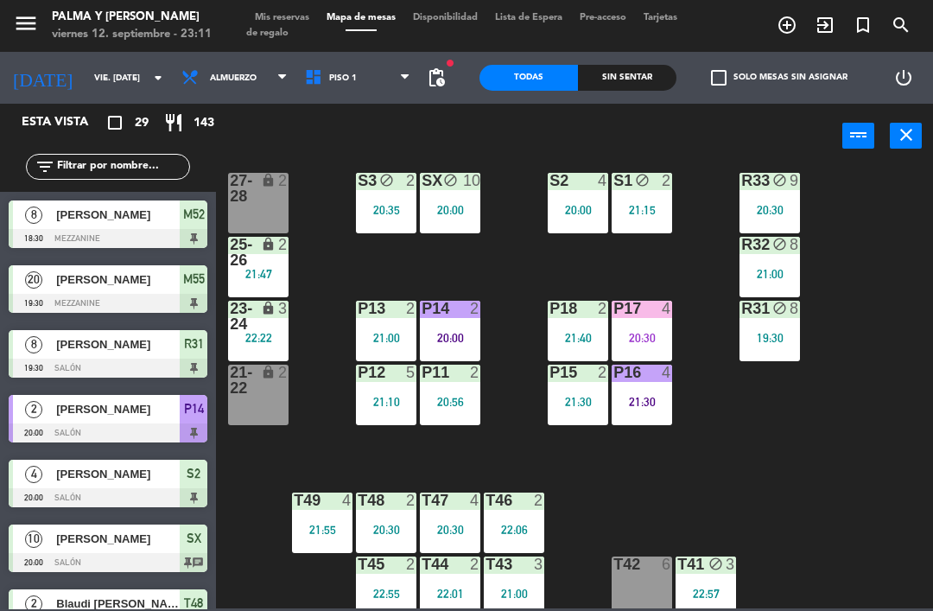
click at [848, 417] on div "R33 block 9 20:30 S1 block 2 21:15 S2 4 20:00 S3 block 2 20:35 SX block 10 20:0…" at bounding box center [579, 387] width 708 height 442
click at [866, 512] on div "R33 block 9 20:30 S1 block 2 21:15 S2 4 20:00 S3 block 2 20:35 SX block 10 20:0…" at bounding box center [579, 387] width 708 height 442
click at [820, 481] on div "R33 block 9 20:30 S1 block 2 21:15 S2 4 20:00 S3 block 2 20:35 SX block 10 20:0…" at bounding box center [579, 387] width 708 height 442
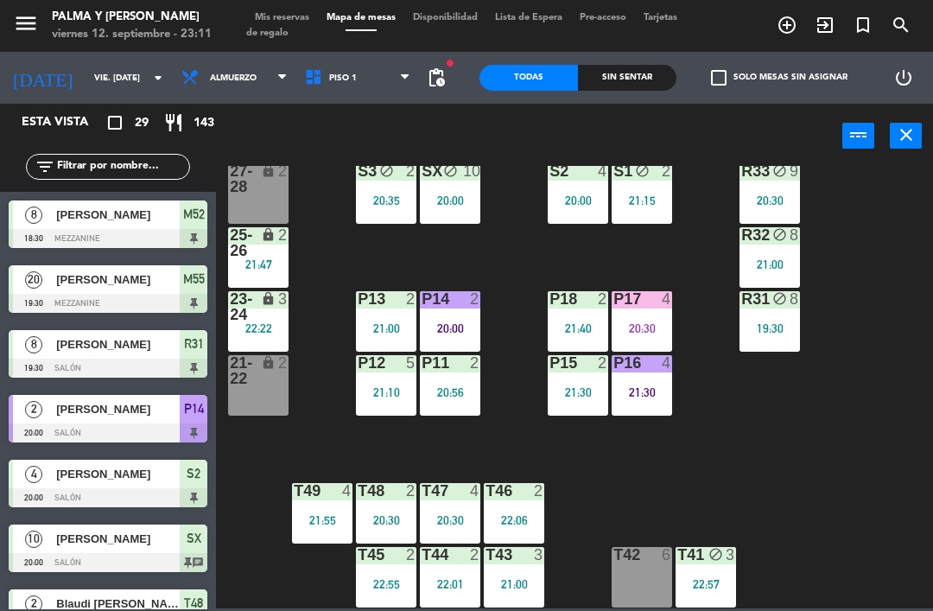
scroll to position [33, 0]
click at [511, 581] on div "21:00" at bounding box center [514, 584] width 60 height 12
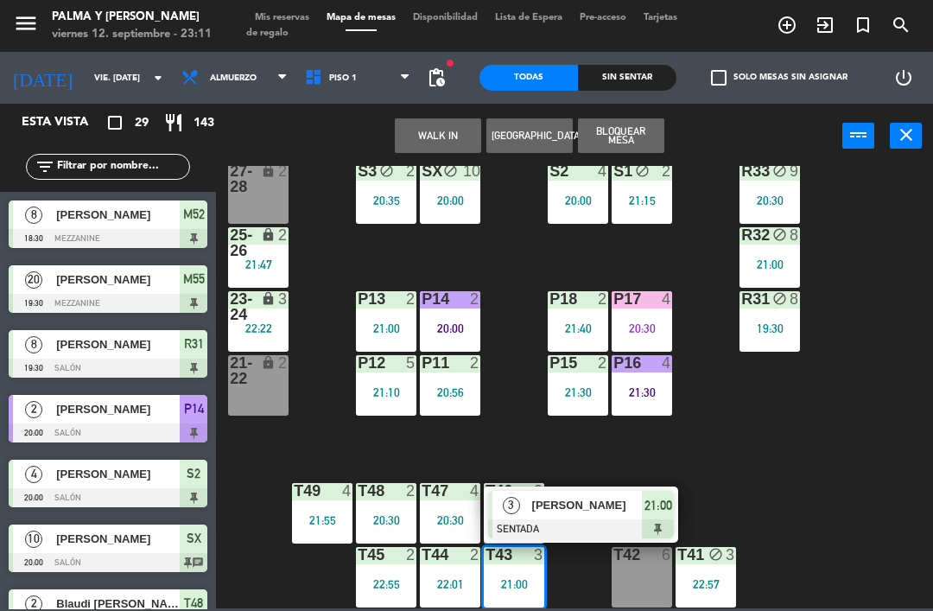
click at [559, 515] on div "[PERSON_NAME]" at bounding box center [586, 505] width 112 height 29
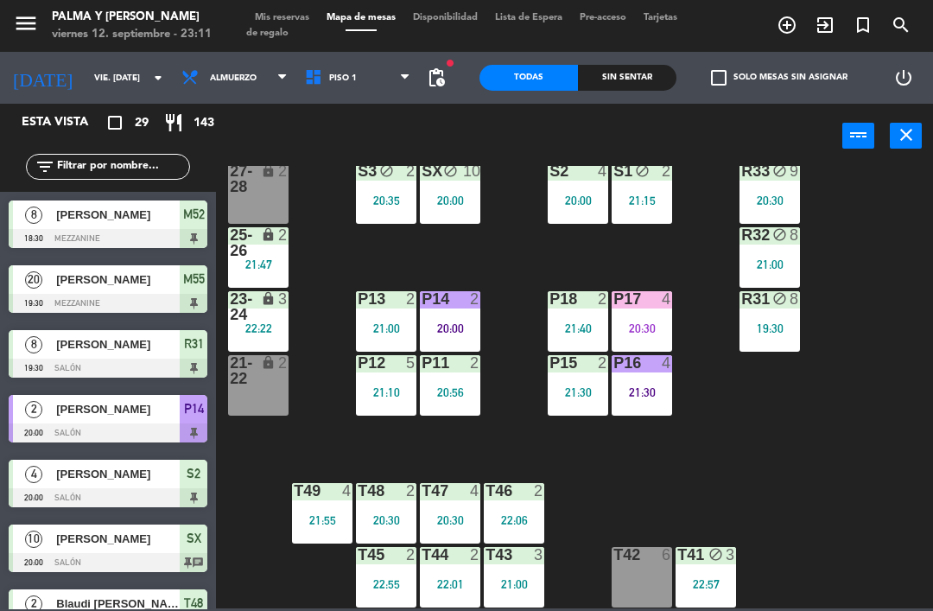
scroll to position [0, 0]
click at [266, 238] on icon "lock" at bounding box center [268, 234] width 15 height 15
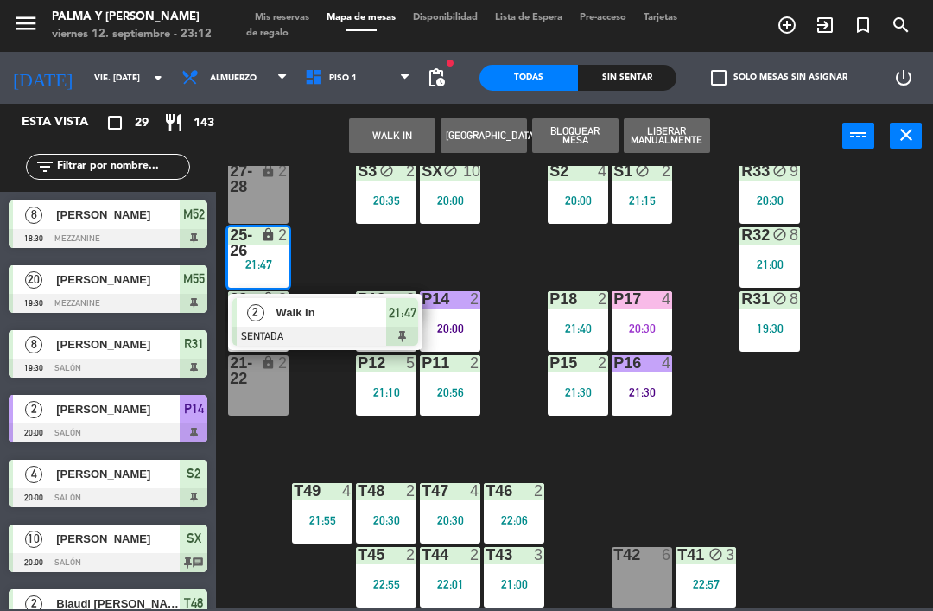
click at [325, 314] on span "Walk In" at bounding box center [331, 312] width 111 height 18
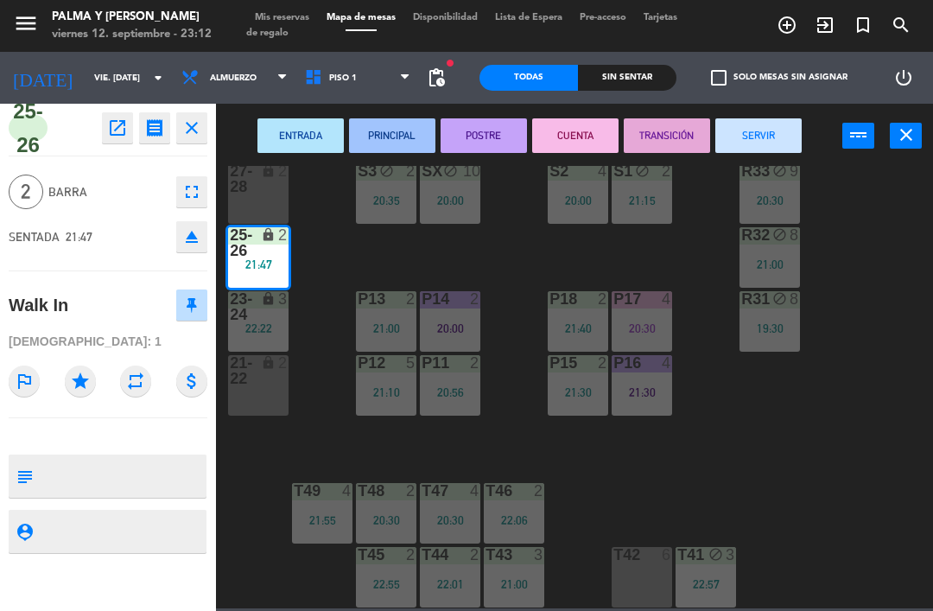
click at [163, 471] on textarea at bounding box center [122, 476] width 165 height 36
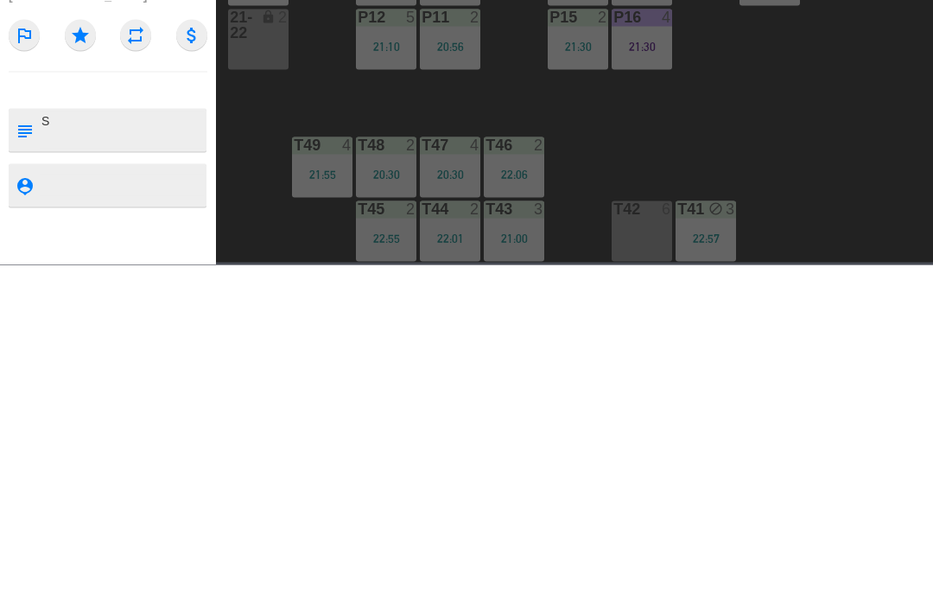
type textarea "S4"
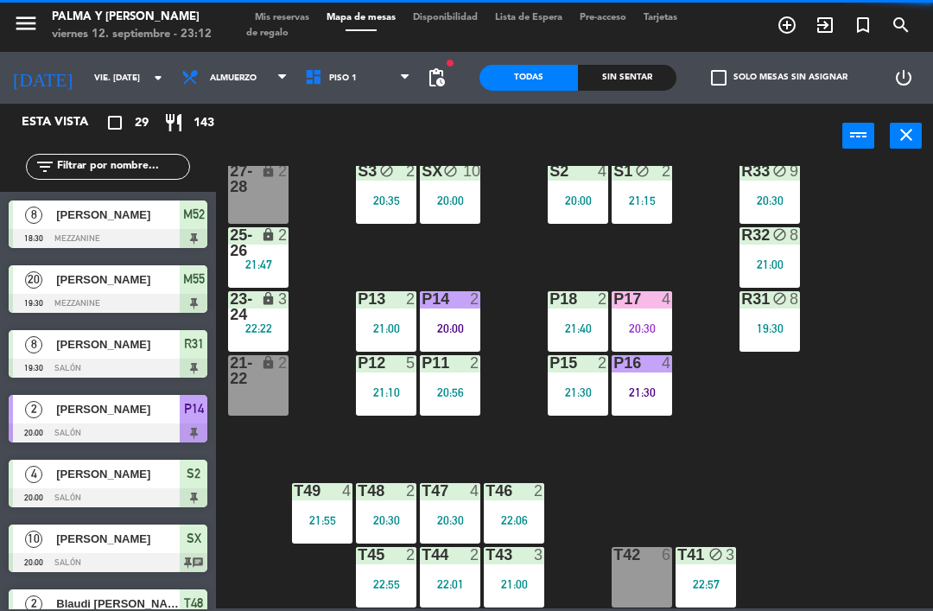
scroll to position [212, 0]
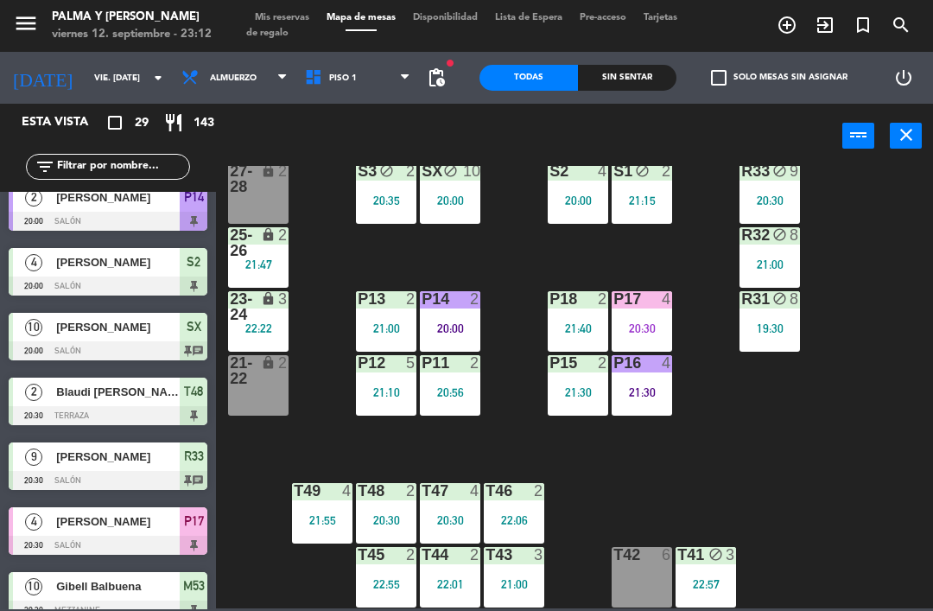
click at [435, 188] on div "SX block 10 20:00" at bounding box center [450, 193] width 60 height 60
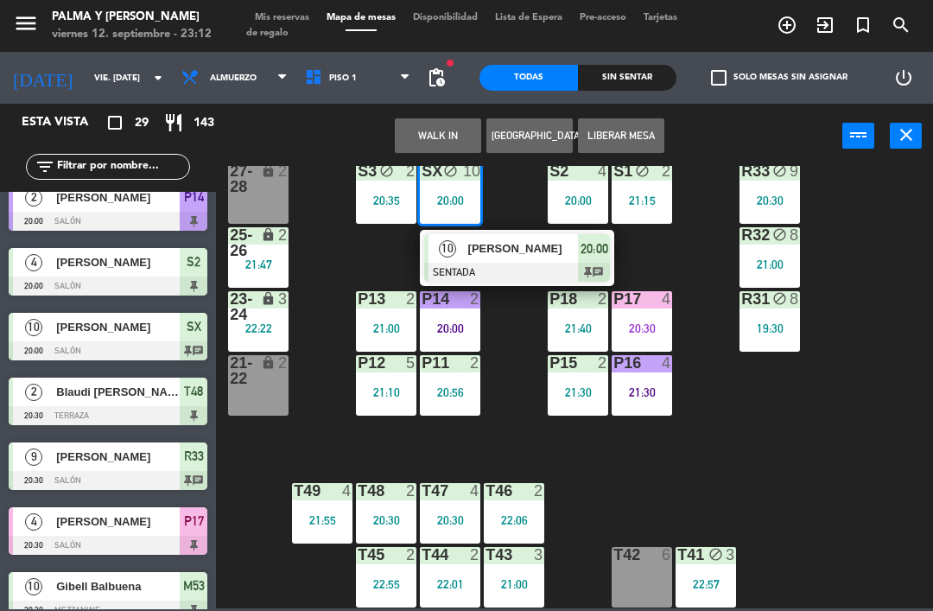
click at [505, 266] on div at bounding box center [517, 272] width 186 height 19
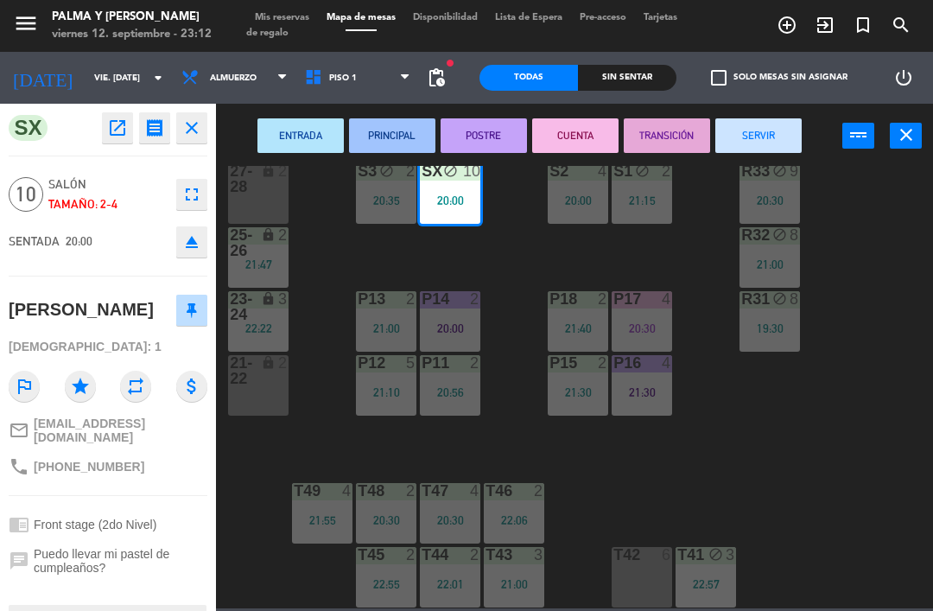
click at [734, 138] on button "SERVIR" at bounding box center [758, 135] width 86 height 35
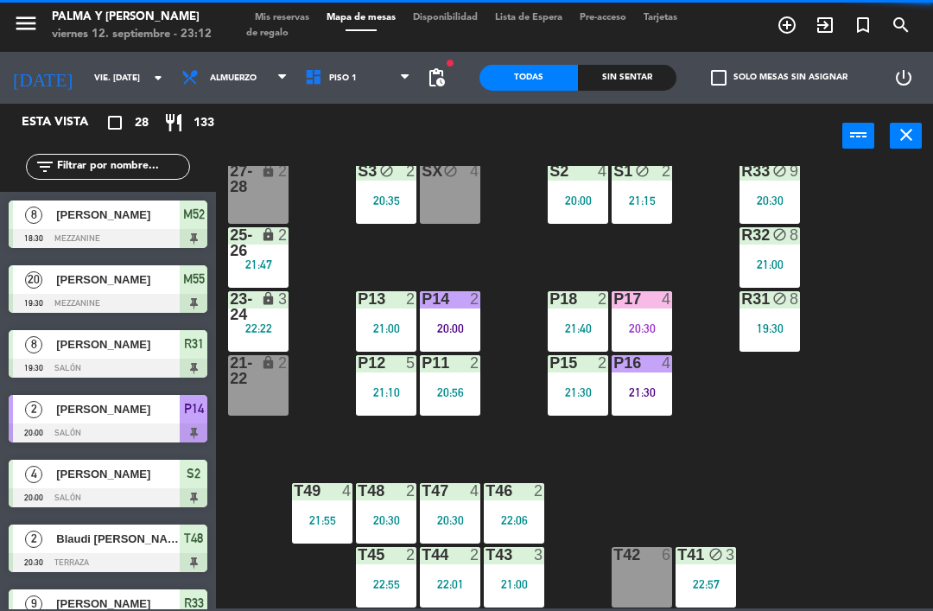
click at [259, 249] on div "lock" at bounding box center [258, 242] width 29 height 31
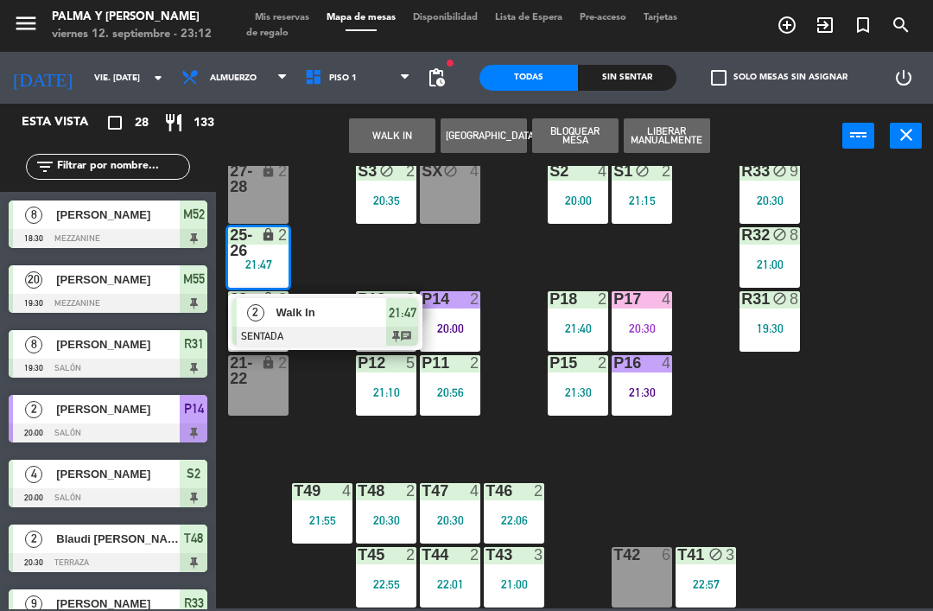
click at [314, 321] on span "Walk In" at bounding box center [331, 312] width 111 height 18
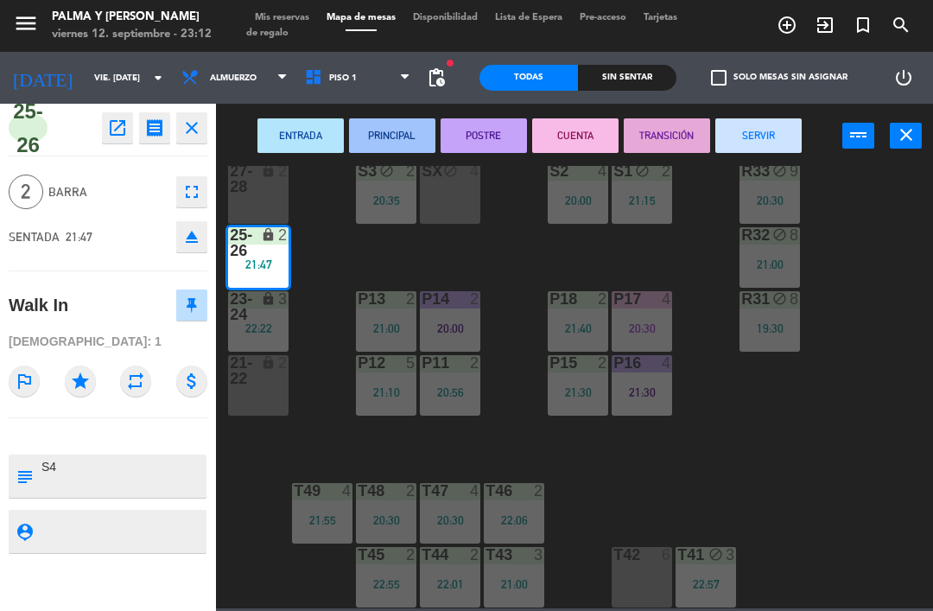
click at [456, 181] on div "SX block 4" at bounding box center [450, 193] width 60 height 60
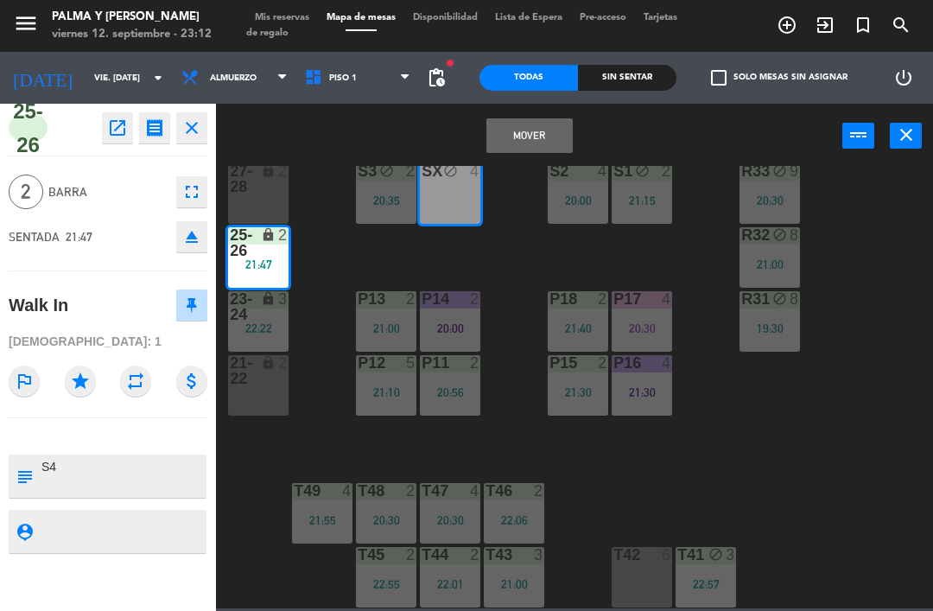
click at [528, 136] on button "Mover" at bounding box center [529, 135] width 86 height 35
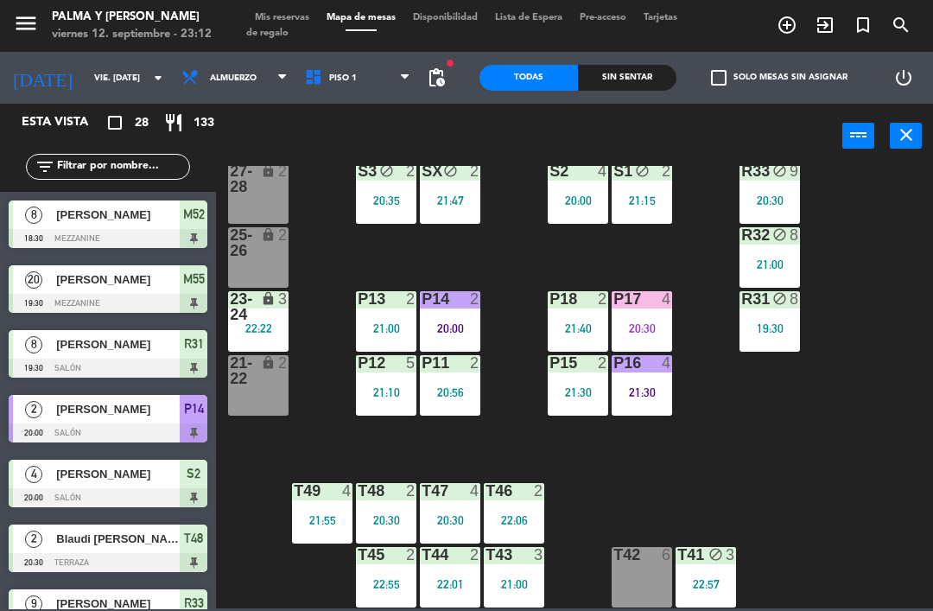
scroll to position [189, 0]
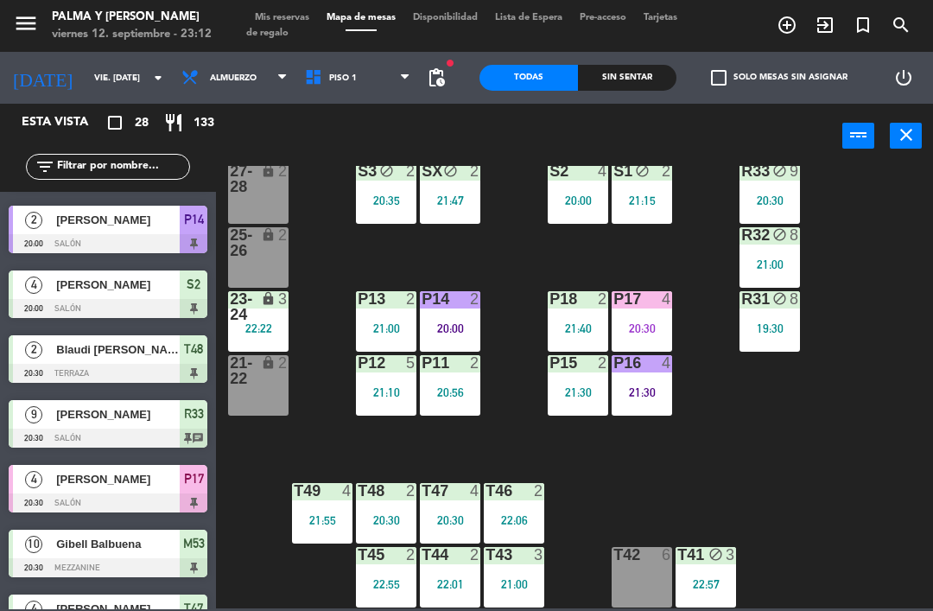
click at [854, 436] on div "R33 block 9 20:30 S1 block 2 21:15 S2 4 20:00 S3 block 2 20:35 SX block 2 21:47…" at bounding box center [579, 387] width 708 height 442
click at [449, 571] on div "T44 2 22:01" at bounding box center [450, 577] width 60 height 60
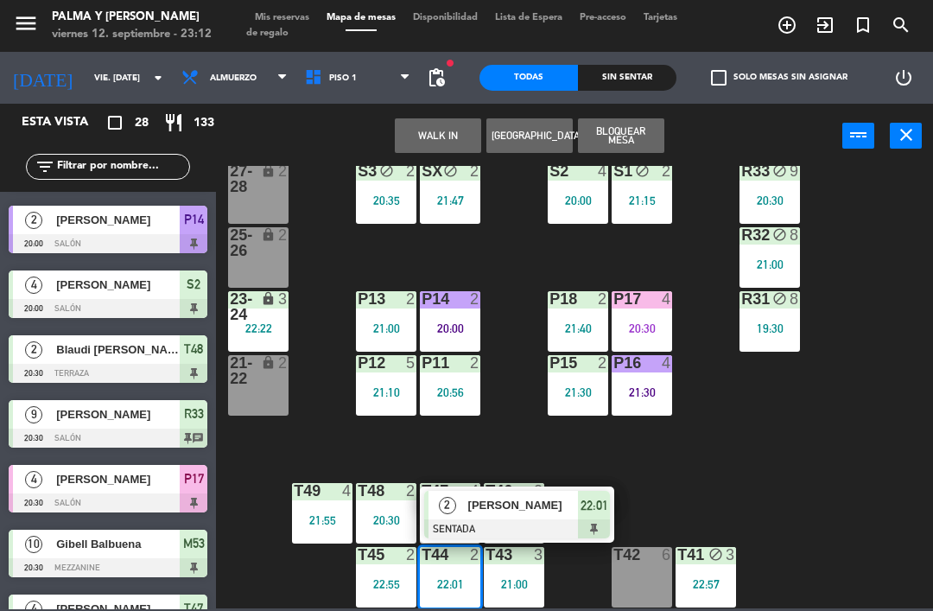
click at [516, 493] on div "[PERSON_NAME]" at bounding box center [523, 505] width 112 height 29
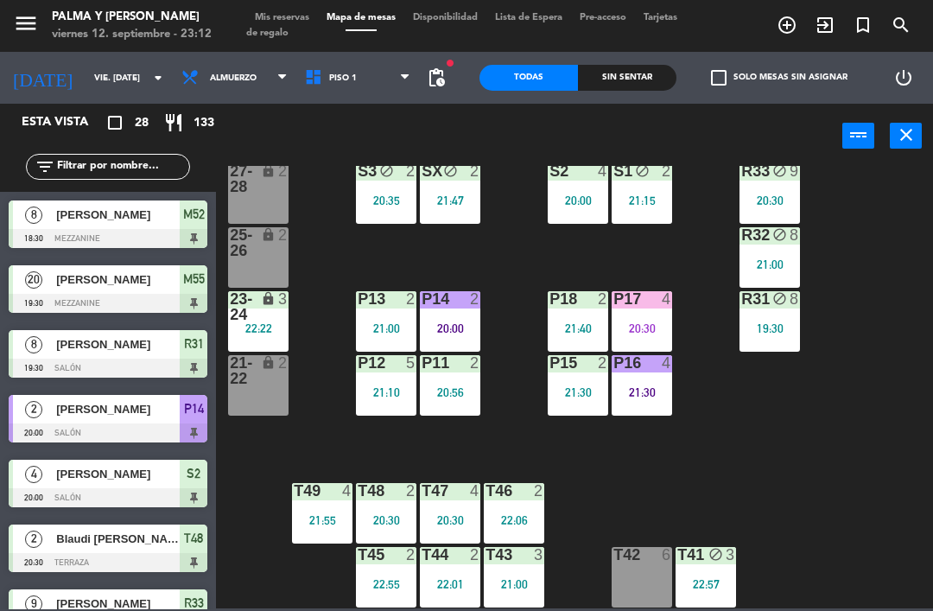
scroll to position [319, 0]
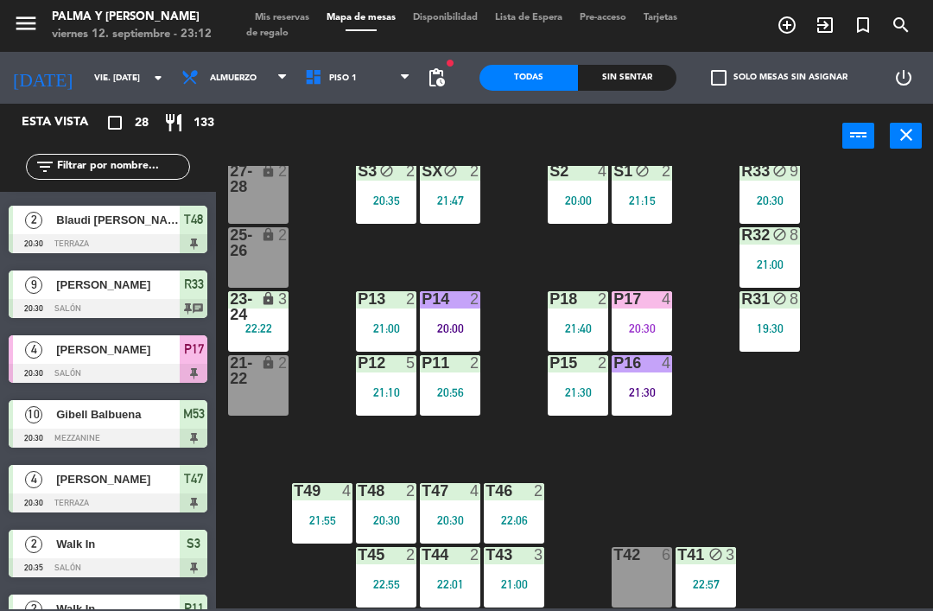
click at [524, 578] on div "21:00" at bounding box center [514, 584] width 60 height 12
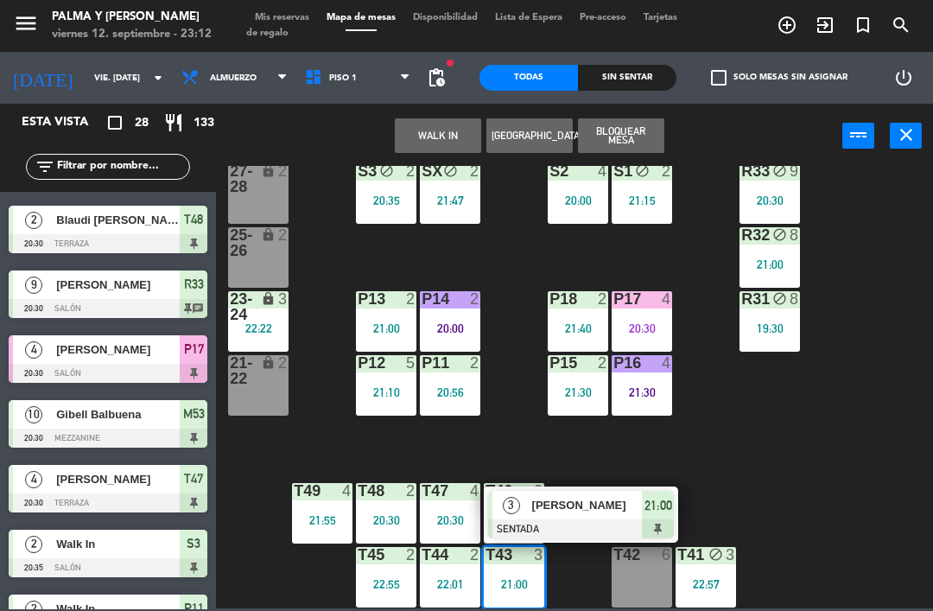
click at [600, 506] on span "[PERSON_NAME]" at bounding box center [587, 505] width 111 height 18
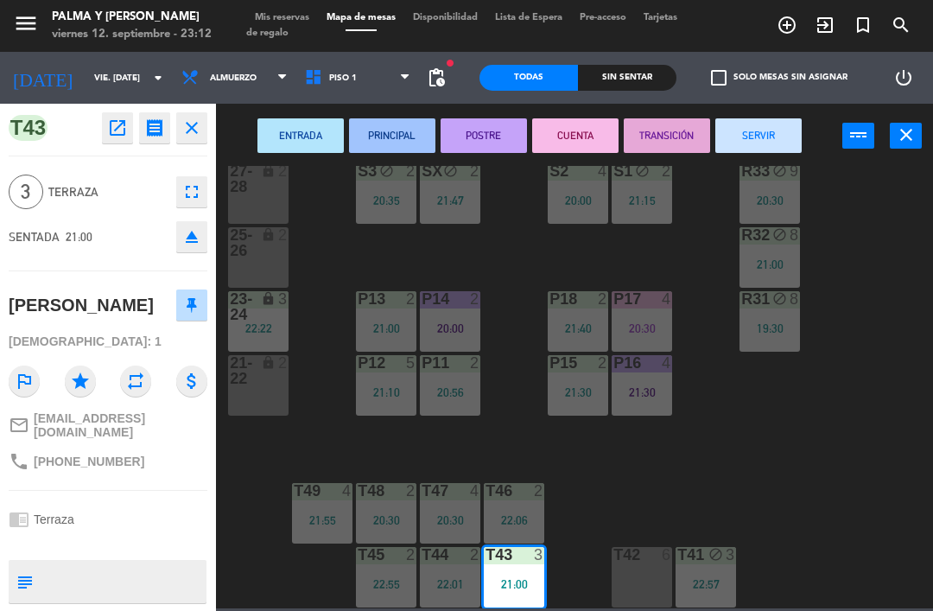
click at [261, 170] on icon "lock" at bounding box center [268, 170] width 15 height 15
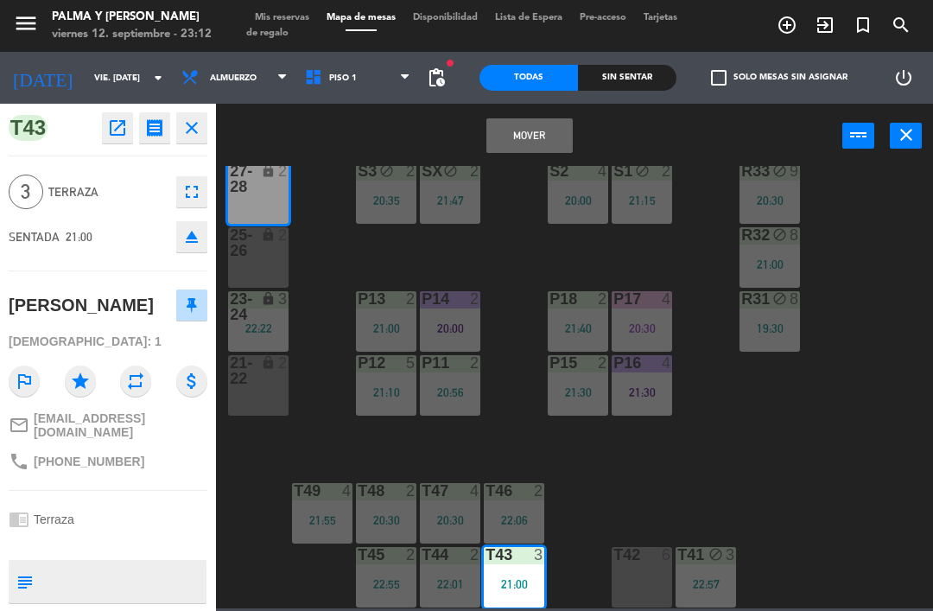
click at [545, 136] on button "Mover" at bounding box center [529, 135] width 86 height 35
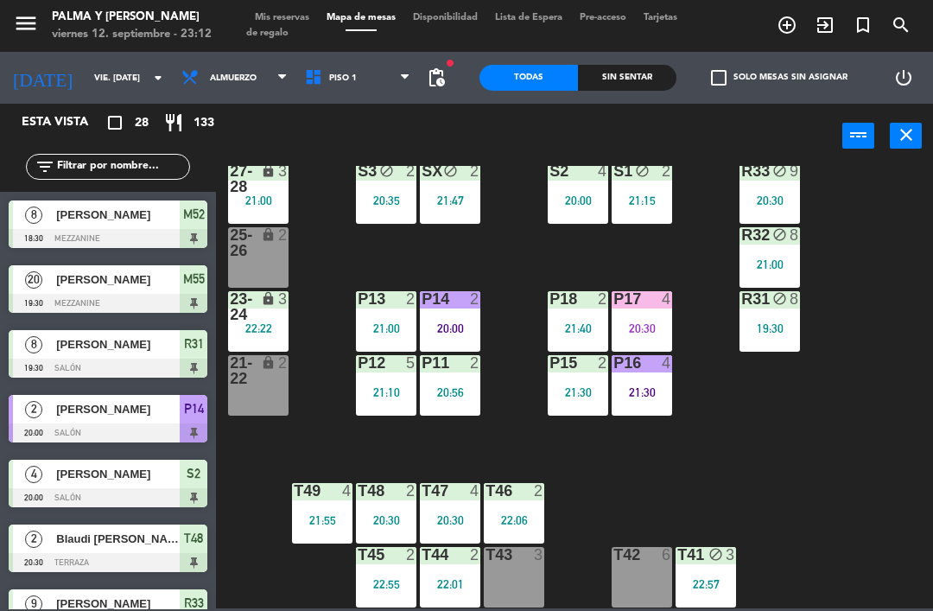
click at [248, 180] on div "lock" at bounding box center [258, 178] width 29 height 31
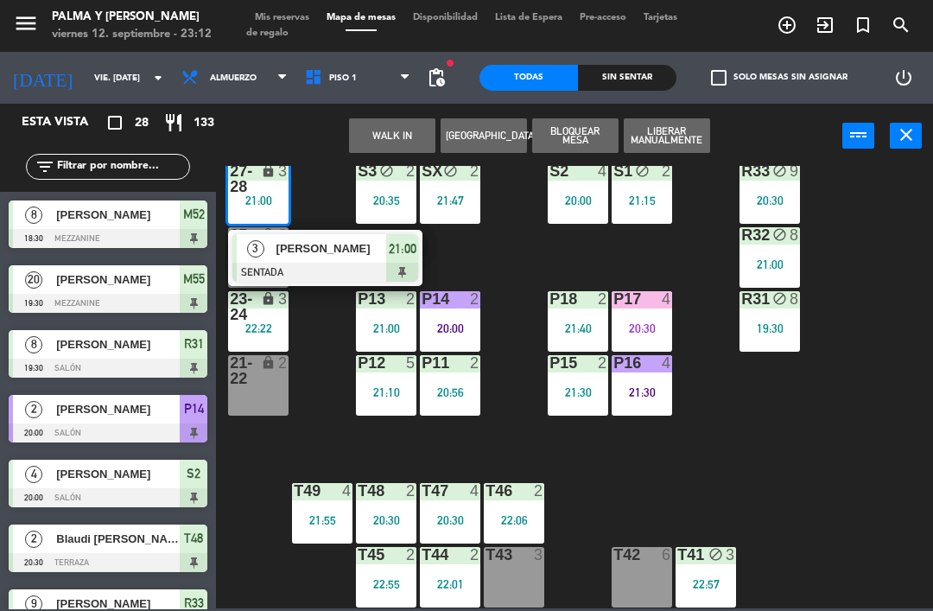
click at [351, 256] on span "[PERSON_NAME]" at bounding box center [331, 248] width 111 height 18
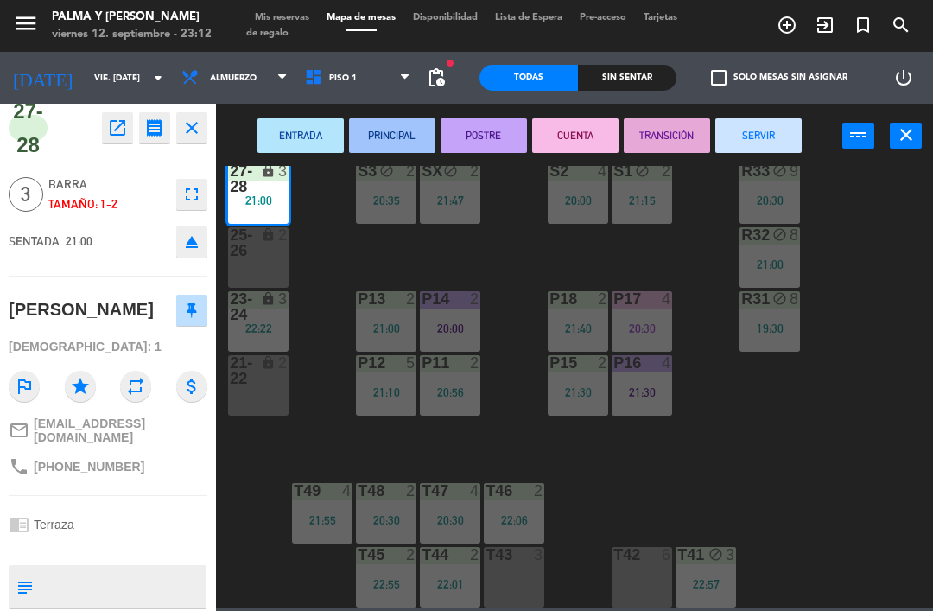
click at [151, 583] on textarea at bounding box center [122, 586] width 165 height 36
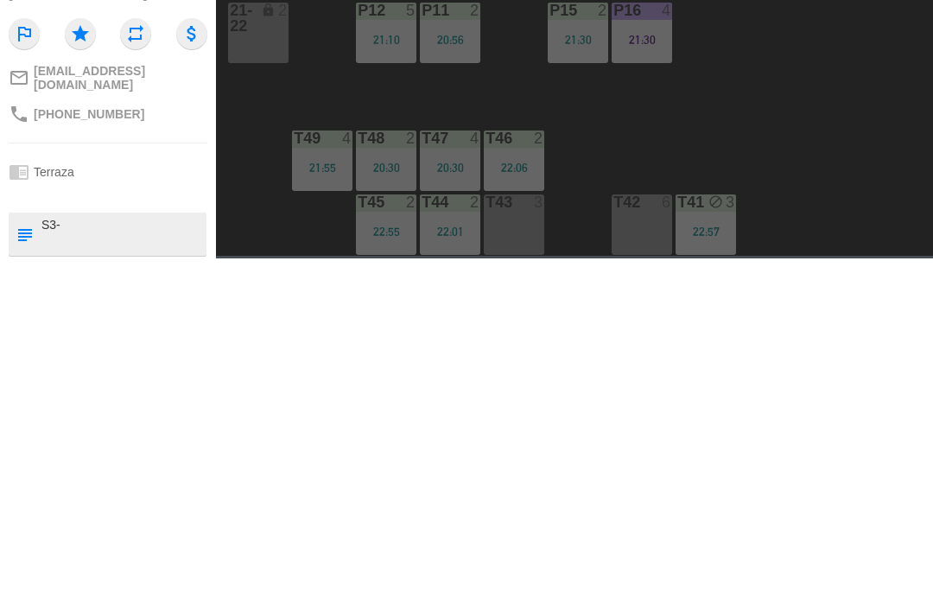
type textarea "S3-4"
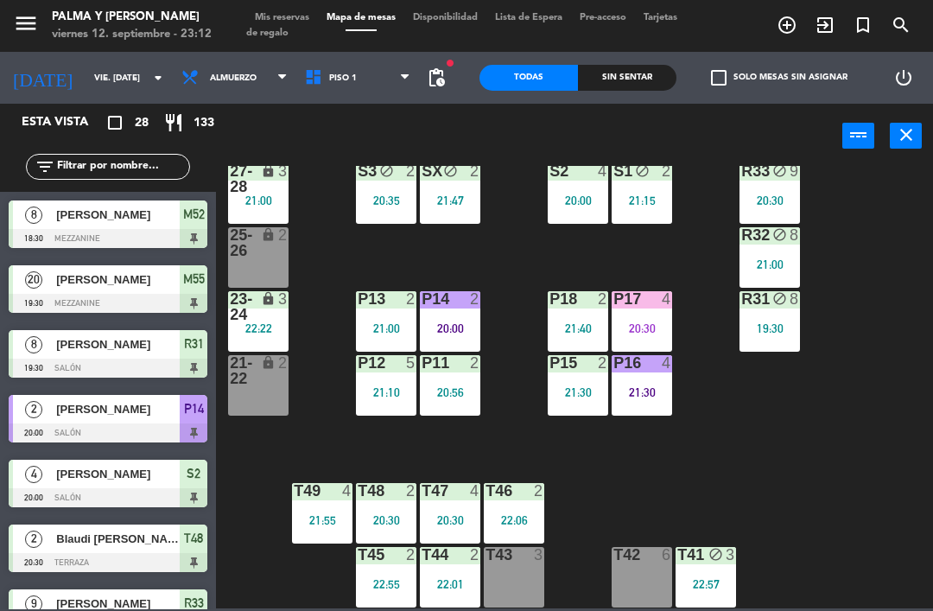
click at [274, 179] on div "3" at bounding box center [287, 178] width 29 height 31
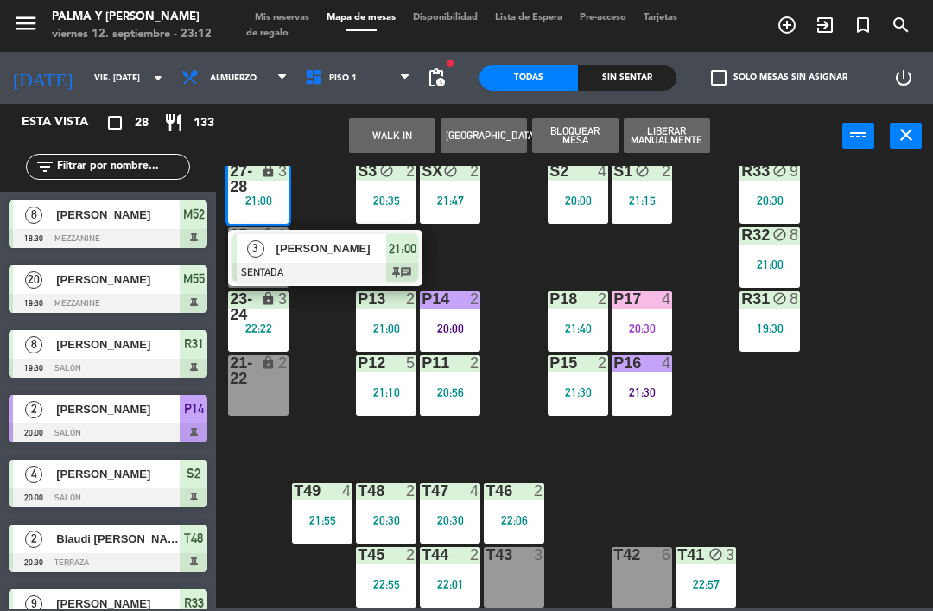
click at [276, 247] on span "[PERSON_NAME]" at bounding box center [331, 248] width 111 height 18
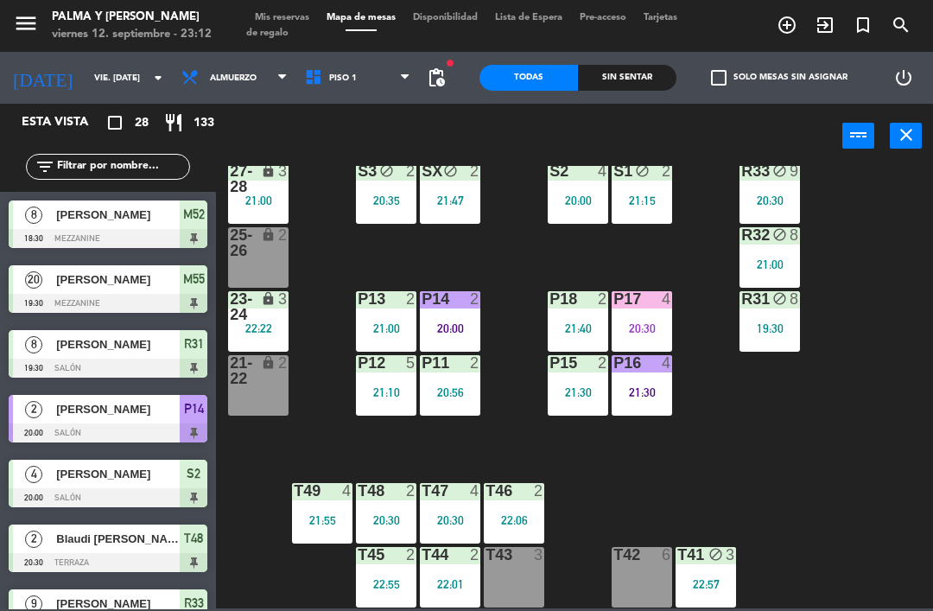
click at [243, 336] on div "23-24 lock 3 22:22" at bounding box center [258, 321] width 60 height 60
click at [777, 453] on div "R33 block 9 20:30 S1 block 2 21:15 S2 4 20:00 S3 block 2 20:35 SX block 2 21:47…" at bounding box center [579, 387] width 708 height 442
click at [270, 322] on div "22:22" at bounding box center [258, 328] width 60 height 12
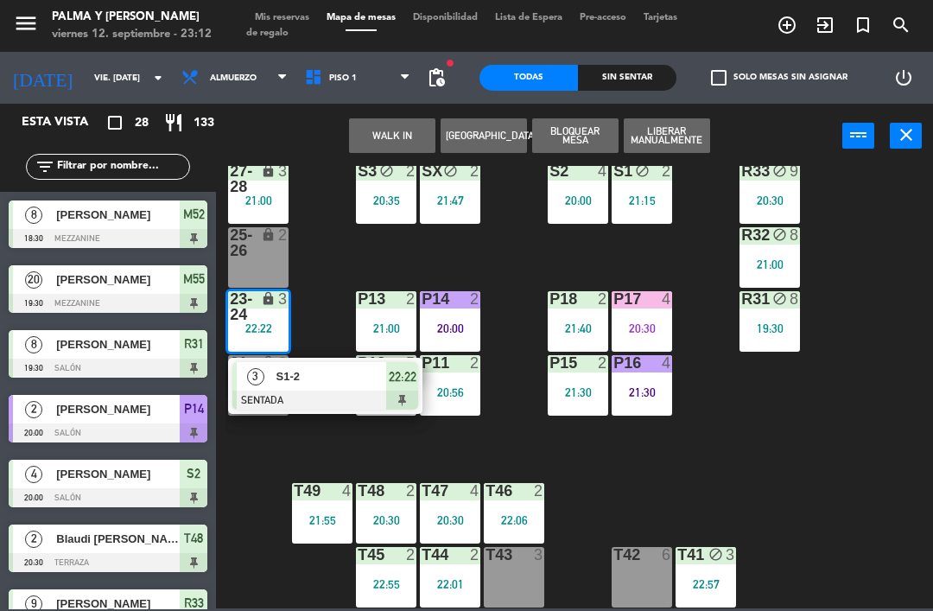
click at [298, 390] on div "S1-2" at bounding box center [331, 376] width 112 height 29
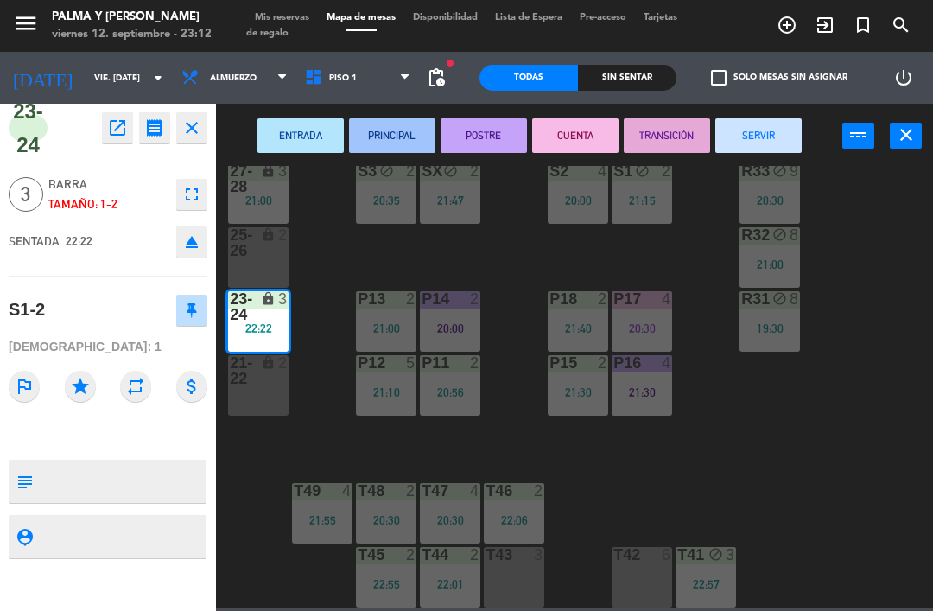
click at [263, 377] on div "lock" at bounding box center [258, 370] width 29 height 31
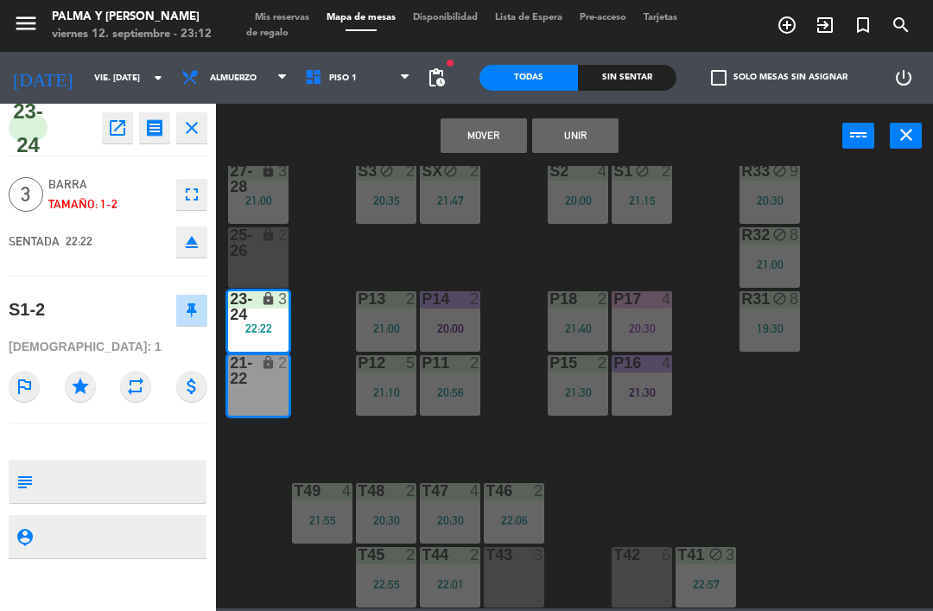
click at [472, 146] on button "Mover" at bounding box center [484, 135] width 86 height 35
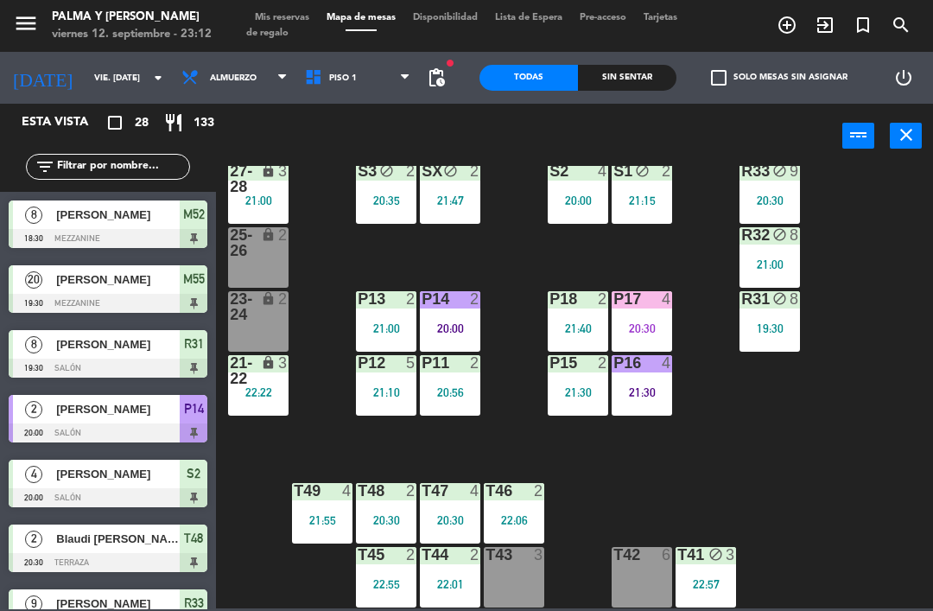
scroll to position [448, 0]
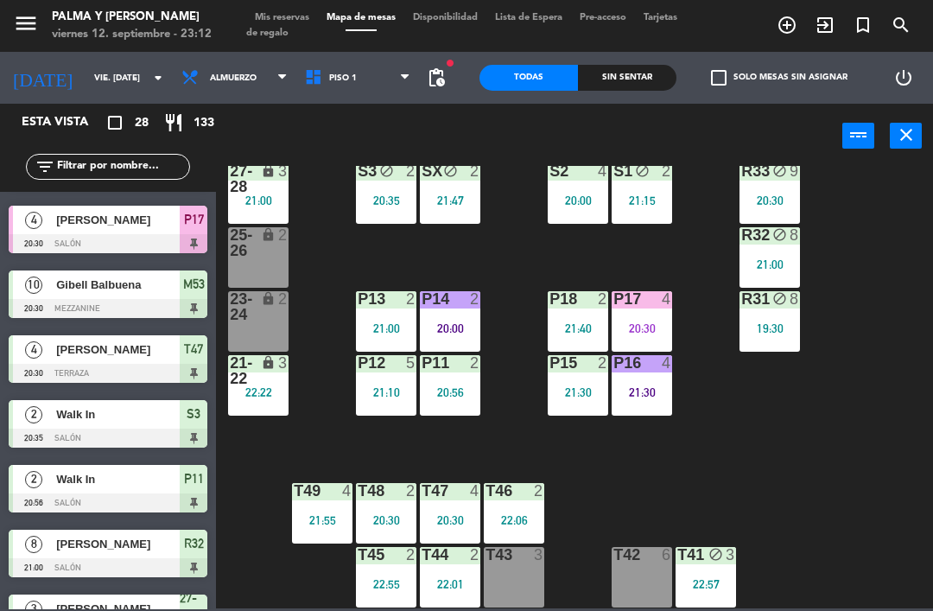
click at [814, 463] on div "R33 block 9 20:30 S1 block 2 21:15 S2 4 20:00 S3 block 2 20:35 SX block 2 21:47…" at bounding box center [579, 387] width 708 height 442
click at [246, 181] on div "lock" at bounding box center [258, 178] width 29 height 31
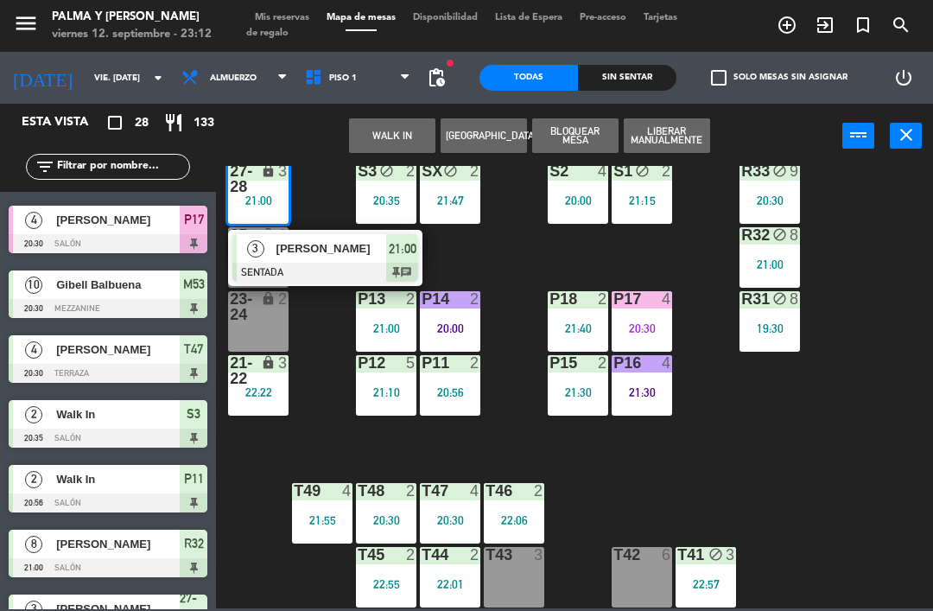
click at [353, 276] on div at bounding box center [325, 272] width 186 height 19
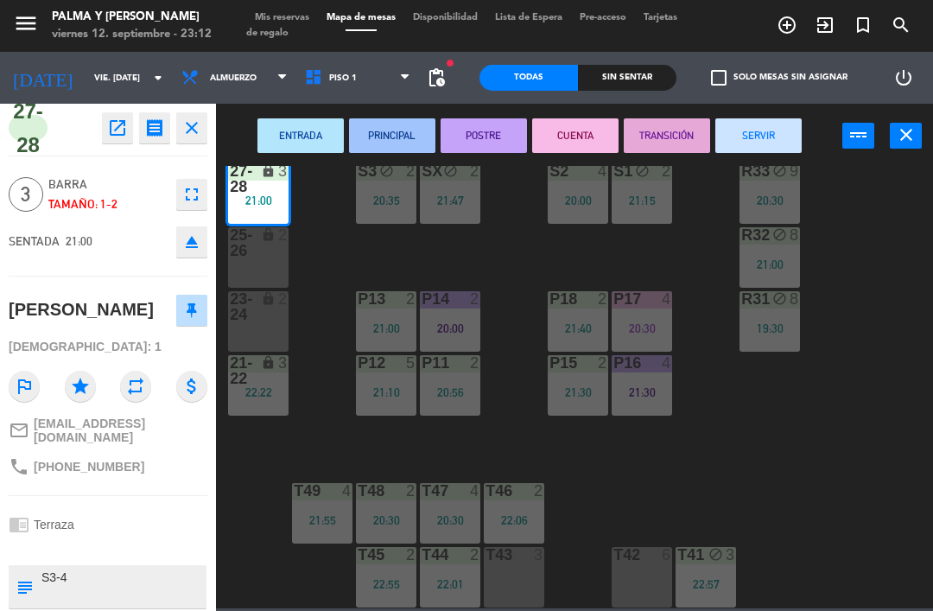
click at [308, 128] on button "ENTRADA" at bounding box center [300, 135] width 86 height 35
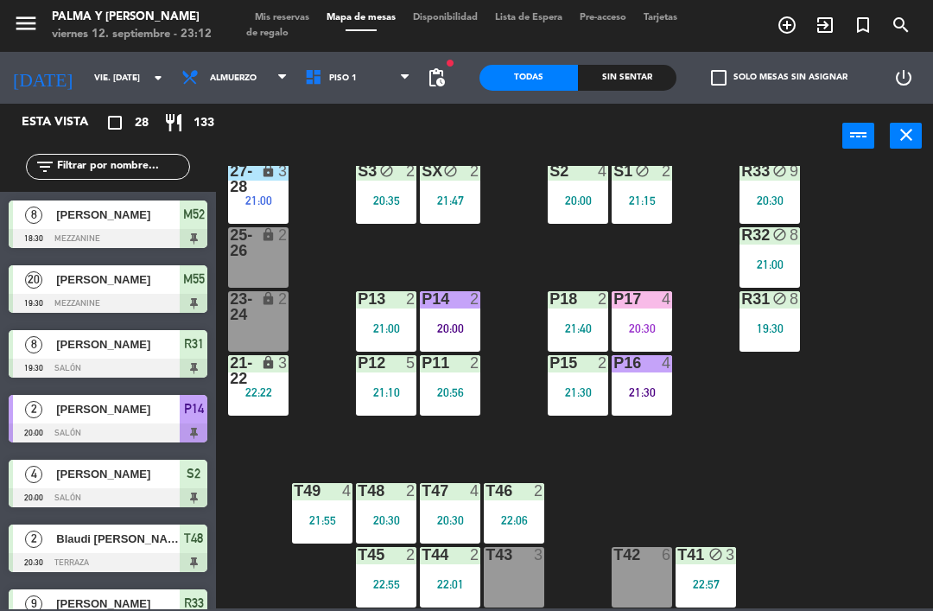
scroll to position [0, 0]
click at [754, 485] on div "R33 block 9 20:30 S1 block 2 21:15 S2 4 20:00 S3 block 2 20:35 SX block 2 21:47…" at bounding box center [579, 387] width 708 height 442
click at [585, 187] on div "S2 4 20:00" at bounding box center [578, 193] width 60 height 60
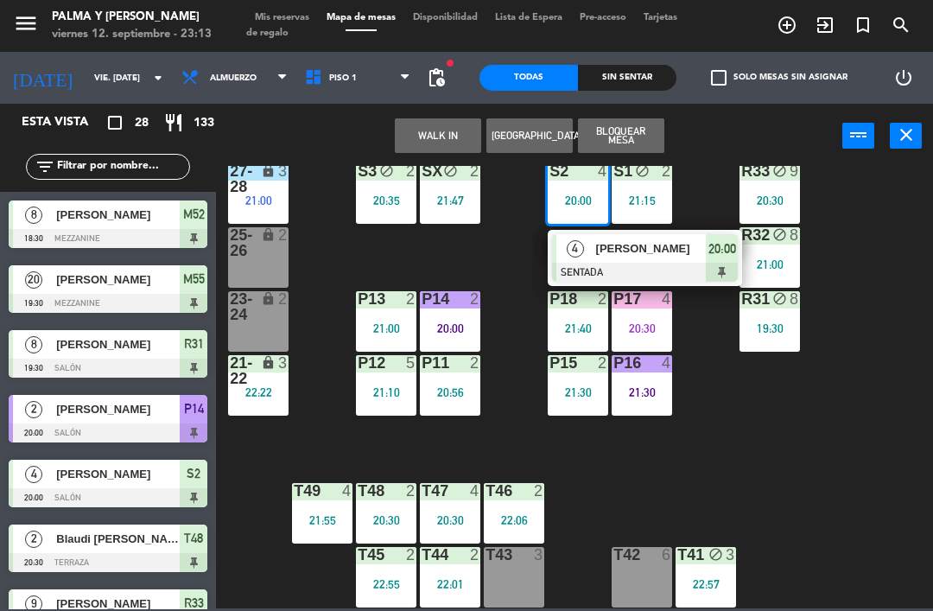
click at [651, 273] on div at bounding box center [645, 272] width 186 height 19
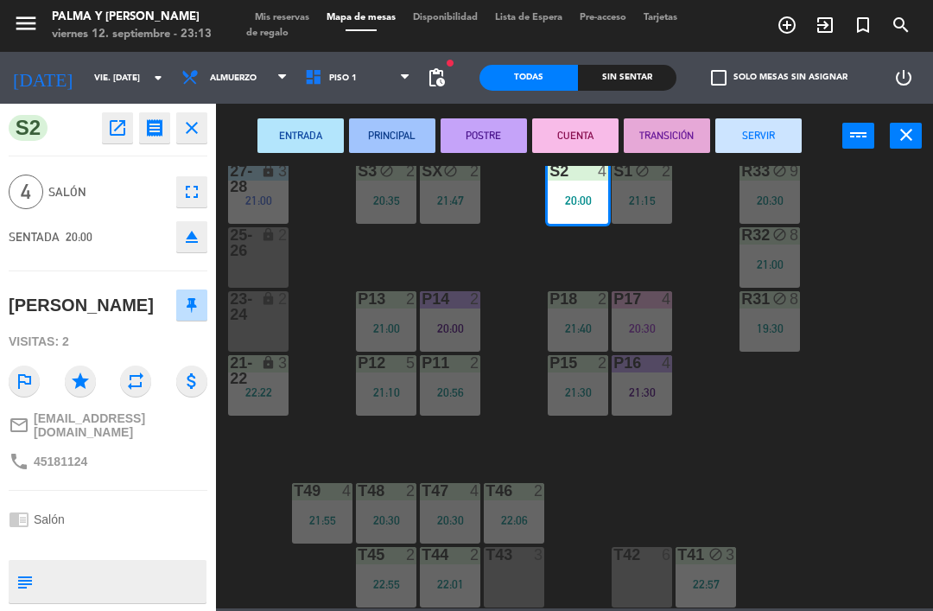
click at [575, 137] on button "CUENTA" at bounding box center [575, 135] width 86 height 35
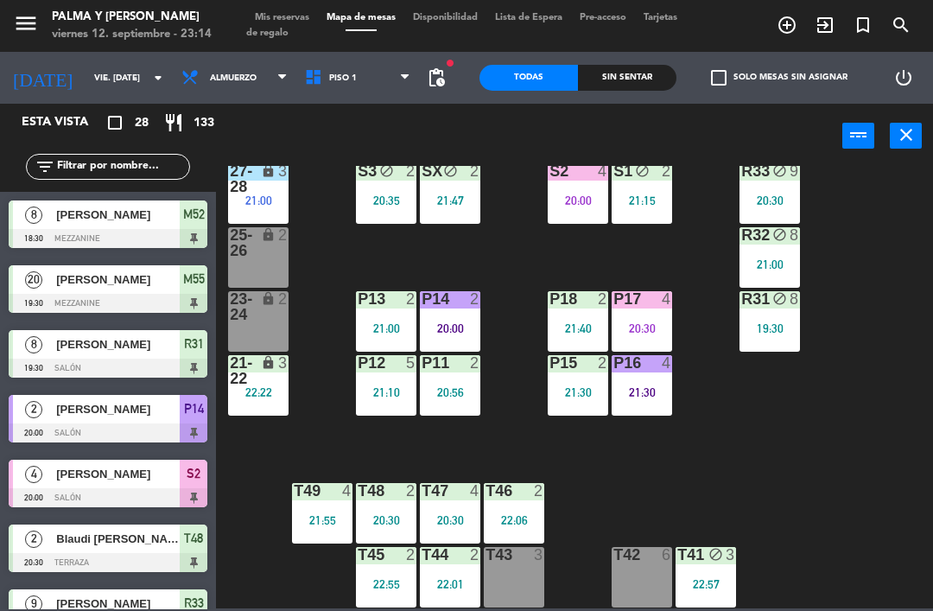
click at [529, 497] on div "2" at bounding box center [543, 491] width 29 height 16
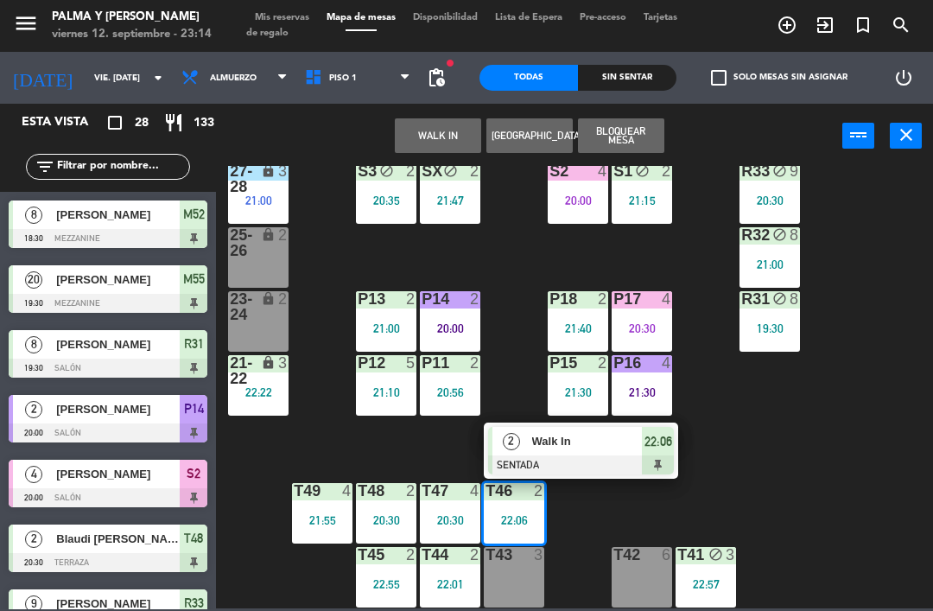
click at [568, 448] on span "Walk In" at bounding box center [587, 441] width 111 height 18
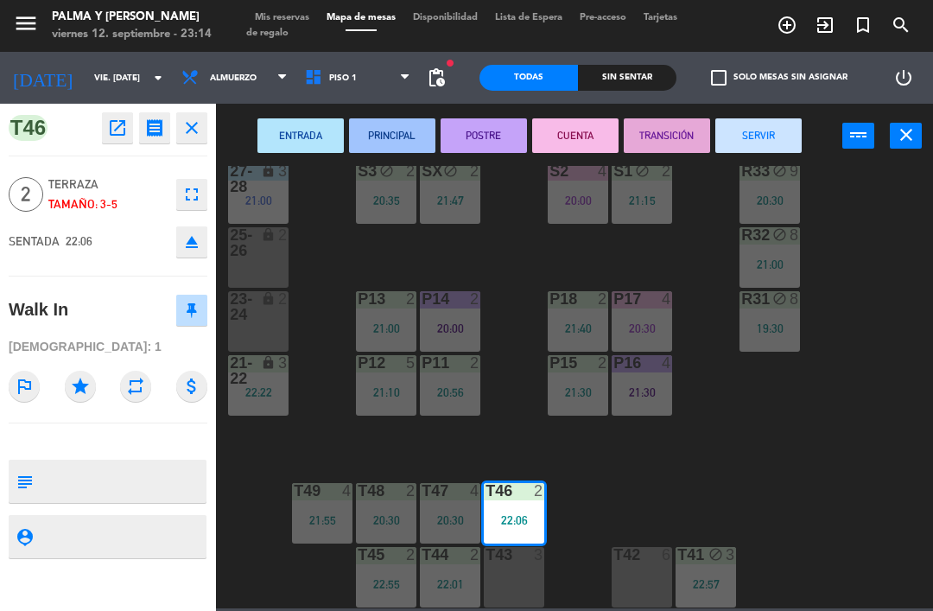
click at [775, 140] on button "SERVIR" at bounding box center [758, 135] width 86 height 35
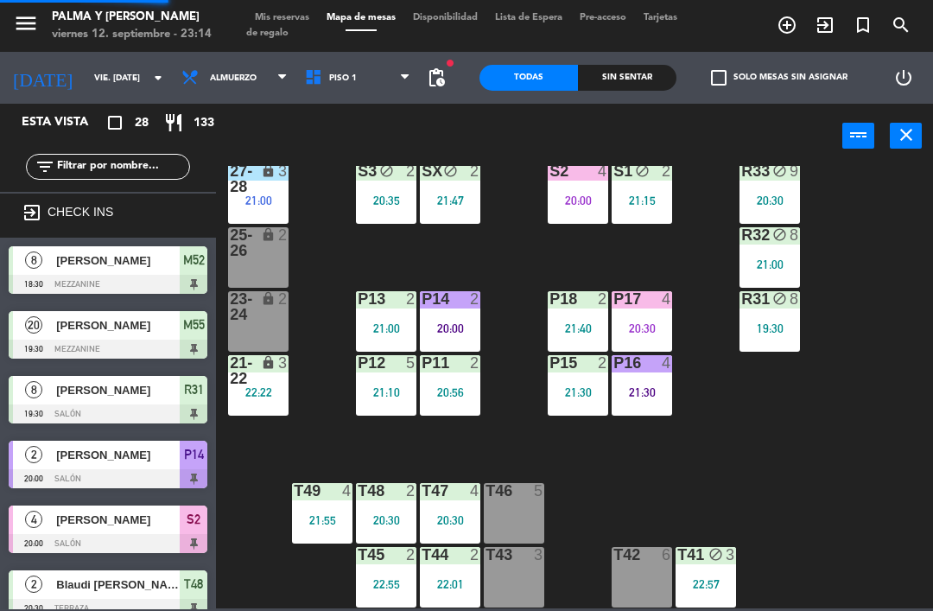
scroll to position [399, 0]
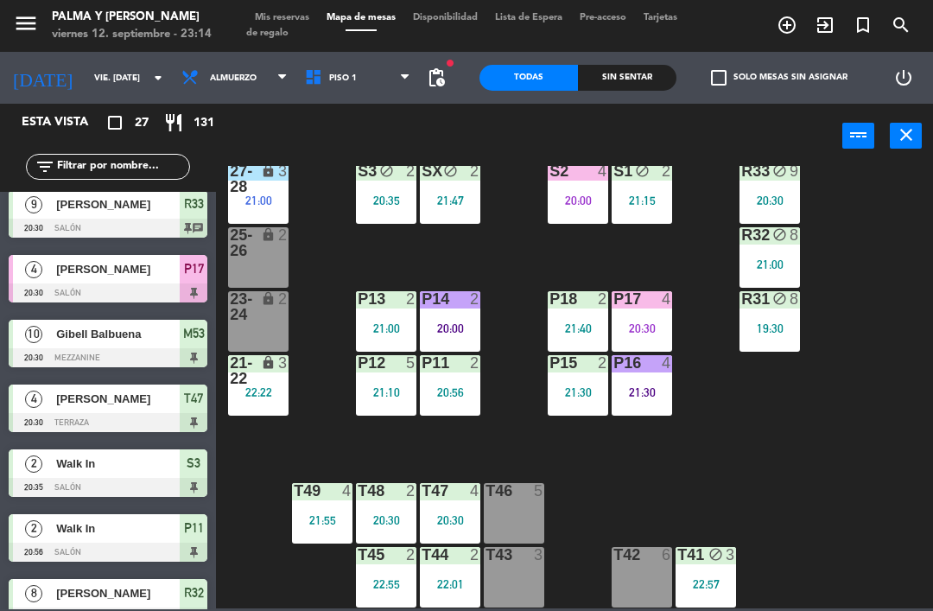
click at [740, 459] on div "R33 block 9 20:30 S1 block 2 21:15 S2 4 20:00 S3 block 2 20:35 SX block 2 21:47…" at bounding box center [579, 387] width 708 height 442
click at [461, 581] on div "22:01" at bounding box center [450, 584] width 60 height 12
click at [771, 469] on div "R33 block 9 20:30 S1 block 2 21:15 S2 4 20:00 S3 block 2 20:35 SX block 2 21:47…" at bounding box center [579, 387] width 708 height 442
click at [568, 199] on div "20:00" at bounding box center [578, 200] width 60 height 12
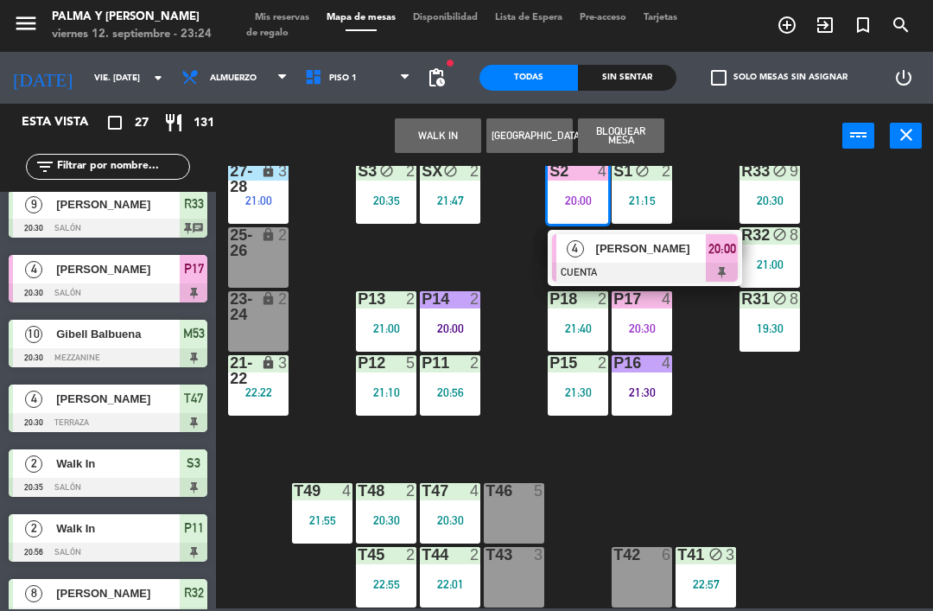
click at [647, 251] on span "[PERSON_NAME]" at bounding box center [651, 248] width 111 height 18
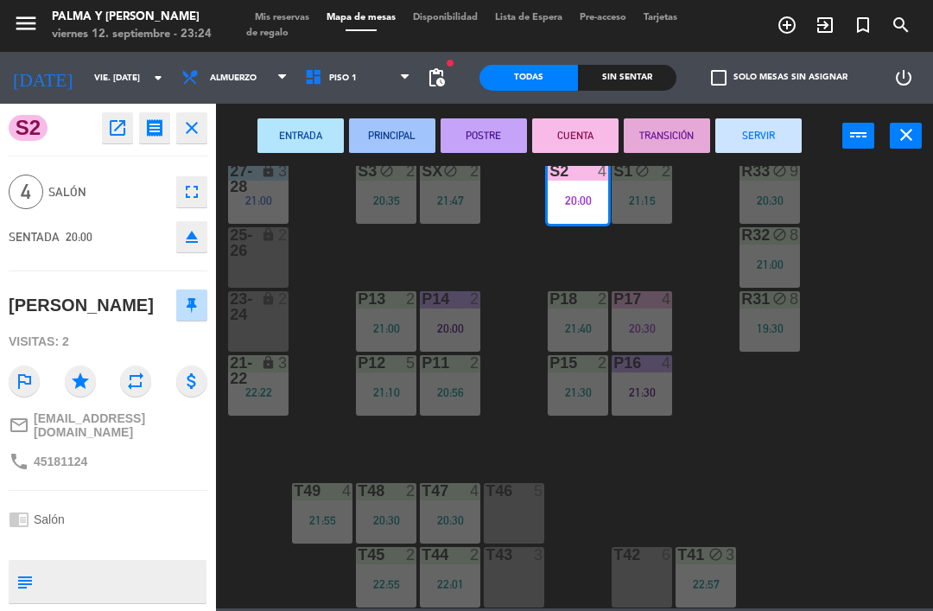
click at [779, 136] on button "SERVIR" at bounding box center [758, 135] width 86 height 35
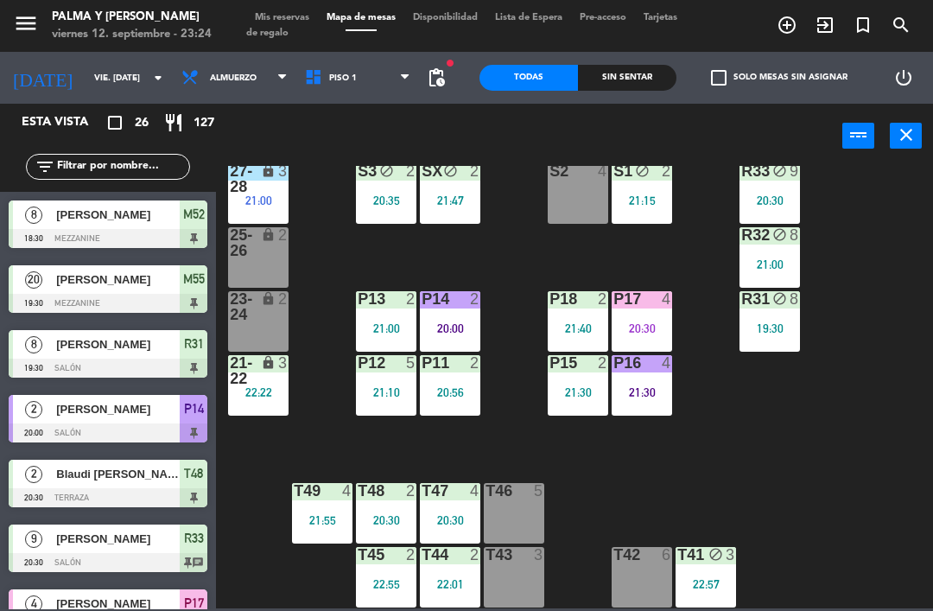
click at [659, 316] on div "P17 4 20:30" at bounding box center [642, 321] width 60 height 60
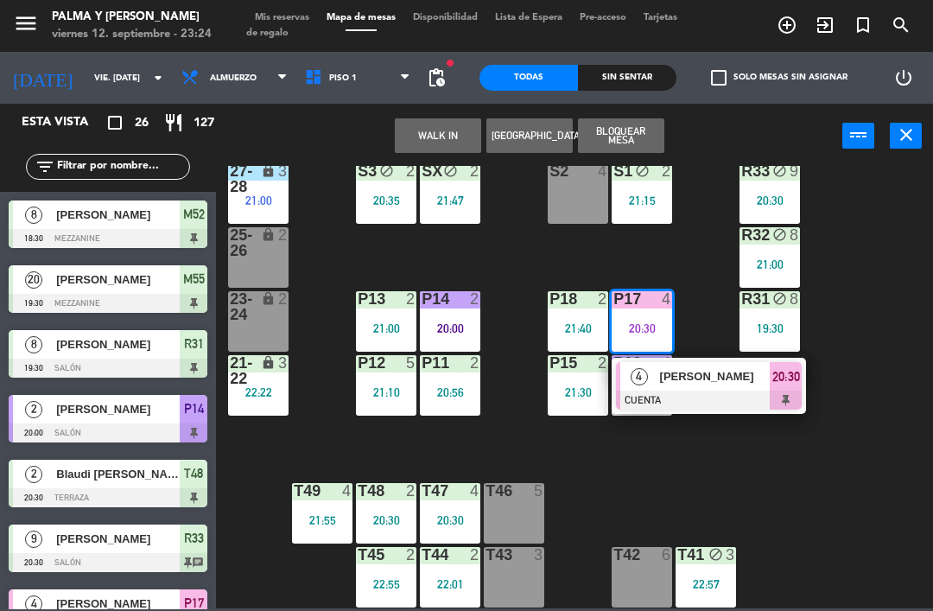
click at [665, 390] on div "[PERSON_NAME]" at bounding box center [714, 376] width 112 height 29
